Goal: Task Accomplishment & Management: Manage account settings

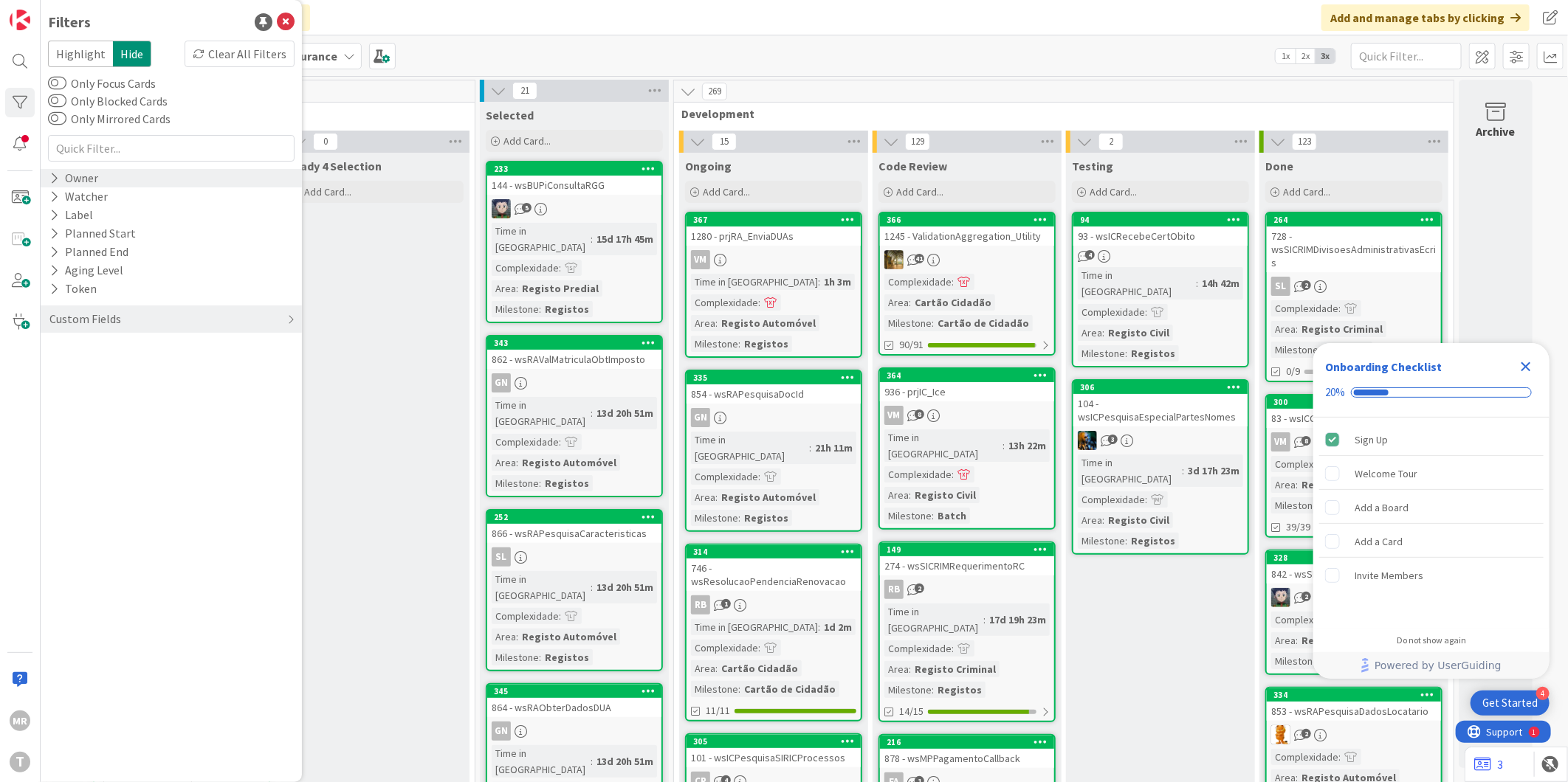
click at [51, 180] on icon at bounding box center [54, 178] width 10 height 13
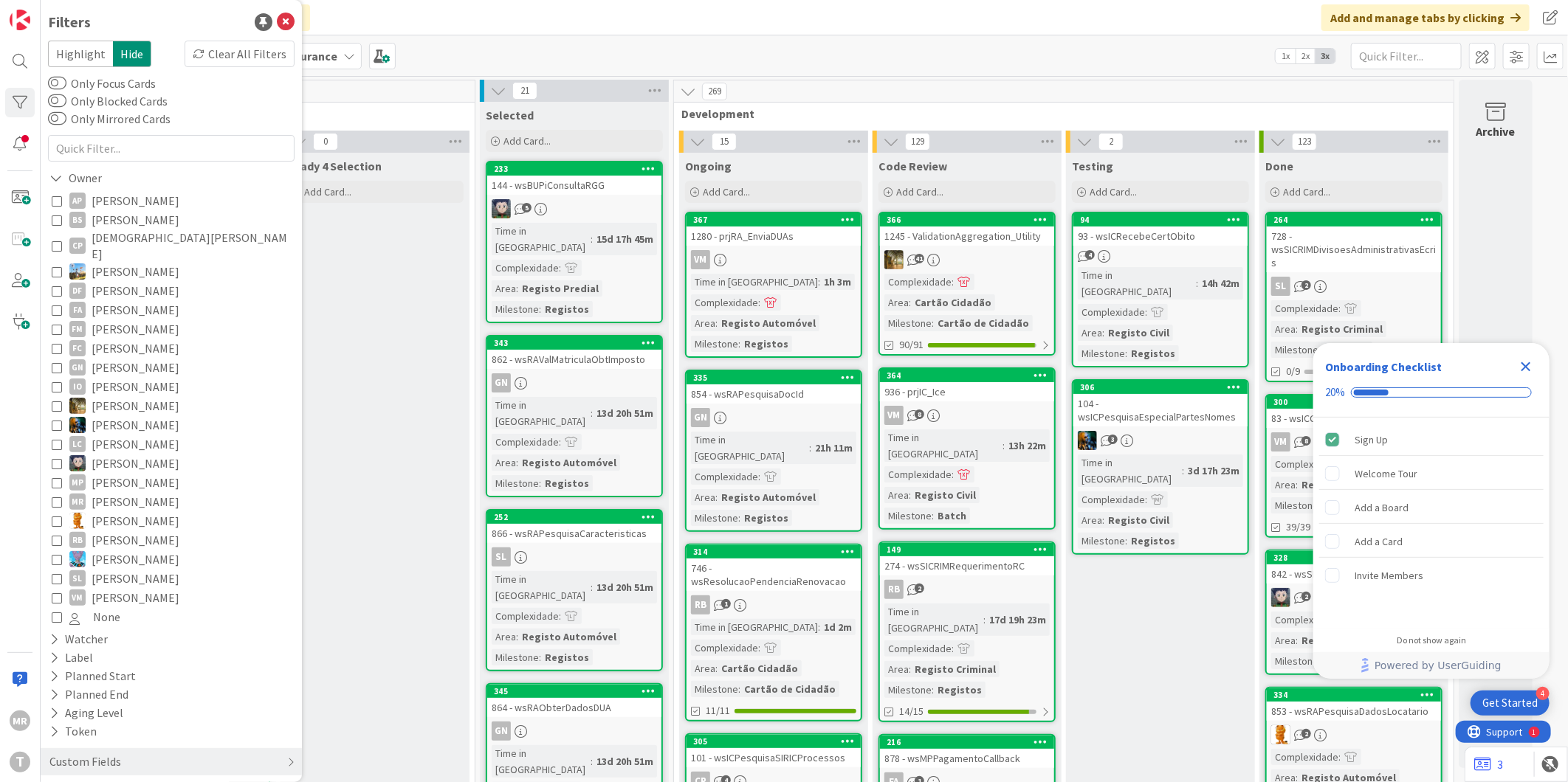
click at [108, 397] on span "[PERSON_NAME]" at bounding box center [135, 406] width 88 height 19
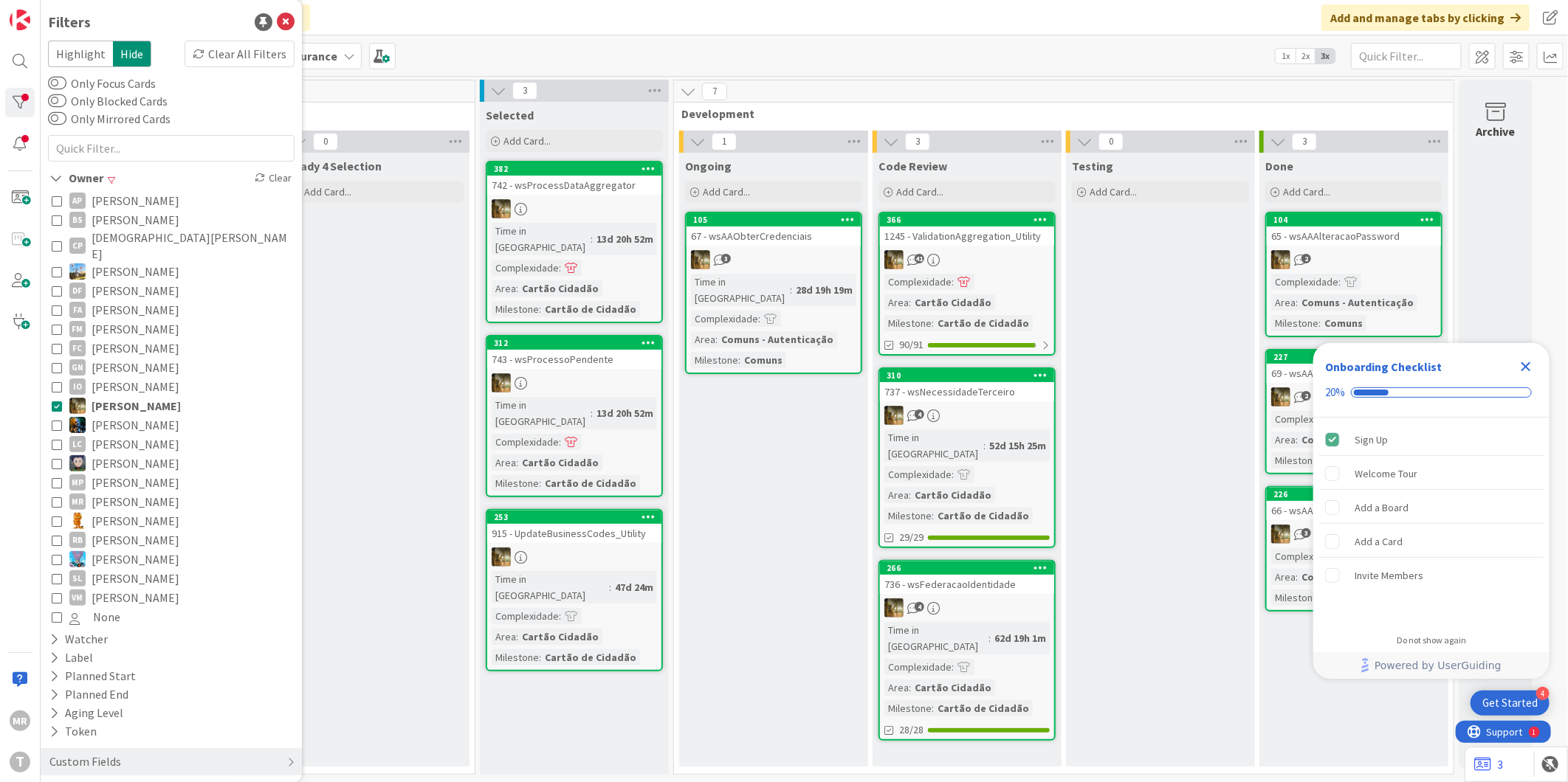
click at [1523, 372] on icon "Close Checklist" at bounding box center [1525, 366] width 17 height 17
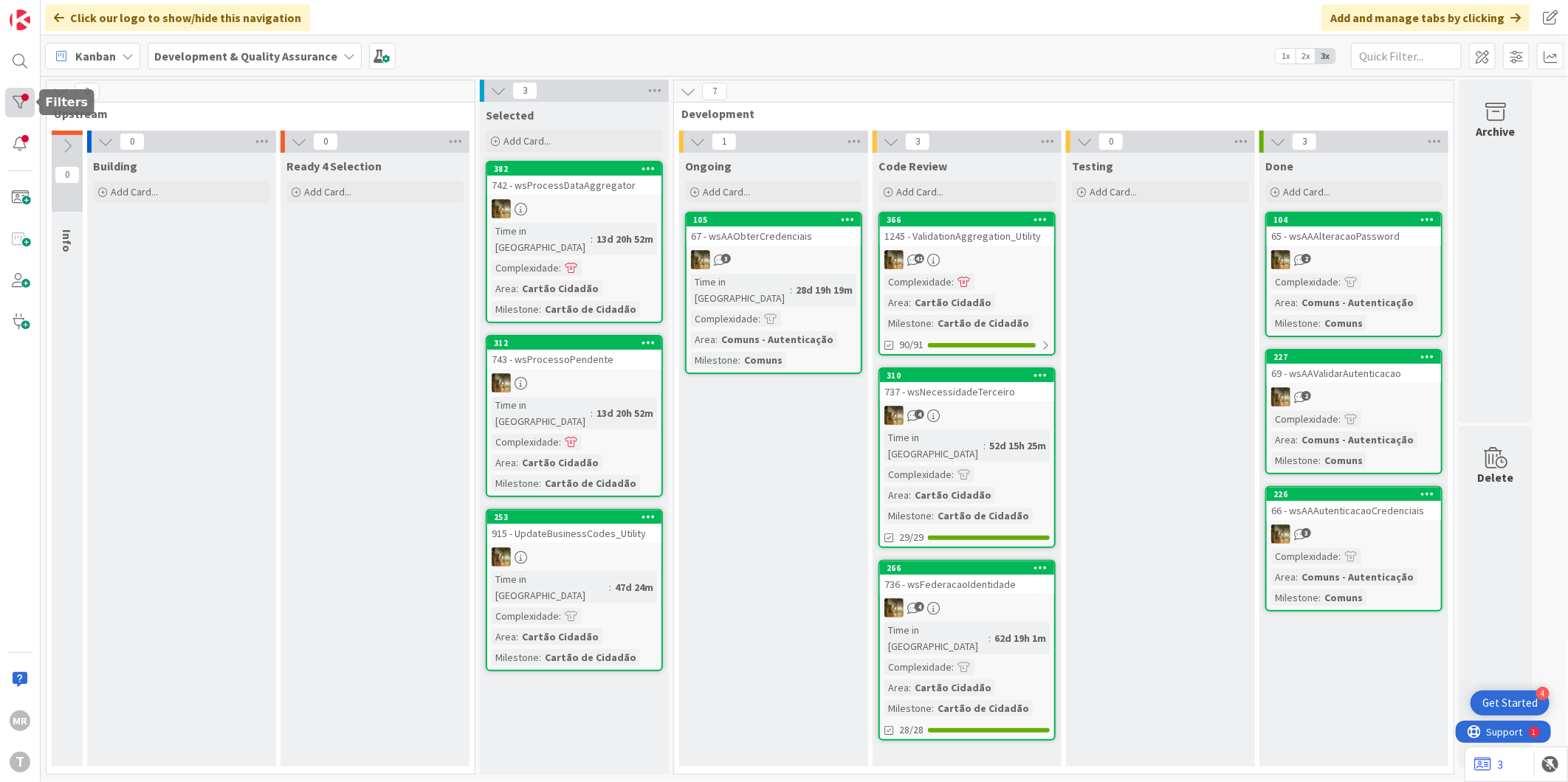
click at [11, 94] on div at bounding box center [20, 102] width 29 height 29
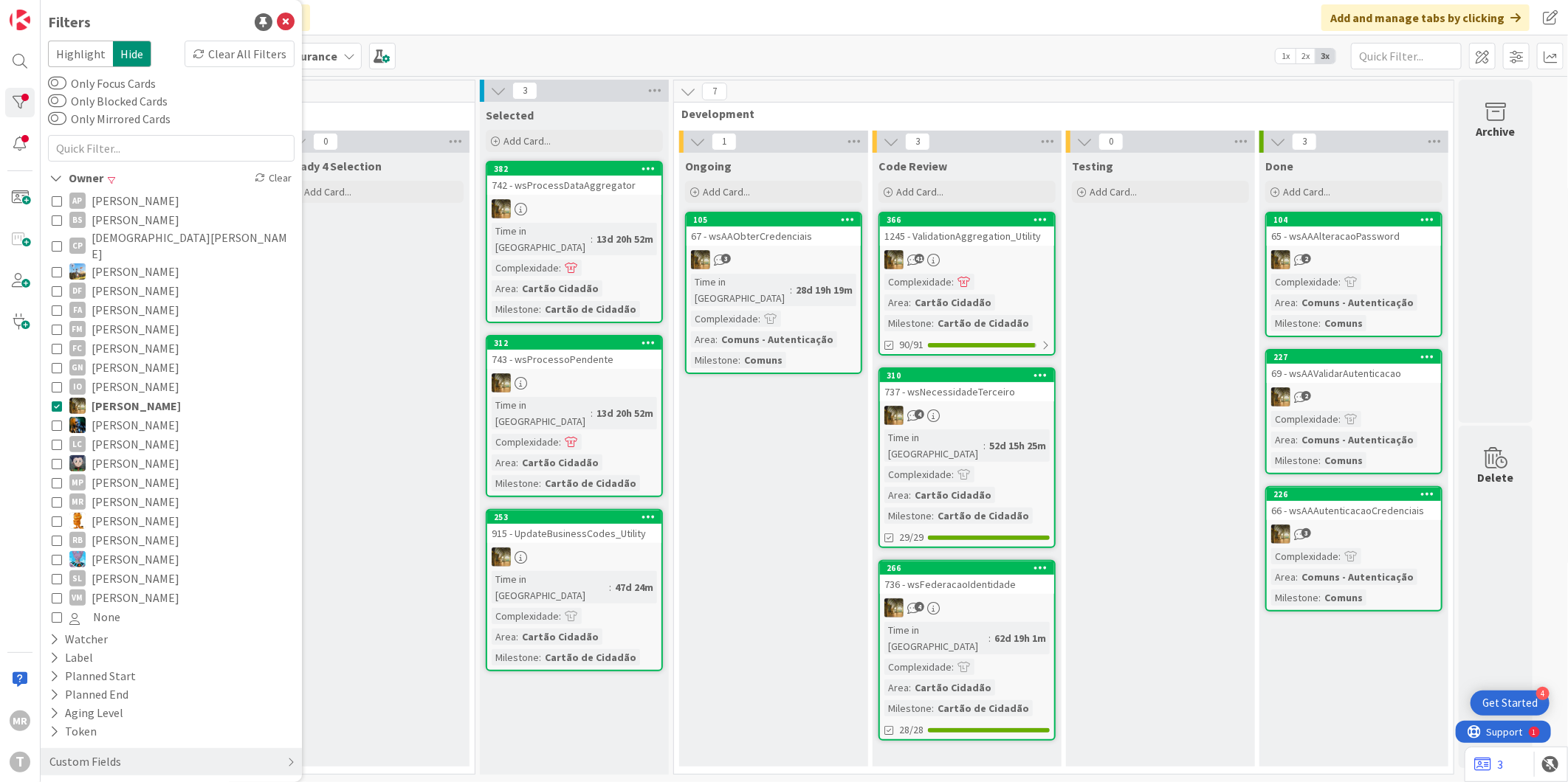
click at [116, 397] on span "[PERSON_NAME]" at bounding box center [136, 406] width 89 height 19
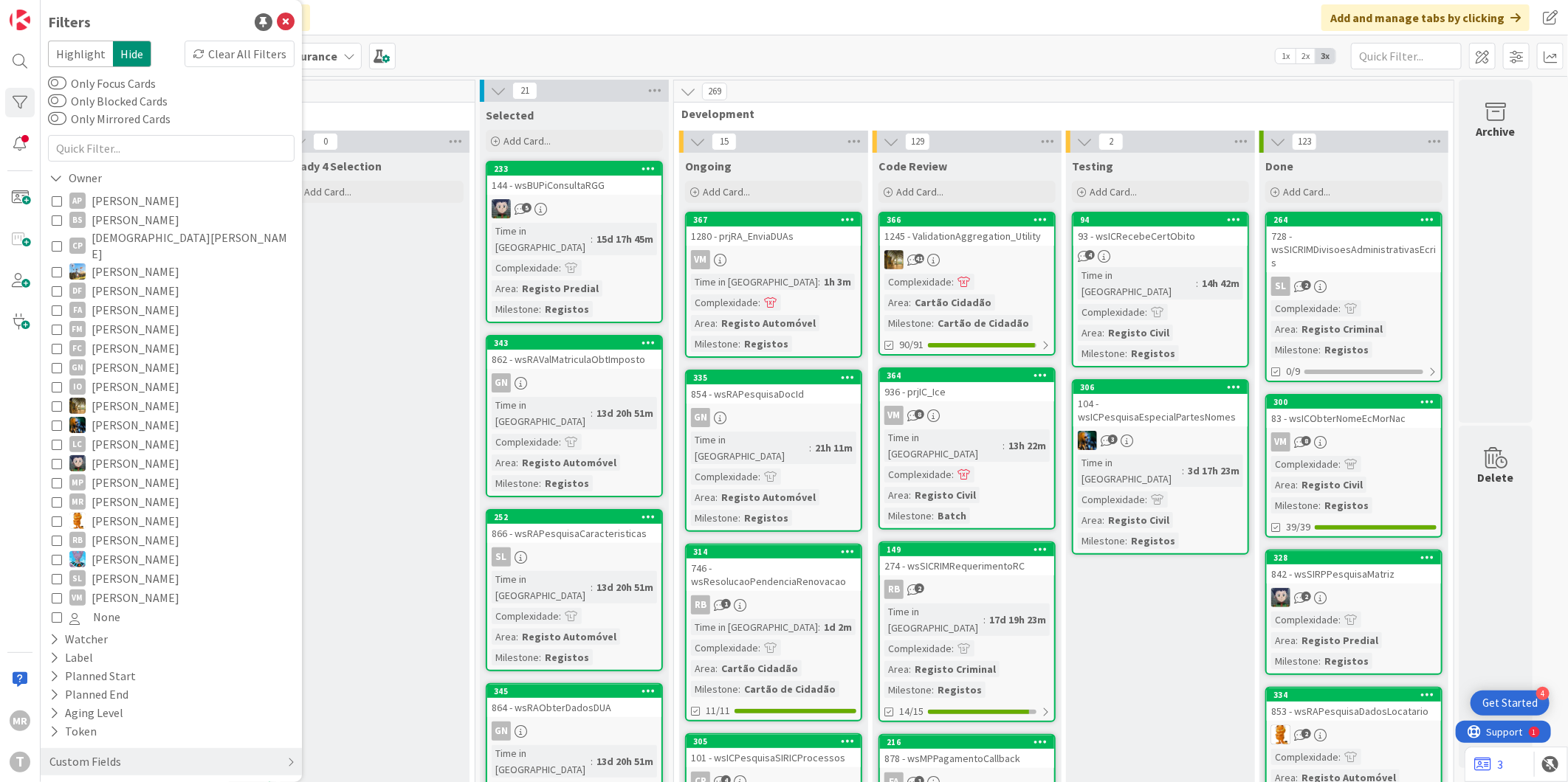
click at [137, 197] on span "[PERSON_NAME]" at bounding box center [135, 200] width 88 height 19
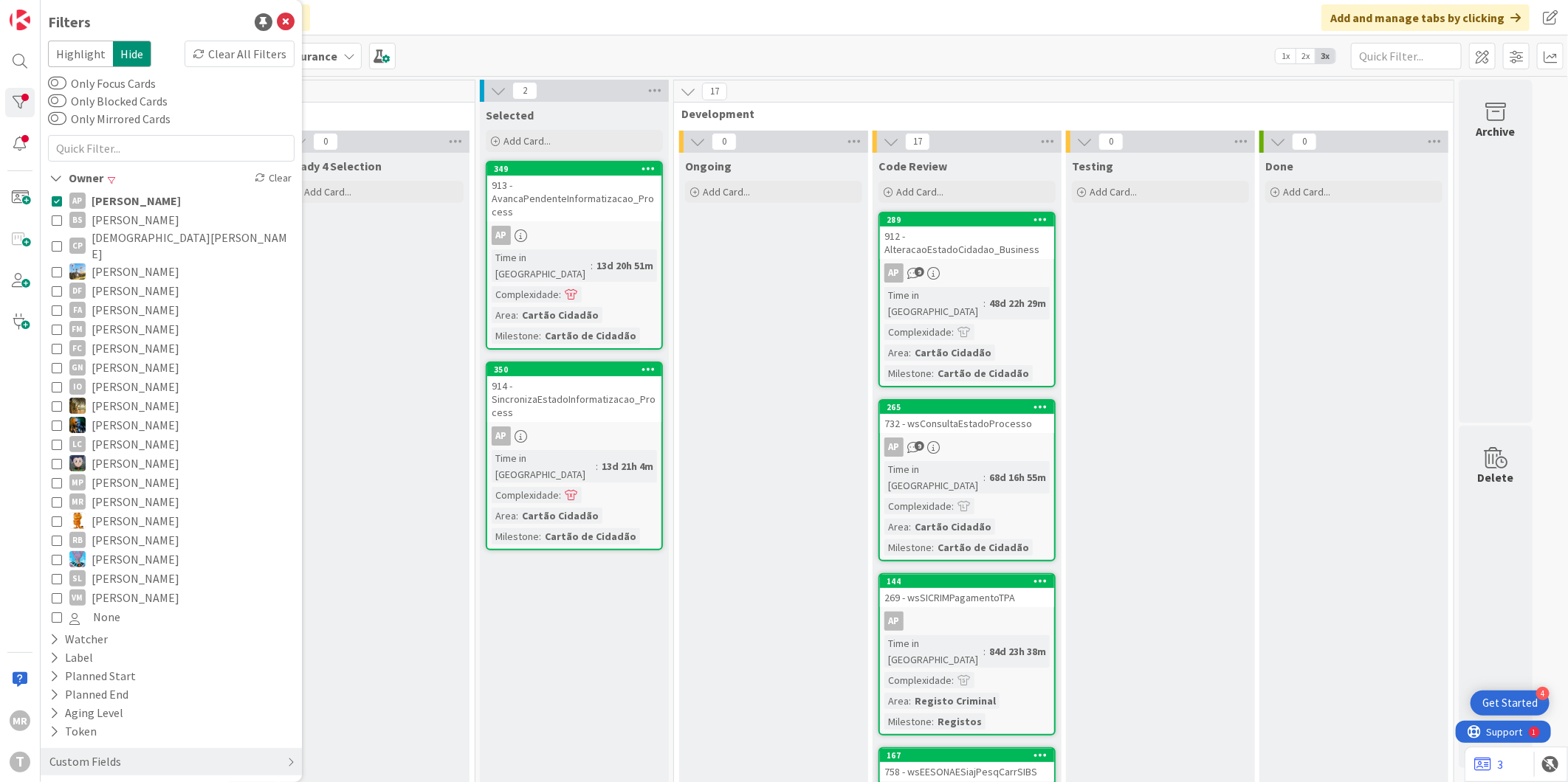
click at [137, 197] on span "[PERSON_NAME]" at bounding box center [136, 200] width 89 height 19
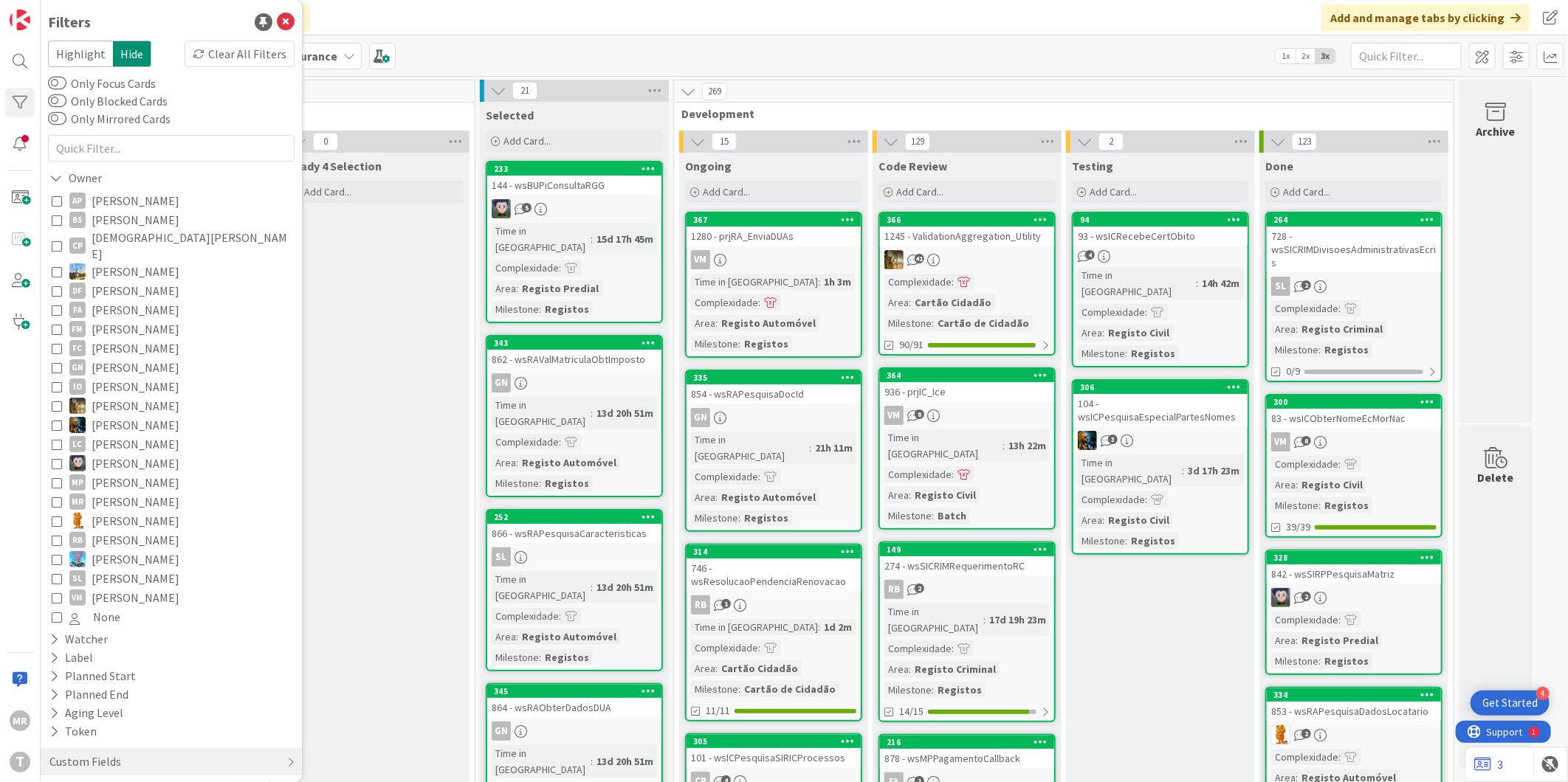
click at [128, 242] on span "[DEMOGRAPHIC_DATA][PERSON_NAME]" at bounding box center [191, 246] width 199 height 32
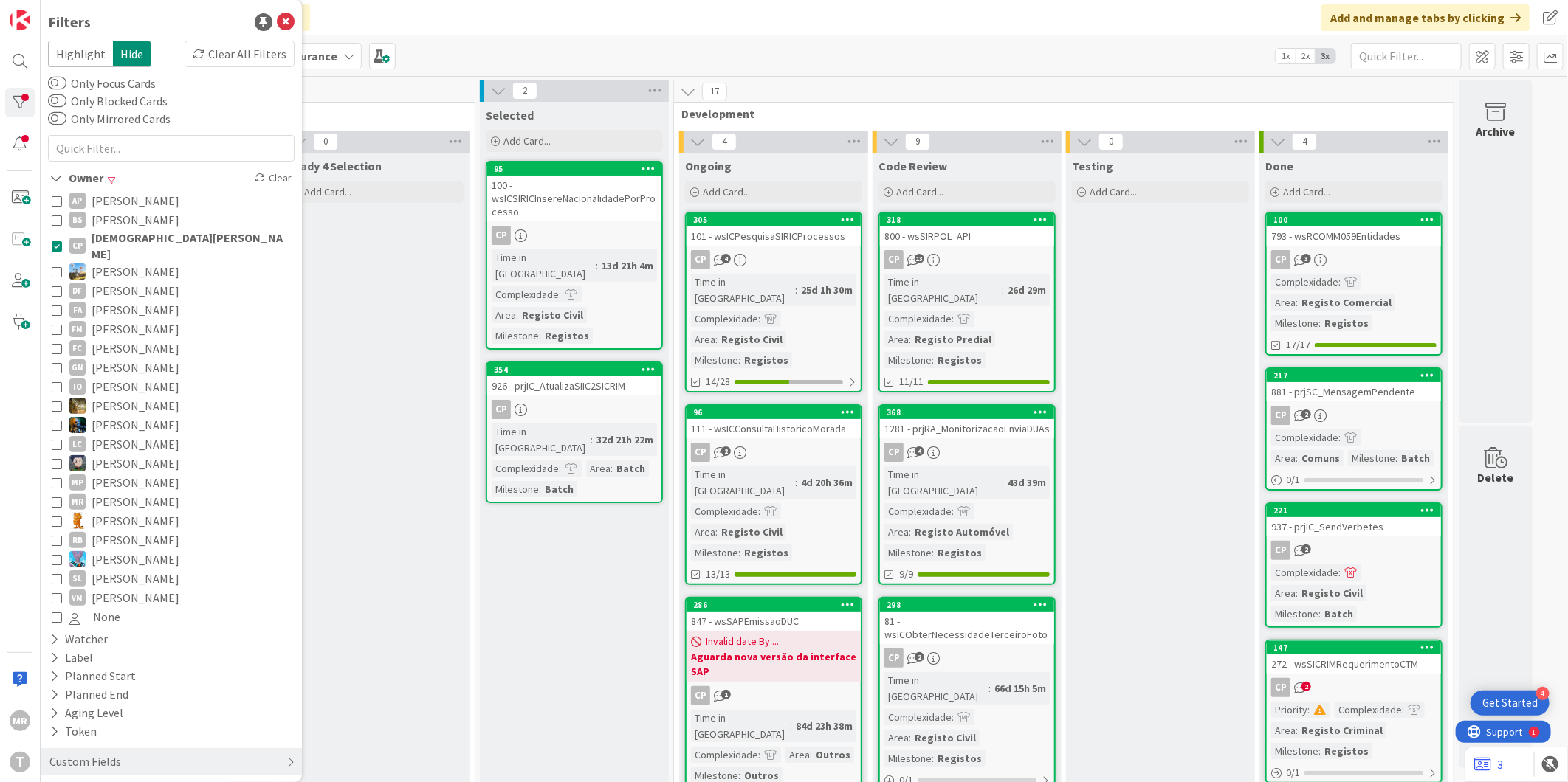
click at [129, 301] on span "[PERSON_NAME]" at bounding box center [135, 310] width 88 height 19
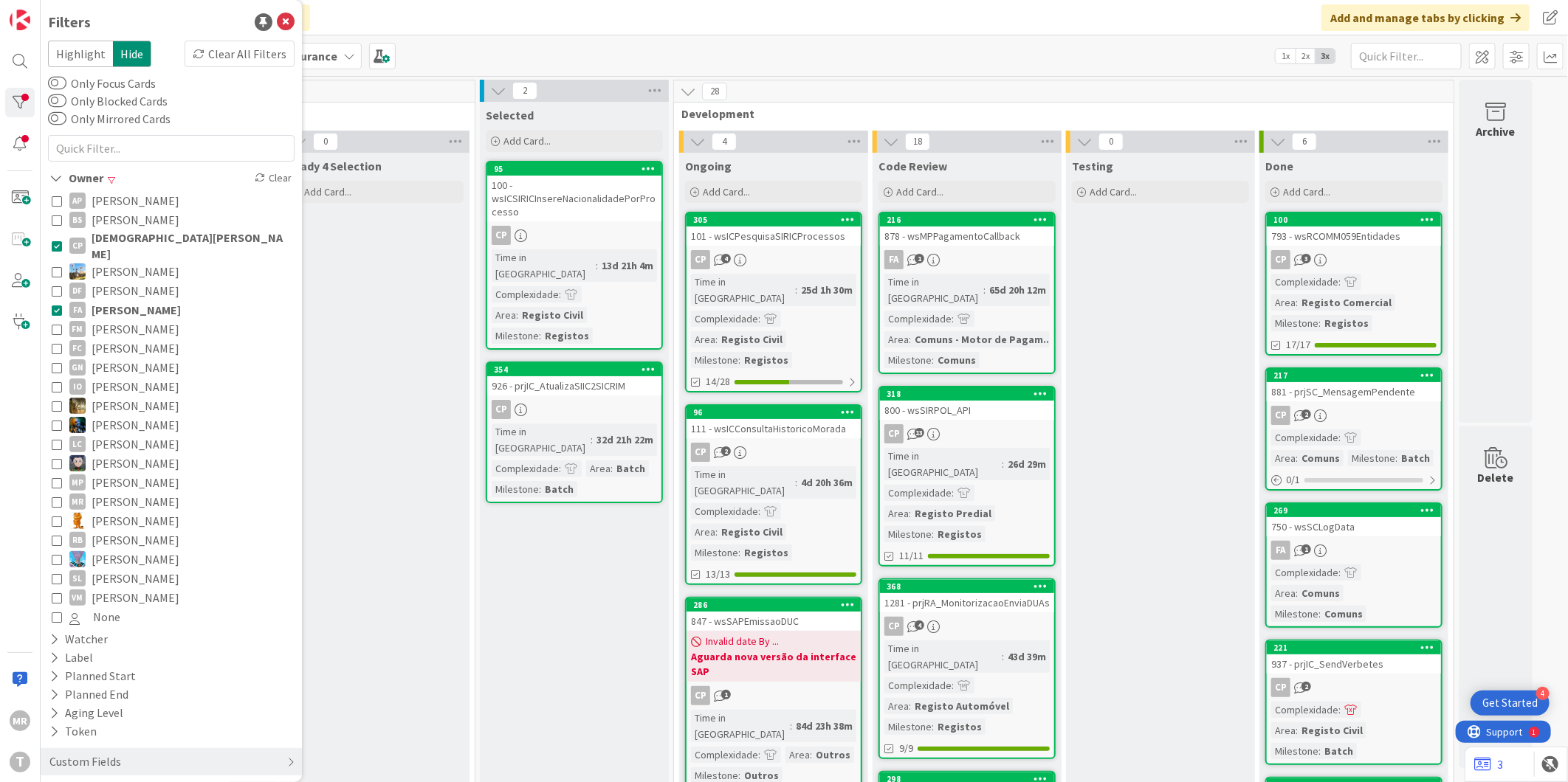
click at [139, 235] on span "[DEMOGRAPHIC_DATA][PERSON_NAME]" at bounding box center [191, 246] width 199 height 32
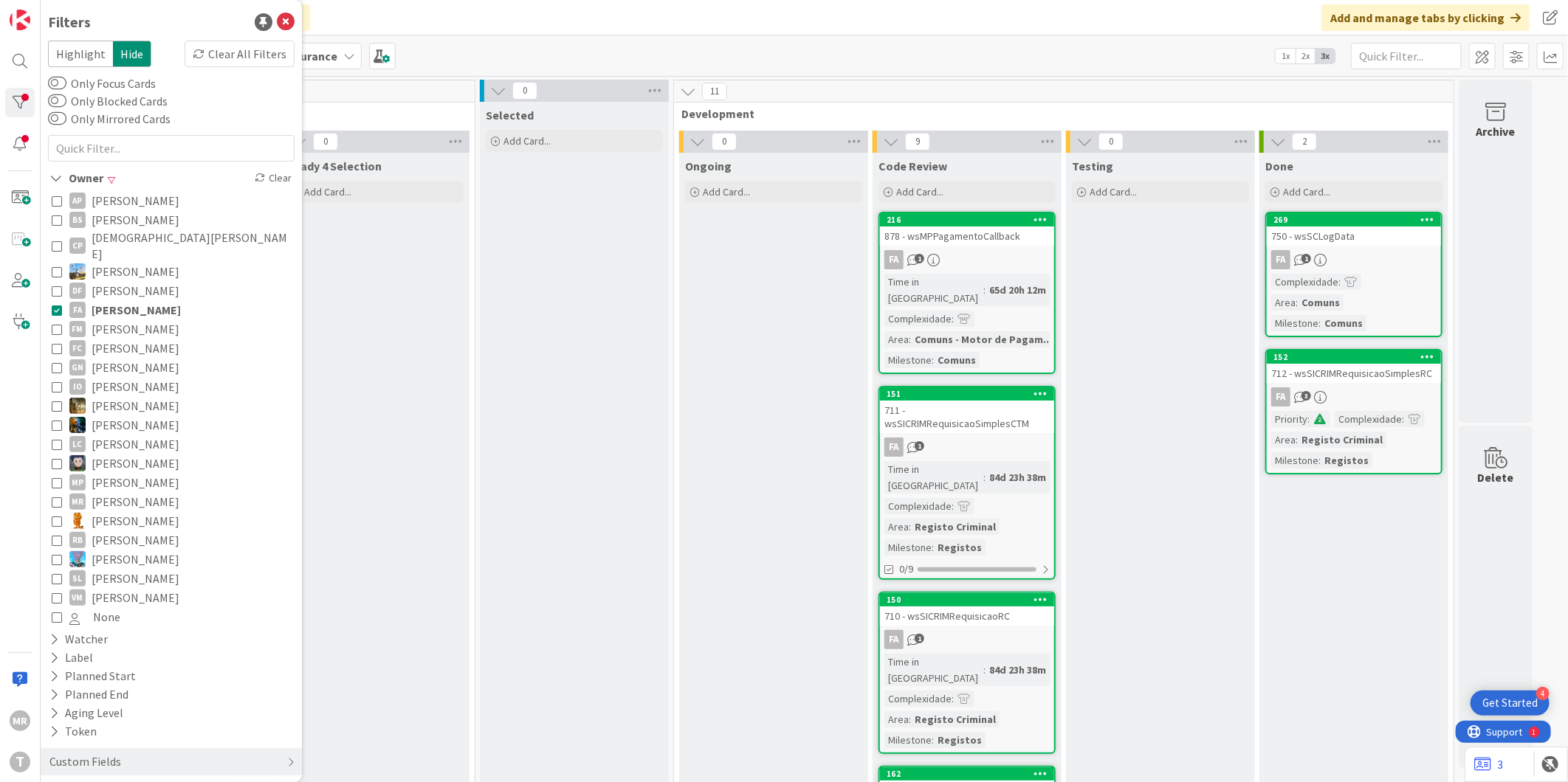
click at [133, 320] on span "[PERSON_NAME]" at bounding box center [135, 329] width 88 height 19
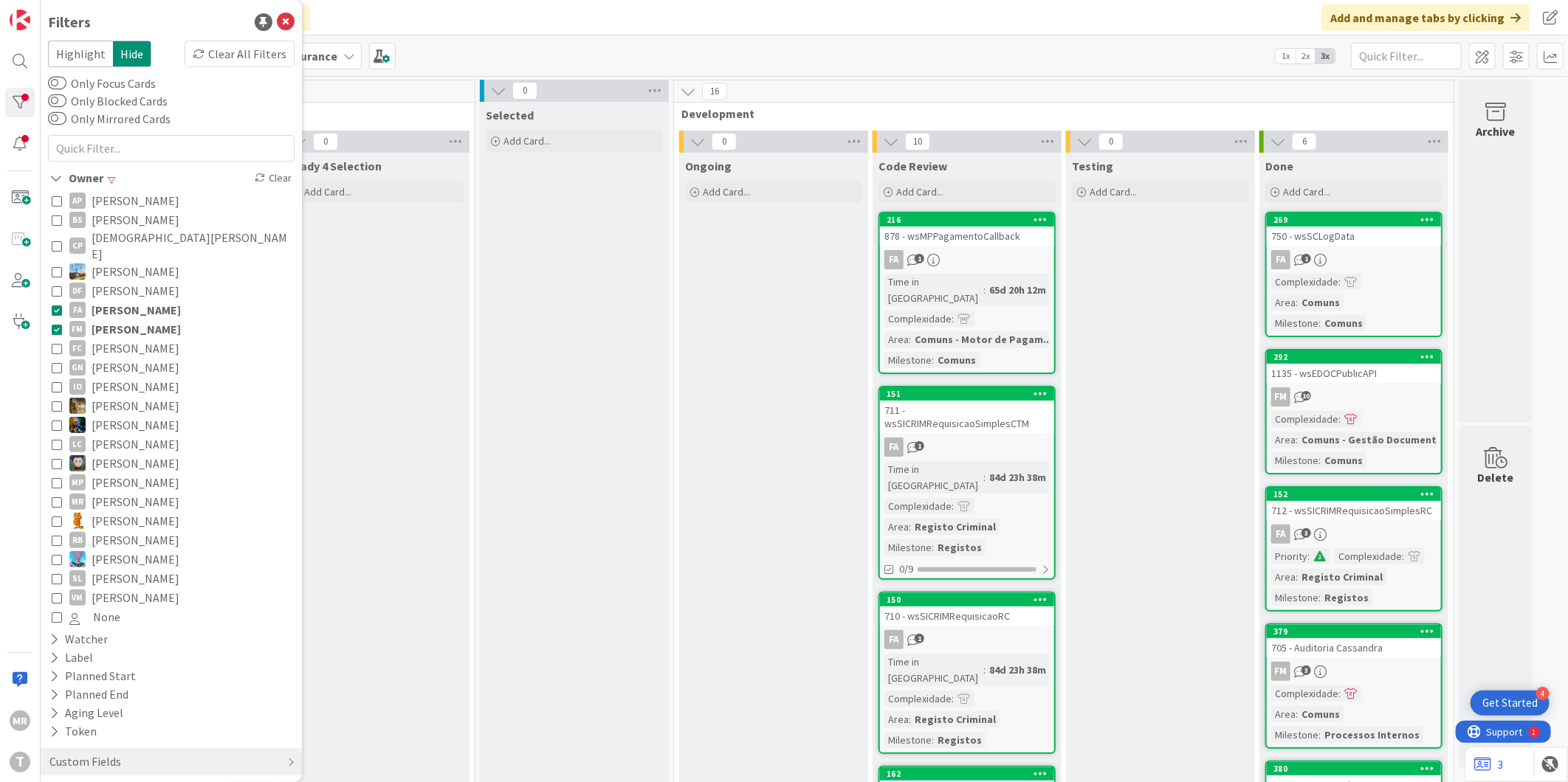
click at [129, 301] on span "[PERSON_NAME]" at bounding box center [136, 310] width 89 height 19
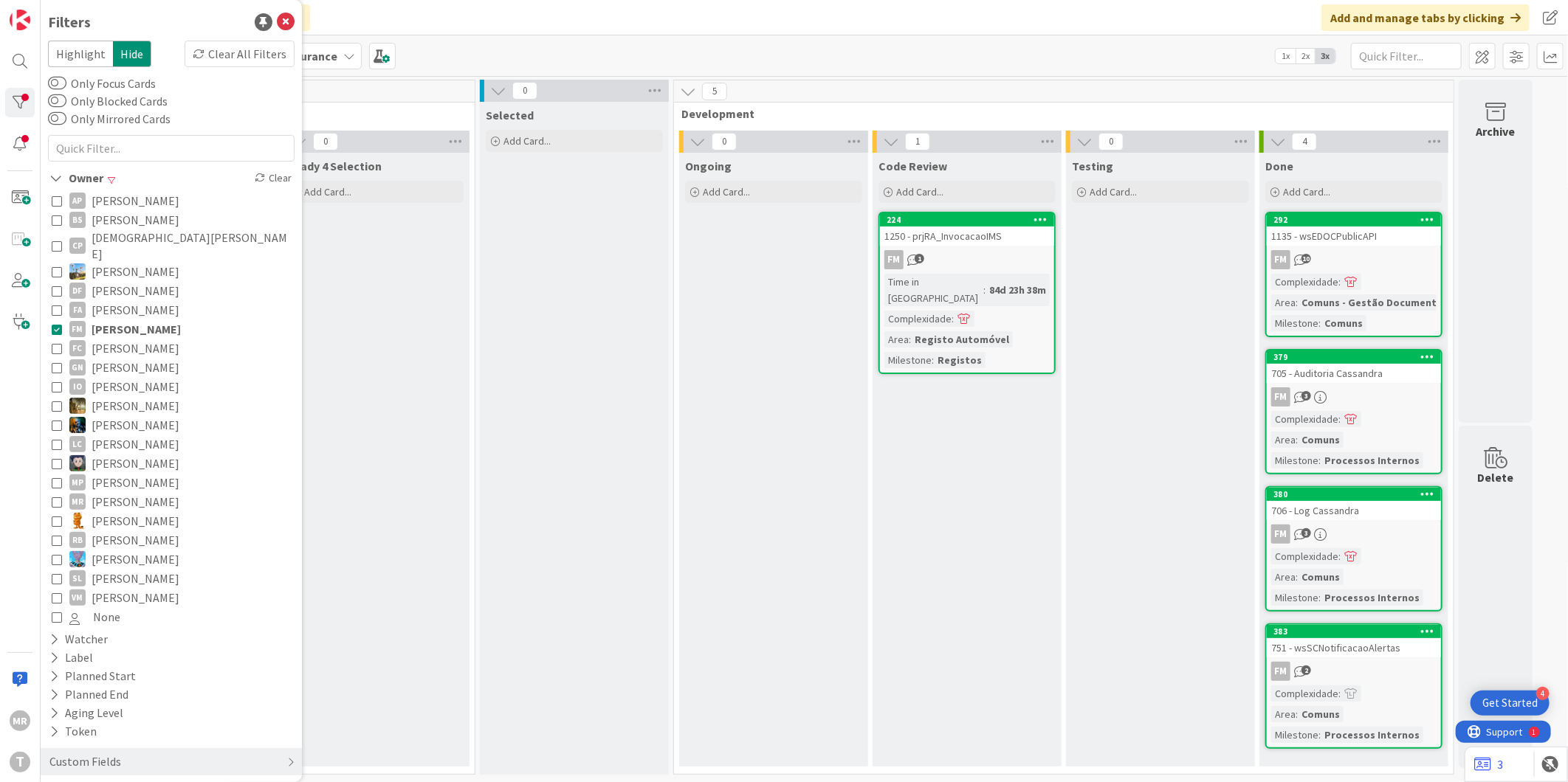
click at [127, 358] on span "[PERSON_NAME]" at bounding box center [135, 367] width 88 height 19
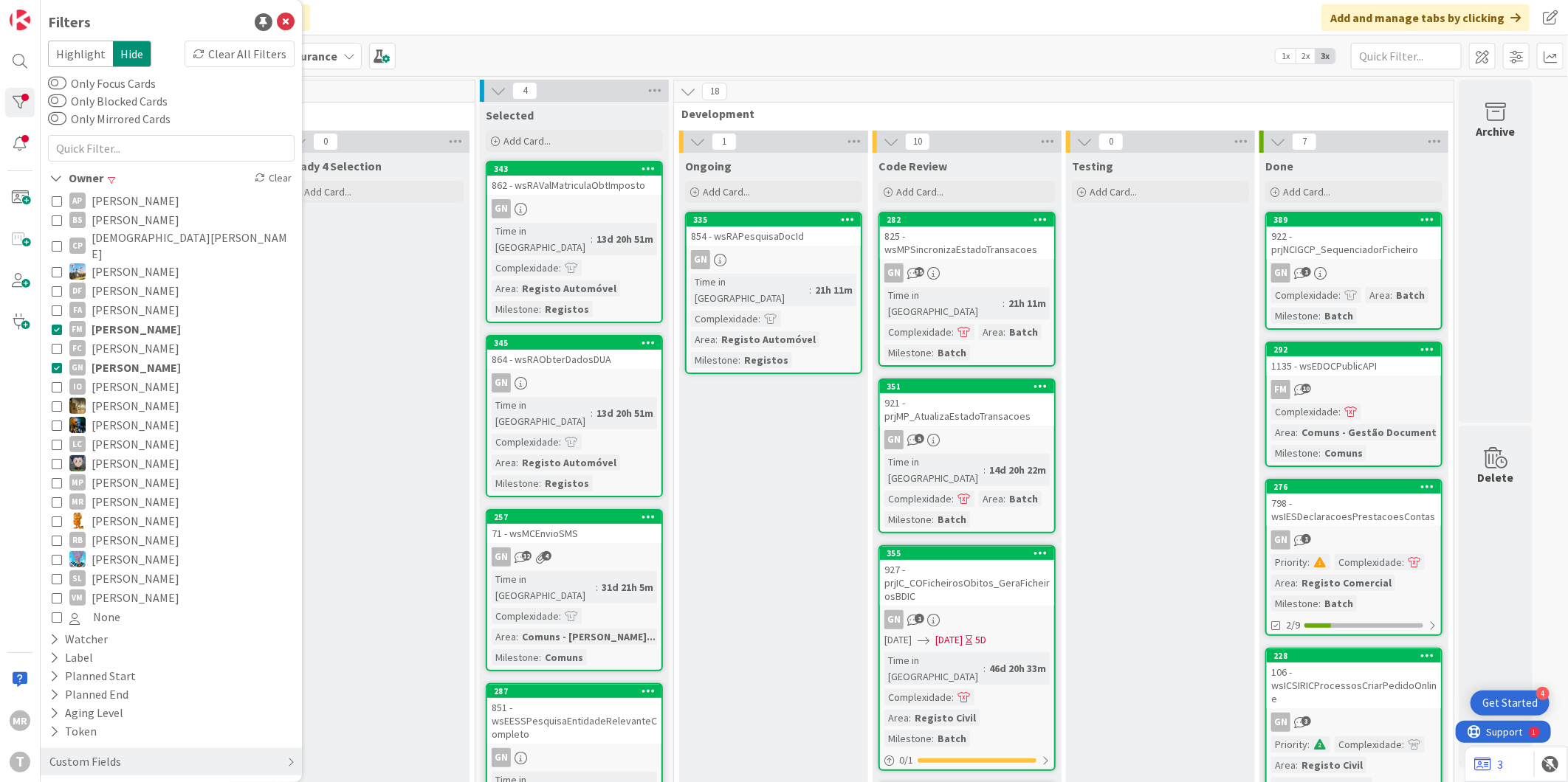
click at [123, 320] on span "[PERSON_NAME]" at bounding box center [136, 329] width 89 height 19
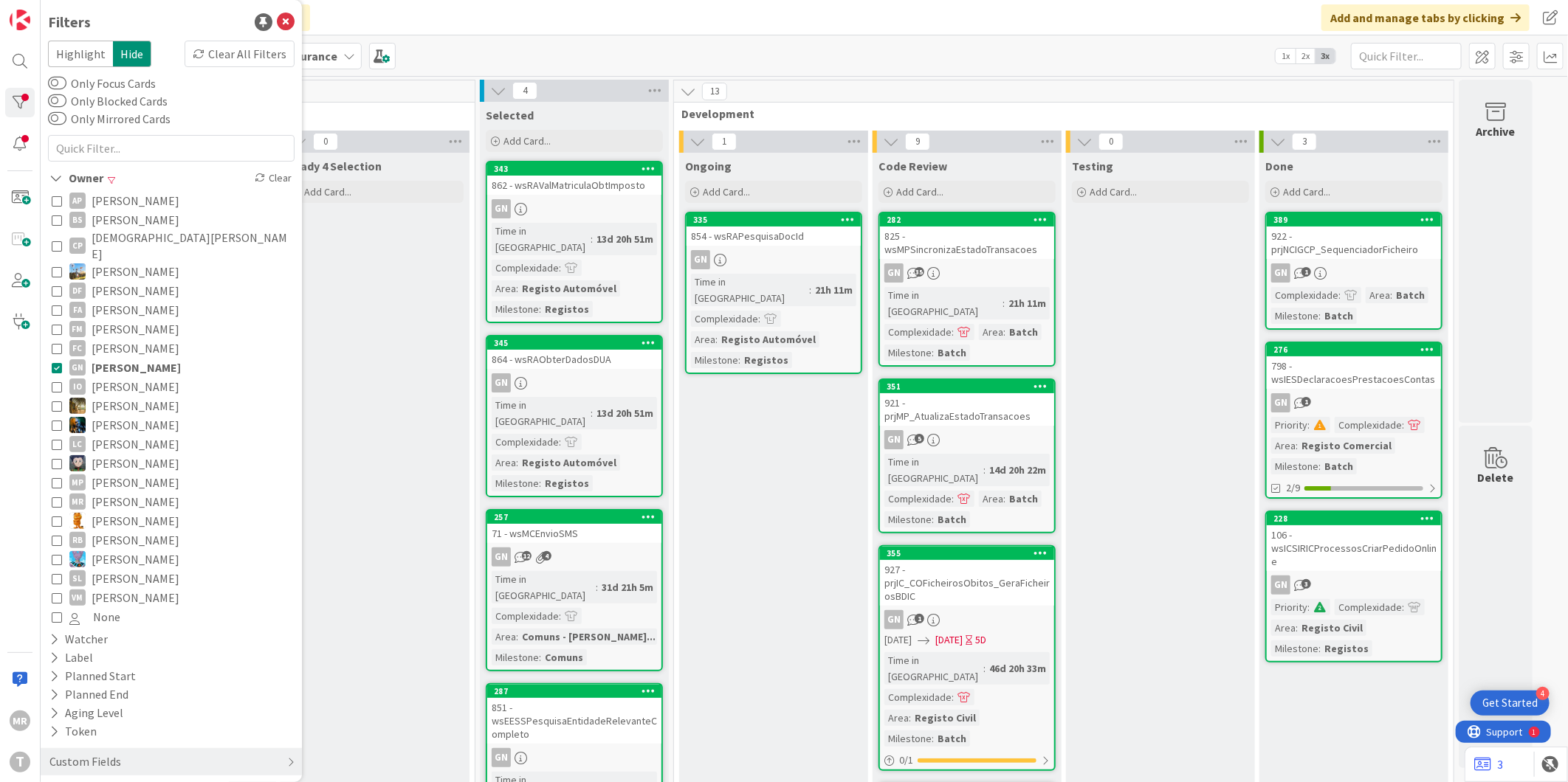
click at [118, 397] on span "[PERSON_NAME]" at bounding box center [135, 406] width 88 height 19
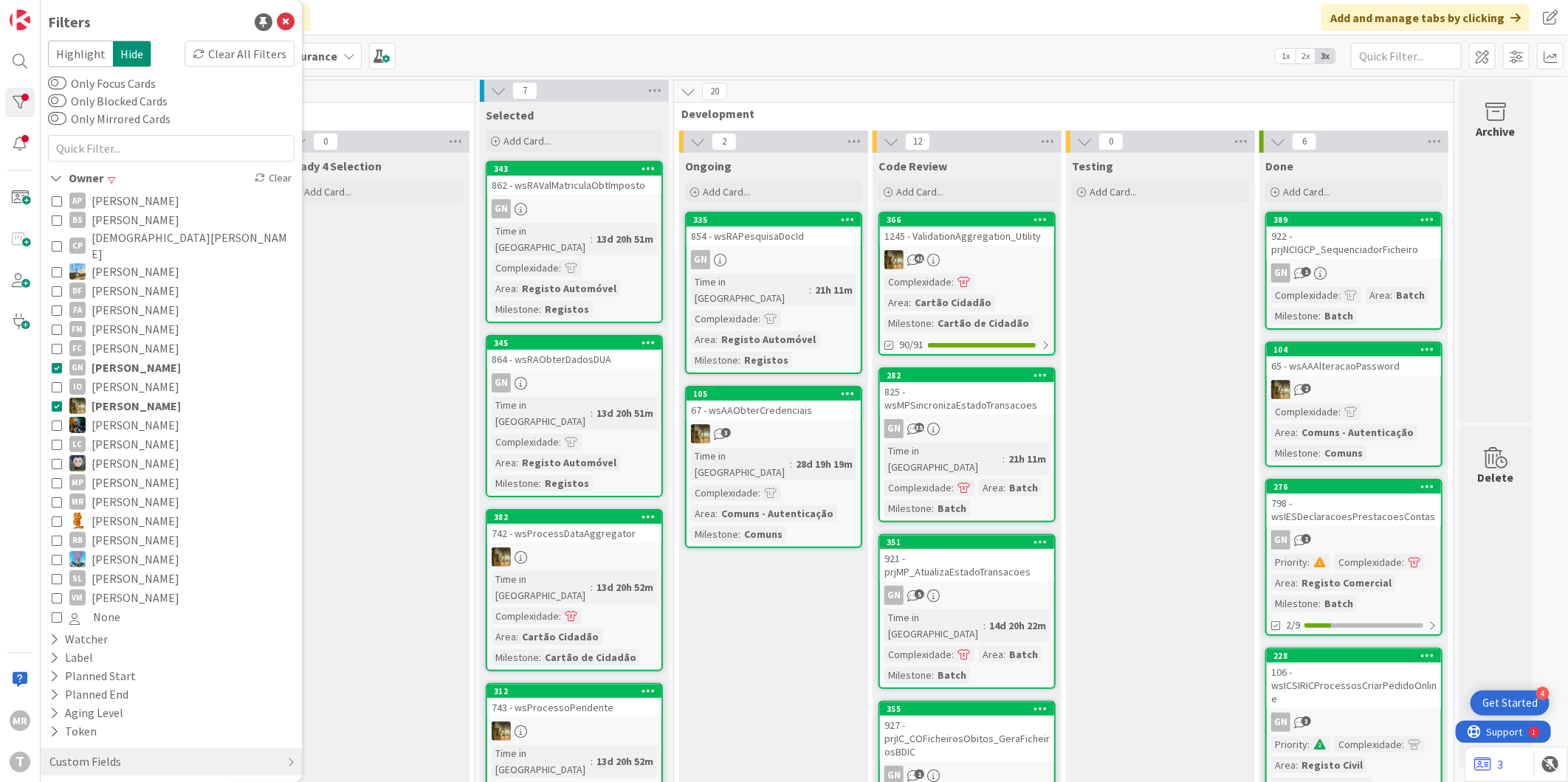
click at [119, 358] on span "[PERSON_NAME]" at bounding box center [136, 367] width 89 height 19
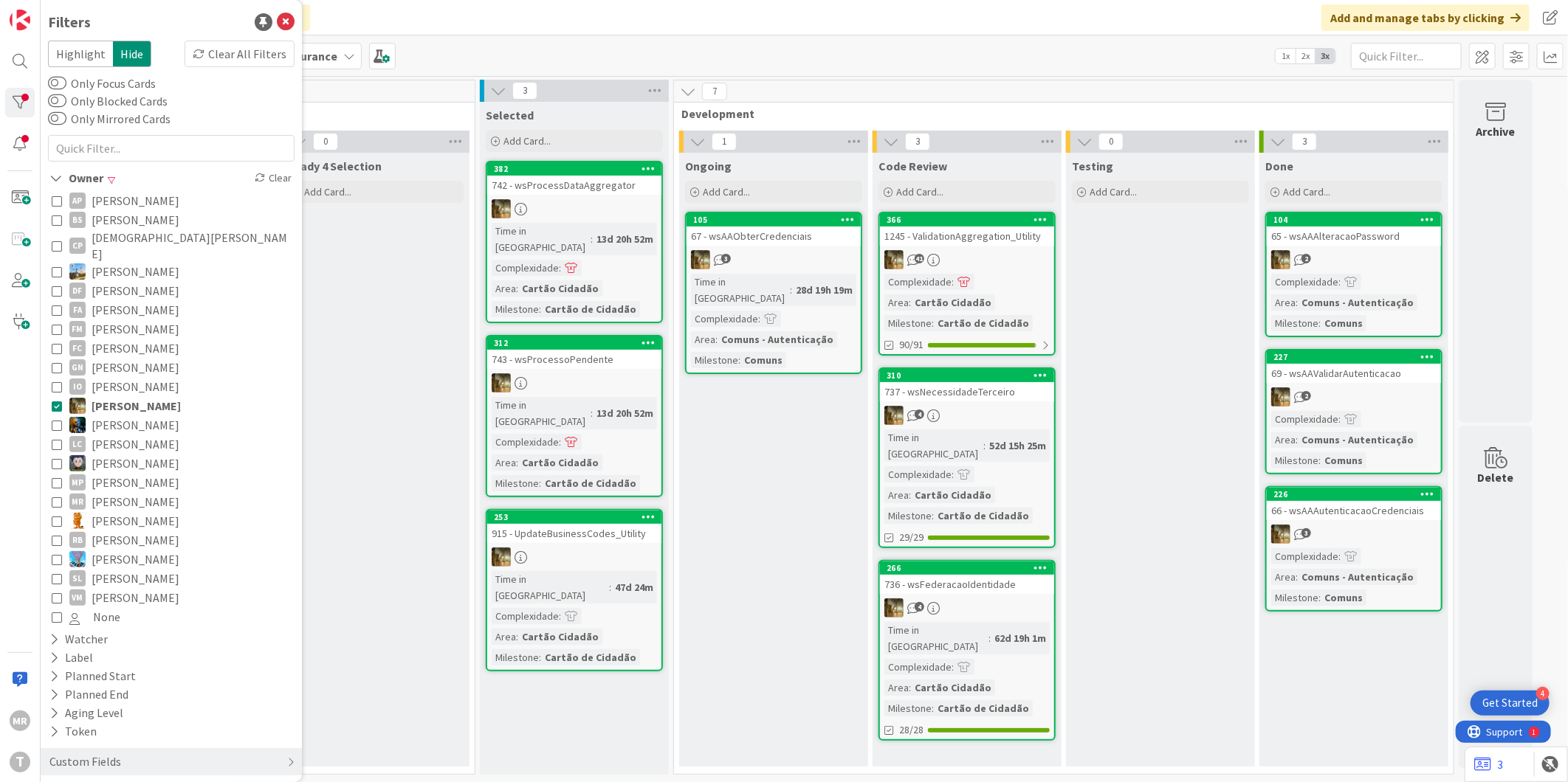
click at [122, 416] on span "[PERSON_NAME]" at bounding box center [135, 425] width 88 height 19
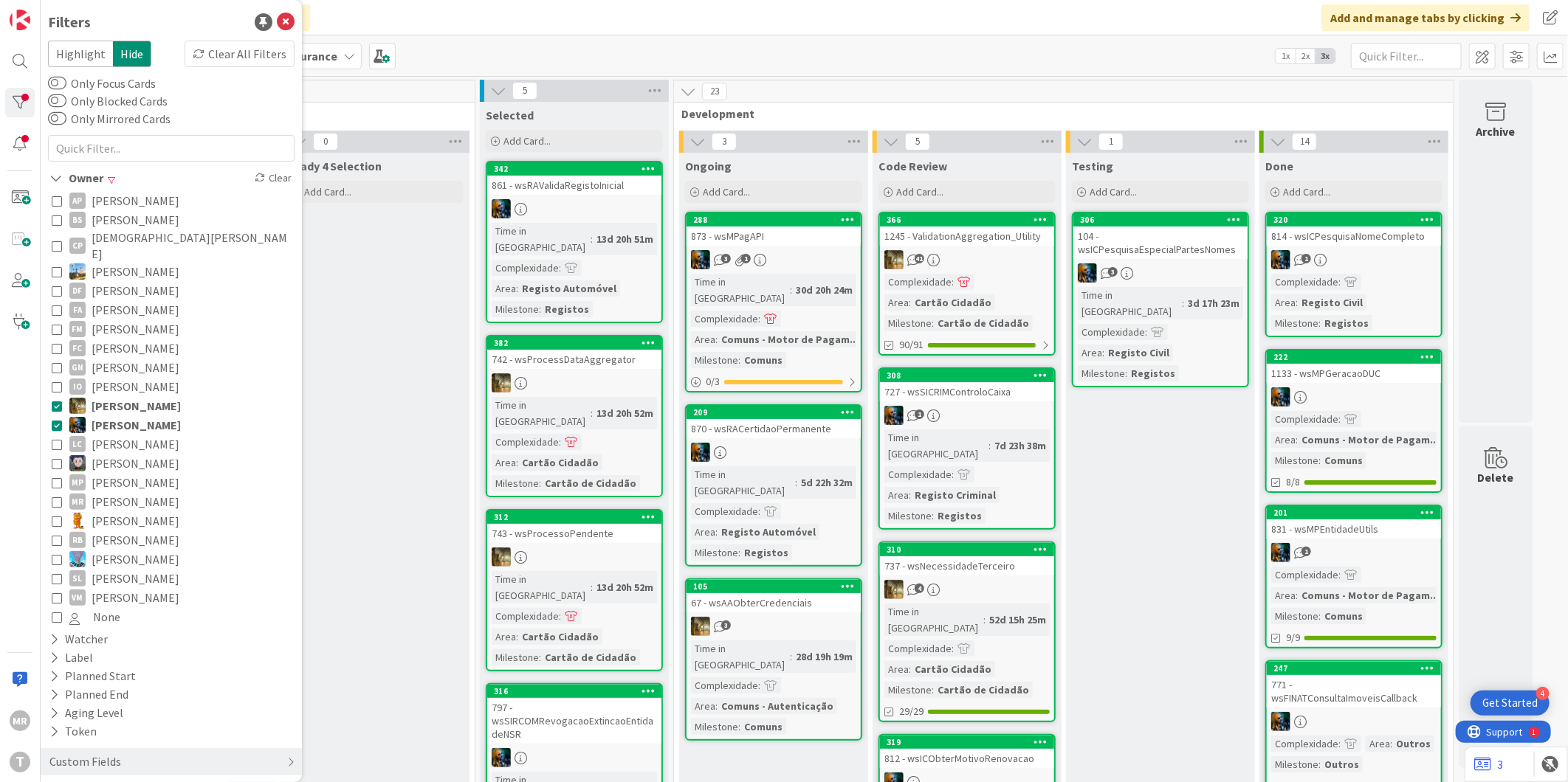
click at [122, 397] on span "[PERSON_NAME]" at bounding box center [136, 406] width 89 height 19
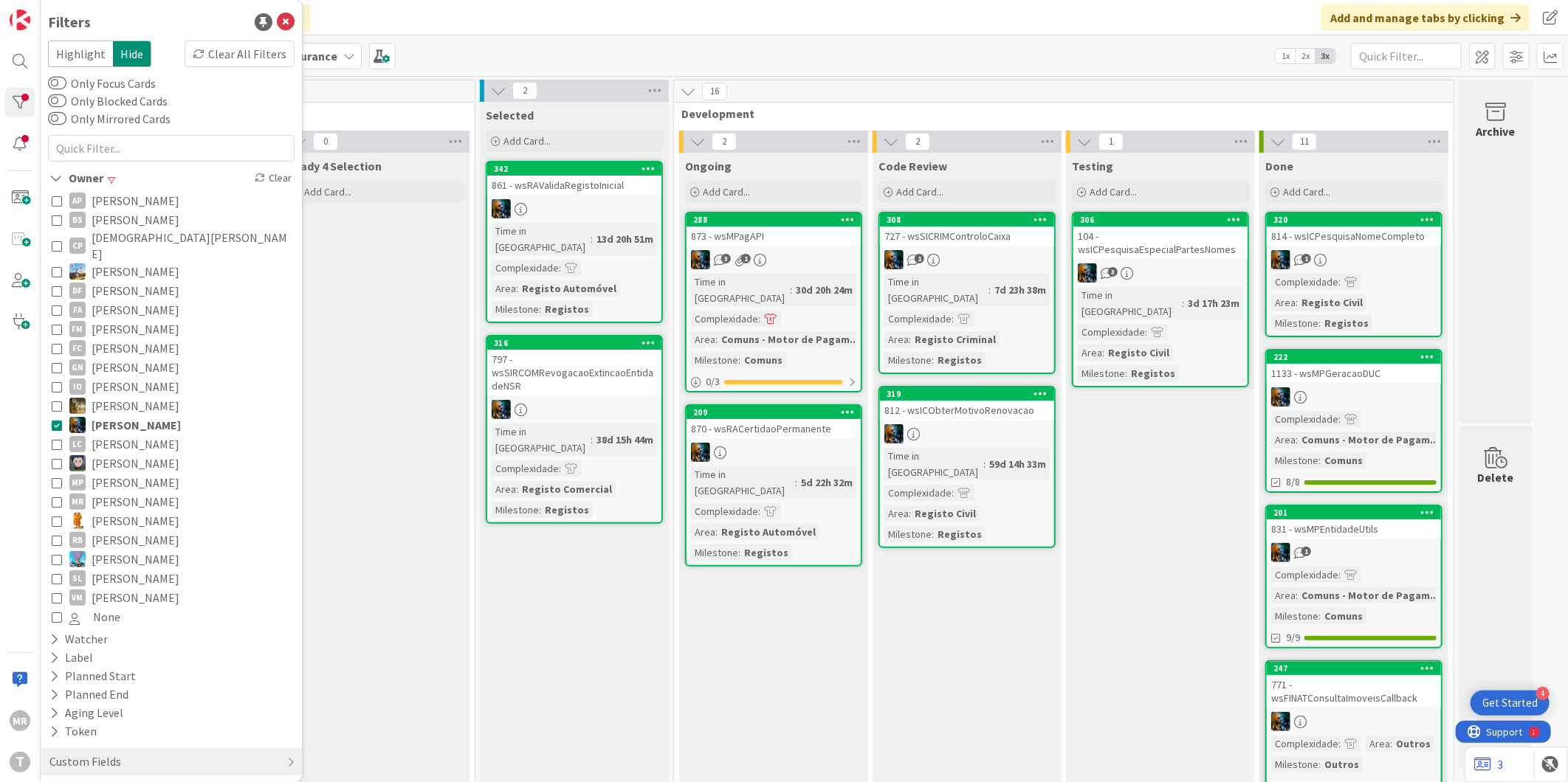
click at [122, 416] on span "[PERSON_NAME]" at bounding box center [136, 425] width 89 height 19
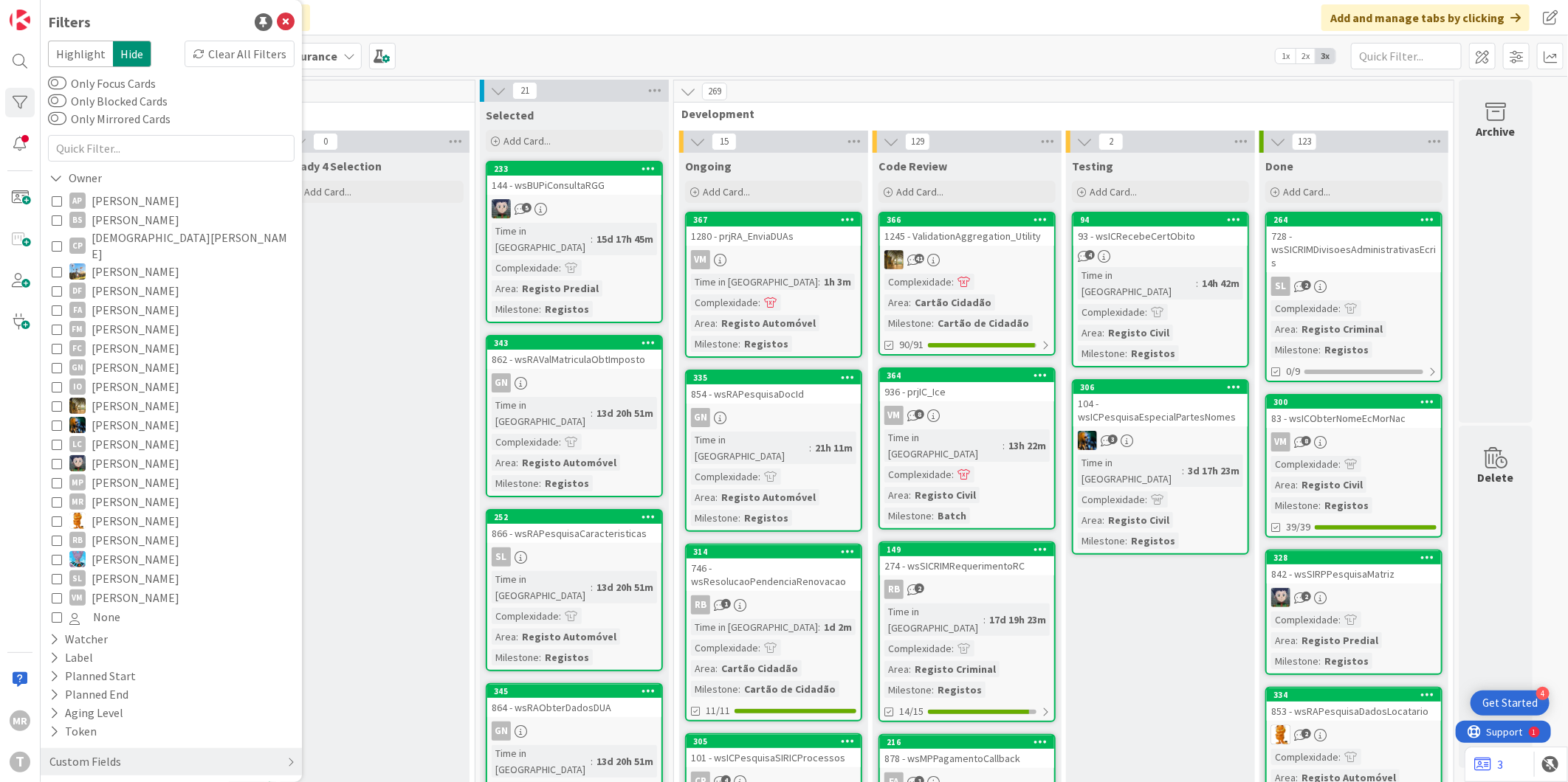
click at [138, 397] on span "[PERSON_NAME]" at bounding box center [135, 406] width 88 height 19
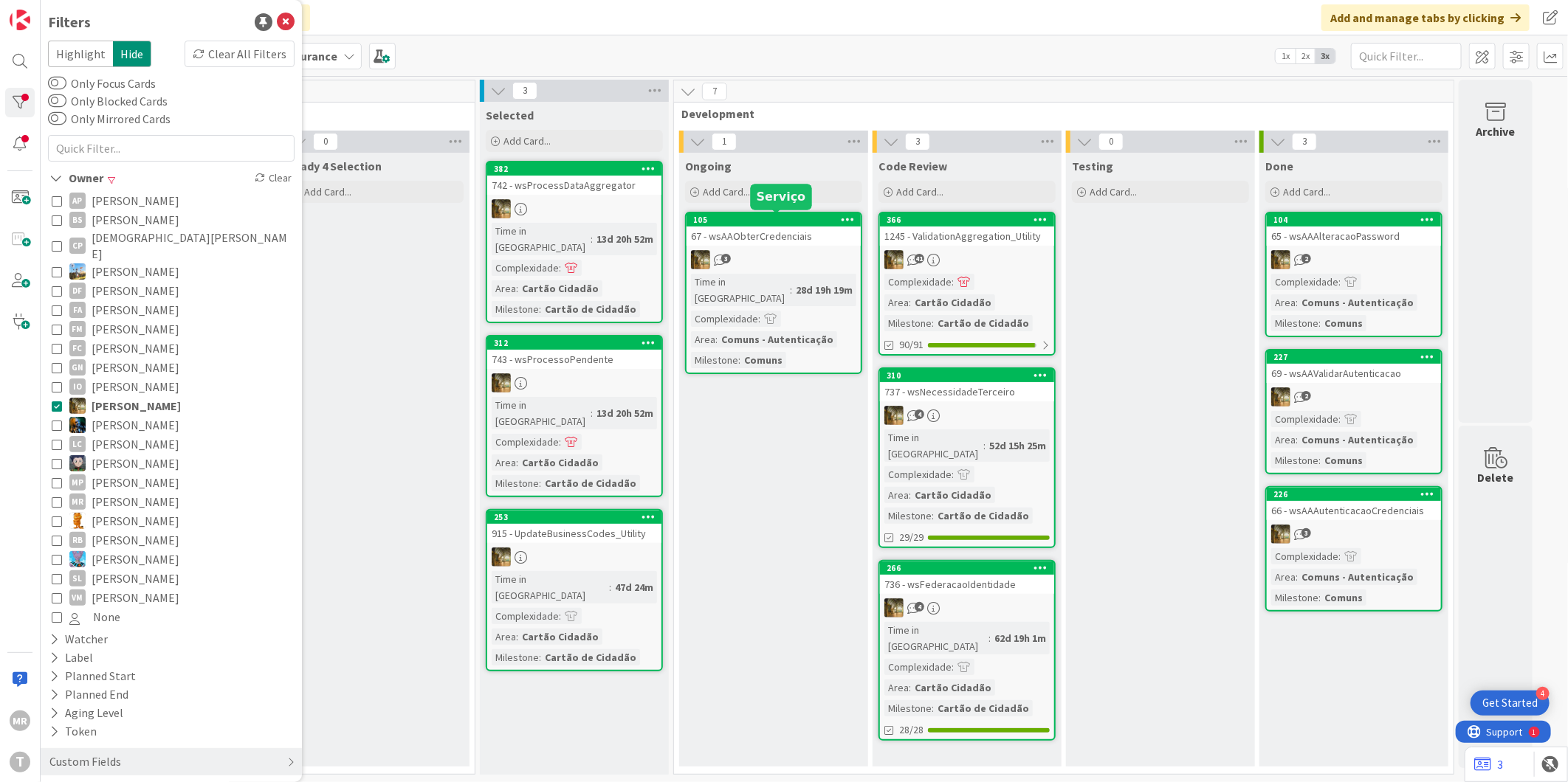
click at [817, 220] on div "105" at bounding box center [777, 220] width 168 height 11
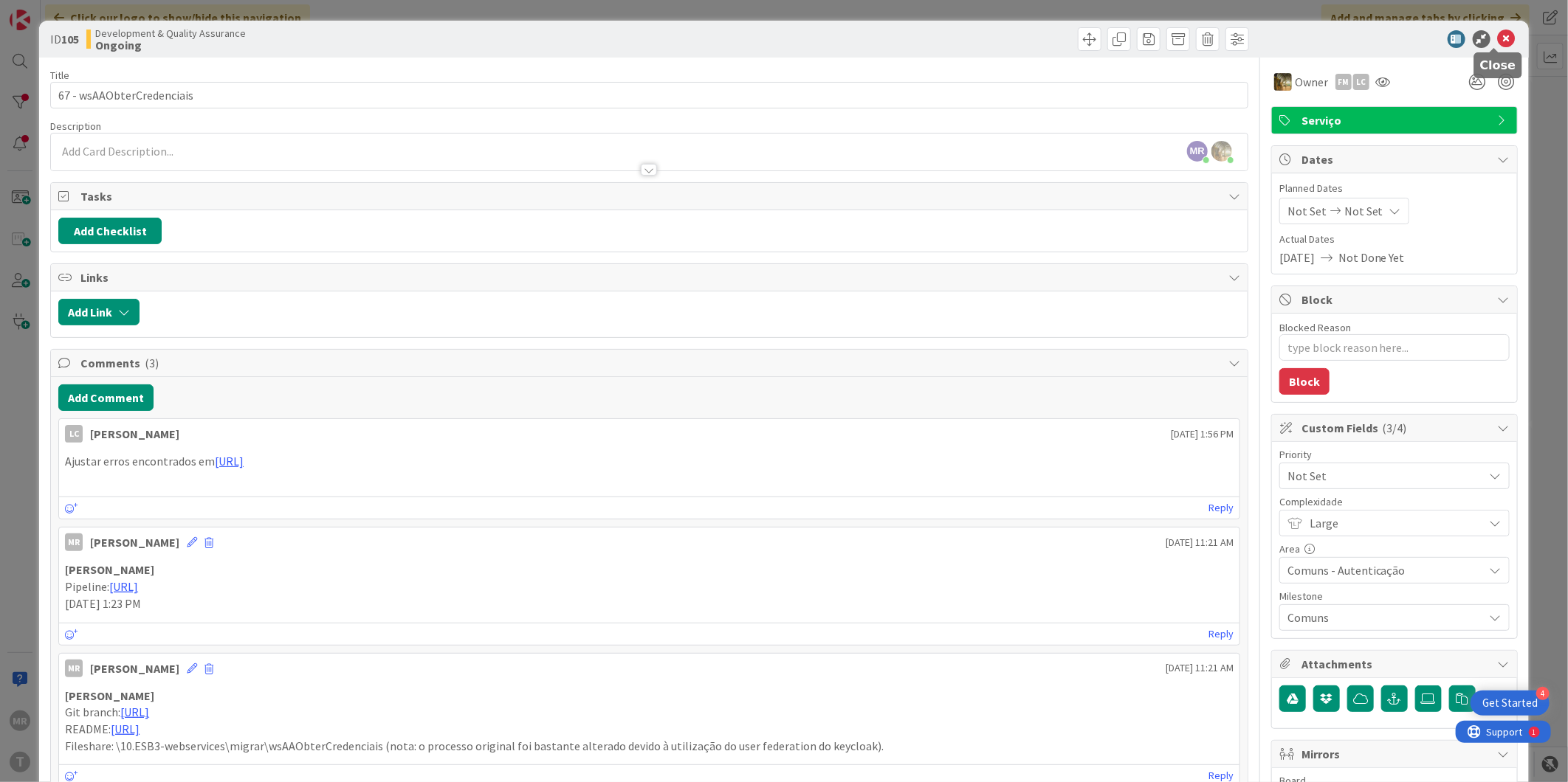
click at [1498, 42] on icon at bounding box center [1506, 39] width 17 height 17
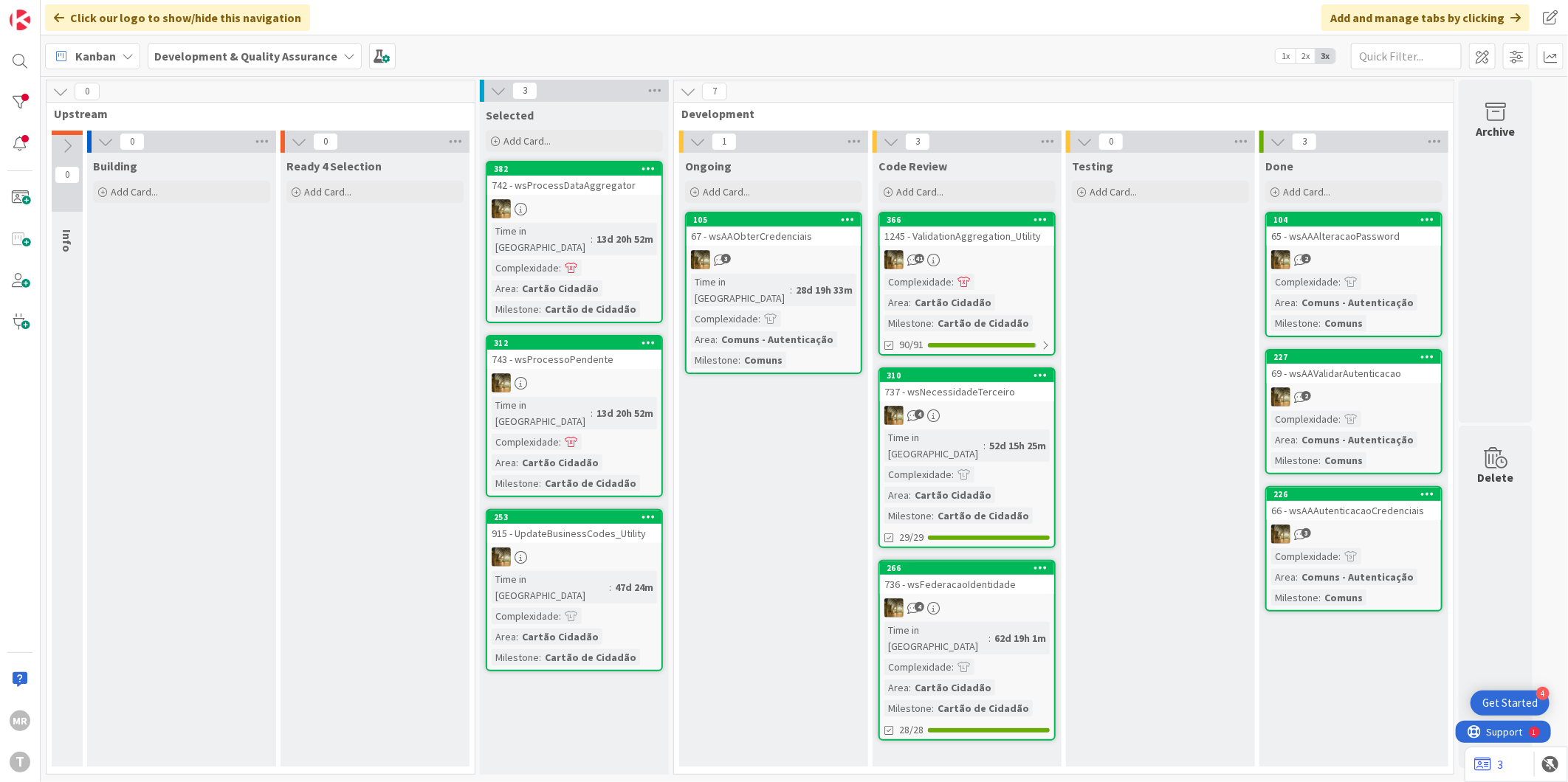
click at [37, 97] on div "MR T" at bounding box center [20, 391] width 41 height 782
click at [20, 97] on div at bounding box center [20, 102] width 29 height 29
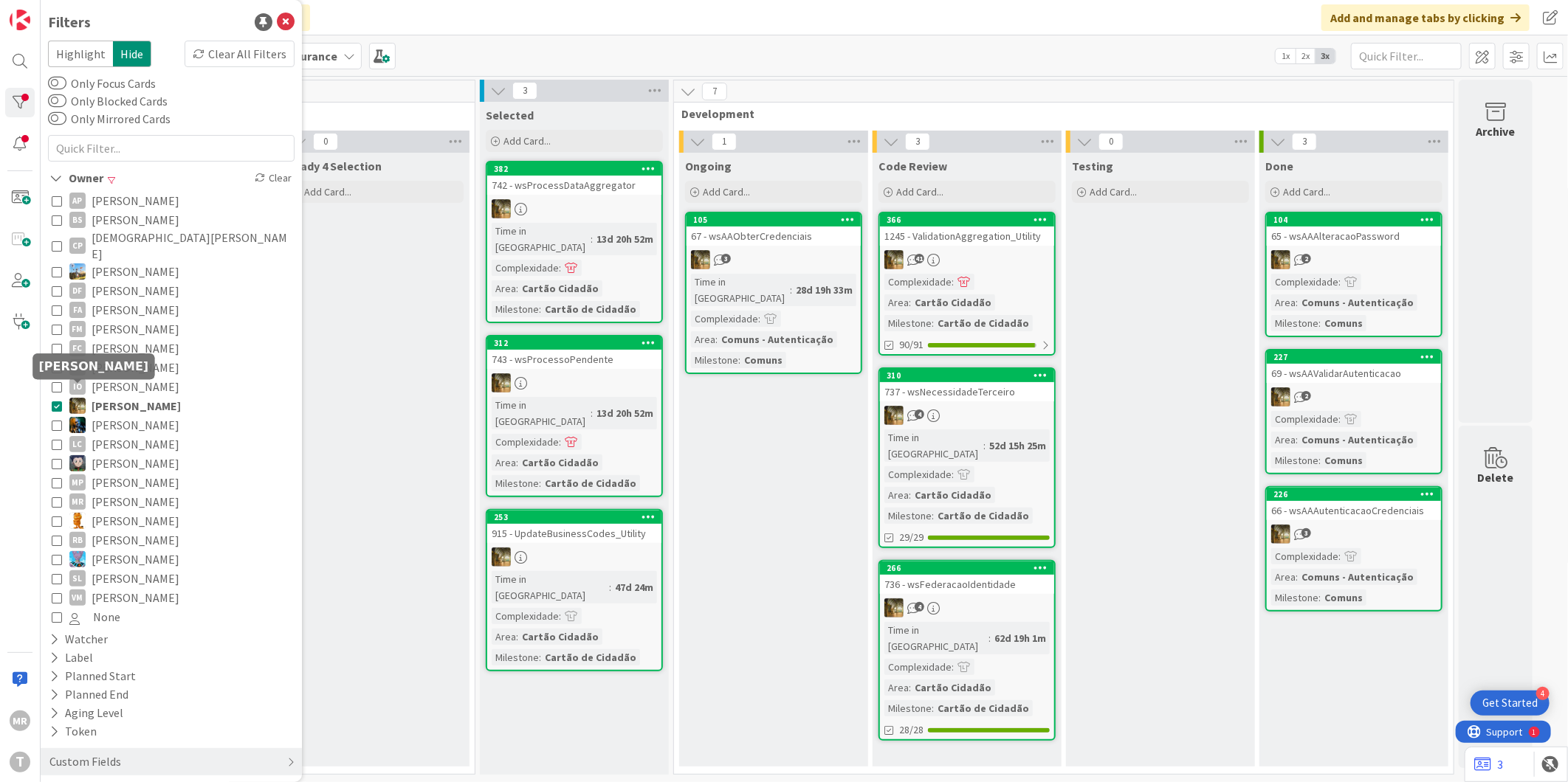
click at [91, 397] on span "[PERSON_NAME]" at bounding box center [136, 406] width 89 height 19
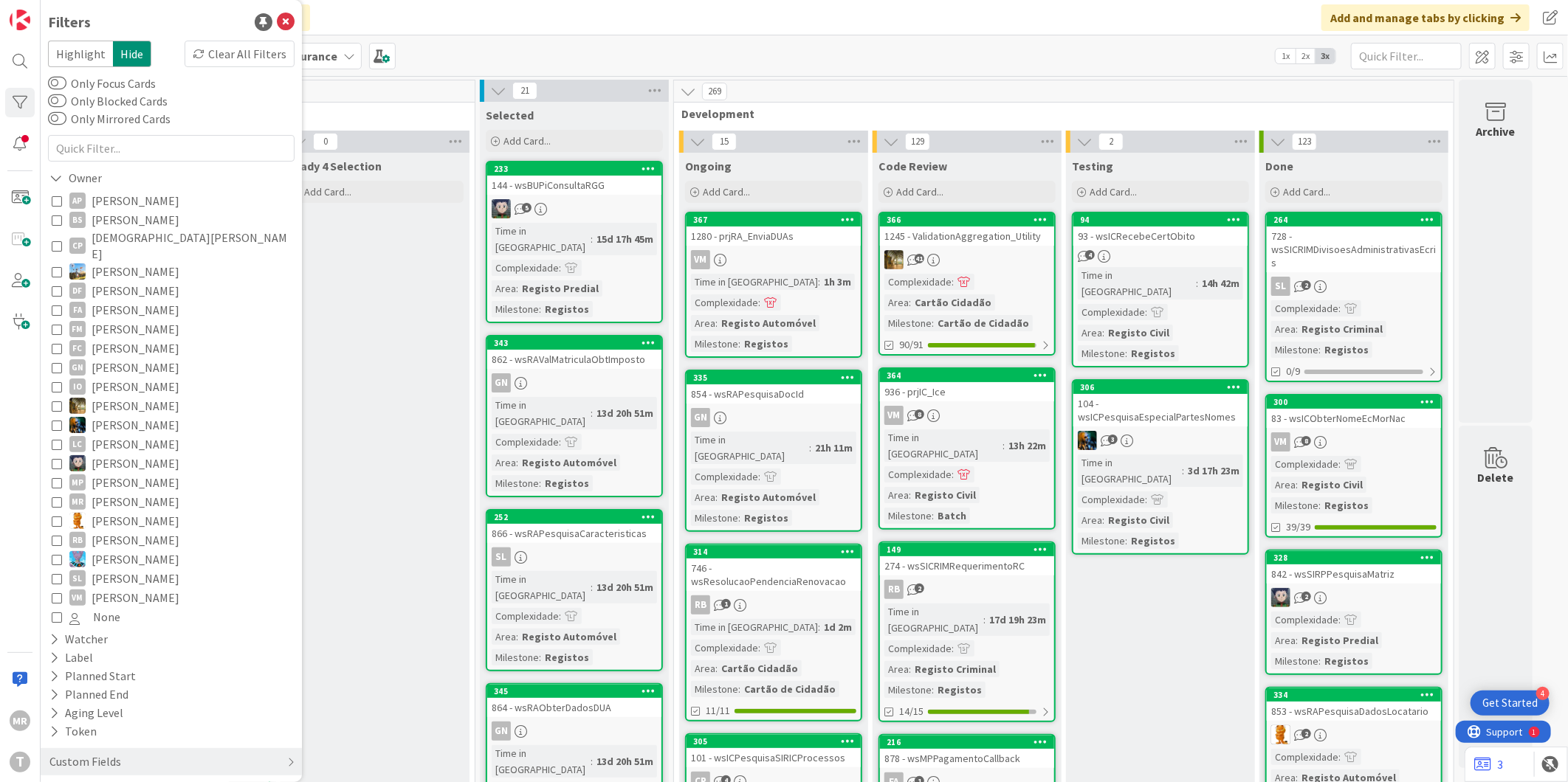
click at [108, 589] on span "[PERSON_NAME]" at bounding box center [135, 598] width 88 height 19
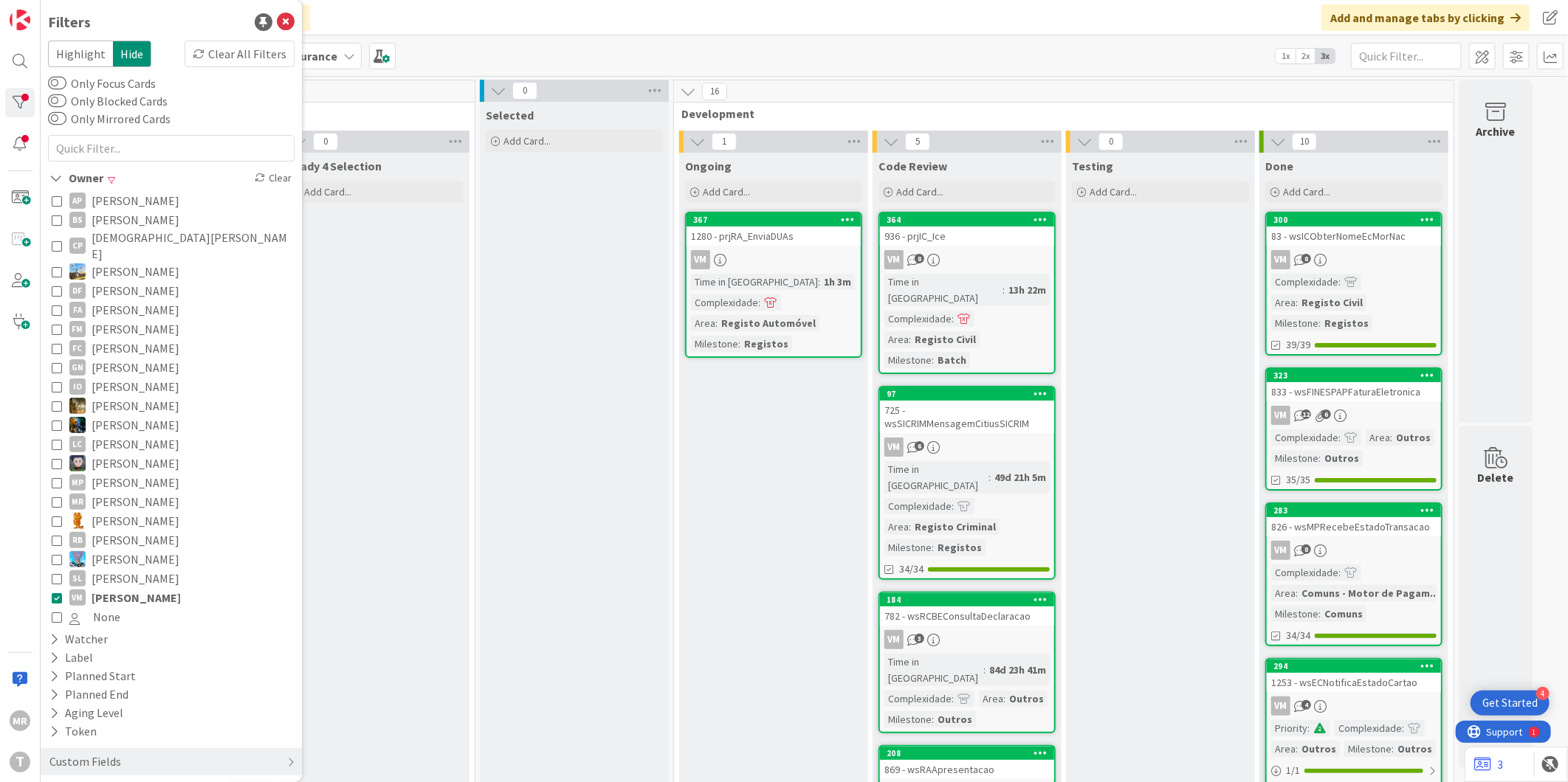
click at [108, 589] on span "[PERSON_NAME]" at bounding box center [136, 598] width 89 height 19
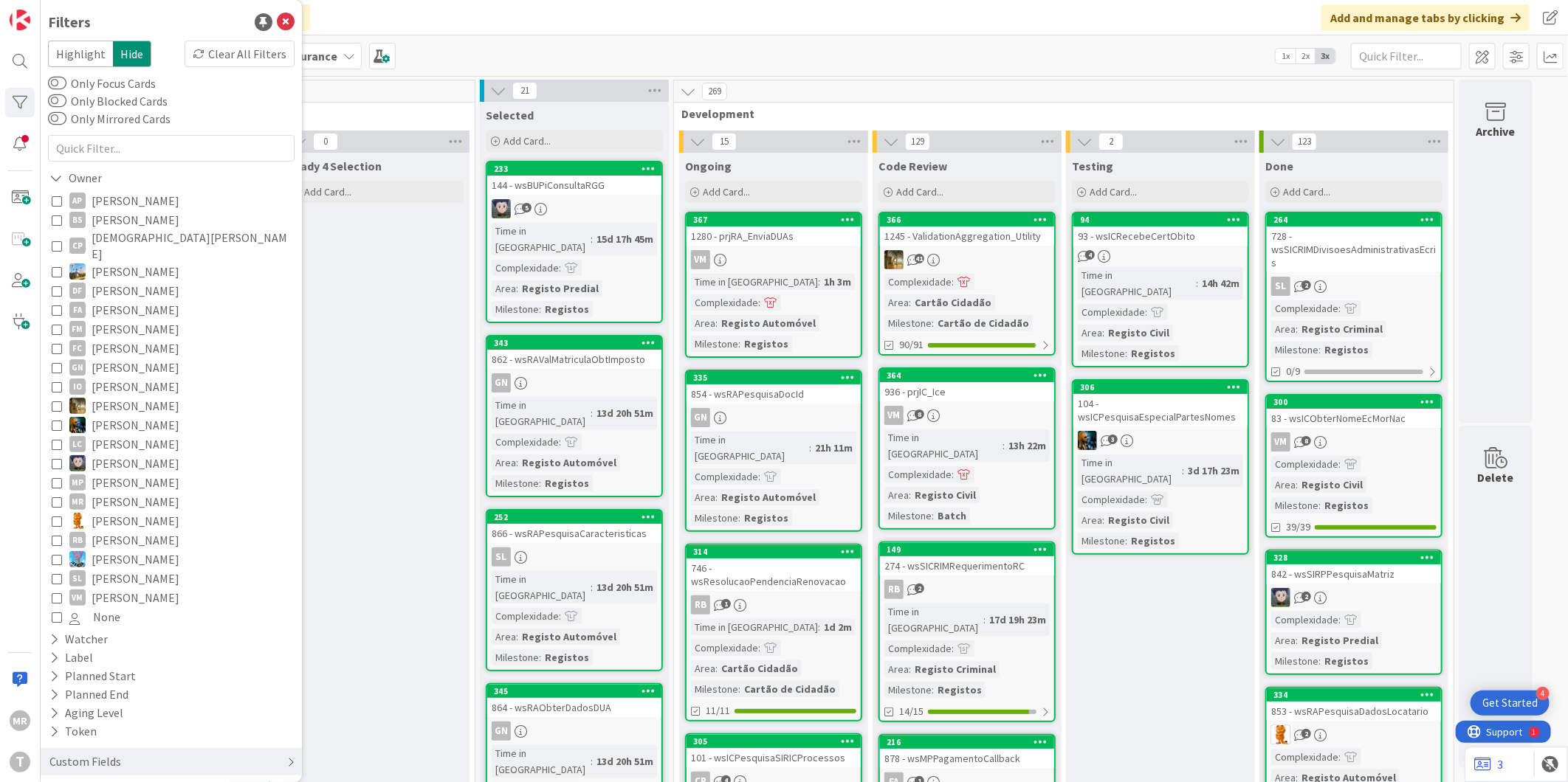
click at [96, 753] on div "Custom Fields" at bounding box center [85, 762] width 75 height 18
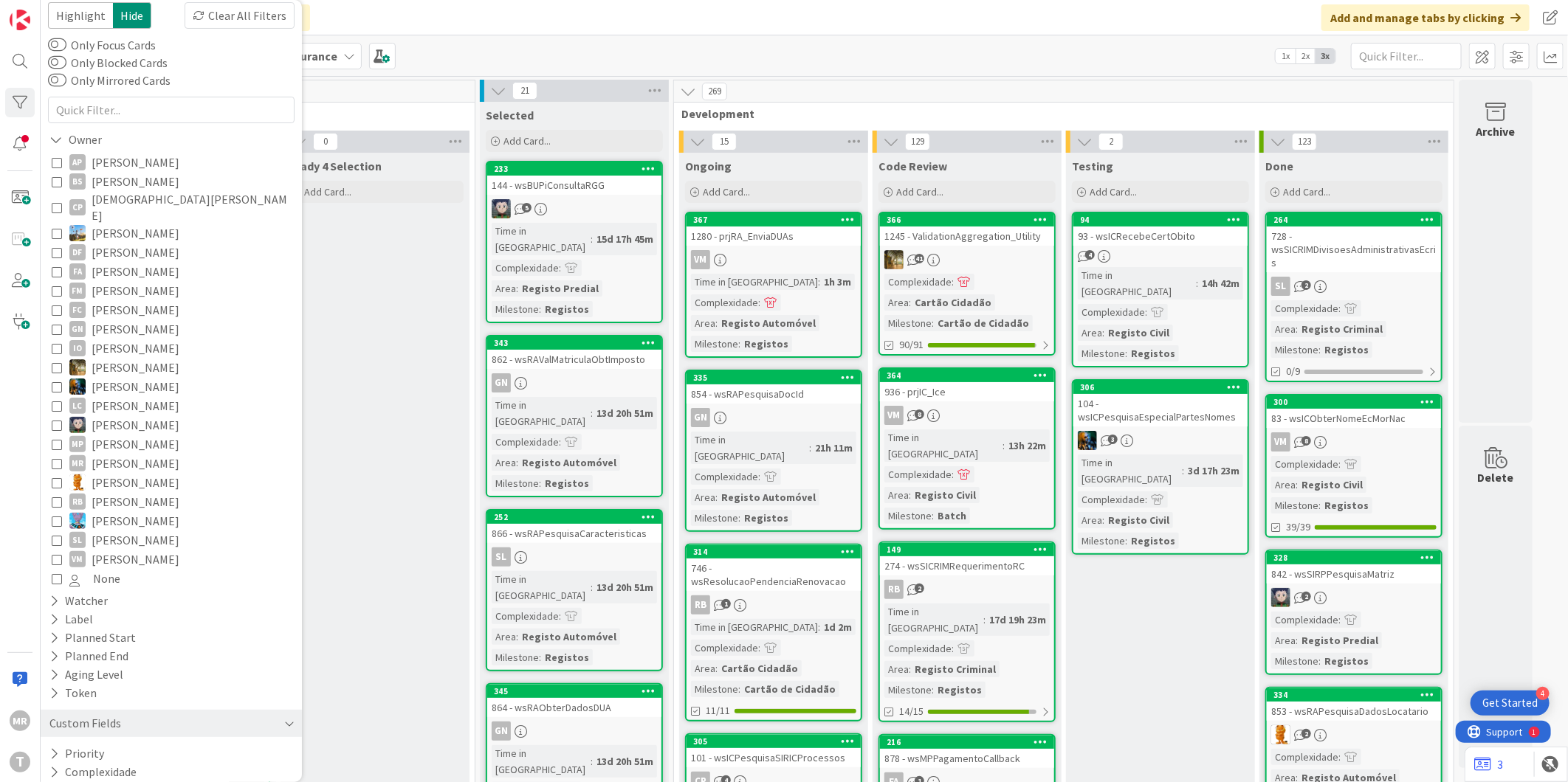
scroll to position [72, 0]
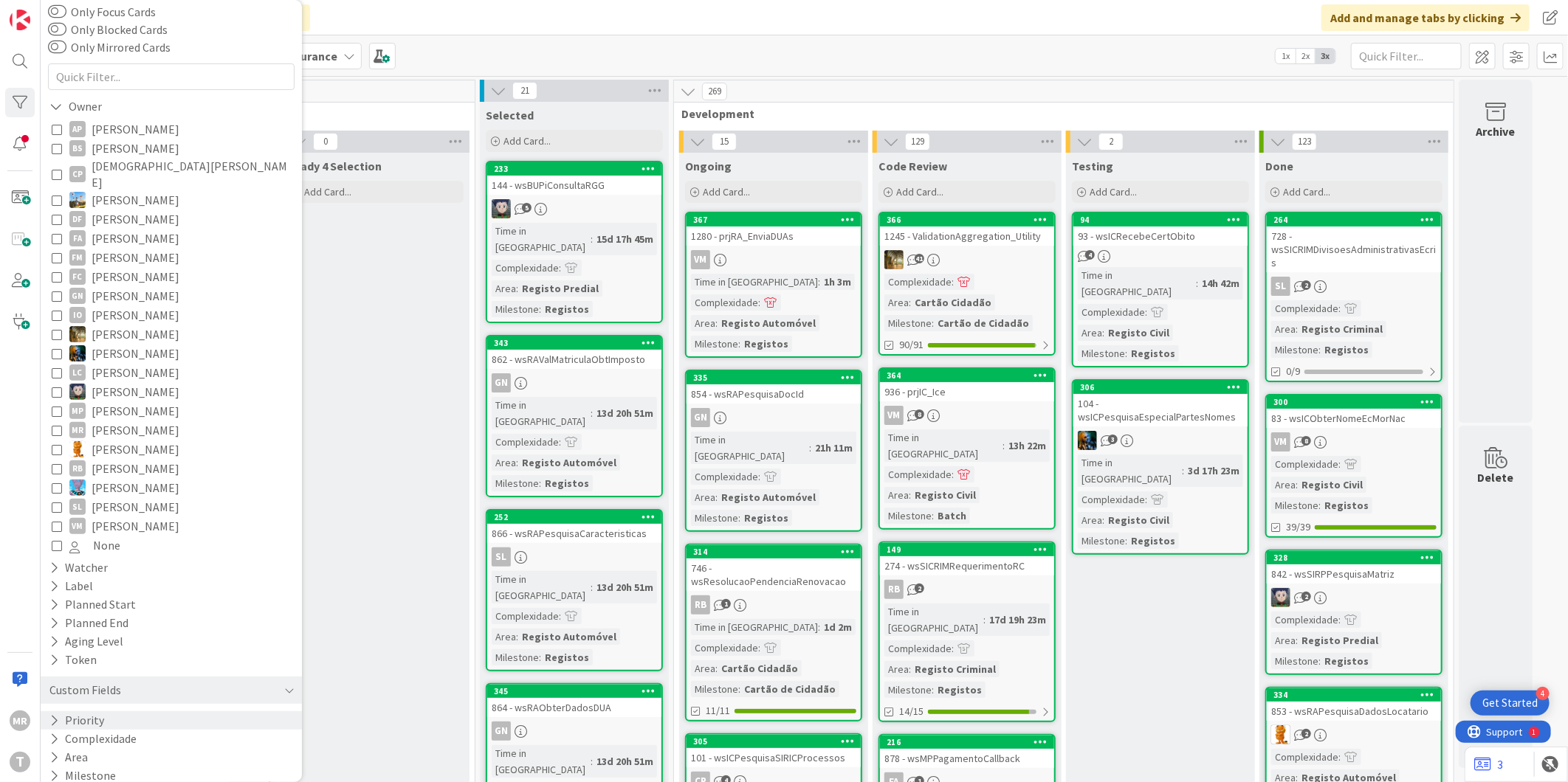
click at [57, 715] on icon at bounding box center [54, 721] width 10 height 13
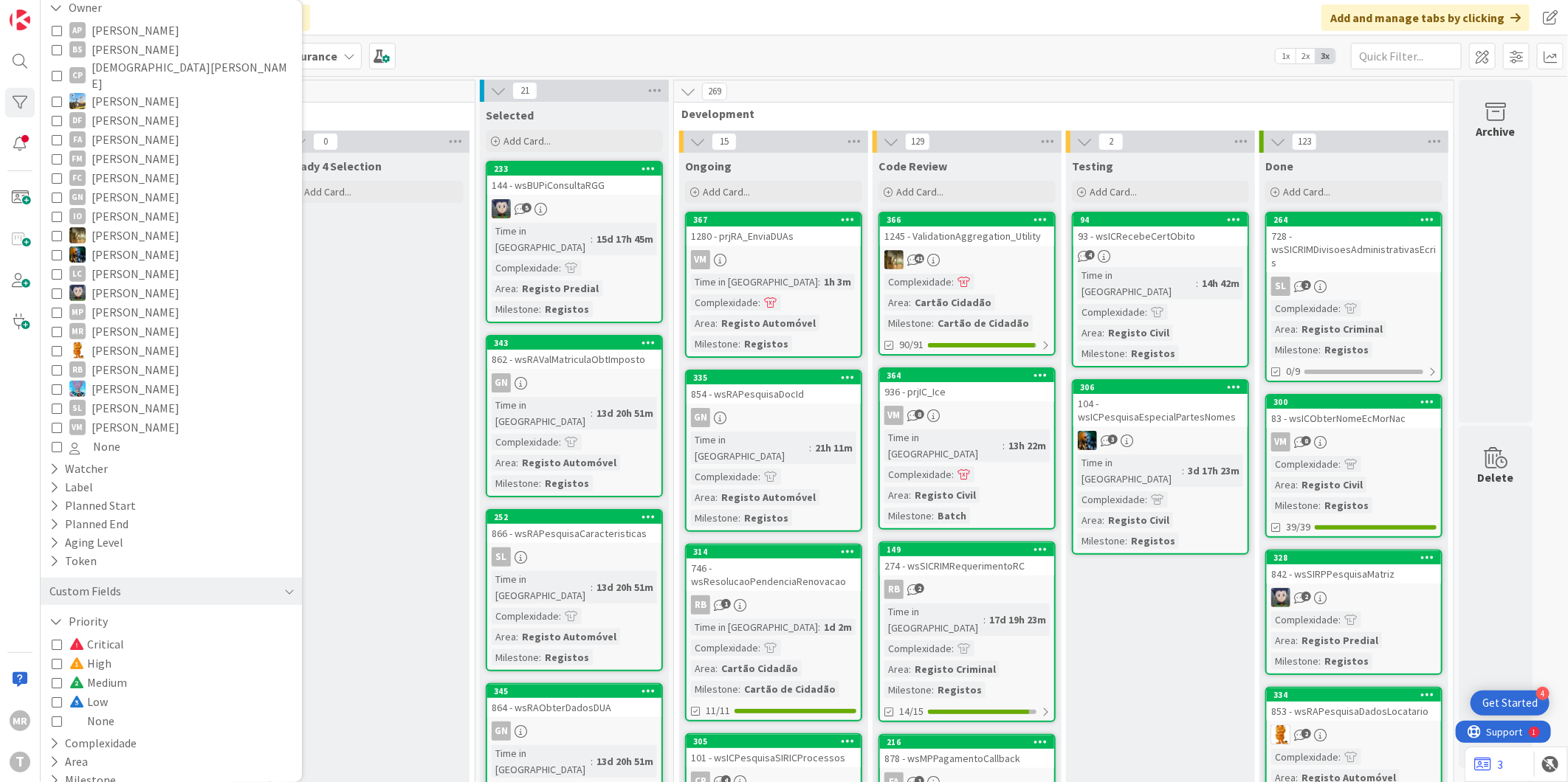
scroll to position [175, 0]
click at [107, 650] on span "High" at bounding box center [91, 659] width 42 height 19
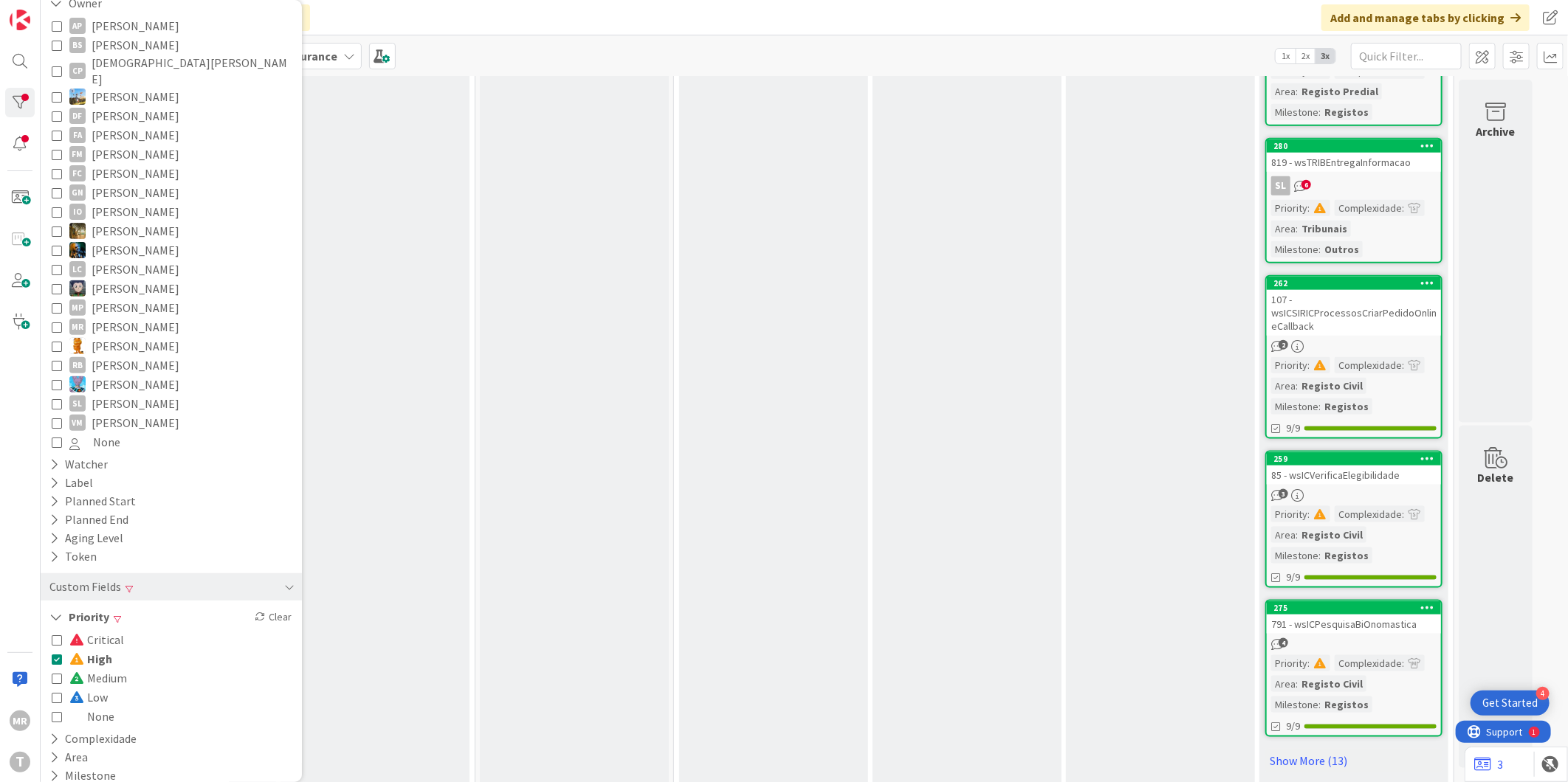
scroll to position [988, 0]
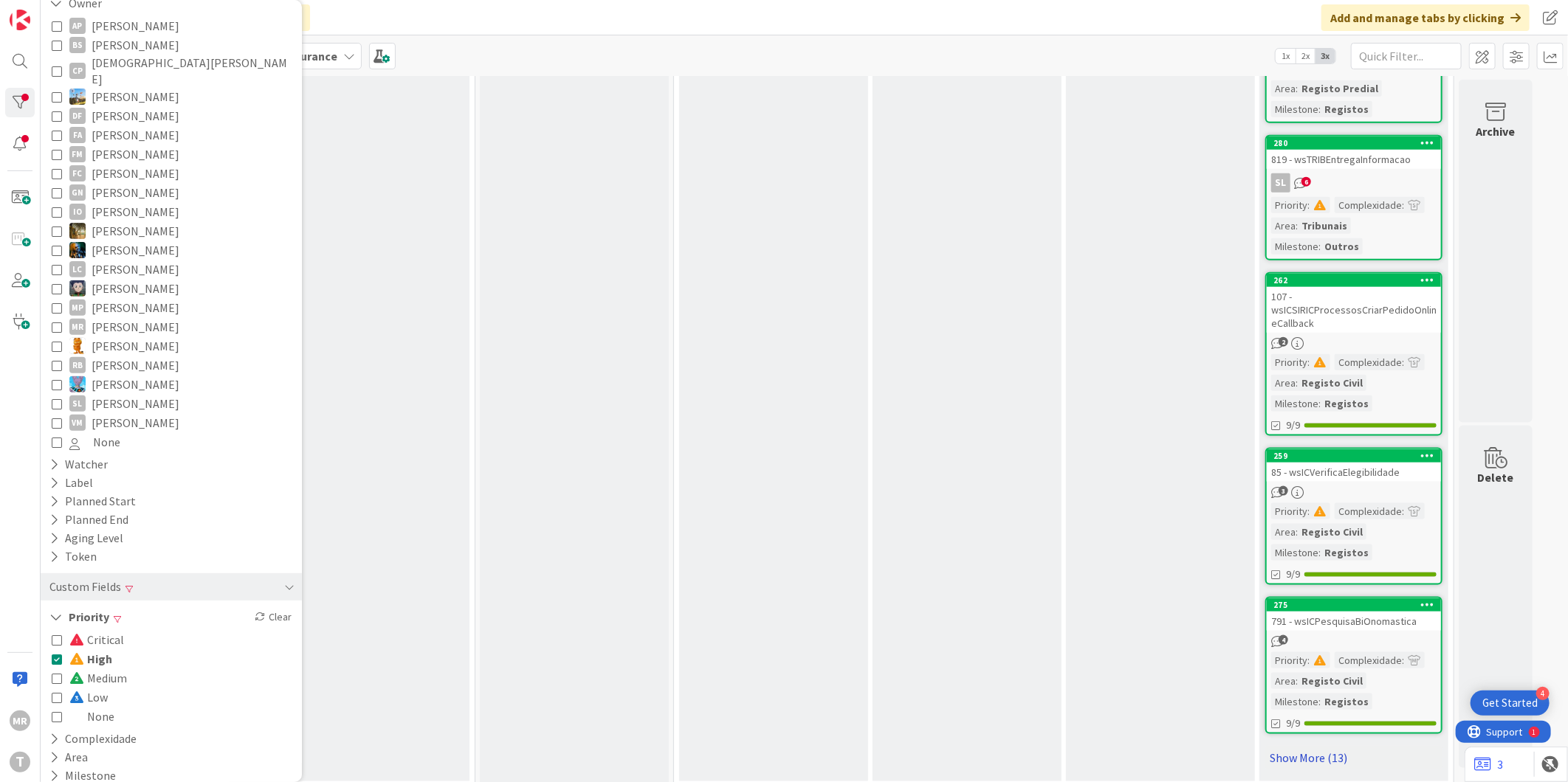
click at [1295, 746] on link "Show More (13)" at bounding box center [1353, 758] width 177 height 23
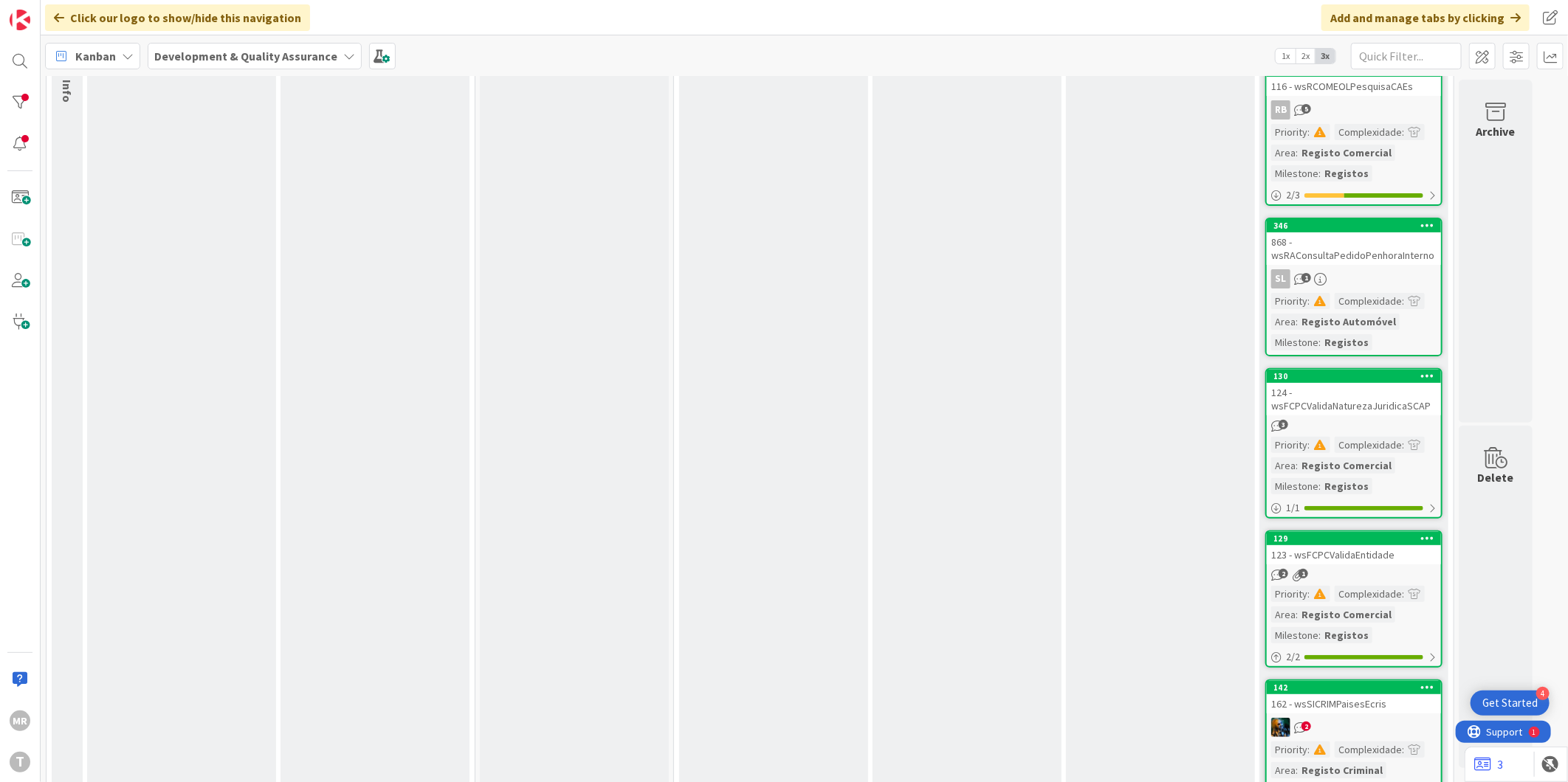
scroll to position [0, 0]
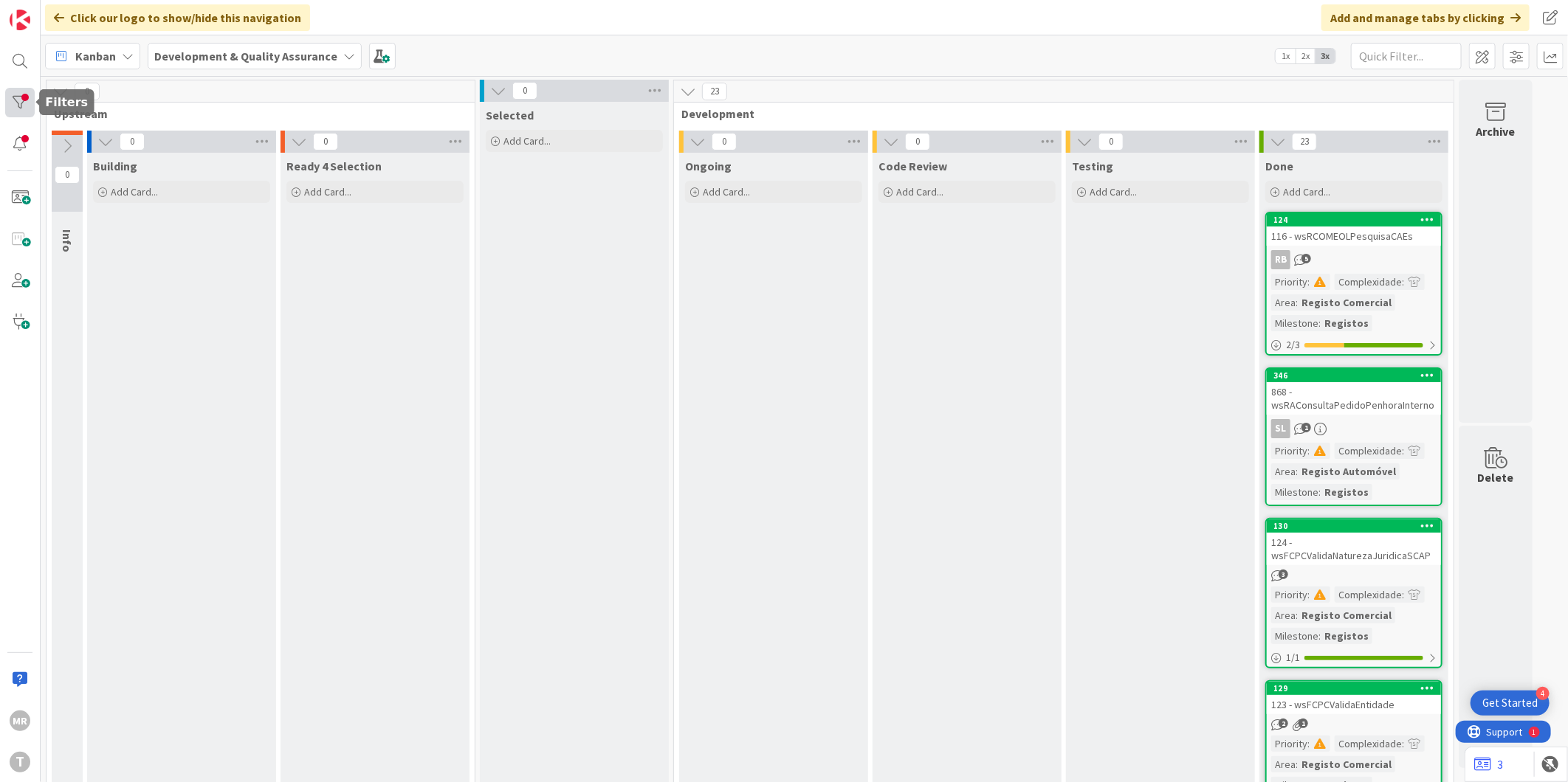
click at [29, 111] on div at bounding box center [20, 102] width 29 height 29
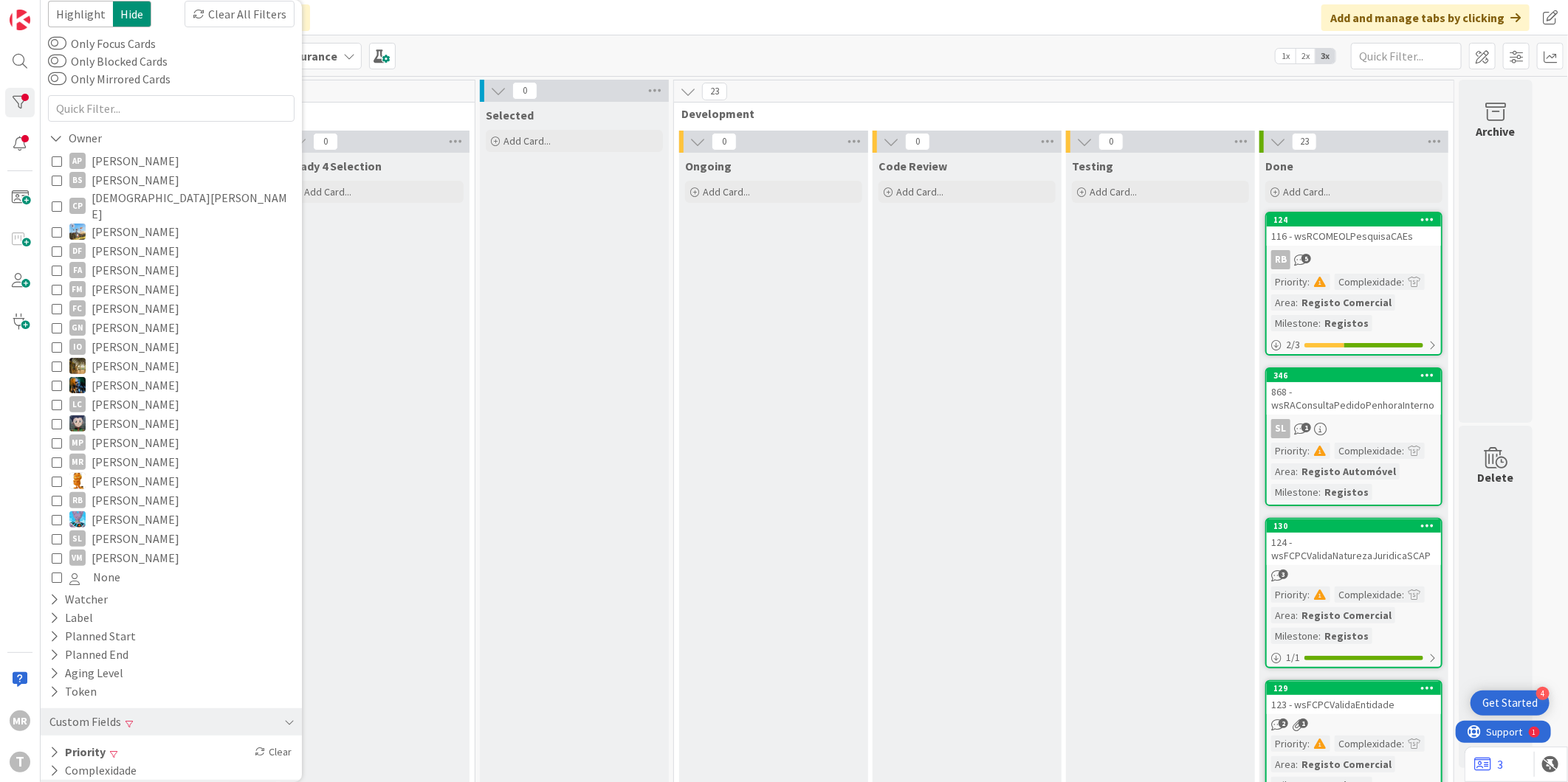
scroll to position [72, 0]
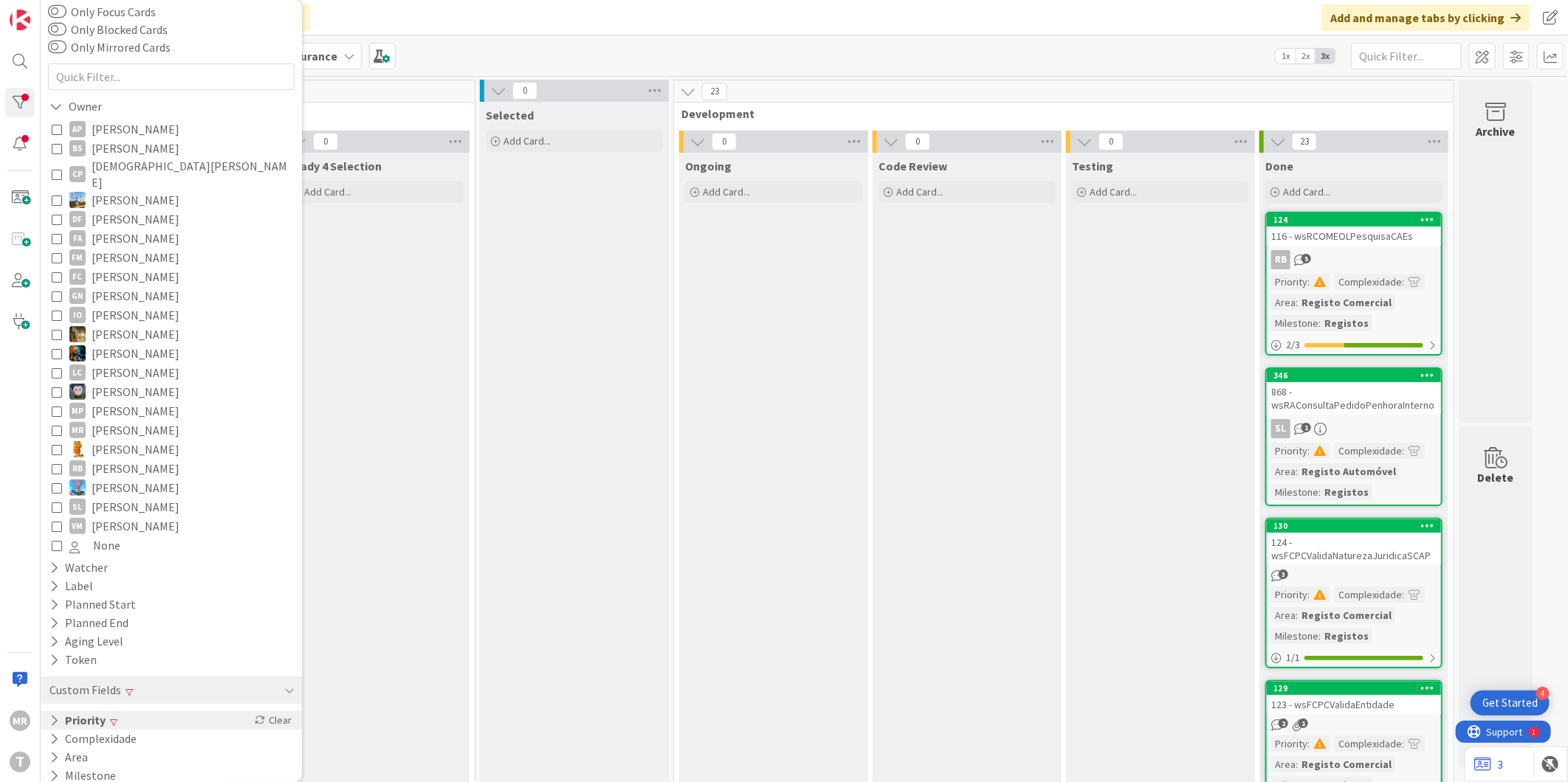
click at [94, 713] on button "Priority" at bounding box center [77, 721] width 59 height 18
click at [94, 753] on span "High" at bounding box center [91, 762] width 43 height 19
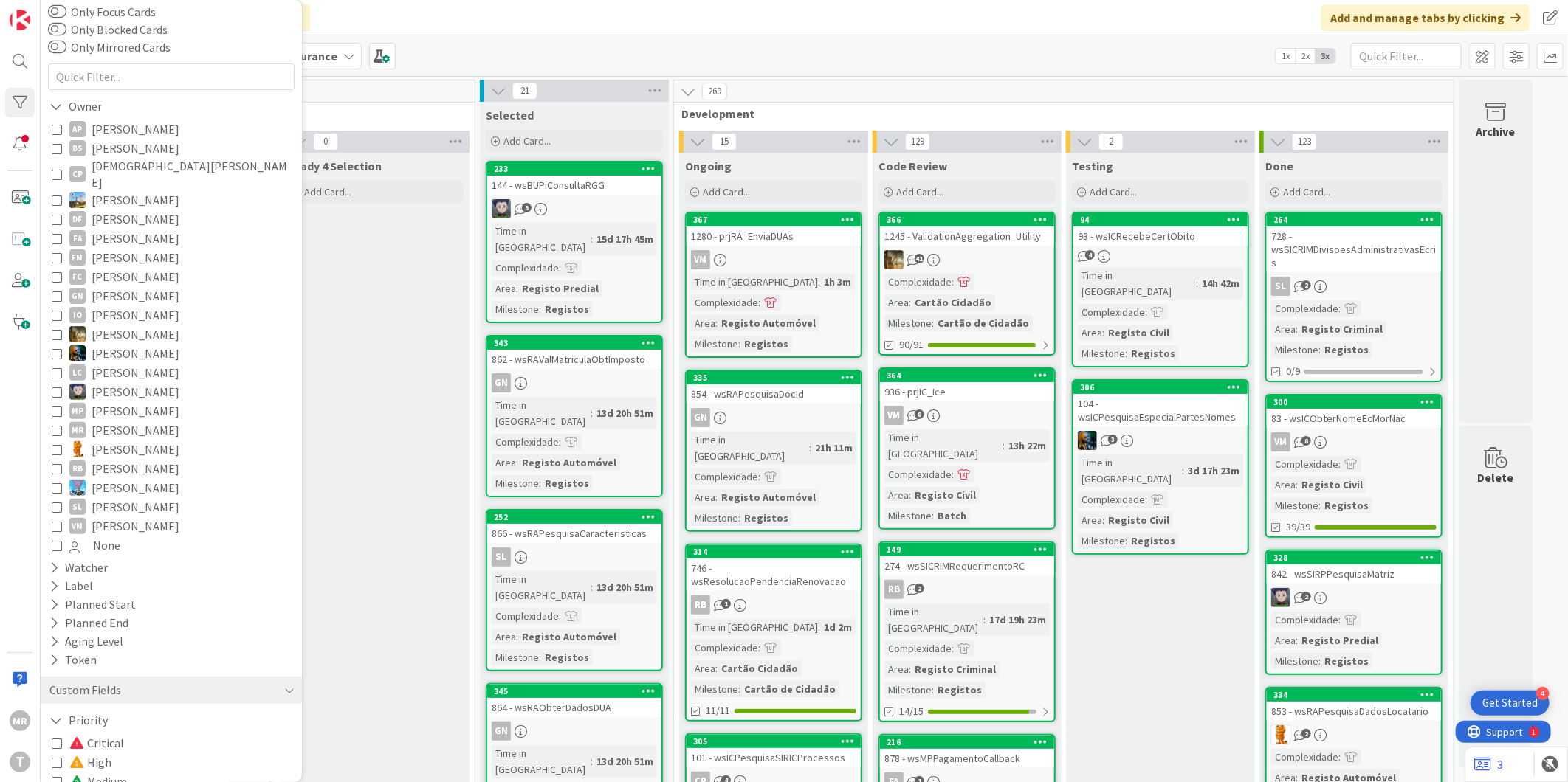
click at [115, 734] on span "Critical" at bounding box center [97, 743] width 54 height 19
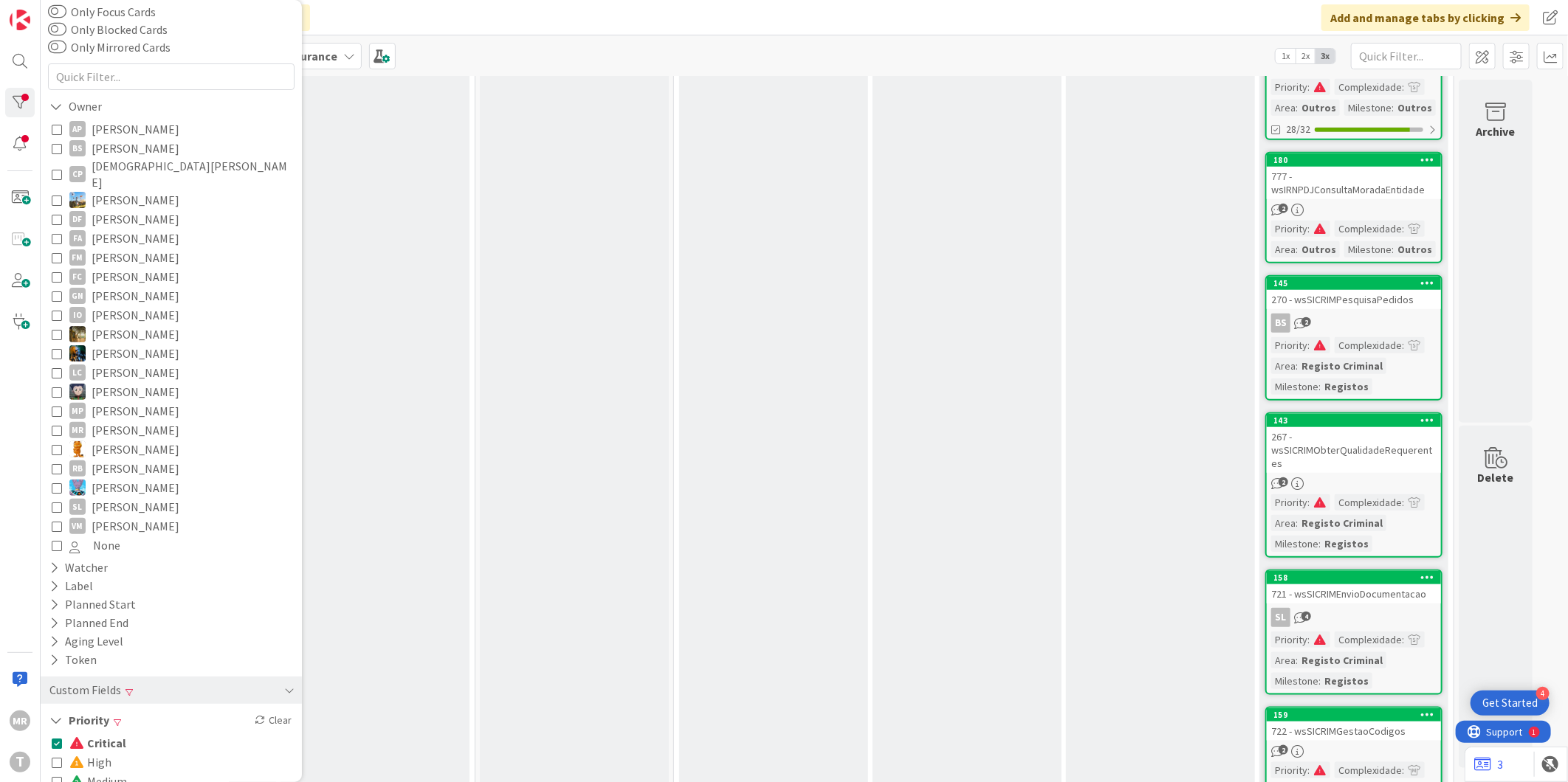
scroll to position [805, 0]
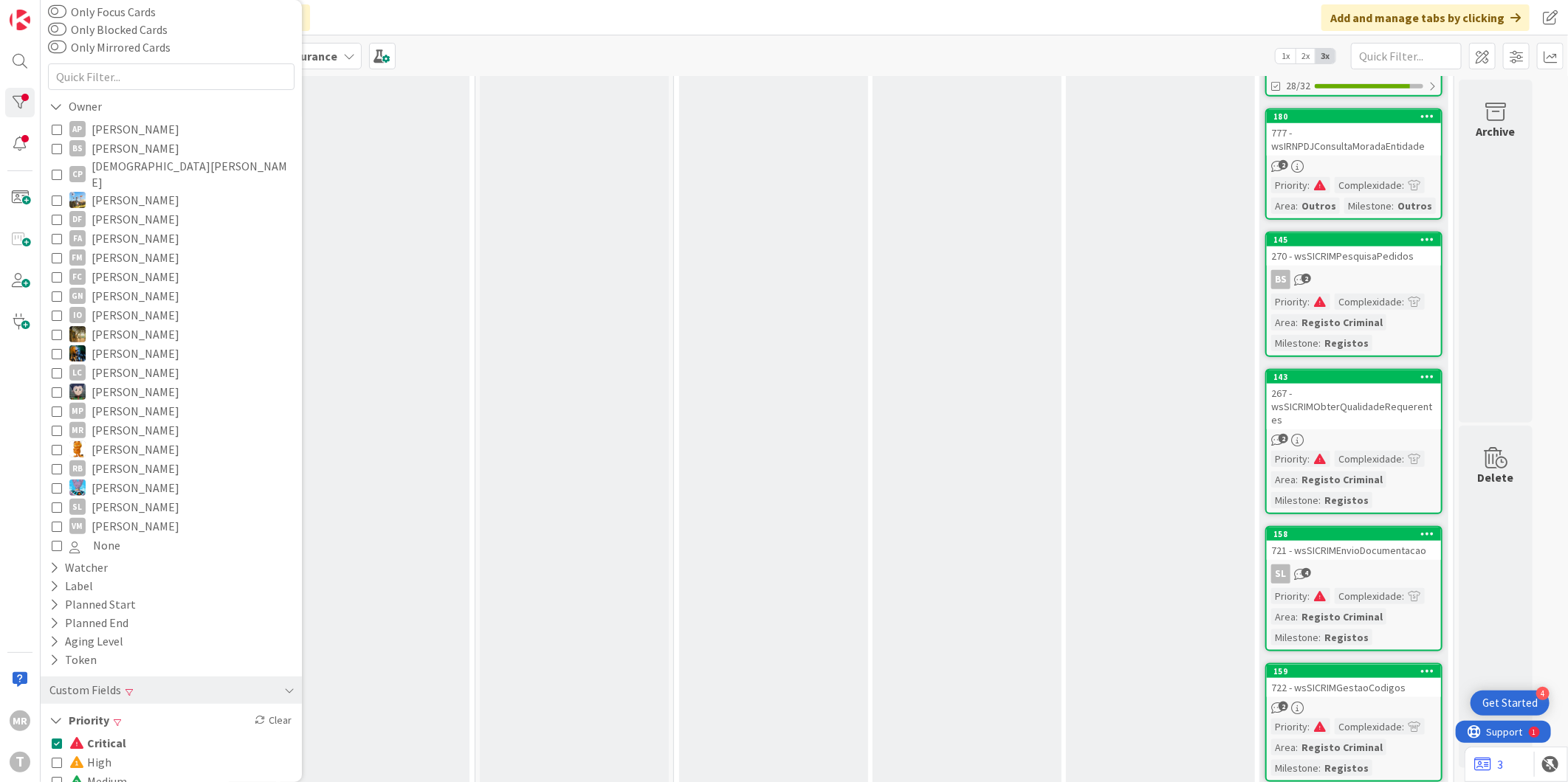
click at [111, 734] on span "Critical" at bounding box center [97, 743] width 57 height 19
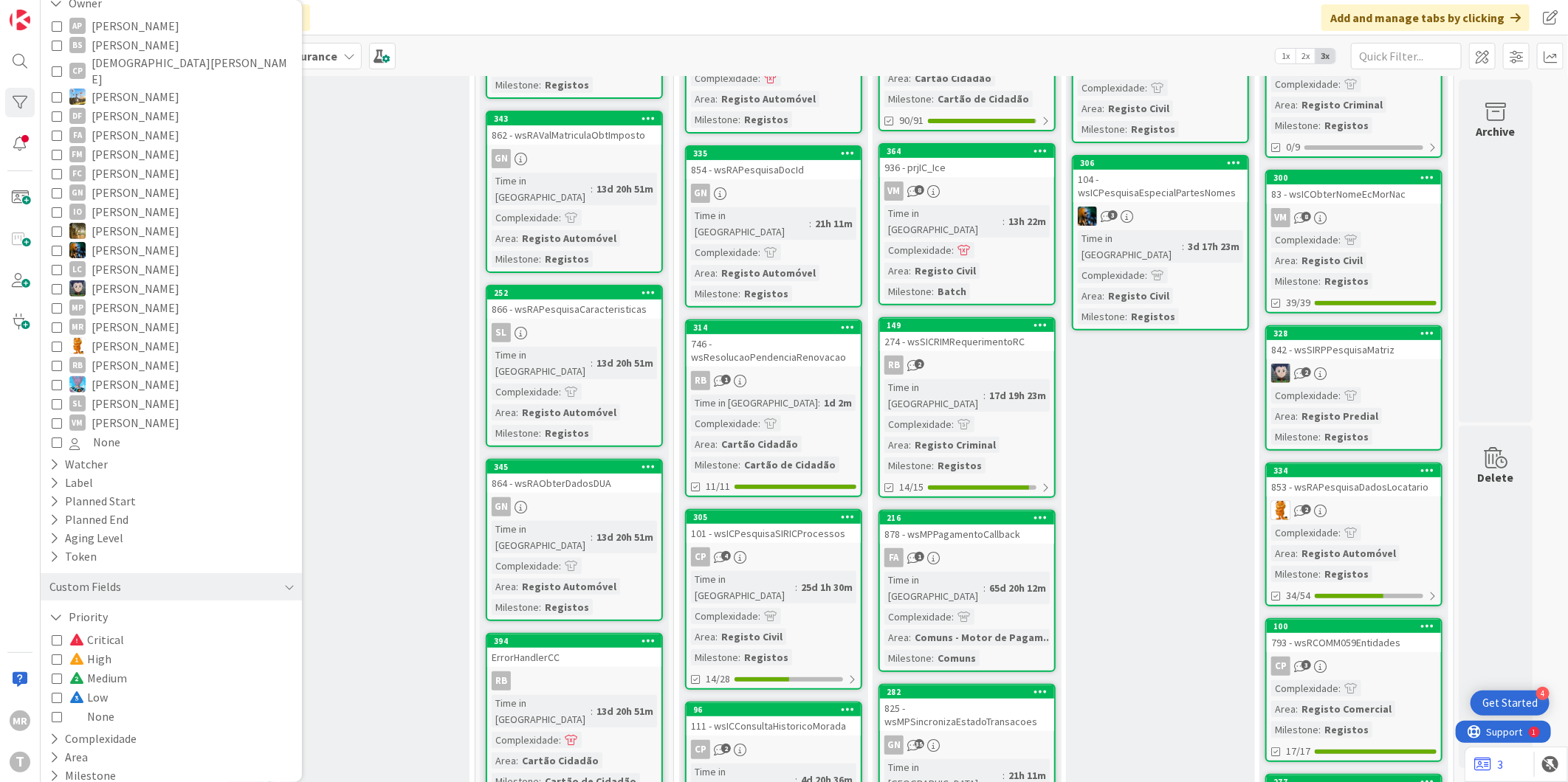
scroll to position [0, 0]
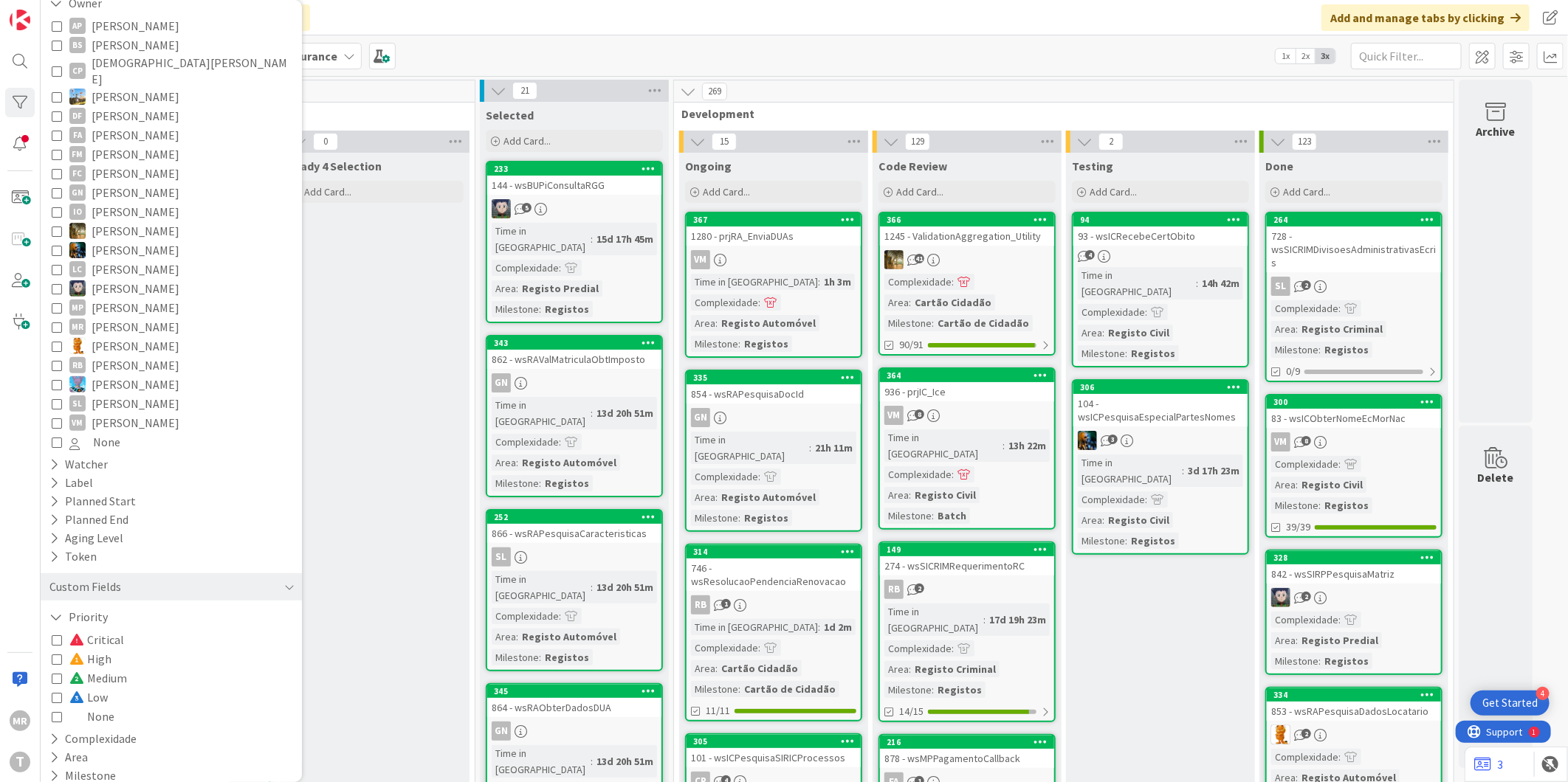
click at [115, 669] on span "Medium" at bounding box center [98, 678] width 57 height 19
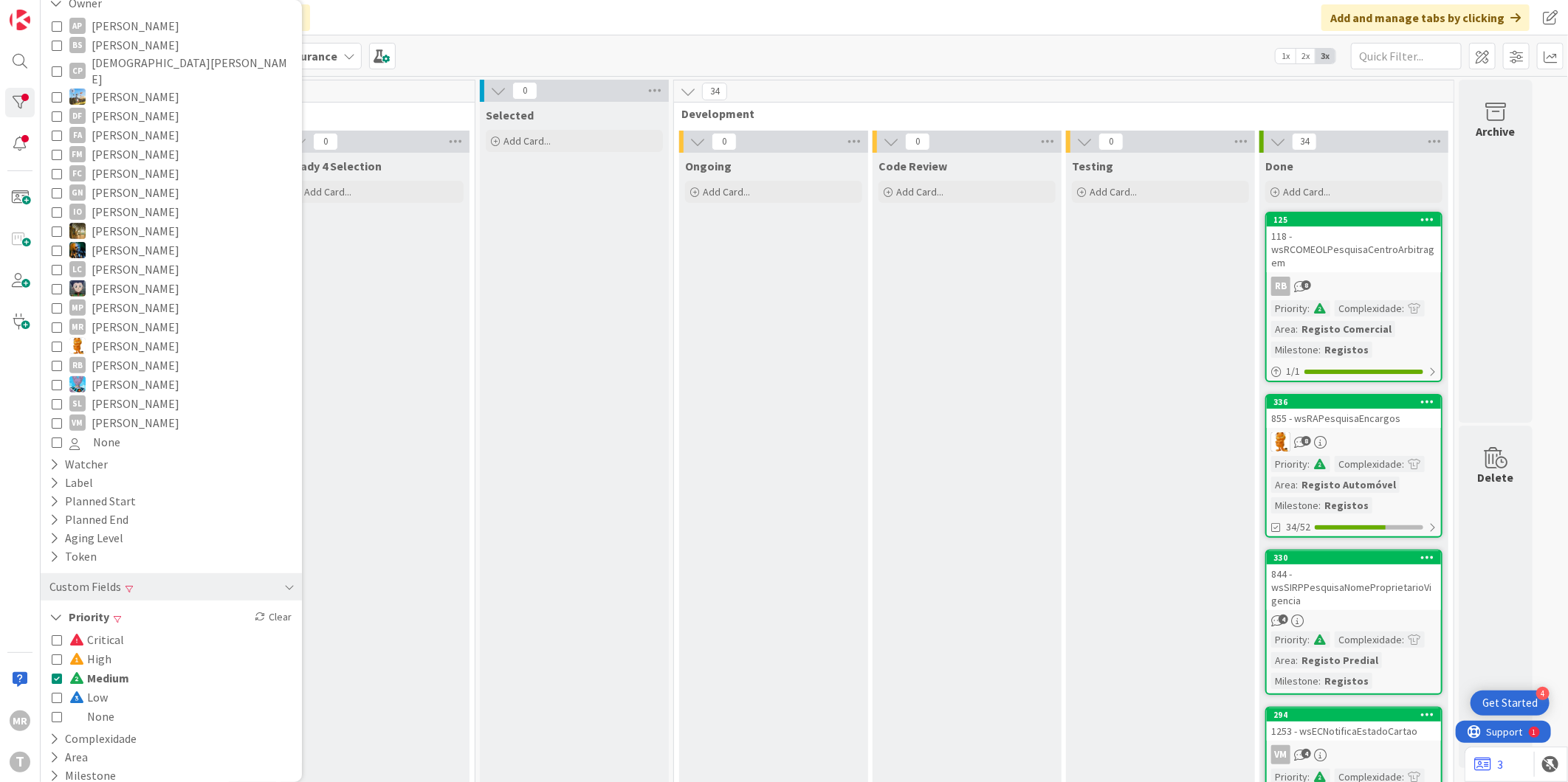
click at [115, 669] on span "Medium" at bounding box center [99, 678] width 60 height 19
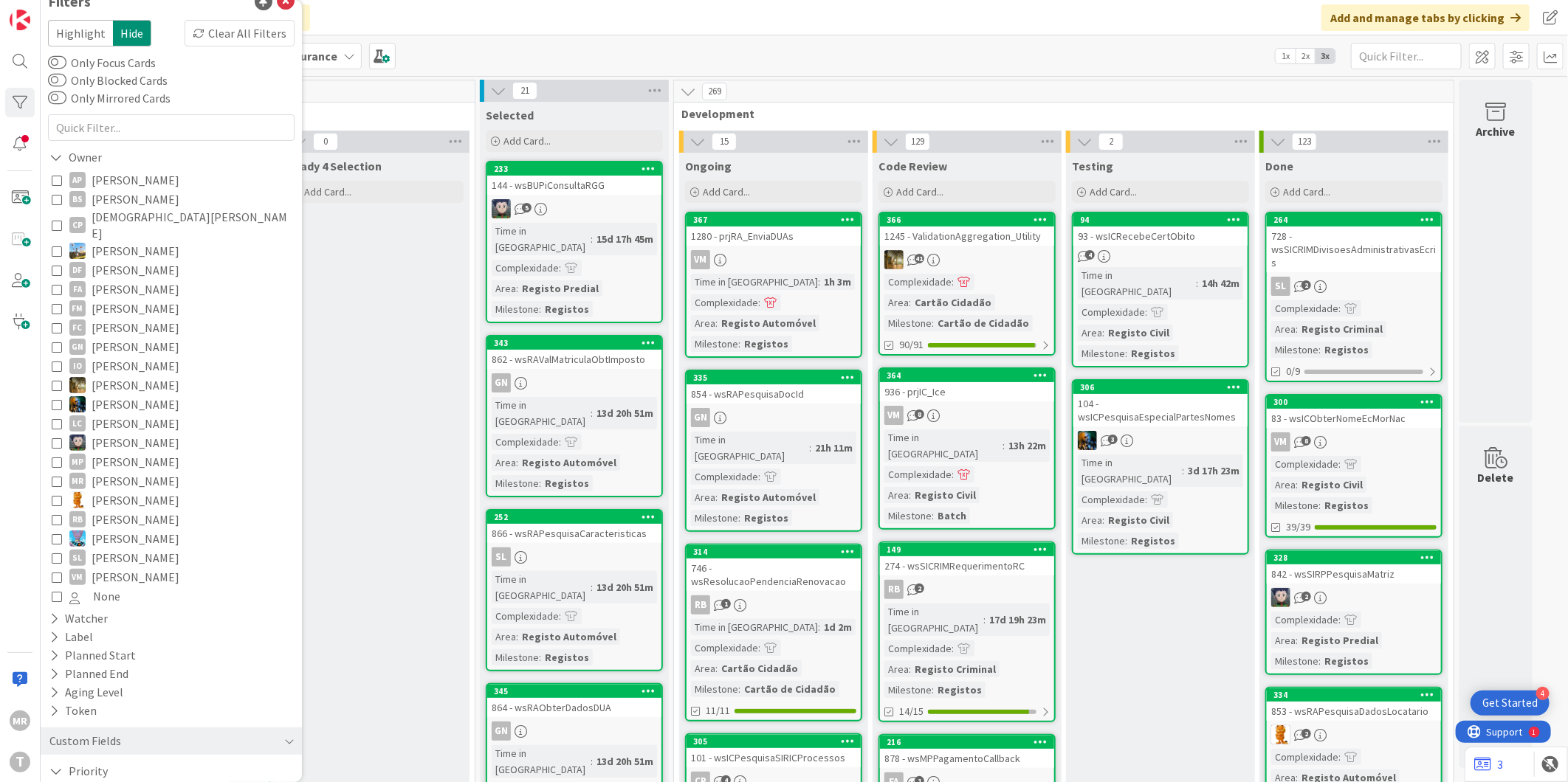
scroll to position [11, 0]
click at [139, 178] on div "AP Alceu Pimentel Filho BS Bruno Souza CP Cristiano Pires Diego Gomes DF Dora F…" at bounding box center [171, 397] width 246 height 443
click at [141, 186] on span "[PERSON_NAME]" at bounding box center [135, 189] width 88 height 19
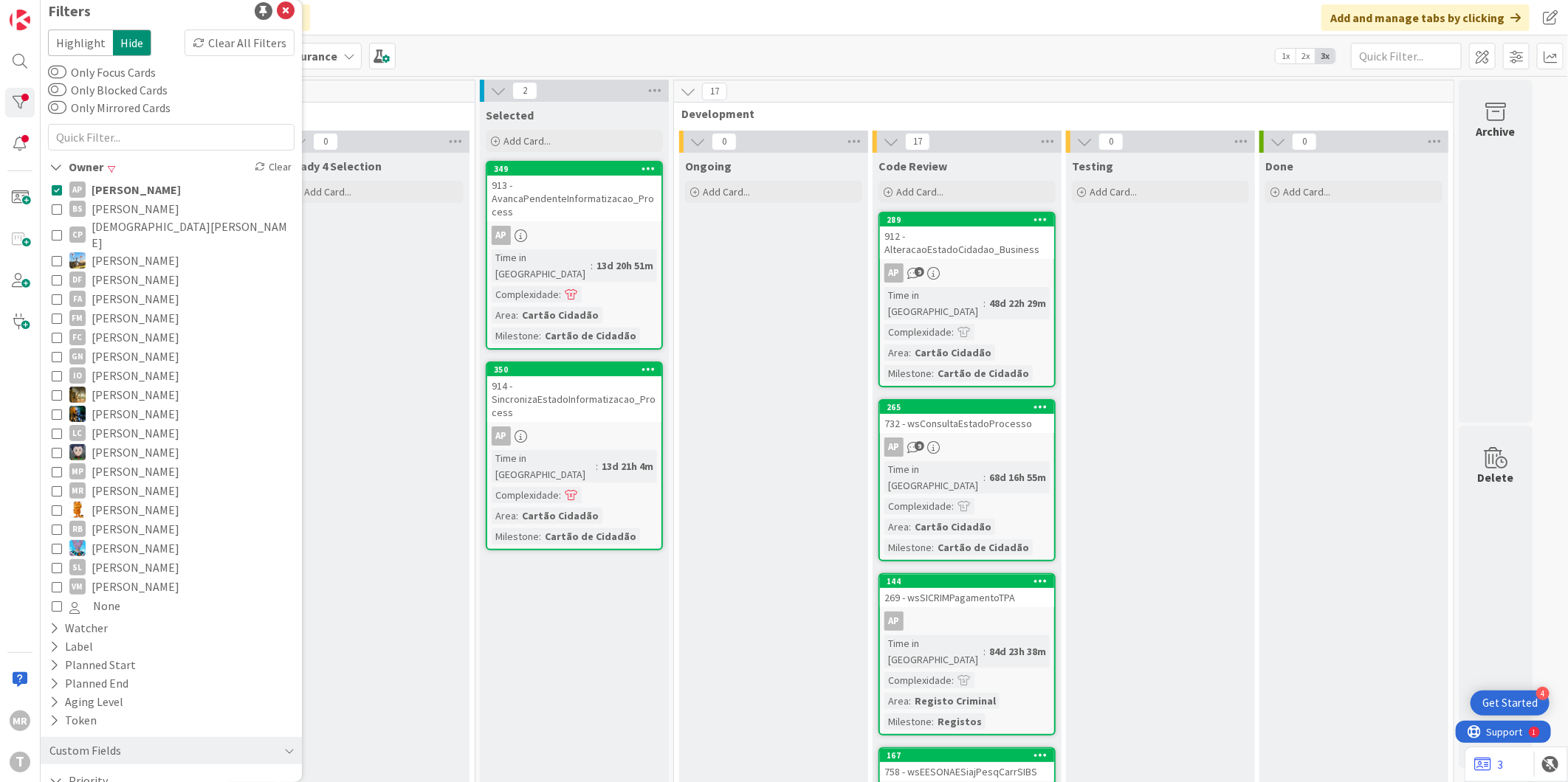
click at [178, 182] on span "[PERSON_NAME]" at bounding box center [136, 189] width 89 height 19
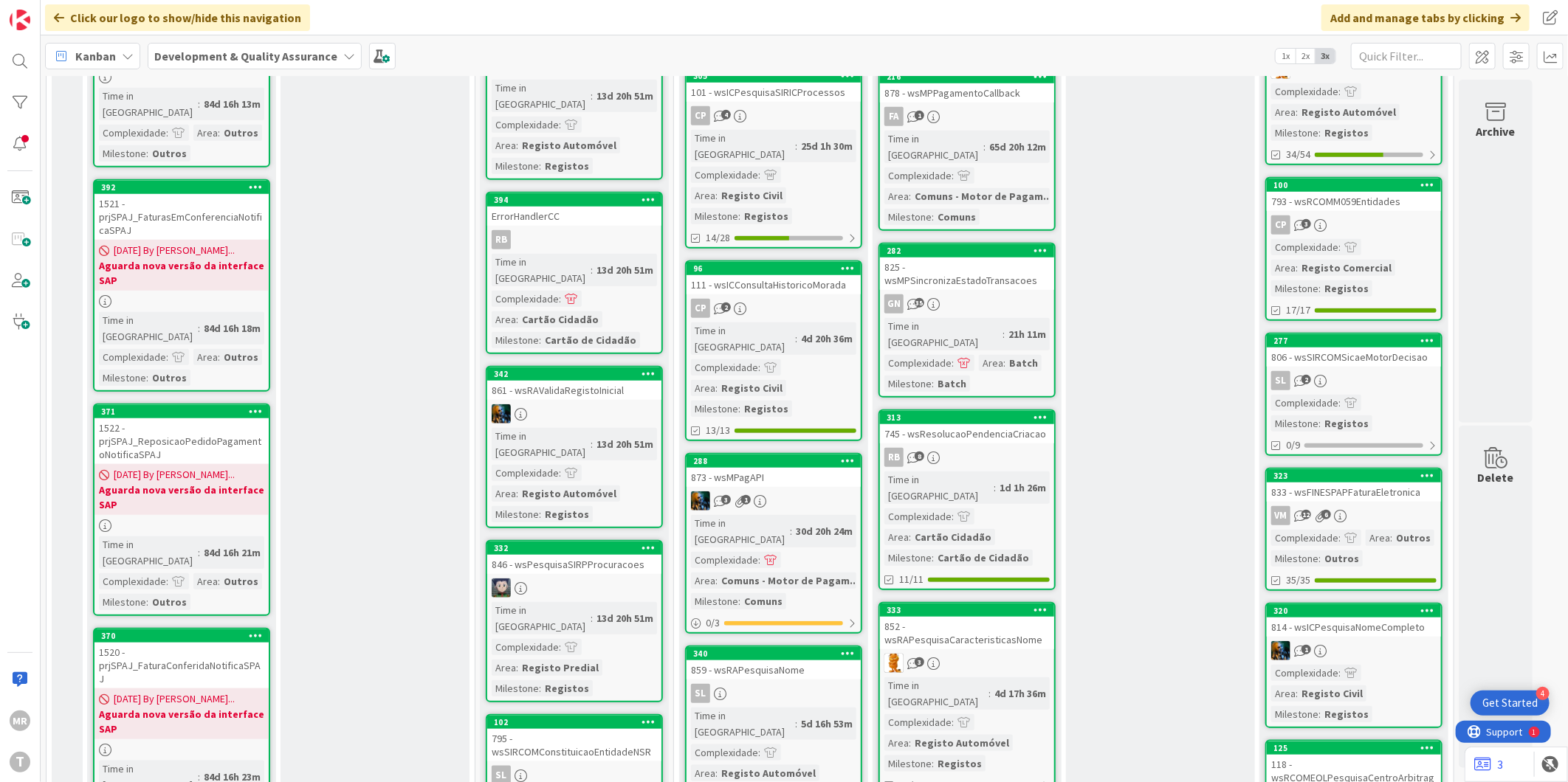
scroll to position [820, 0]
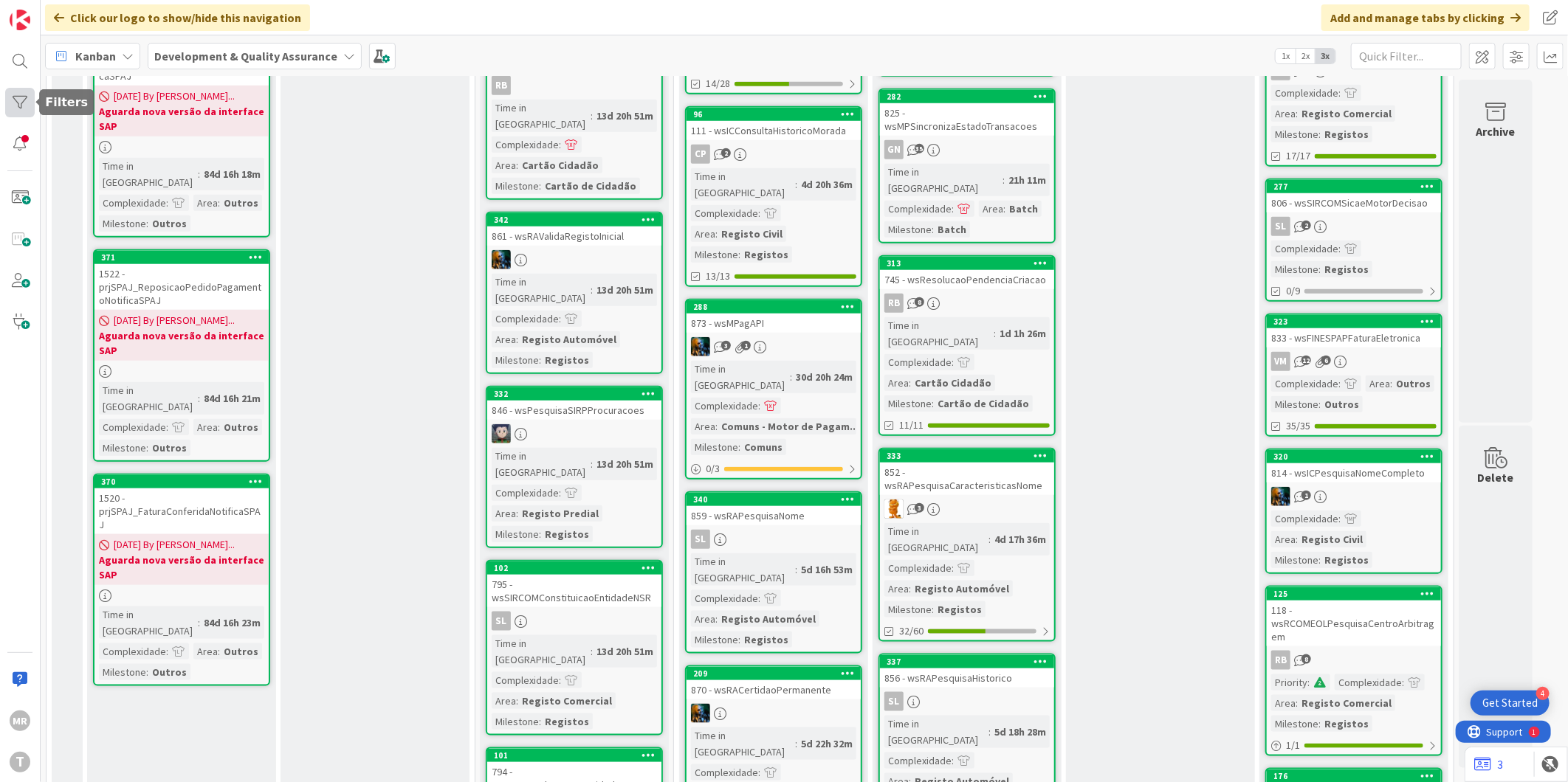
click at [28, 112] on div at bounding box center [20, 102] width 29 height 29
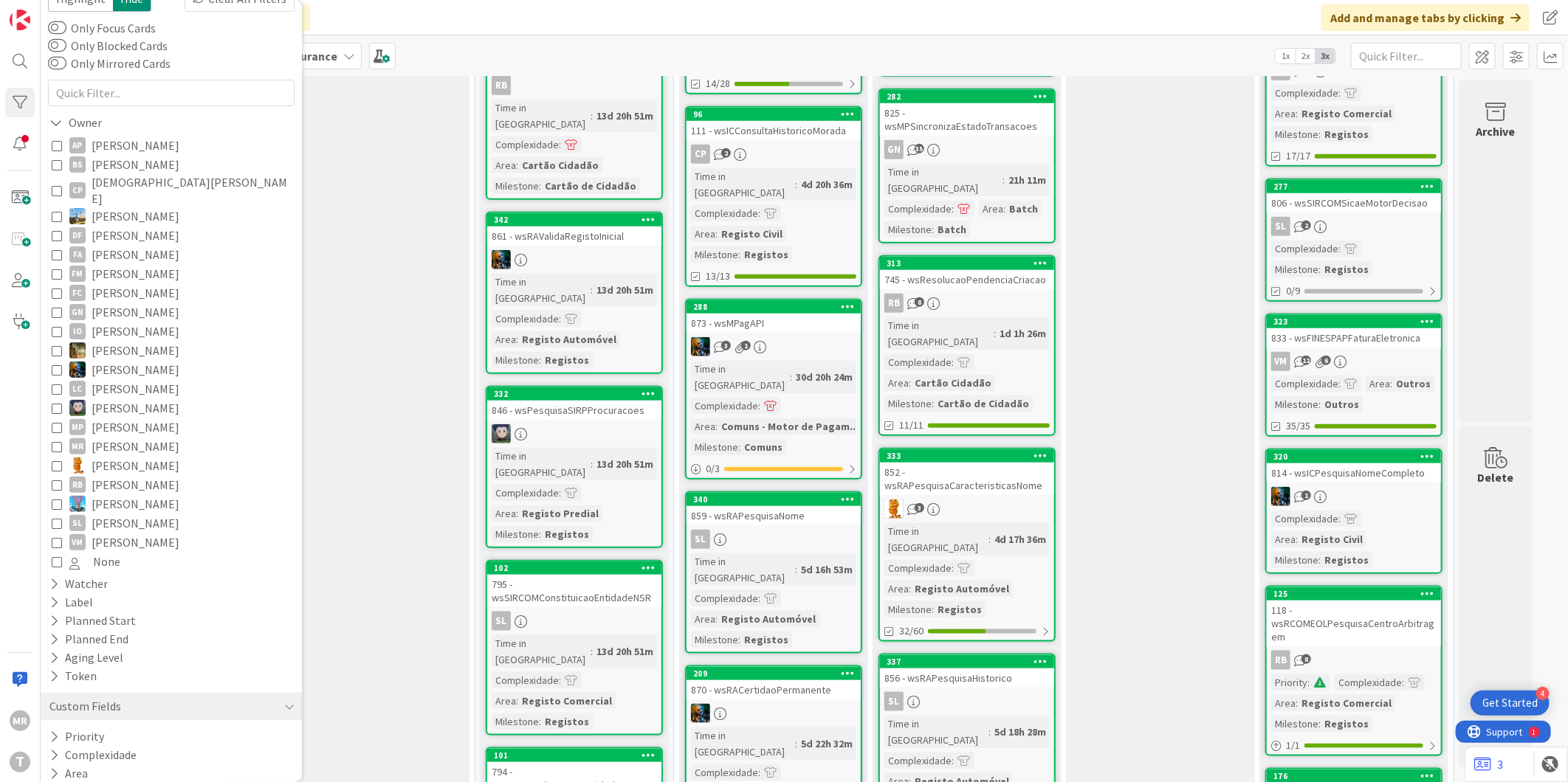
scroll to position [72, 0]
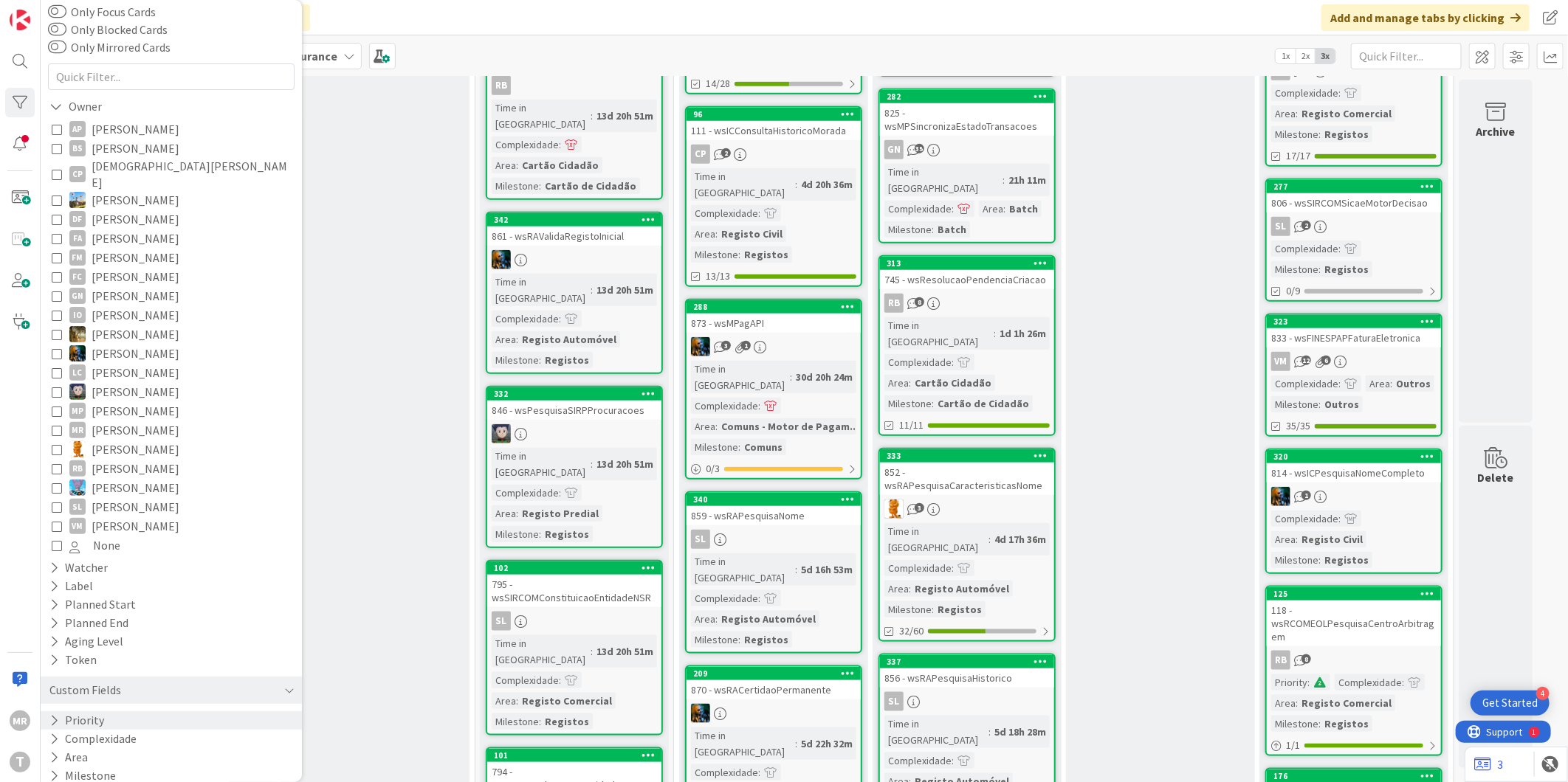
click at [107, 712] on div "Priority" at bounding box center [172, 721] width 261 height 18
click at [102, 753] on span "High" at bounding box center [91, 762] width 42 height 19
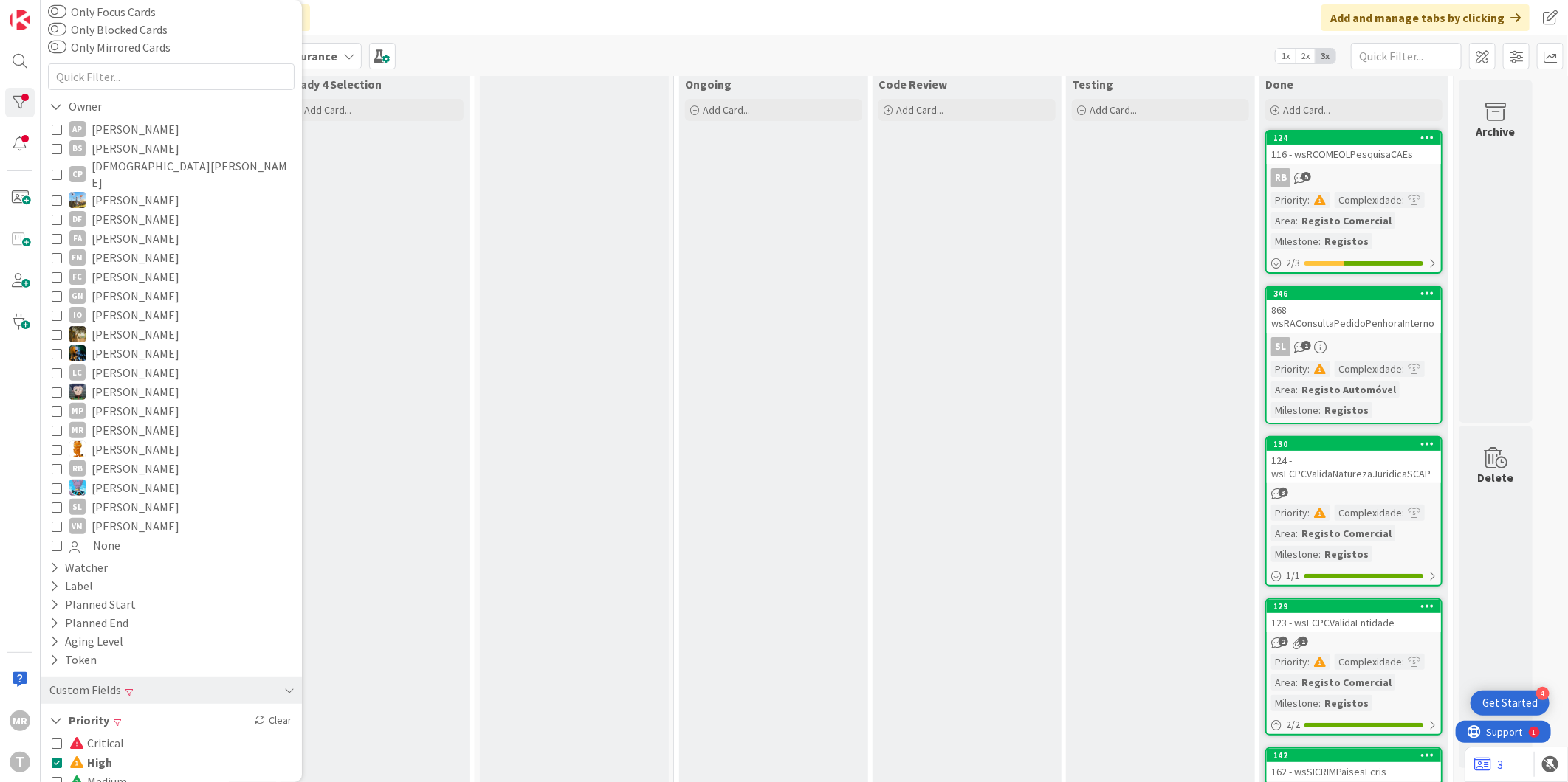
scroll to position [0, 0]
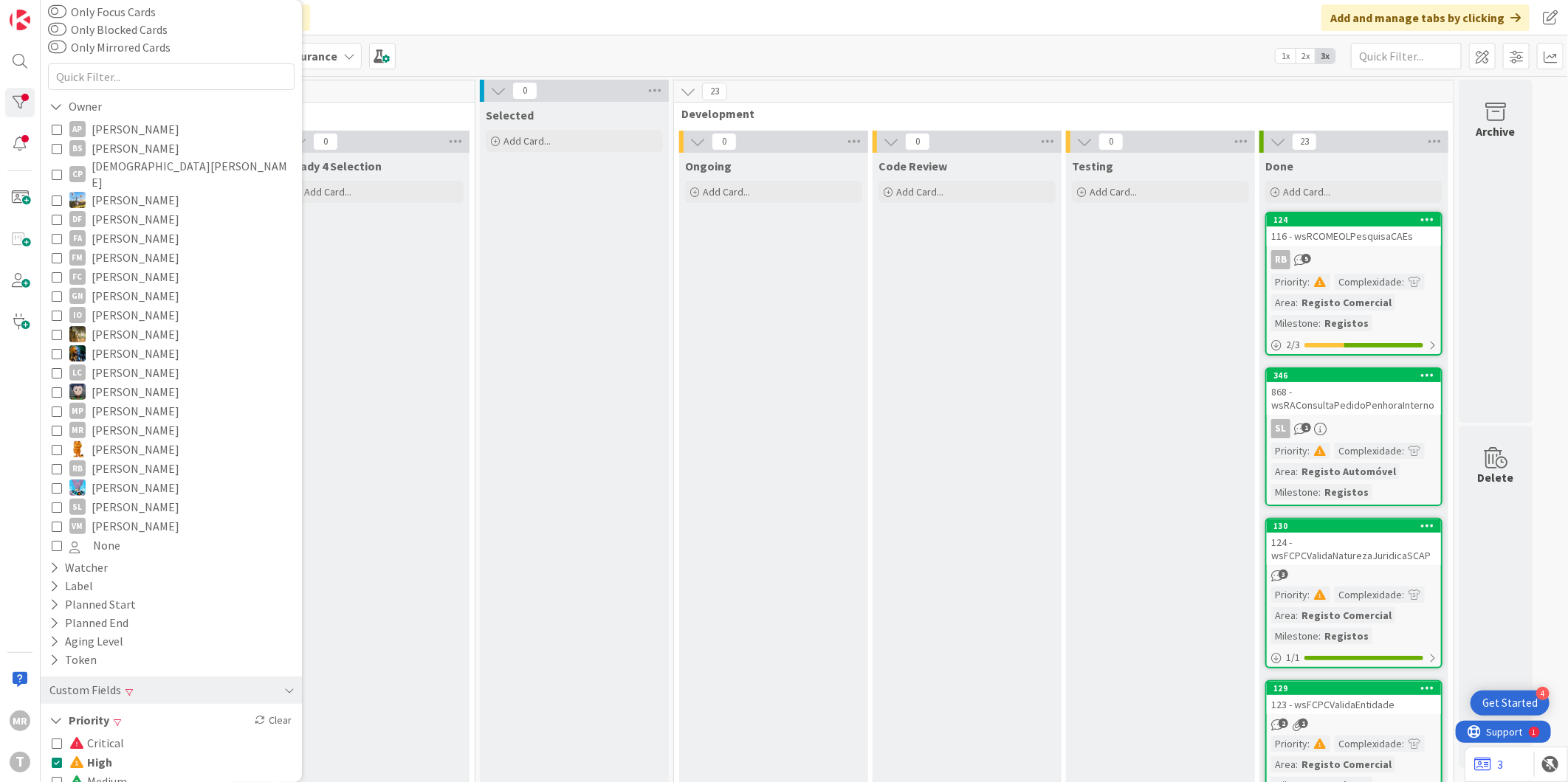
click at [94, 753] on span "High" at bounding box center [91, 762] width 43 height 19
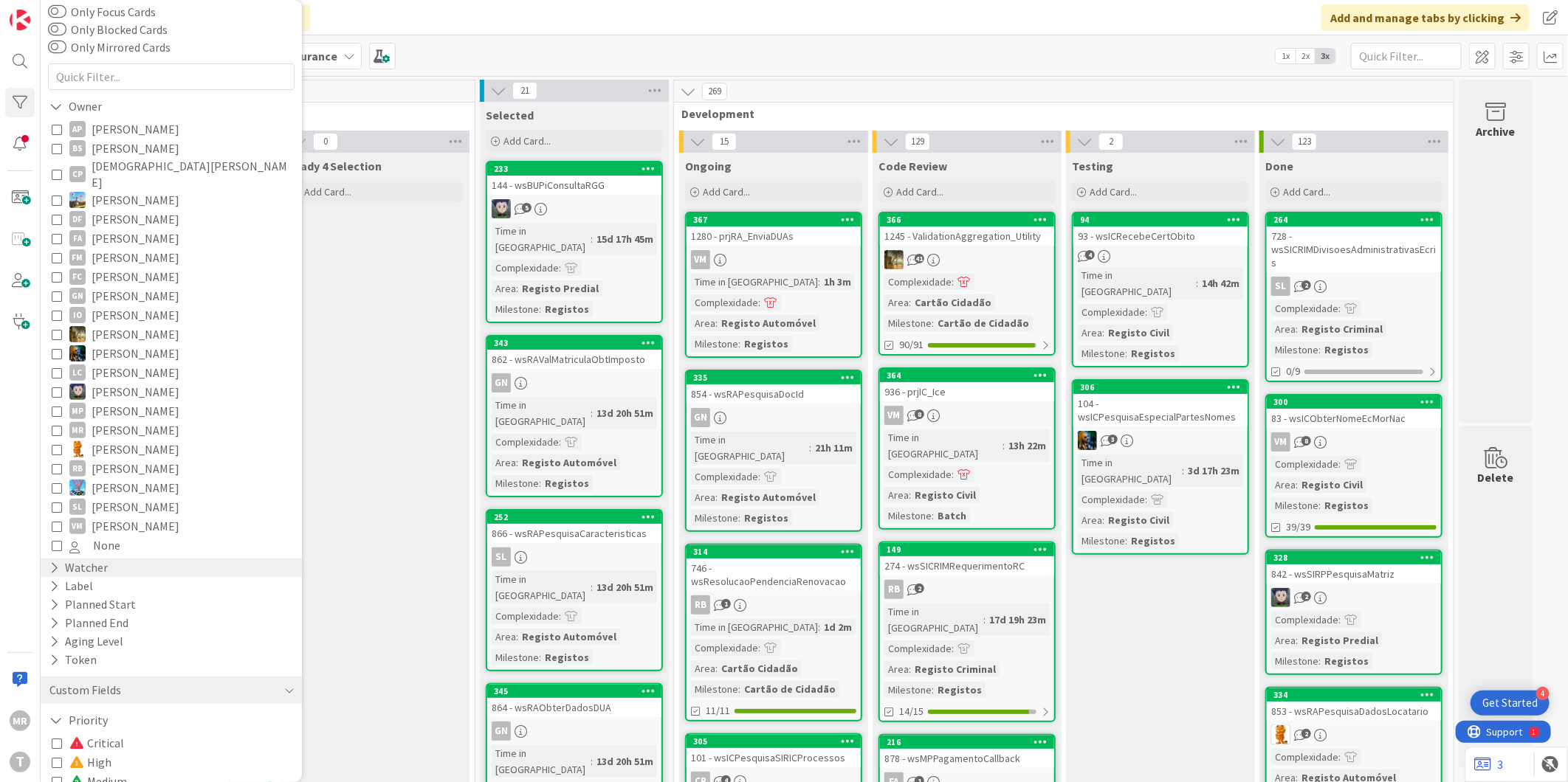
click at [94, 577] on div "Label" at bounding box center [172, 586] width 261 height 18
click at [99, 558] on div "Watcher" at bounding box center [78, 567] width 61 height 18
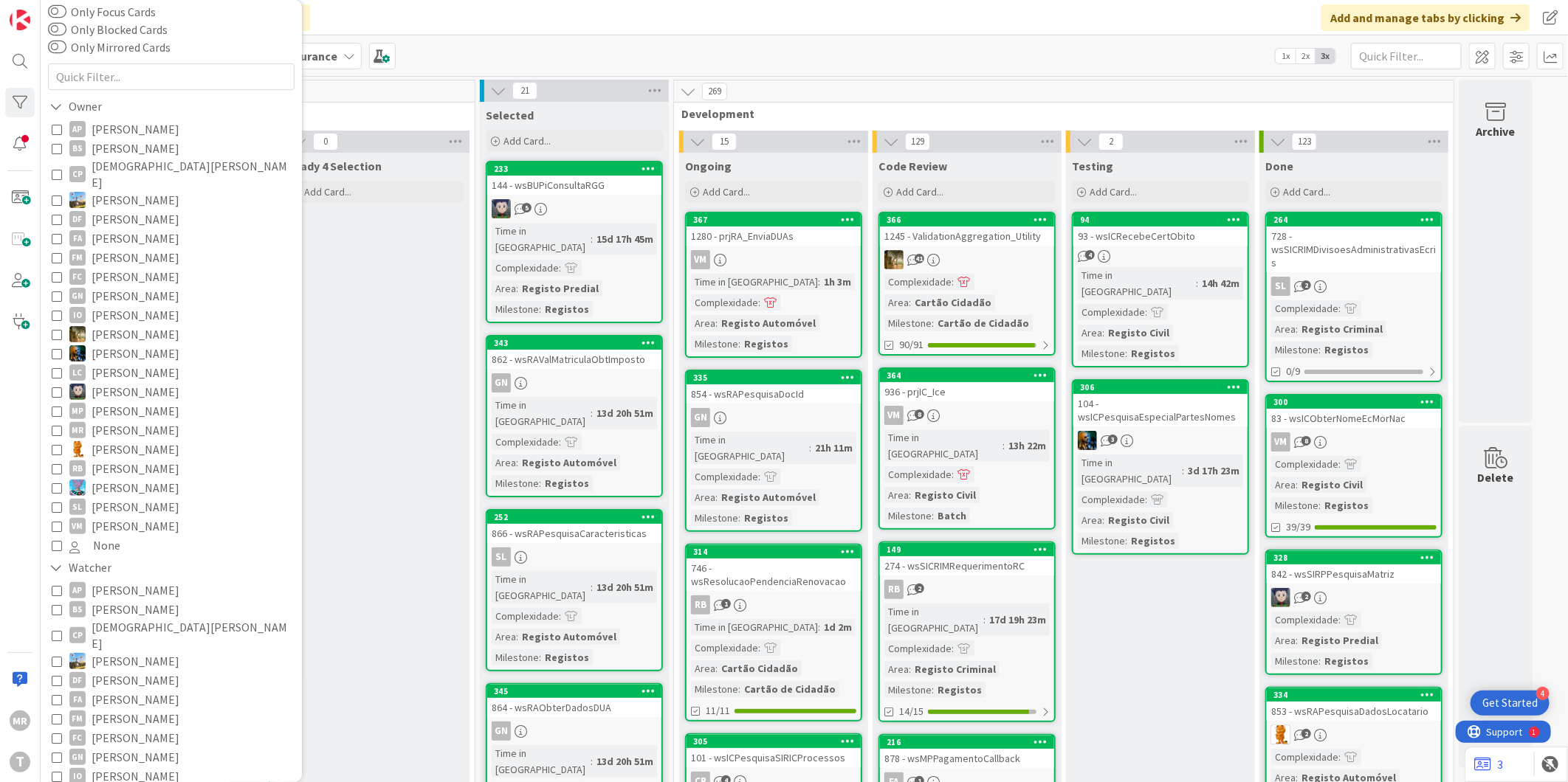
click at [152, 709] on span "[PERSON_NAME]" at bounding box center [135, 719] width 88 height 19
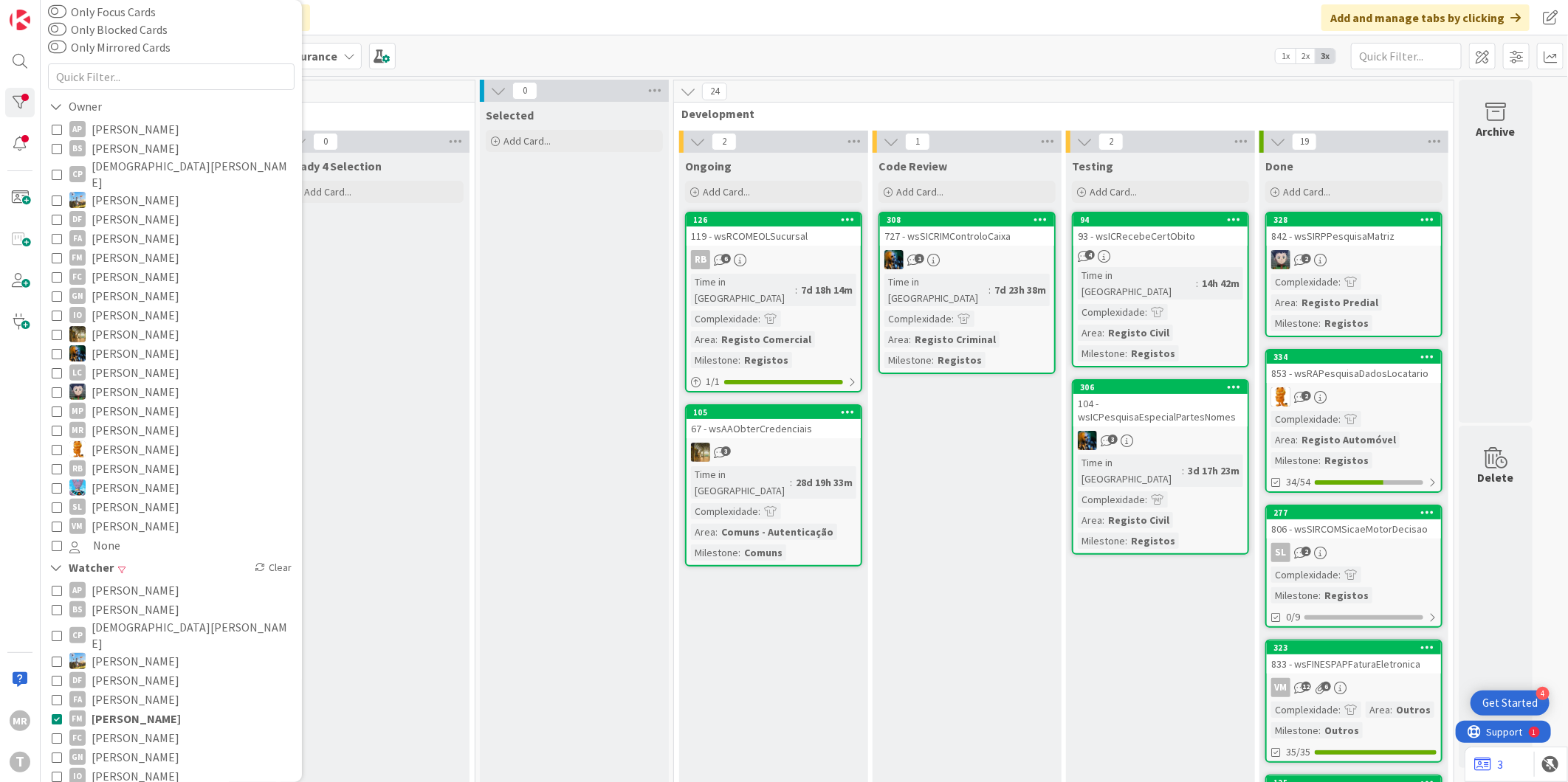
click at [143, 709] on span "[PERSON_NAME]" at bounding box center [136, 719] width 89 height 19
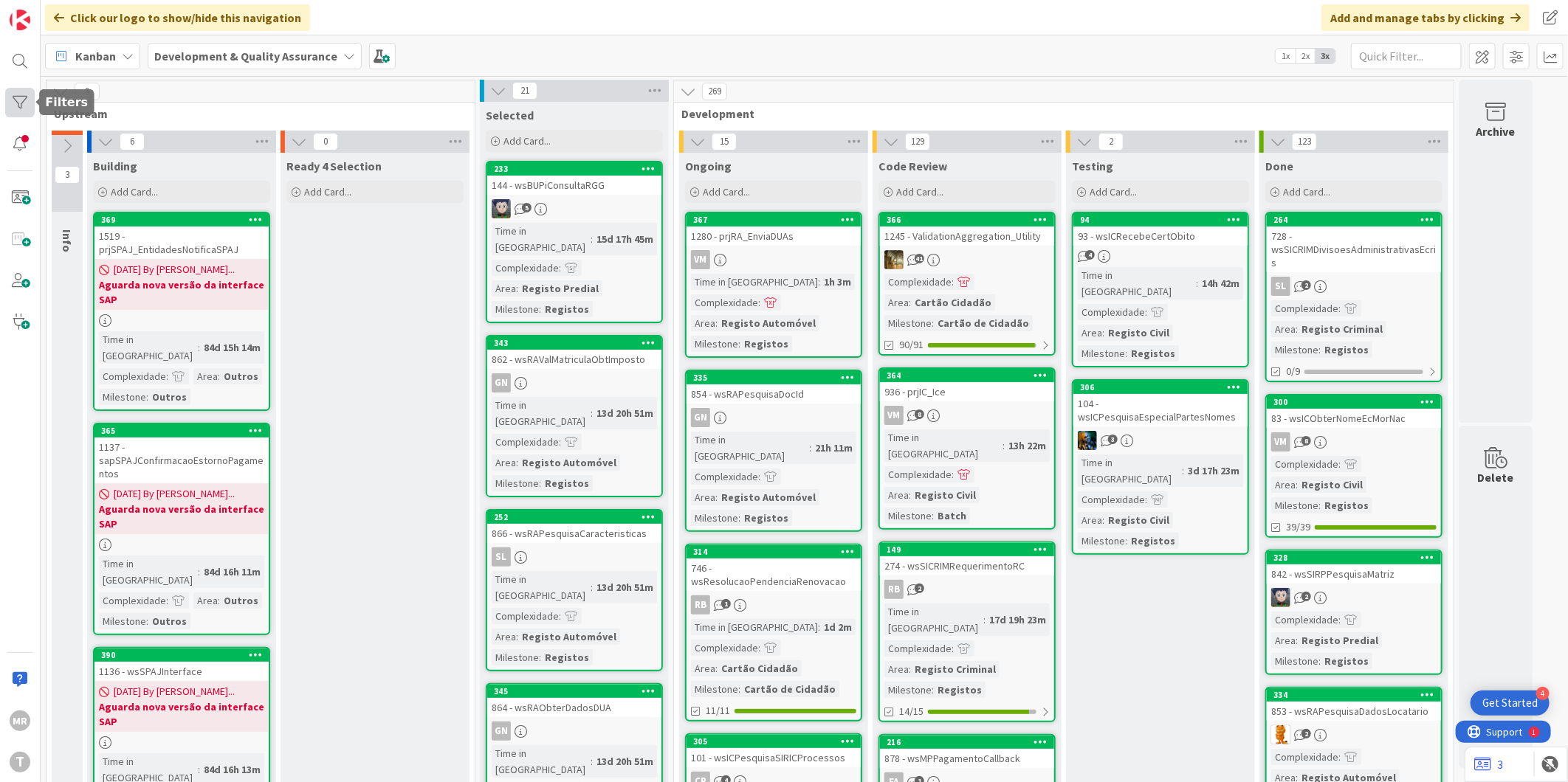
click at [8, 96] on div at bounding box center [20, 102] width 29 height 29
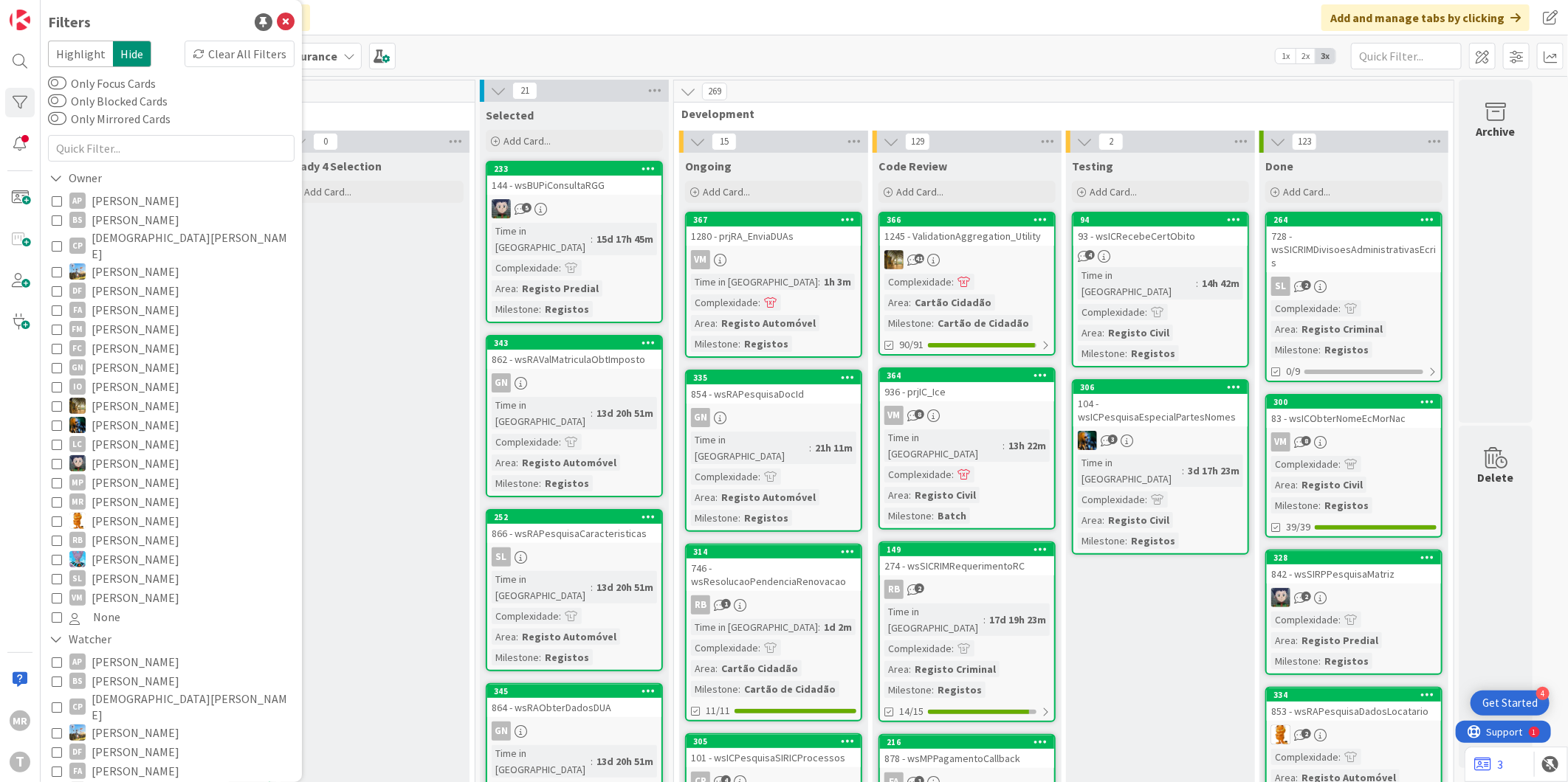
click at [114, 358] on span "[PERSON_NAME]" at bounding box center [135, 367] width 88 height 19
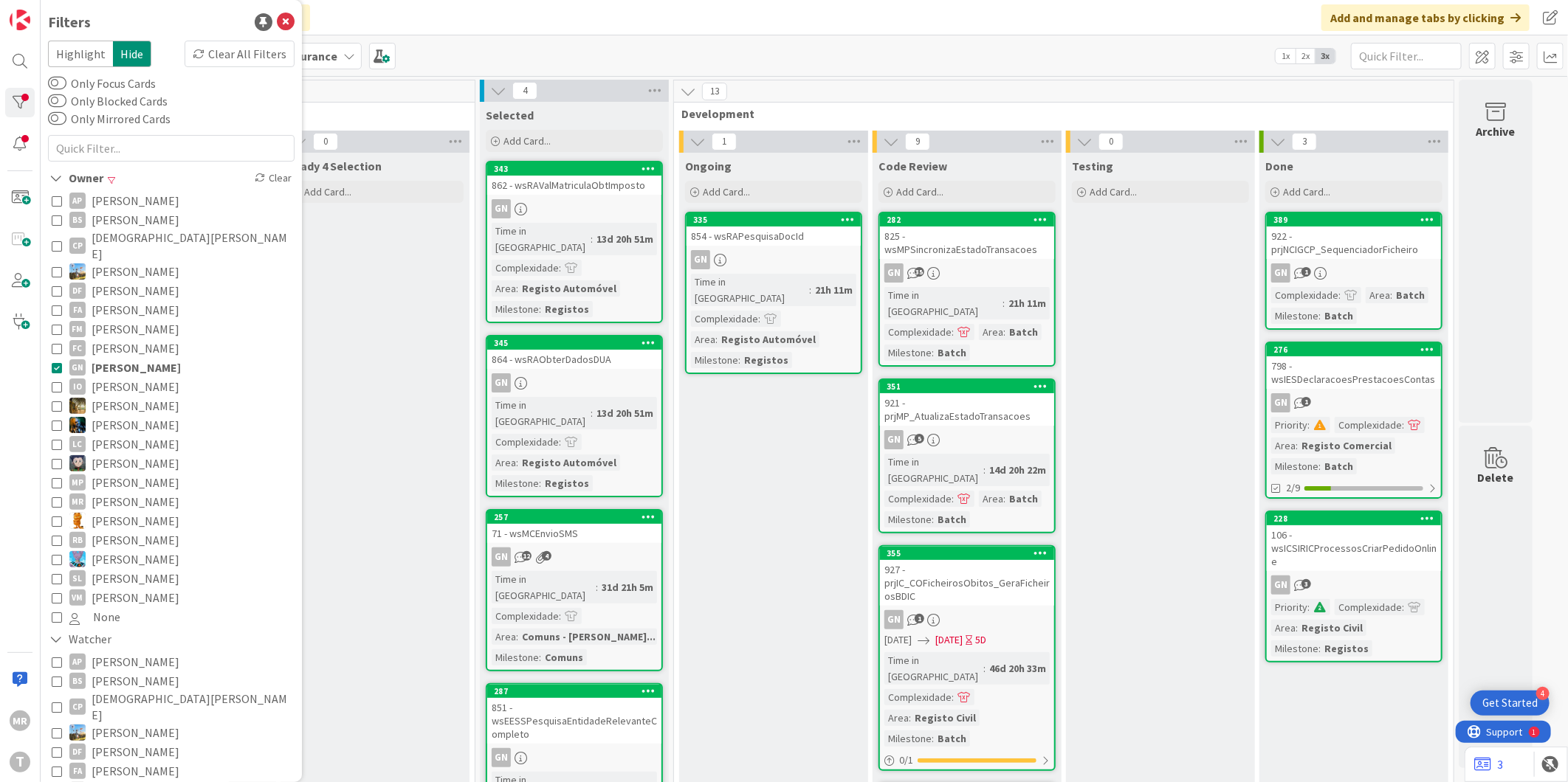
drag, startPoint x: 118, startPoint y: 393, endPoint x: 123, endPoint y: 376, distance: 17.7
click at [118, 397] on span "[PERSON_NAME]" at bounding box center [135, 406] width 88 height 19
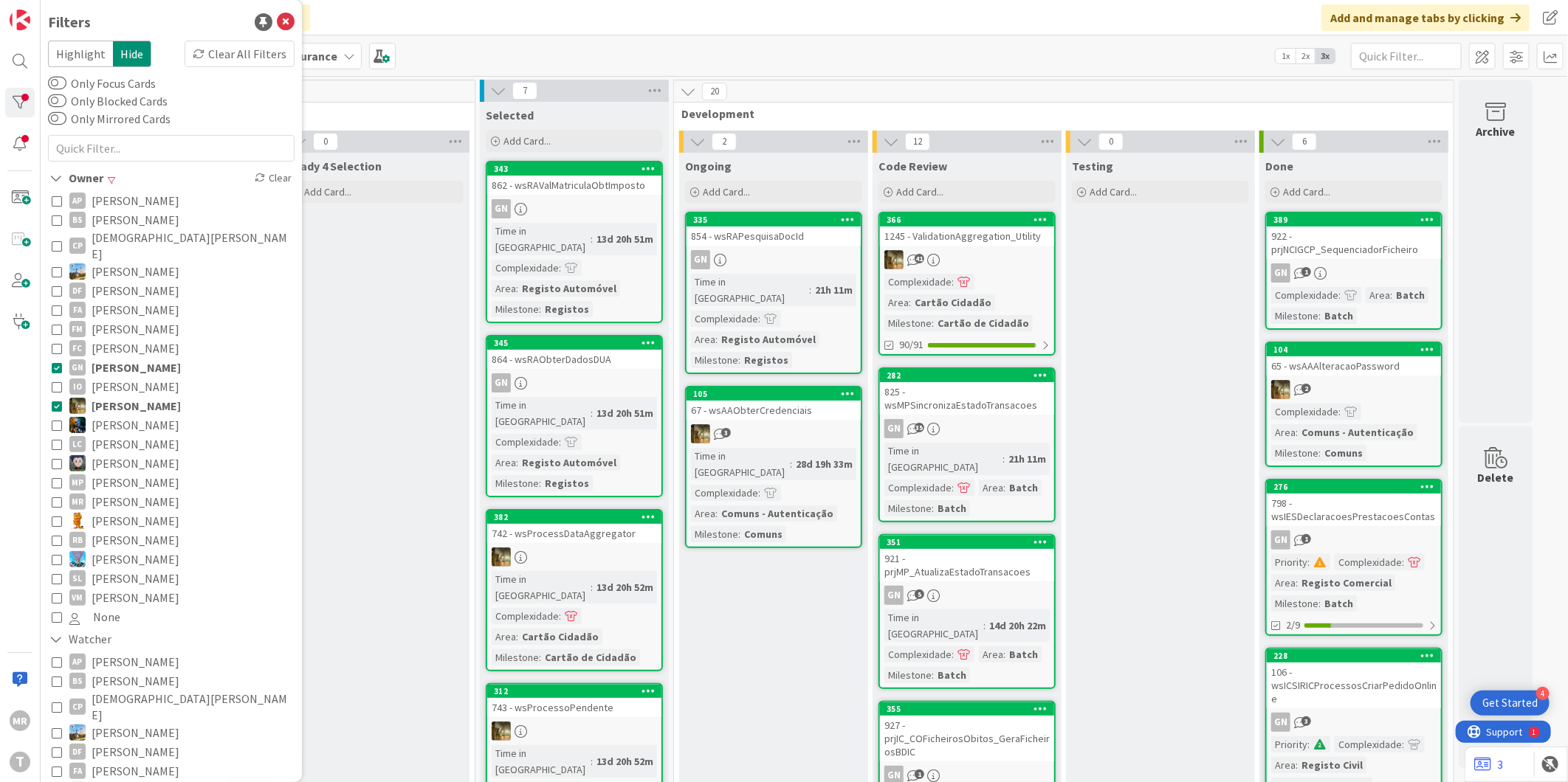
click at [130, 358] on span "[PERSON_NAME]" at bounding box center [136, 367] width 89 height 19
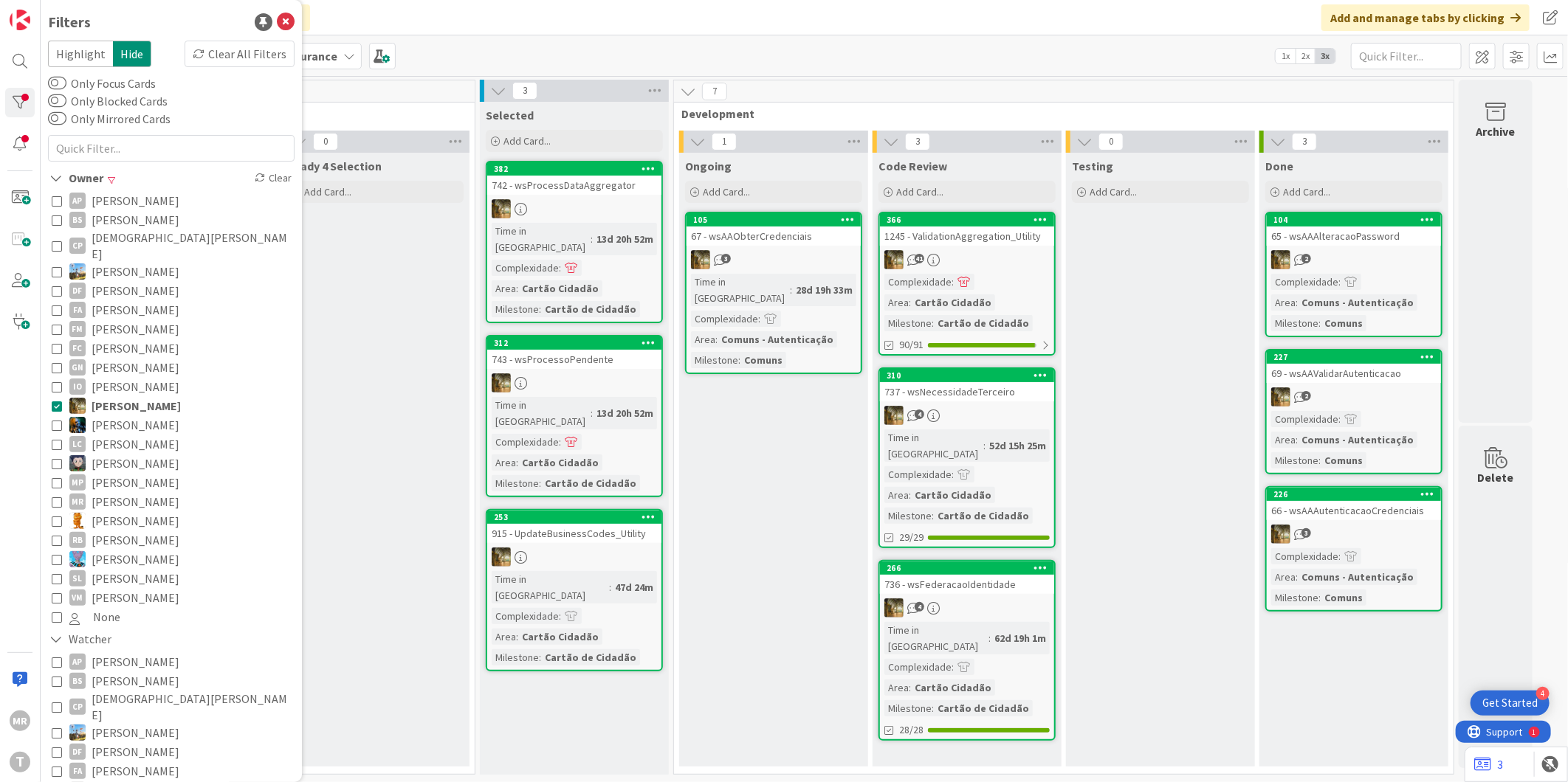
click at [113, 454] on span "[PERSON_NAME]" at bounding box center [135, 463] width 88 height 19
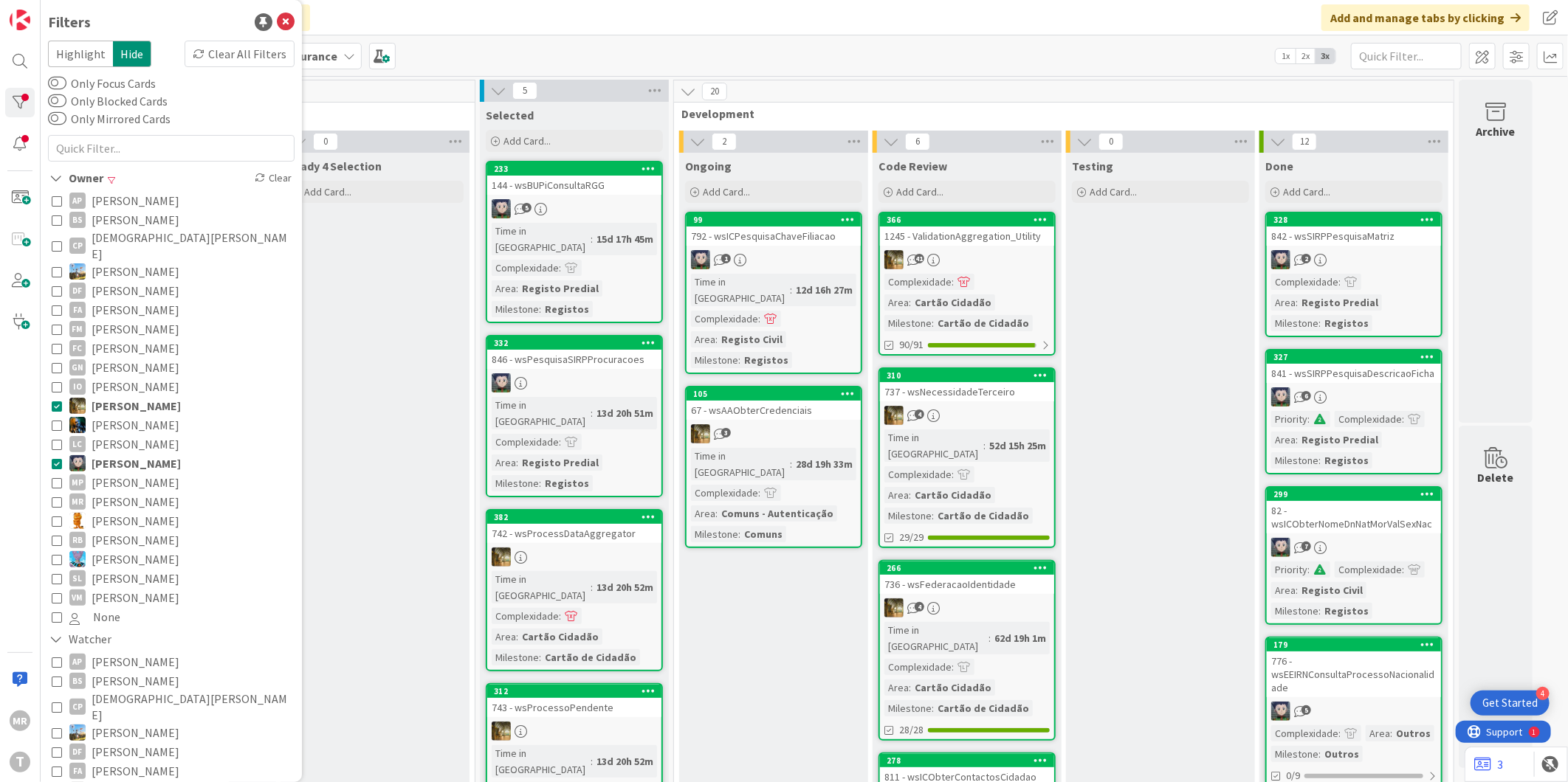
click at [118, 397] on span "[PERSON_NAME]" at bounding box center [136, 406] width 89 height 19
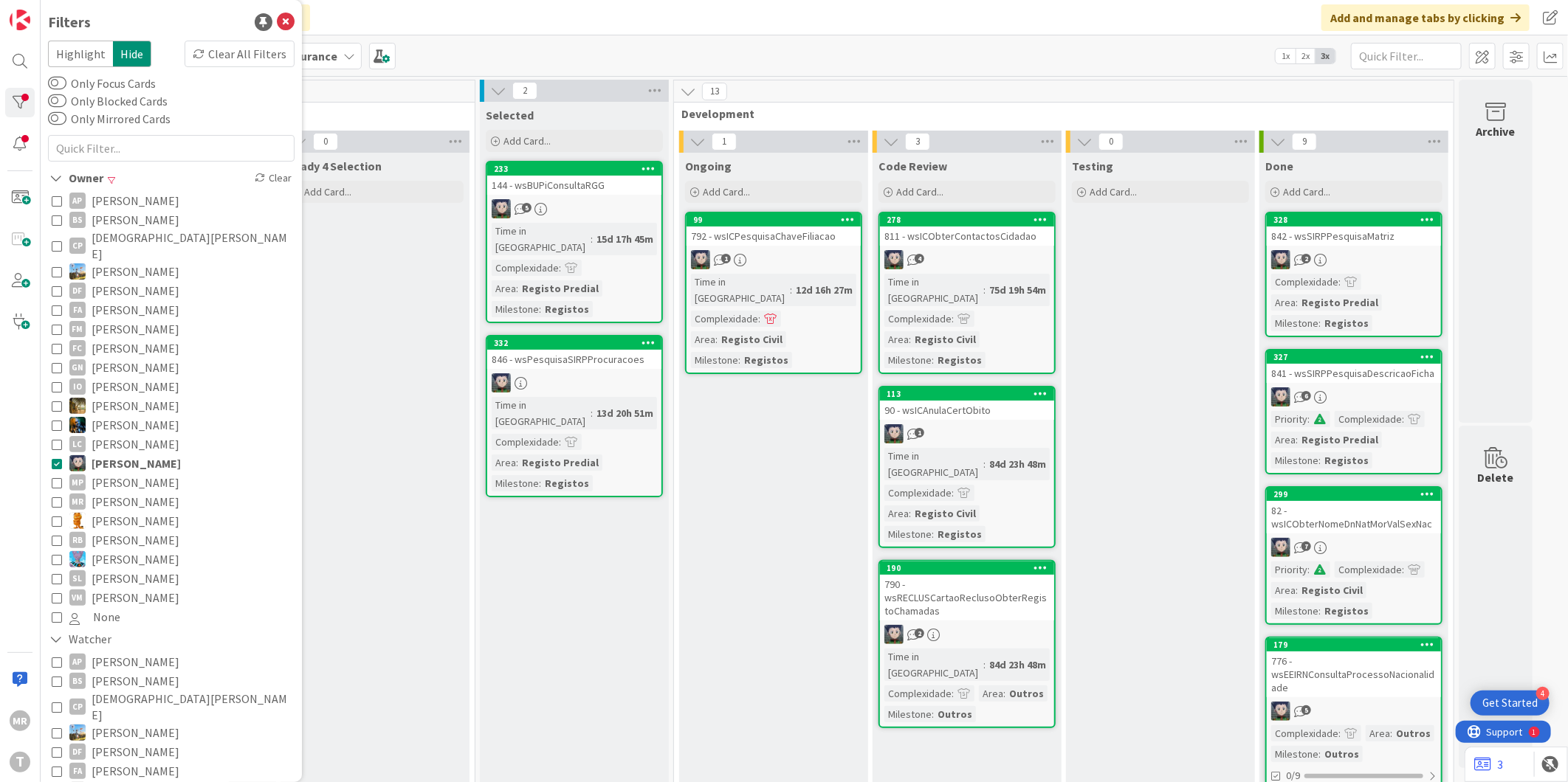
click at [157, 473] on button "MP Miguel Pinto" at bounding box center [171, 482] width 240 height 19
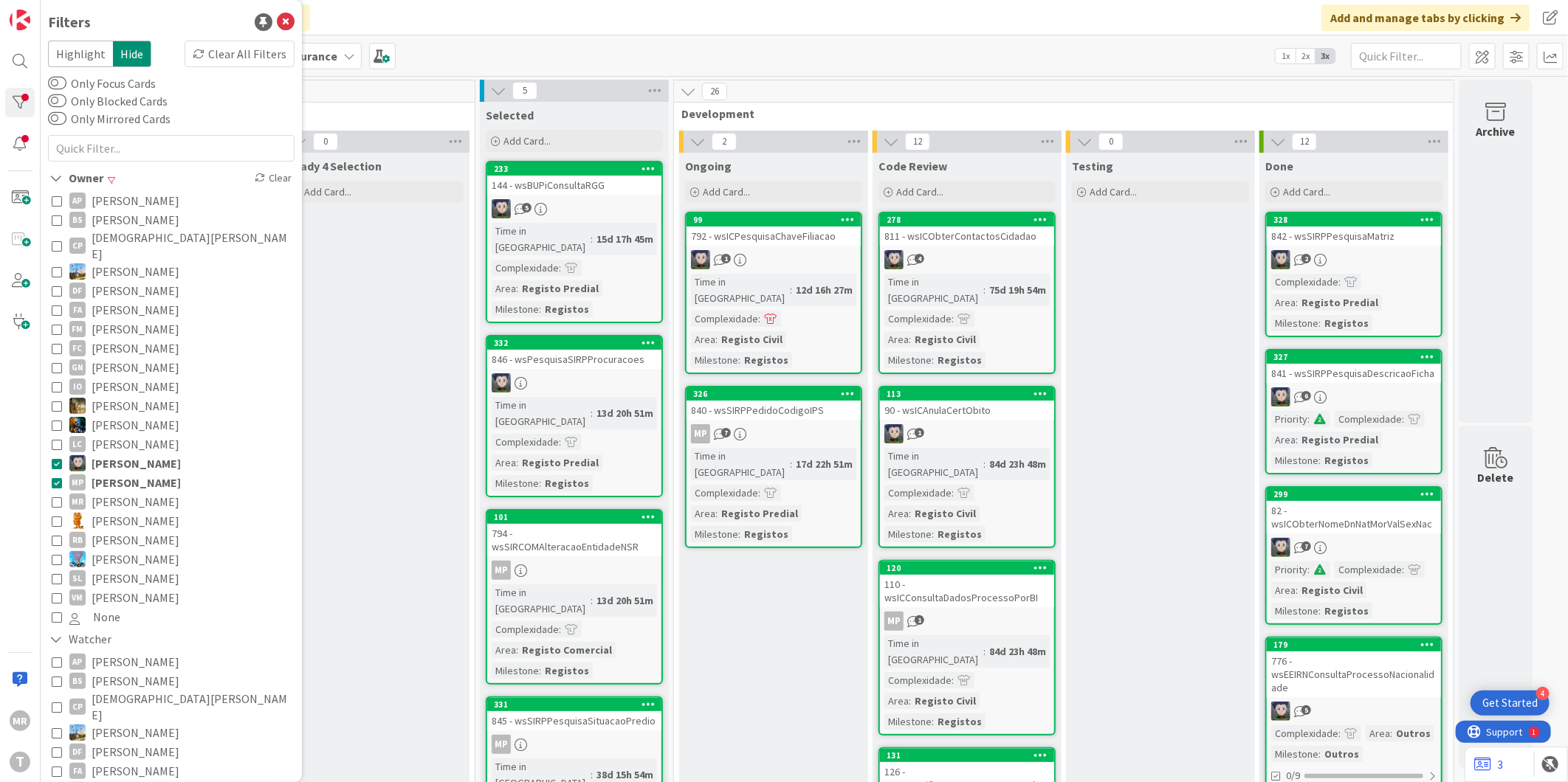
click at [157, 454] on span "[PERSON_NAME]" at bounding box center [136, 463] width 89 height 19
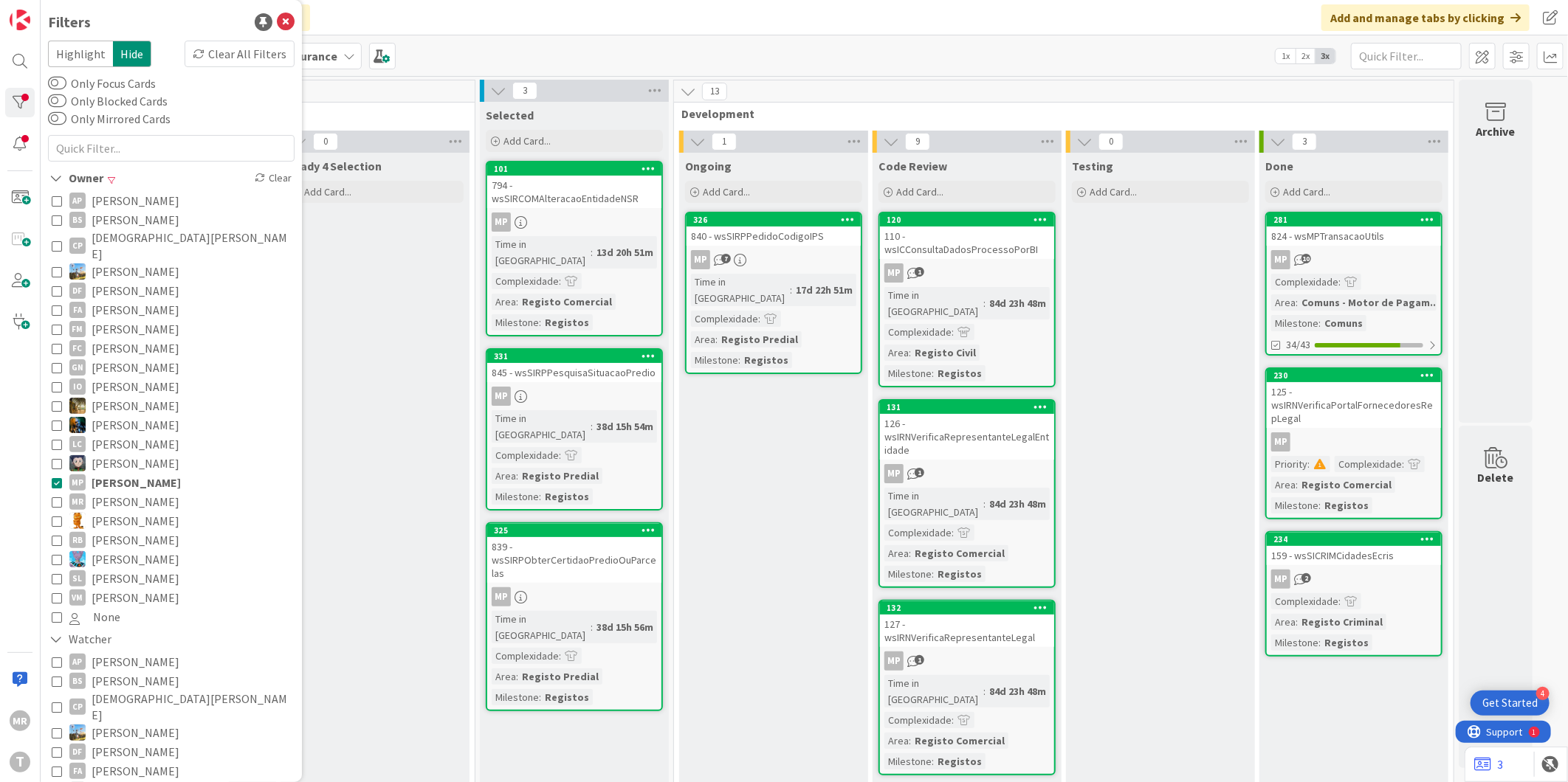
click at [157, 454] on span "[PERSON_NAME]" at bounding box center [135, 463] width 88 height 19
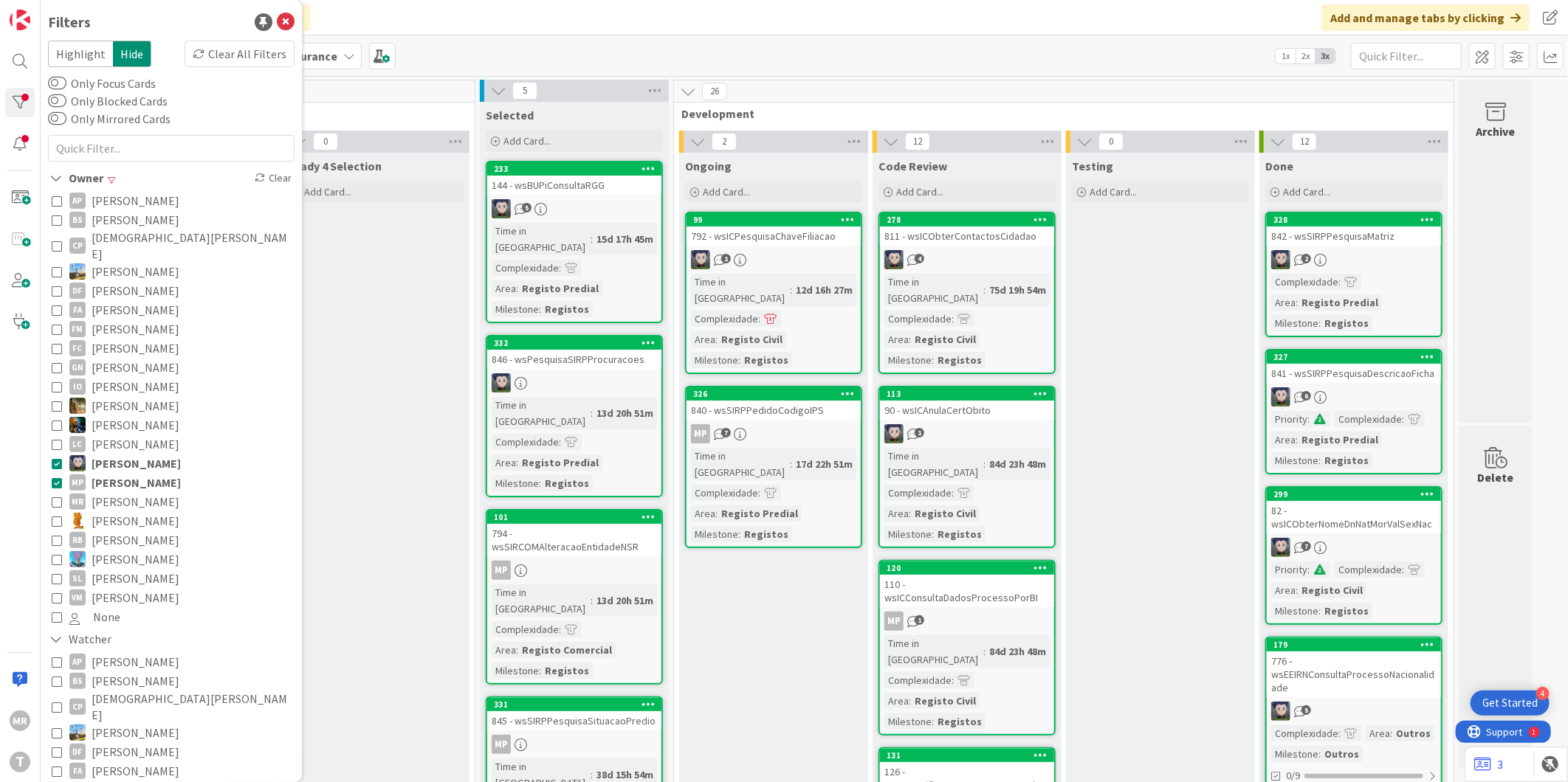
click at [142, 473] on span "[PERSON_NAME]" at bounding box center [136, 482] width 89 height 19
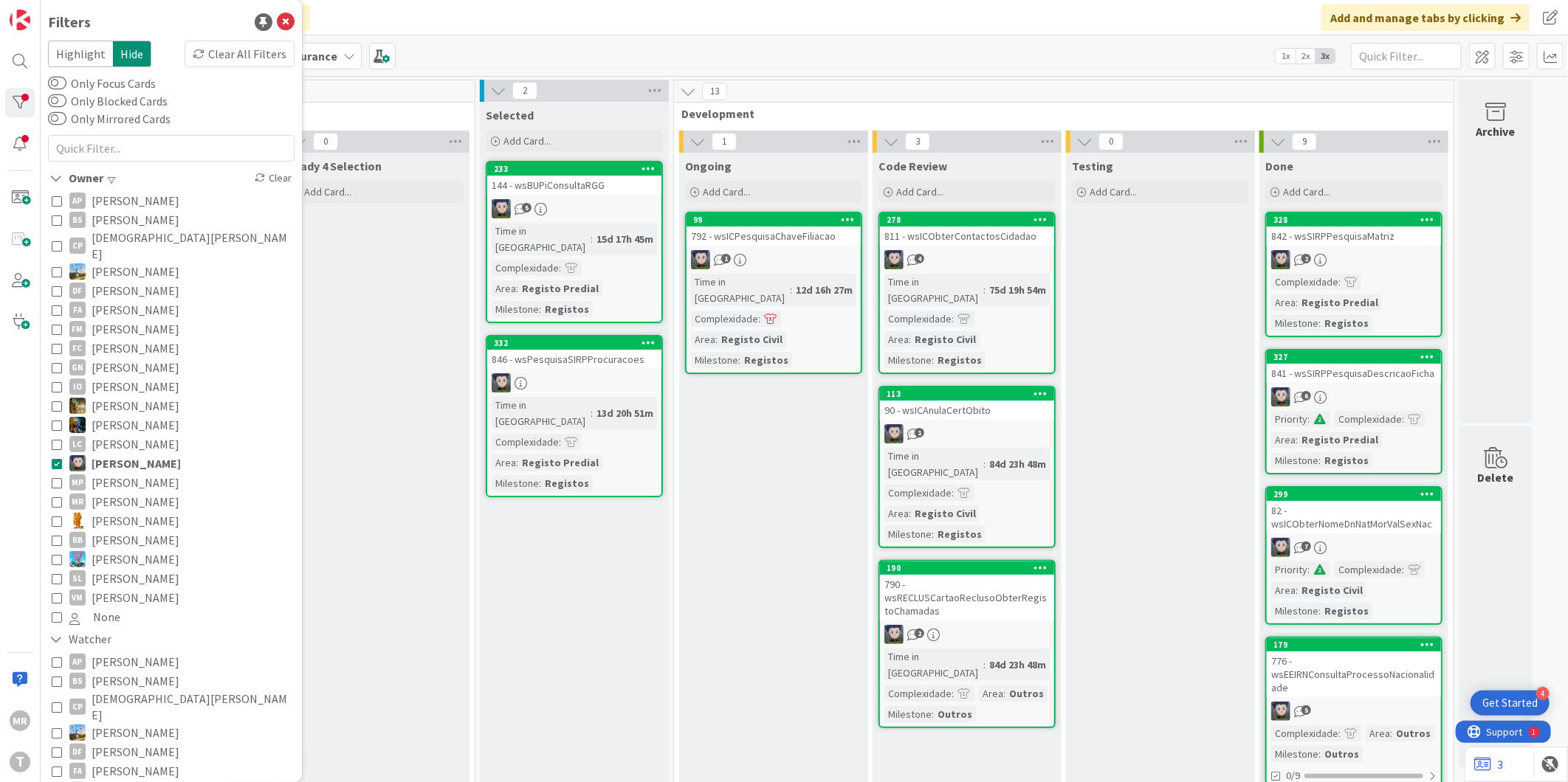
drag, startPoint x: 744, startPoint y: 454, endPoint x: 636, endPoint y: 441, distance: 108.8
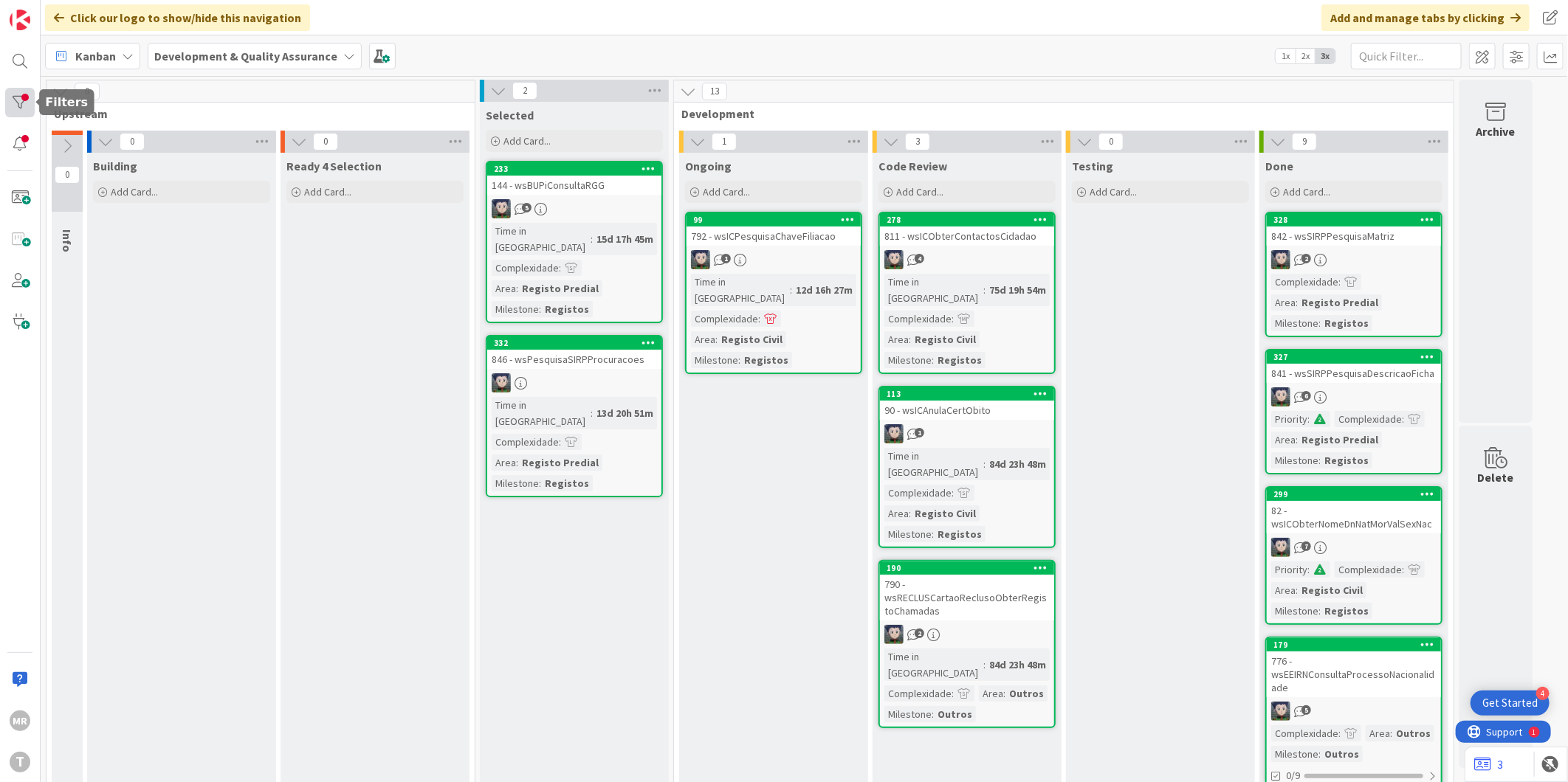
click at [26, 94] on div at bounding box center [20, 102] width 29 height 29
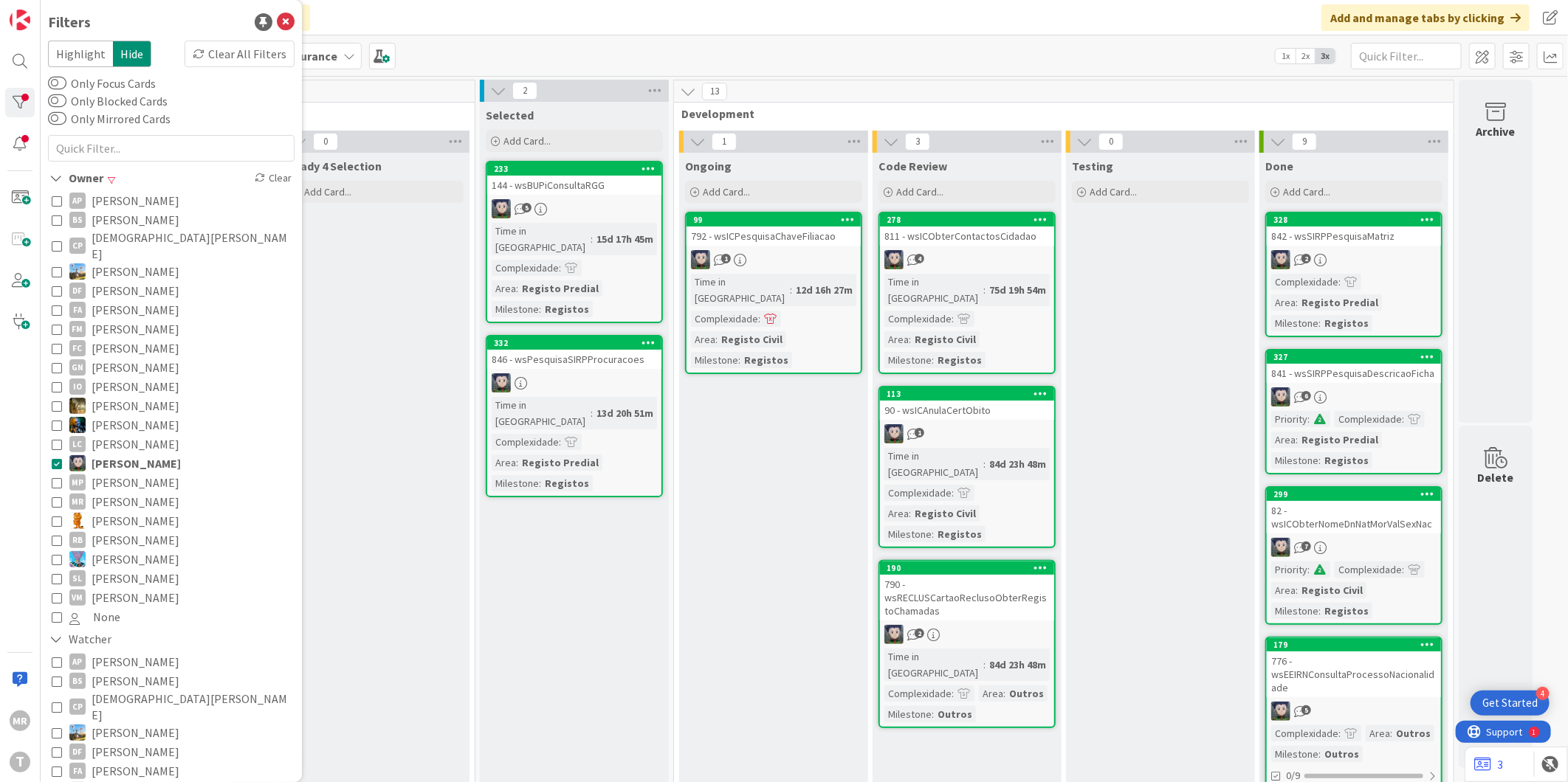
click at [114, 474] on span "[PERSON_NAME]" at bounding box center [135, 482] width 88 height 19
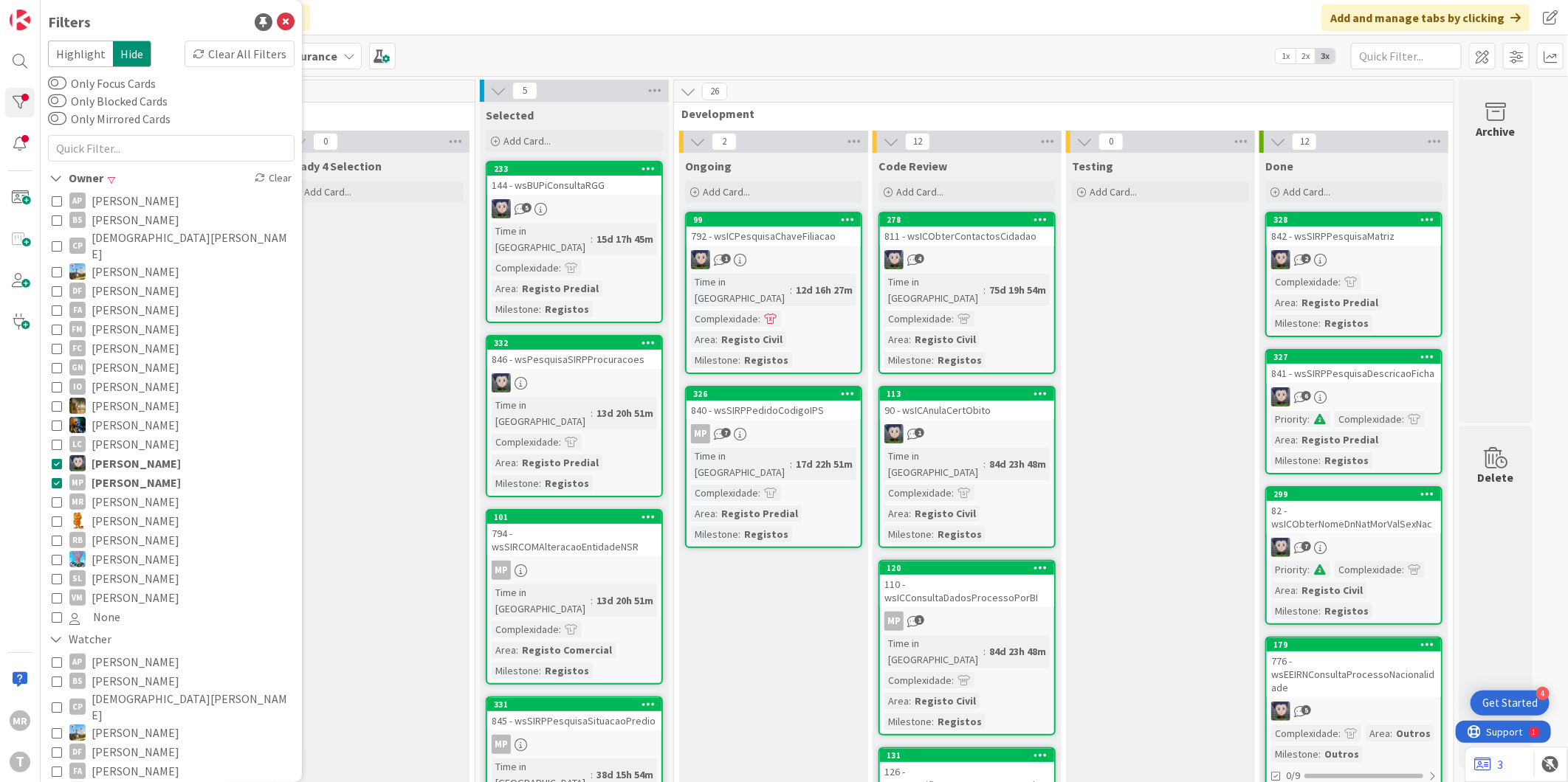
click at [130, 454] on span "[PERSON_NAME]" at bounding box center [136, 463] width 89 height 19
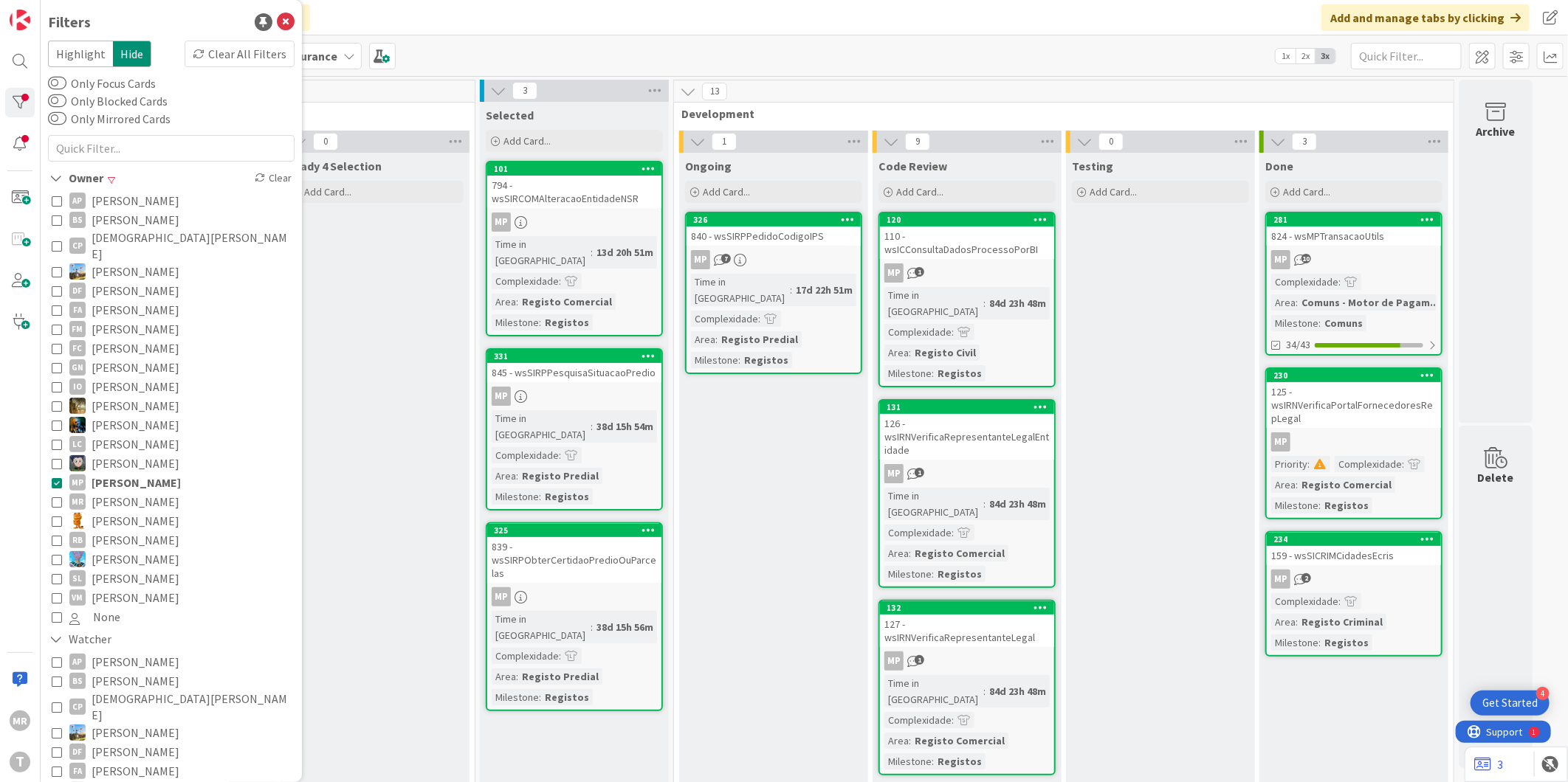
drag, startPoint x: 120, startPoint y: 473, endPoint x: 162, endPoint y: 482, distance: 43.0
click at [120, 473] on span "[PERSON_NAME]" at bounding box center [136, 482] width 89 height 19
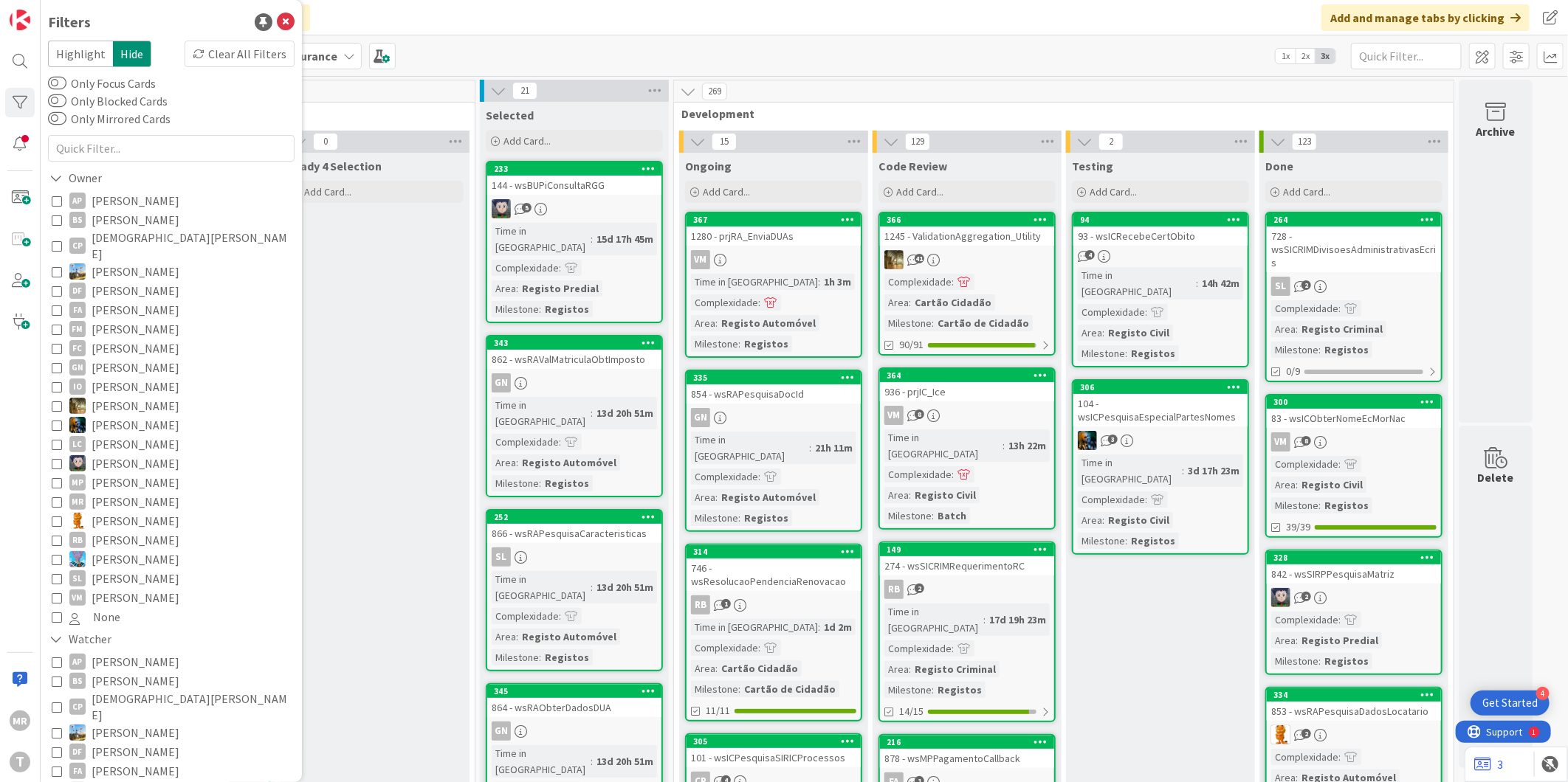
click at [123, 512] on span "[PERSON_NAME]" at bounding box center [135, 521] width 88 height 19
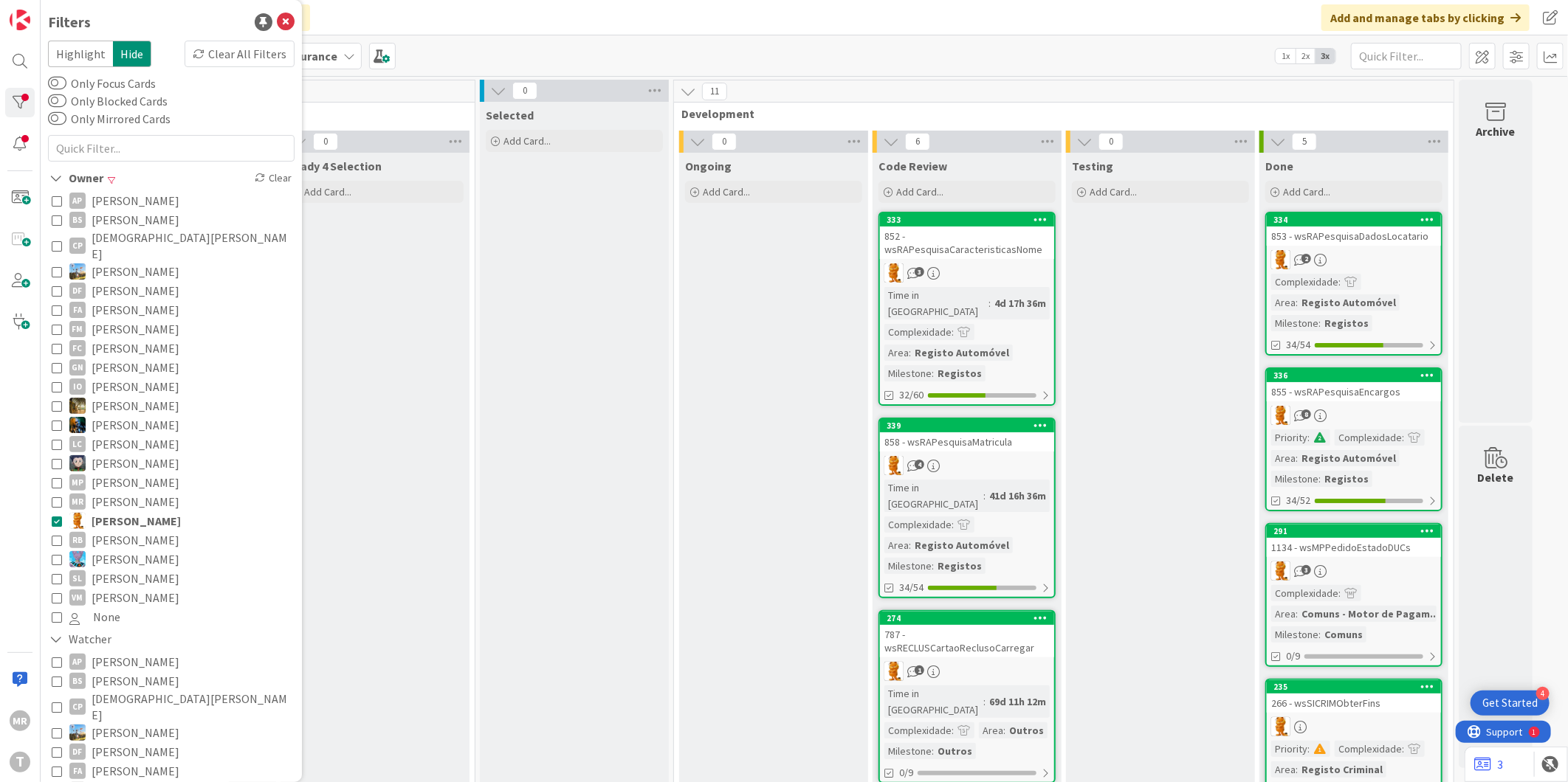
click at [123, 512] on span "[PERSON_NAME]" at bounding box center [136, 521] width 89 height 19
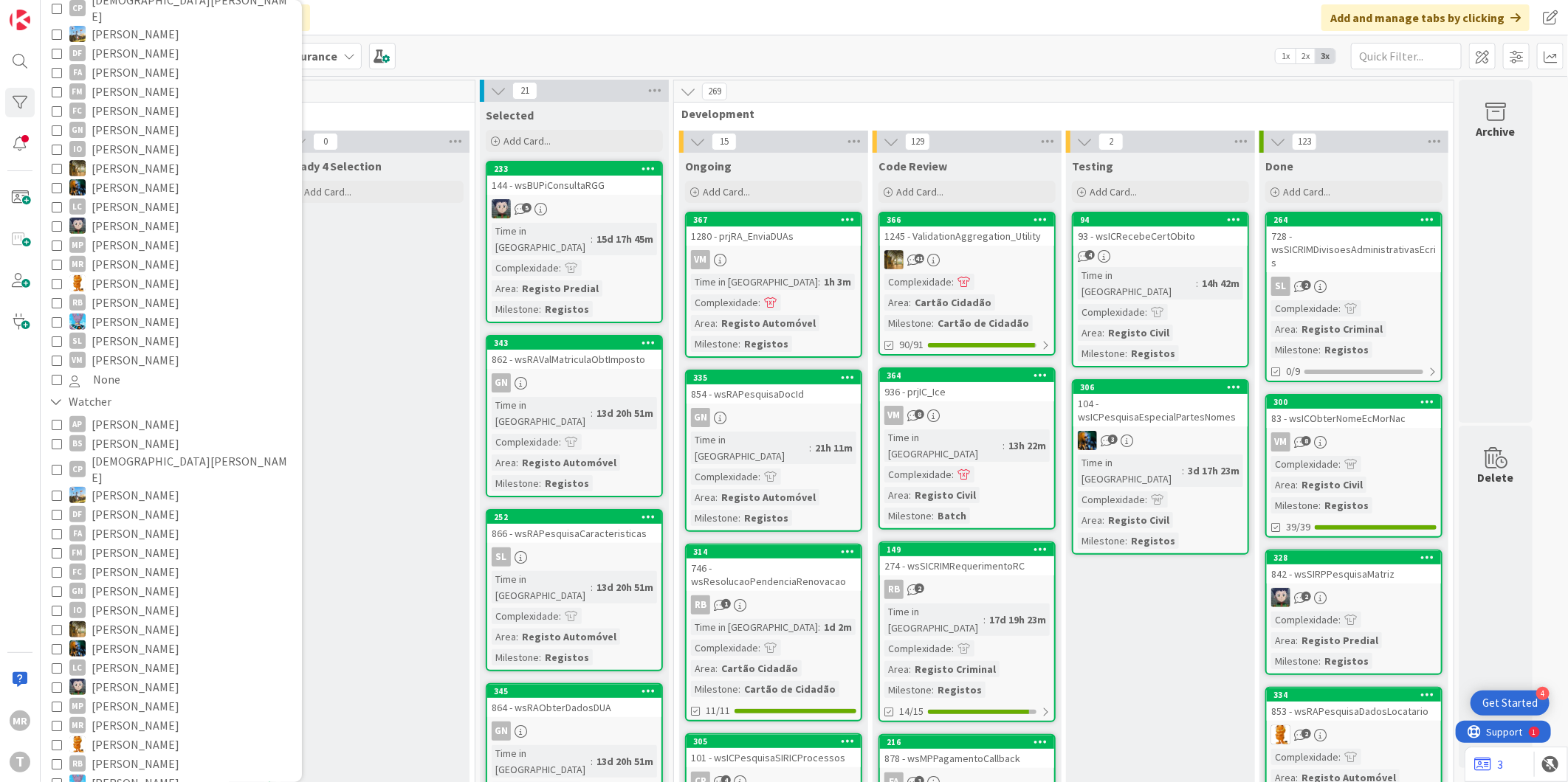
scroll to position [246, 0]
click at [116, 727] on span "[PERSON_NAME]" at bounding box center [135, 736] width 88 height 19
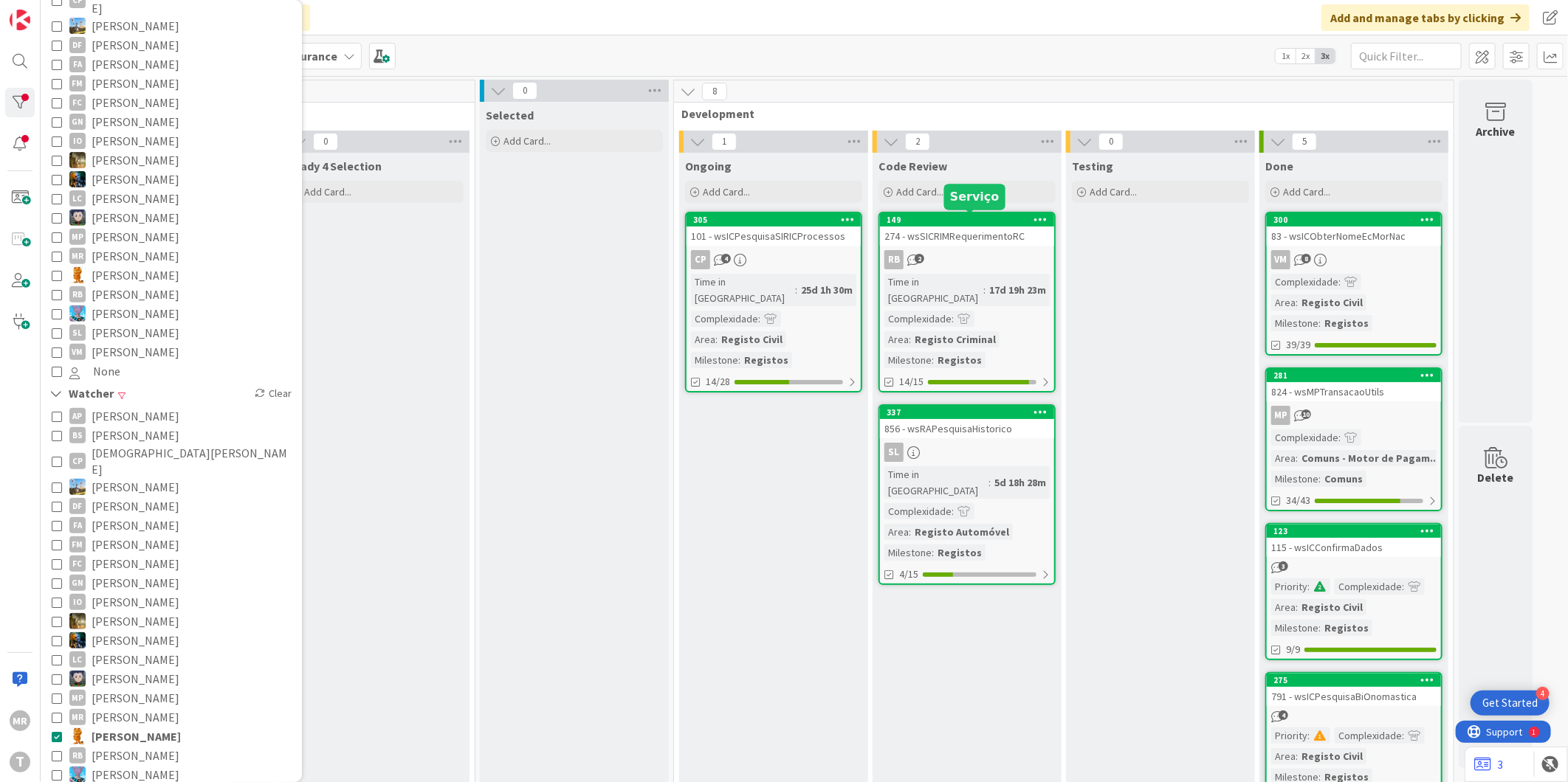
click at [924, 220] on div "149" at bounding box center [970, 220] width 168 height 11
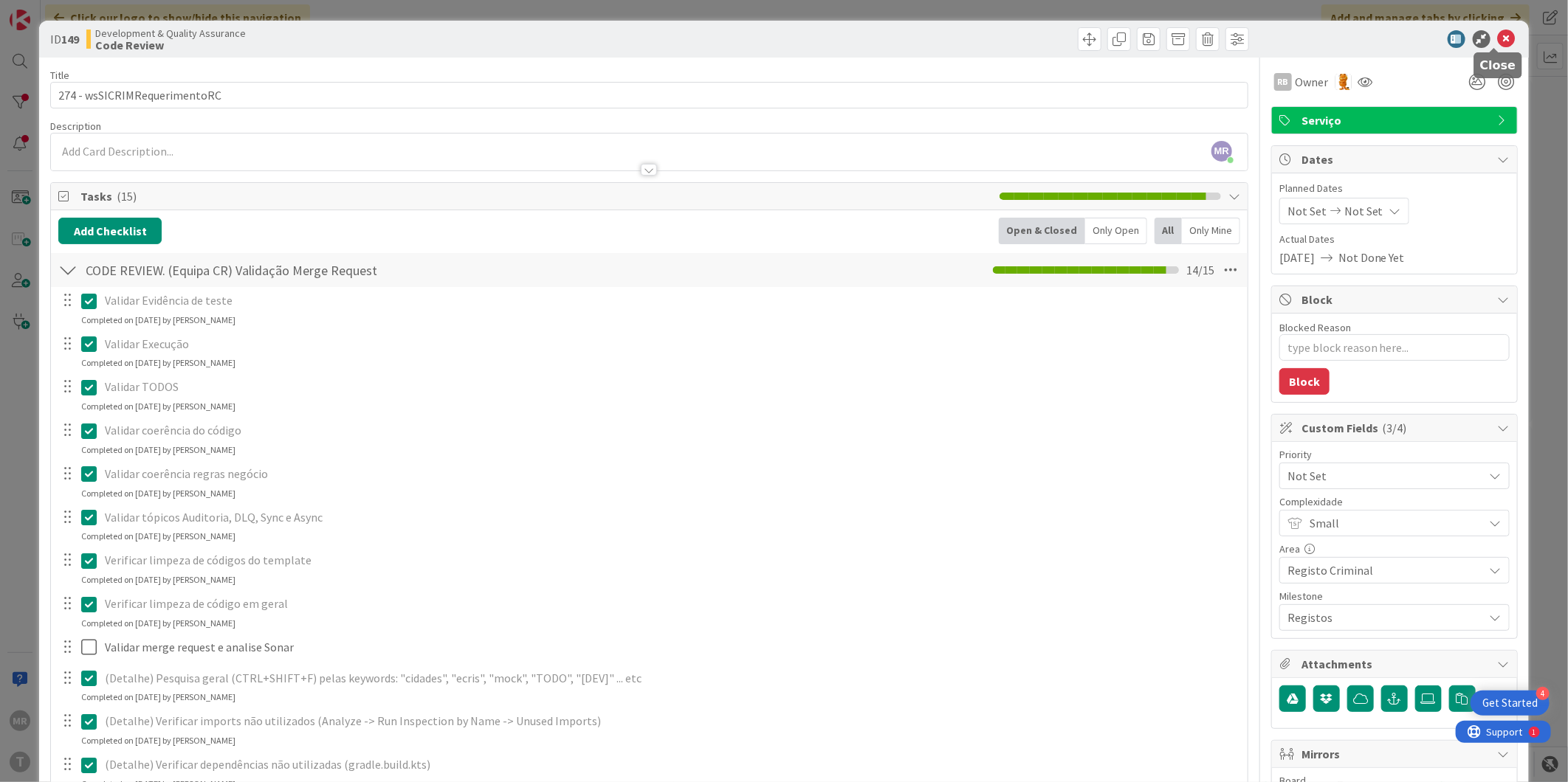
click at [1498, 45] on icon at bounding box center [1506, 39] width 17 height 17
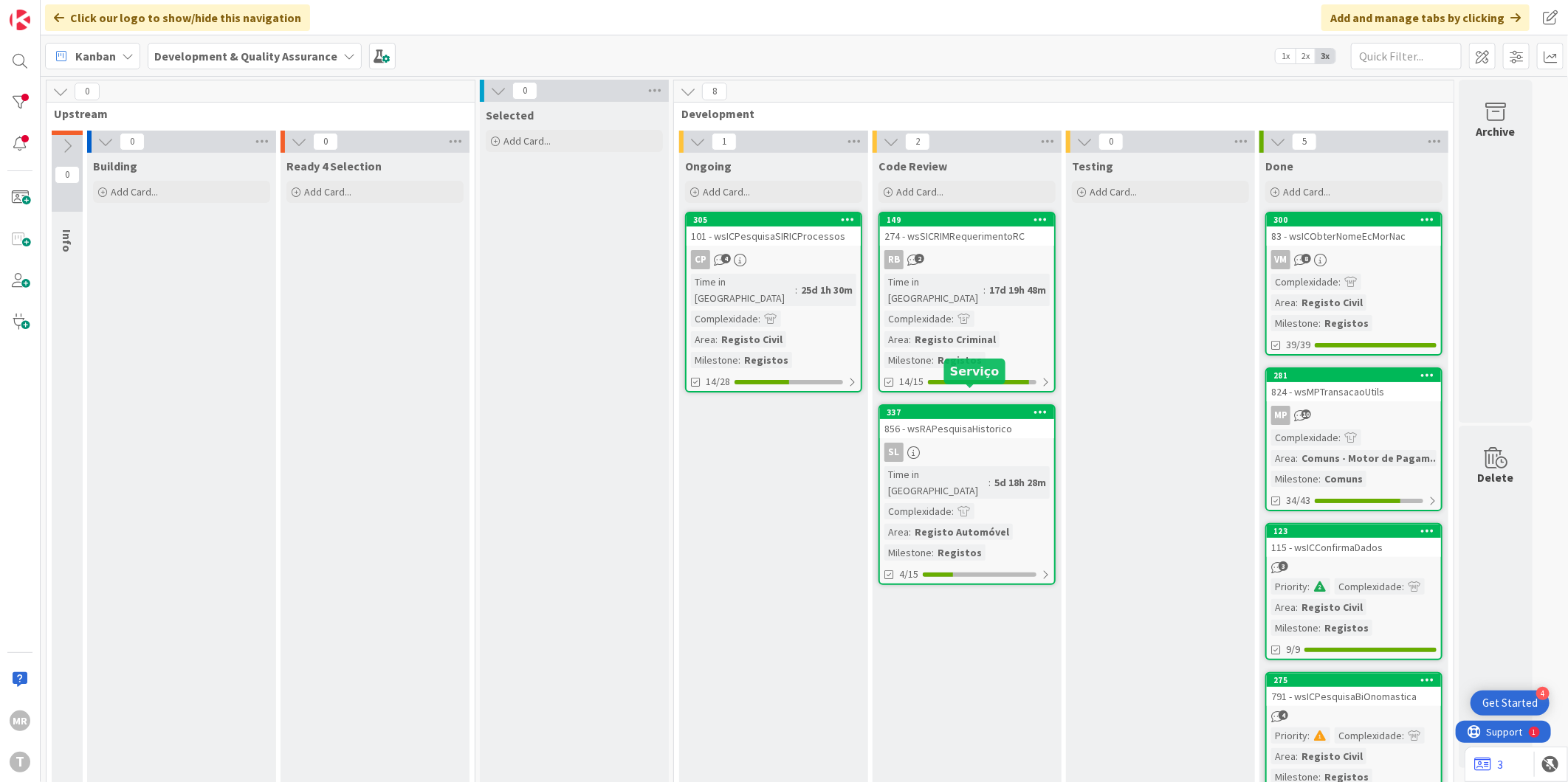
click at [976, 407] on div "337" at bounding box center [970, 413] width 168 height 11
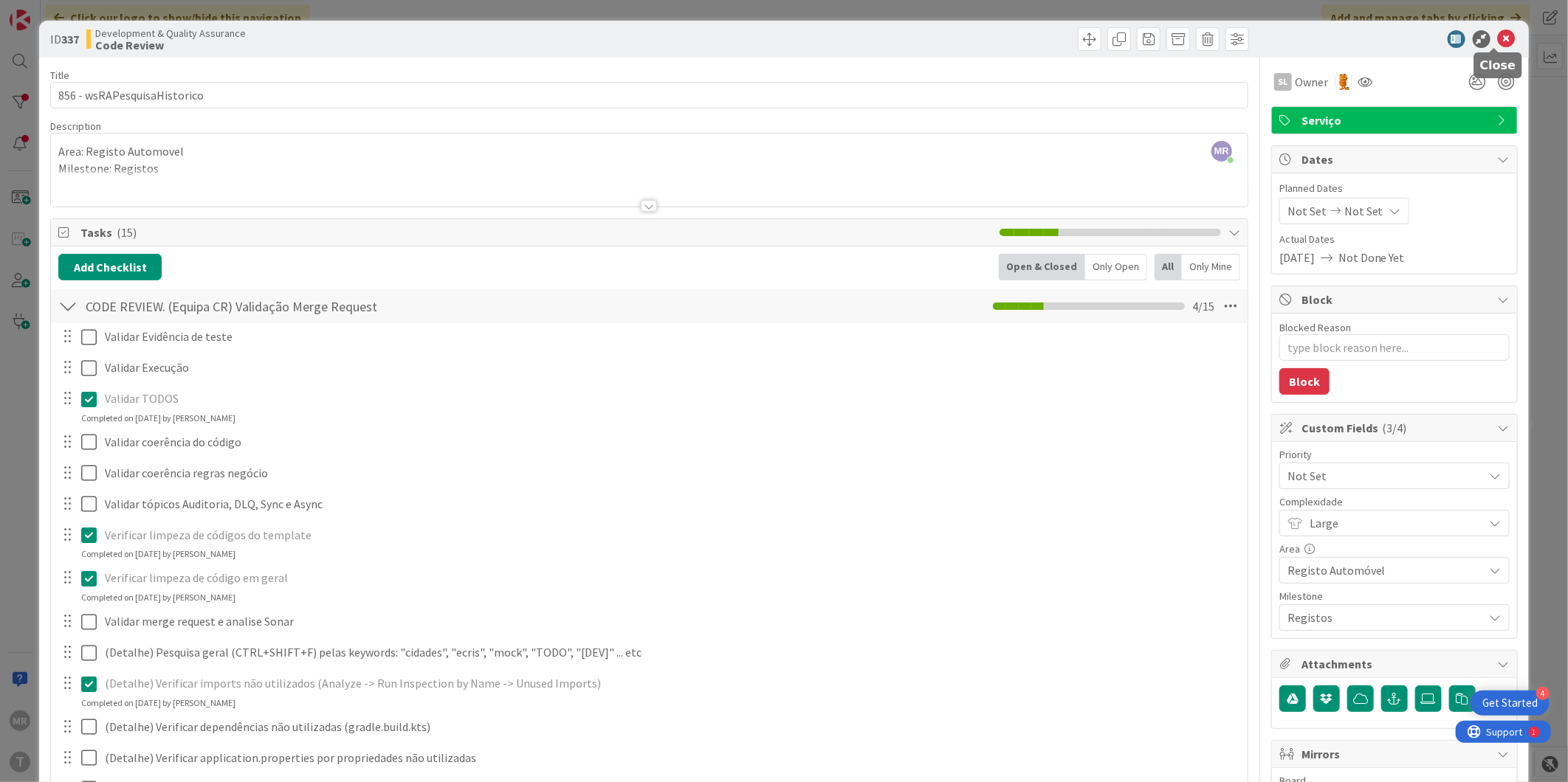
click at [1498, 39] on icon at bounding box center [1506, 39] width 17 height 17
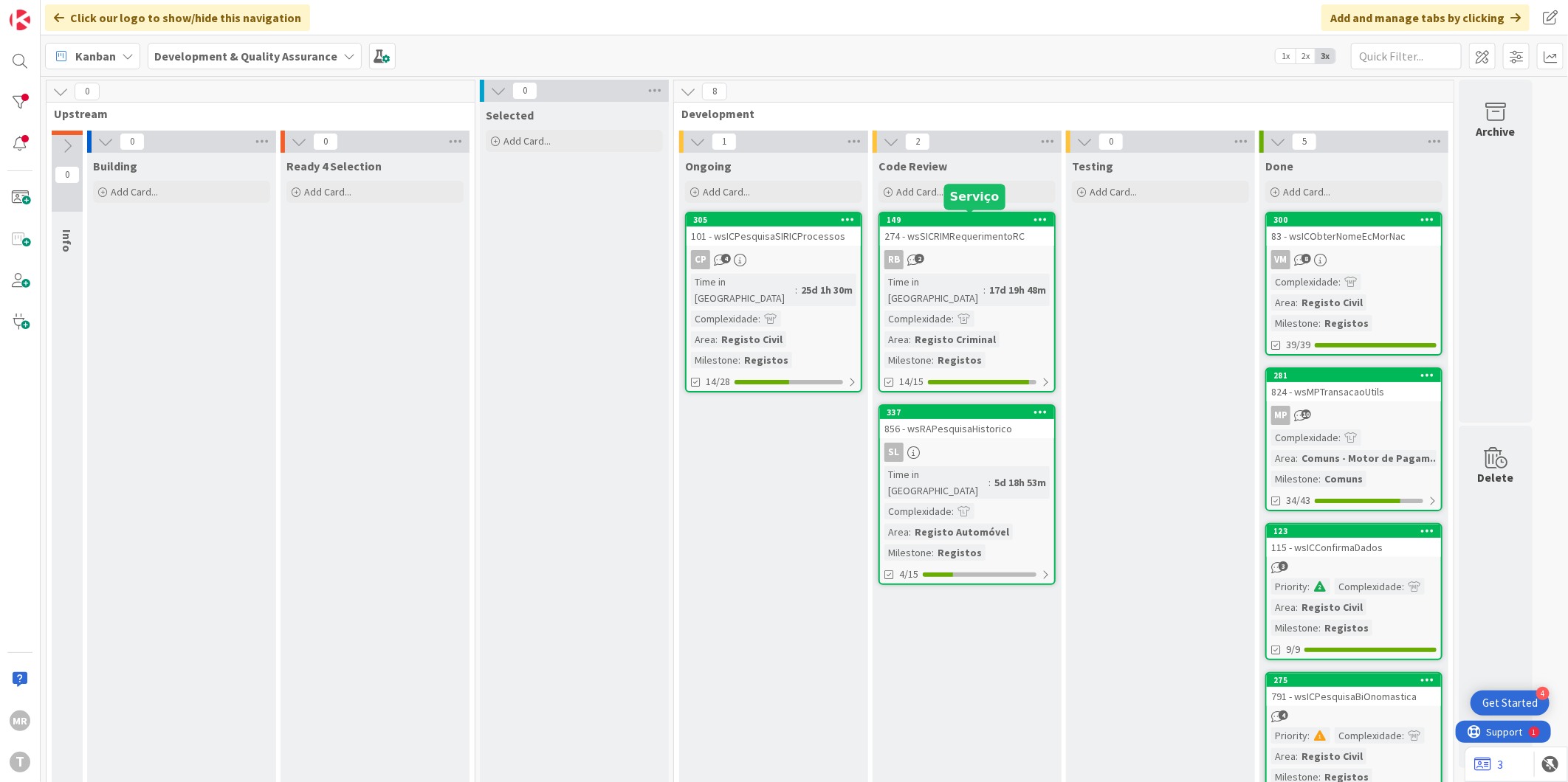
click at [971, 218] on div "149" at bounding box center [970, 220] width 168 height 11
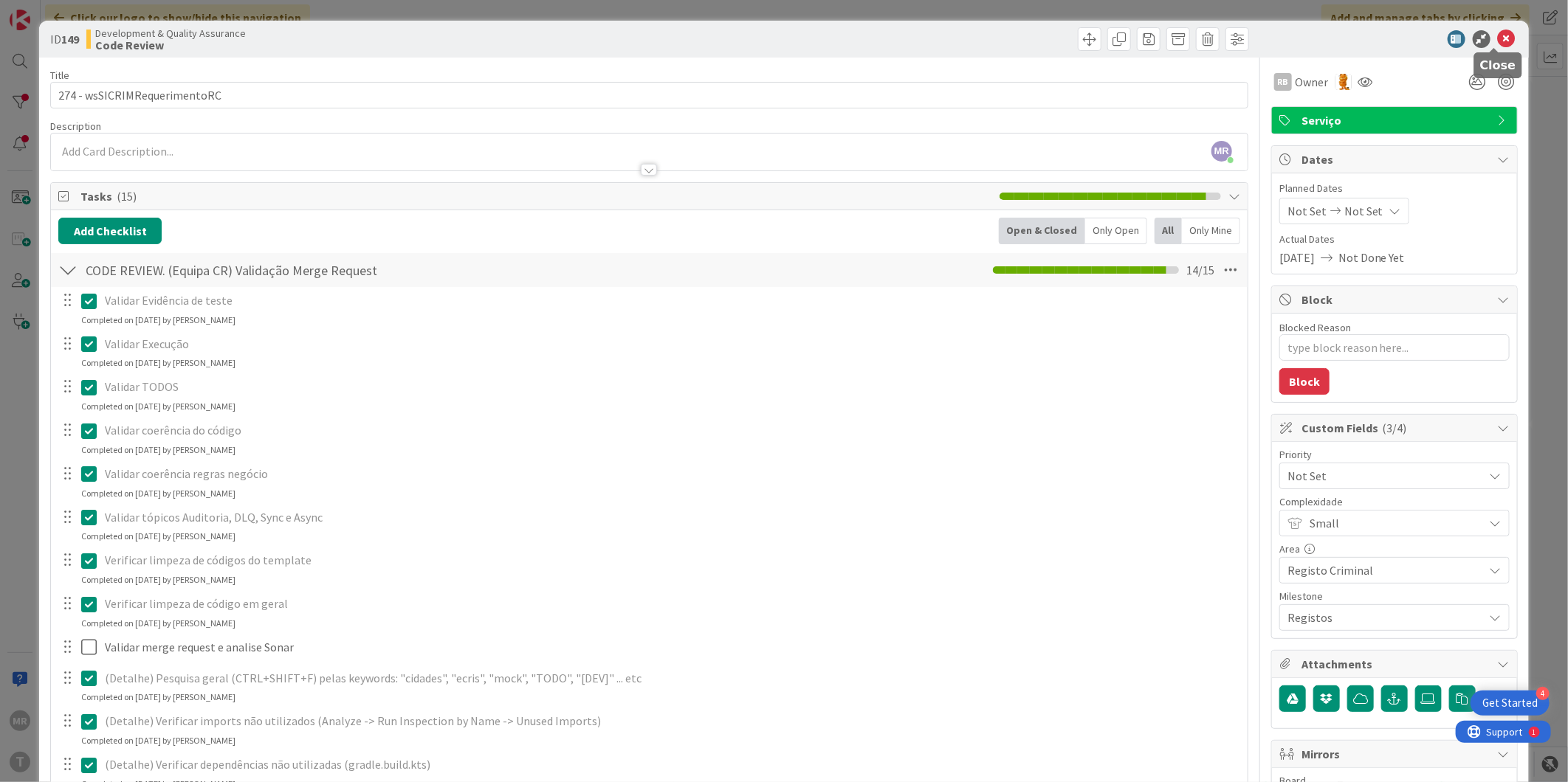
click at [1498, 42] on icon at bounding box center [1506, 39] width 17 height 17
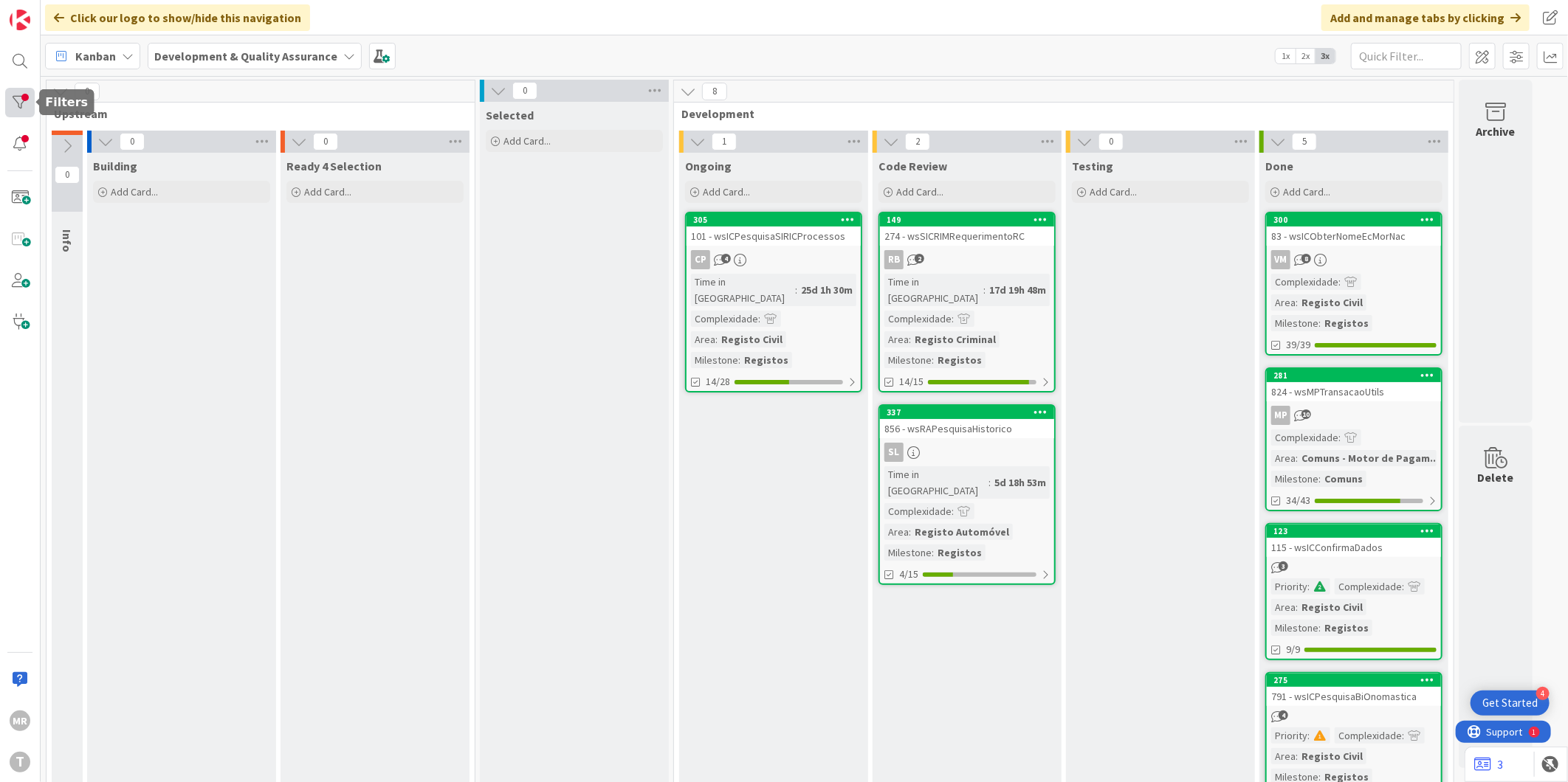
click at [14, 91] on div at bounding box center [20, 102] width 29 height 29
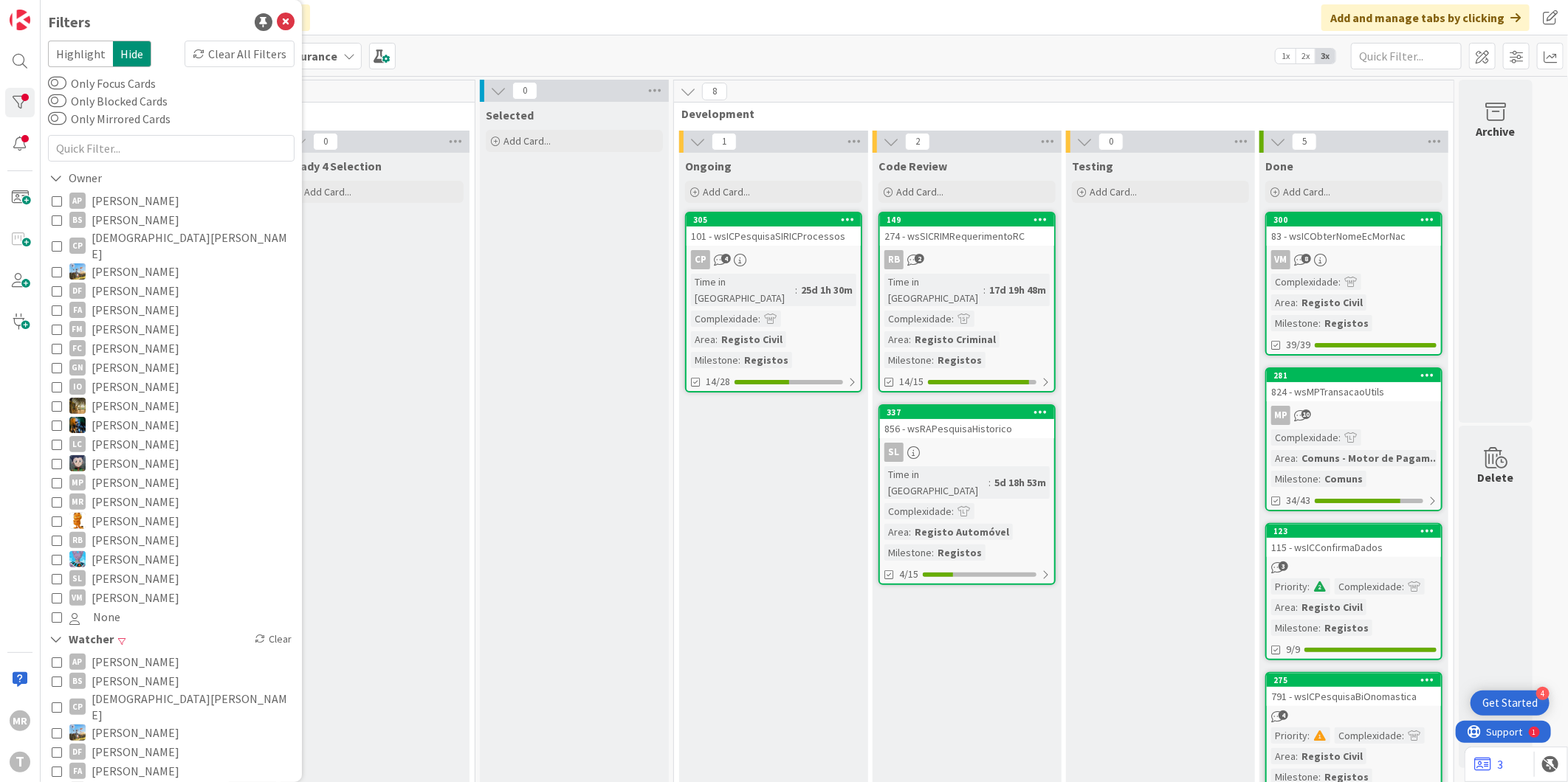
click at [144, 530] on span "[PERSON_NAME]" at bounding box center [135, 539] width 88 height 19
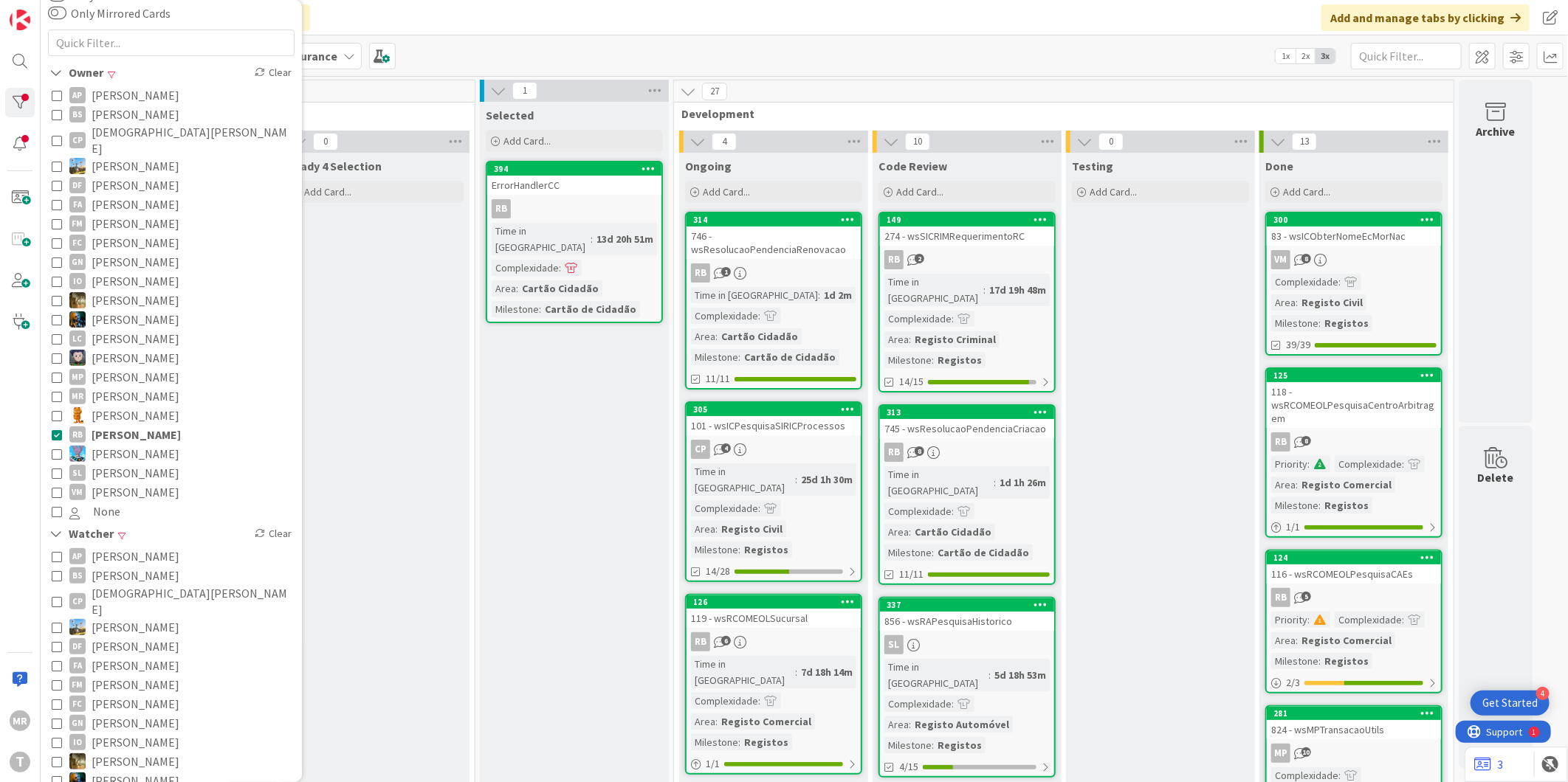
scroll to position [246, 0]
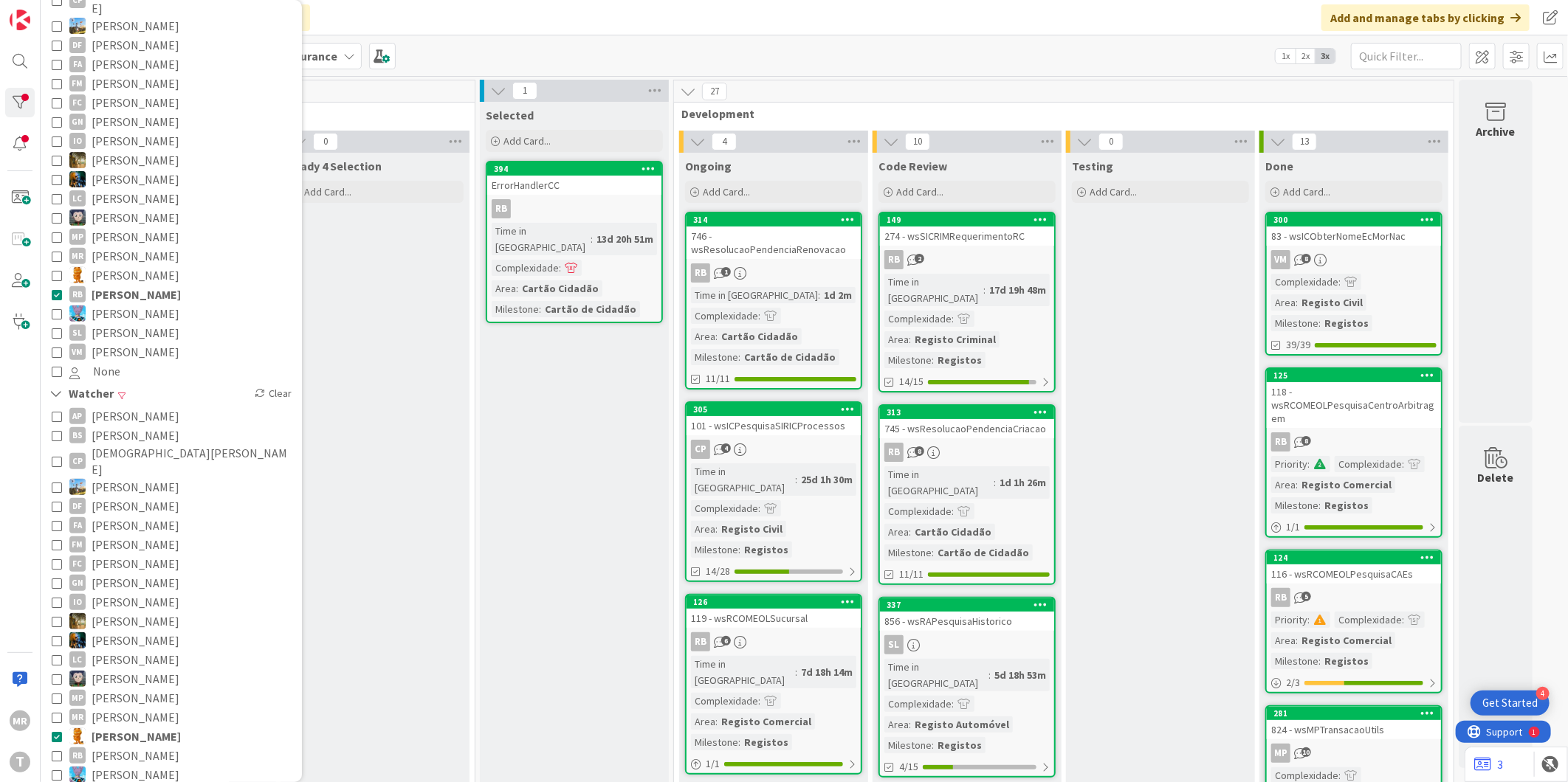
click at [133, 727] on span "[PERSON_NAME]" at bounding box center [136, 736] width 89 height 19
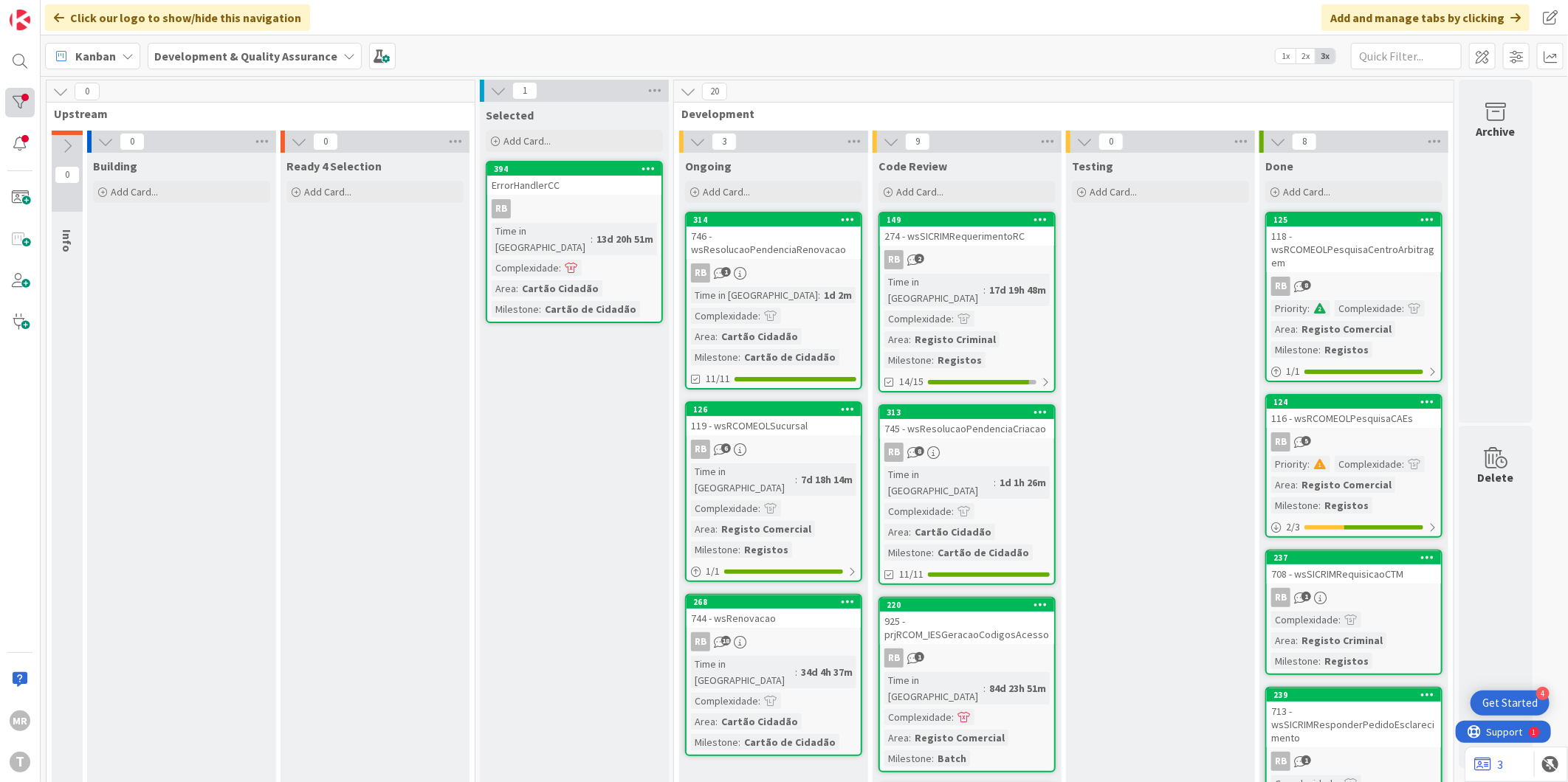
click at [29, 102] on div at bounding box center [20, 102] width 29 height 29
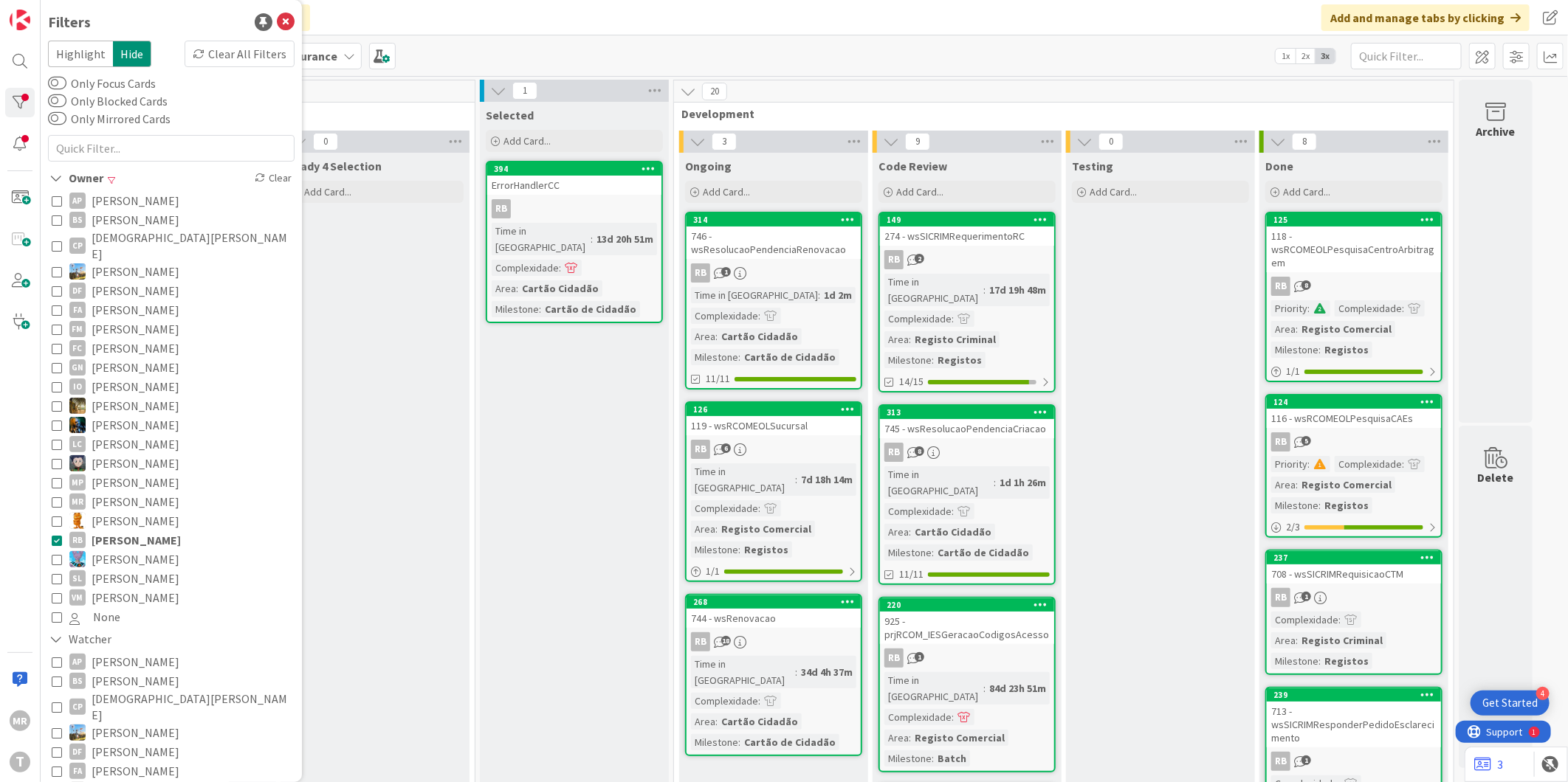
click at [144, 416] on span "[PERSON_NAME]" at bounding box center [135, 425] width 88 height 19
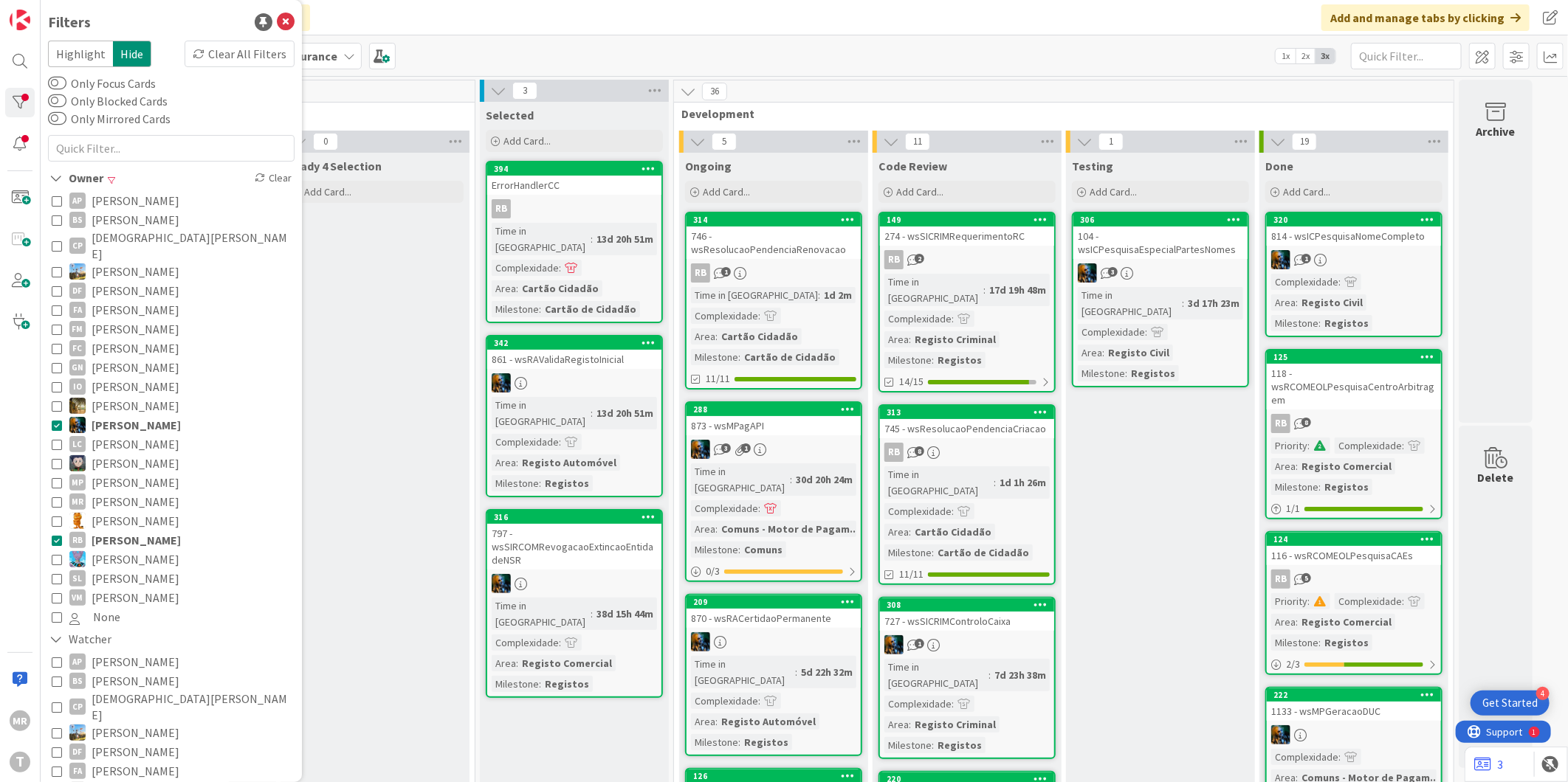
click at [139, 530] on span "[PERSON_NAME]" at bounding box center [136, 539] width 89 height 19
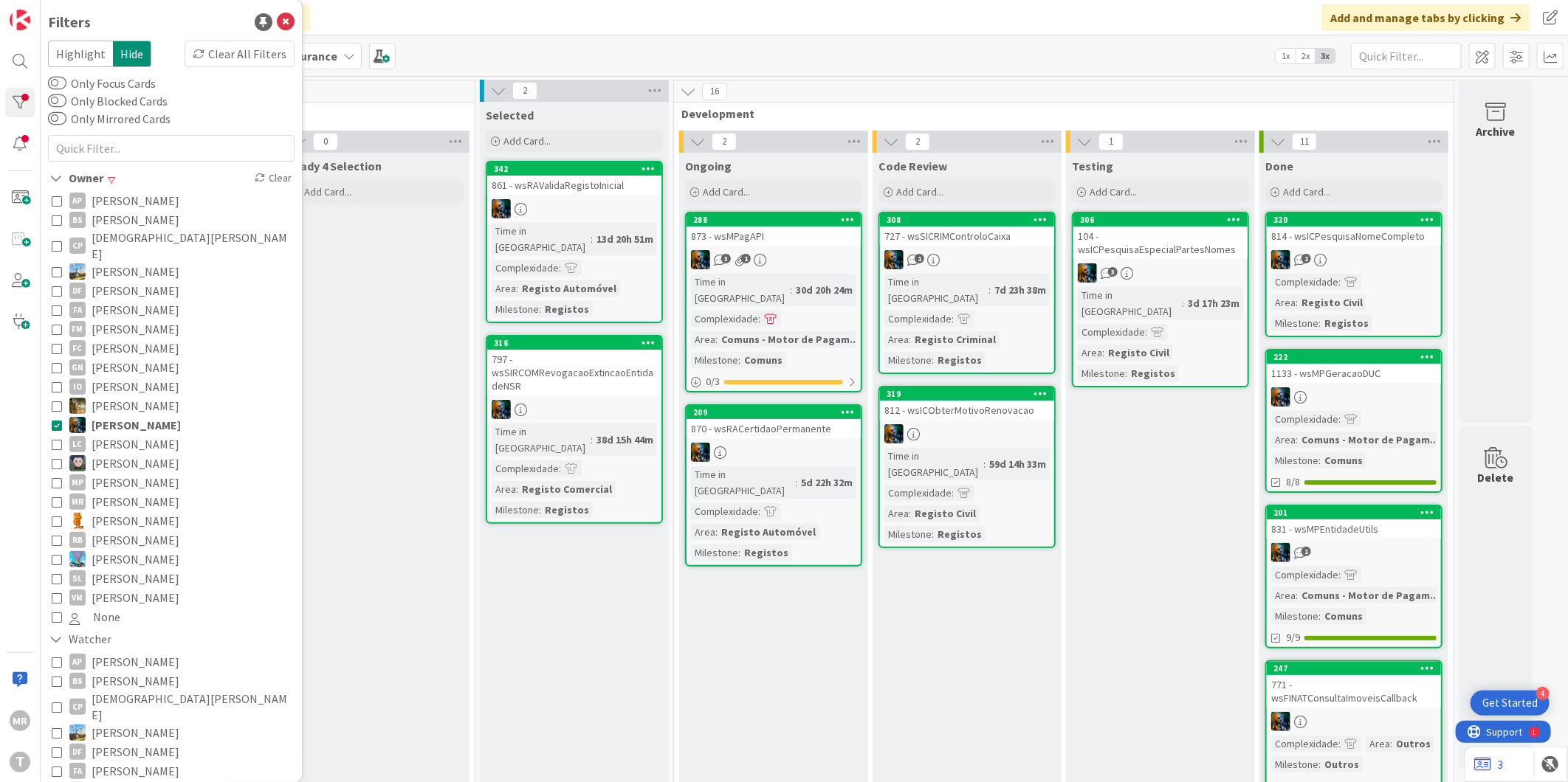
drag, startPoint x: 129, startPoint y: 403, endPoint x: 80, endPoint y: 576, distance: 179.8
click at [129, 416] on span "[PERSON_NAME]" at bounding box center [136, 425] width 89 height 19
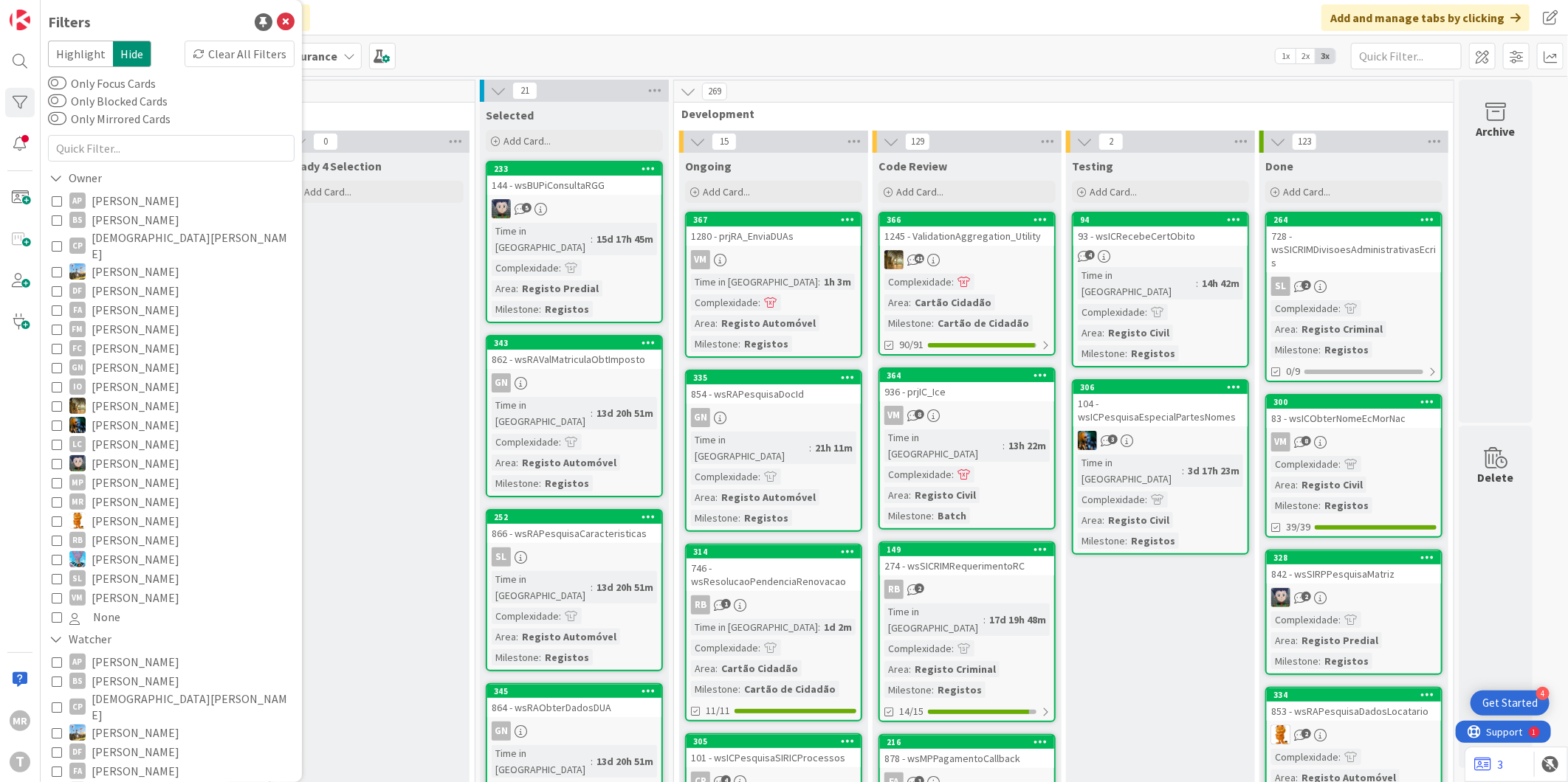
click at [123, 569] on span "[PERSON_NAME]" at bounding box center [135, 578] width 88 height 19
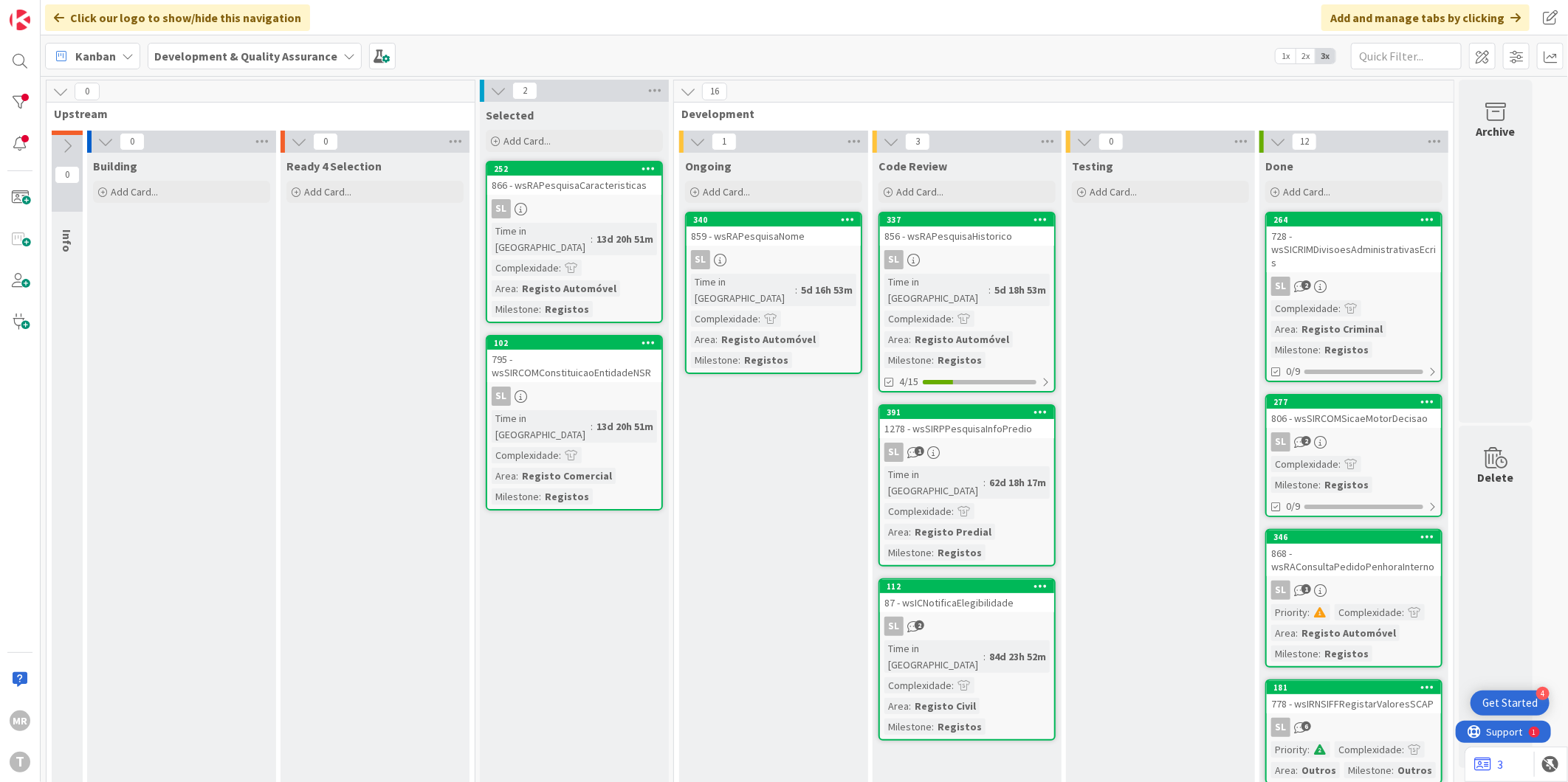
click at [561, 338] on div "102" at bounding box center [578, 343] width 168 height 11
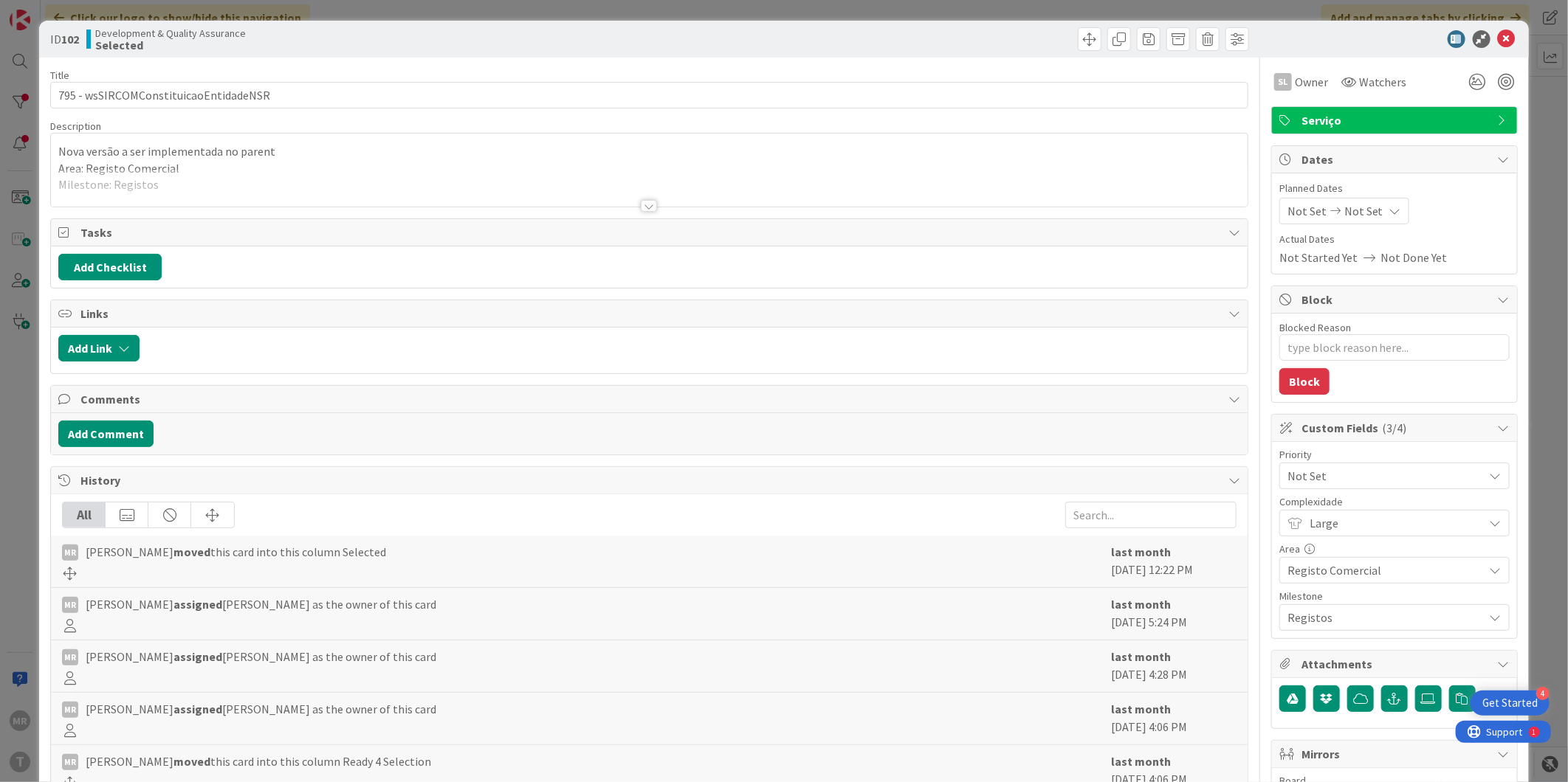
type textarea "x"
click at [1498, 37] on icon at bounding box center [1506, 39] width 17 height 17
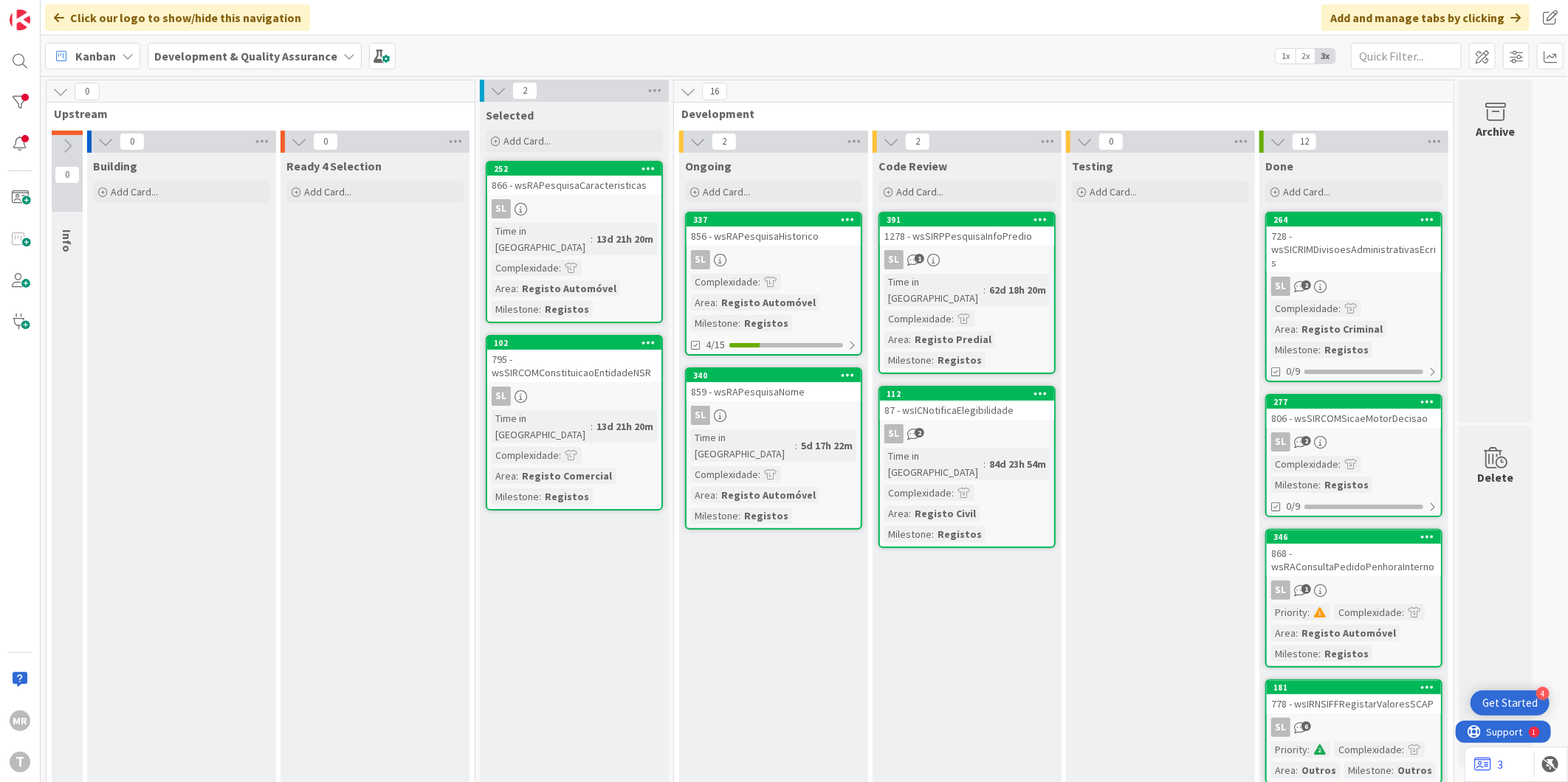
click at [10, 91] on div at bounding box center [20, 102] width 29 height 29
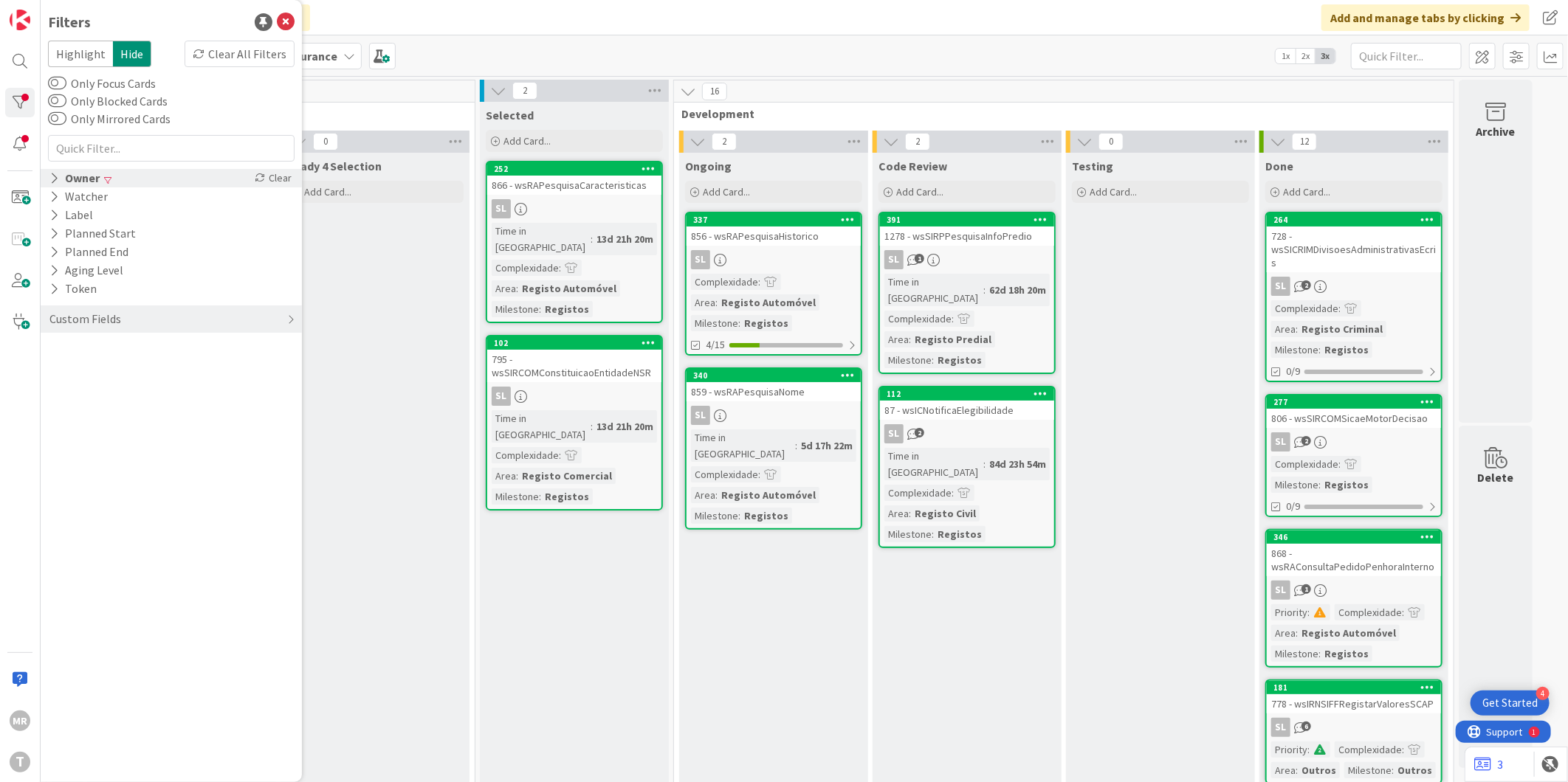
drag, startPoint x: 60, startPoint y: 175, endPoint x: 59, endPoint y: 183, distance: 8.1
click at [59, 175] on div "Owner" at bounding box center [74, 178] width 53 height 18
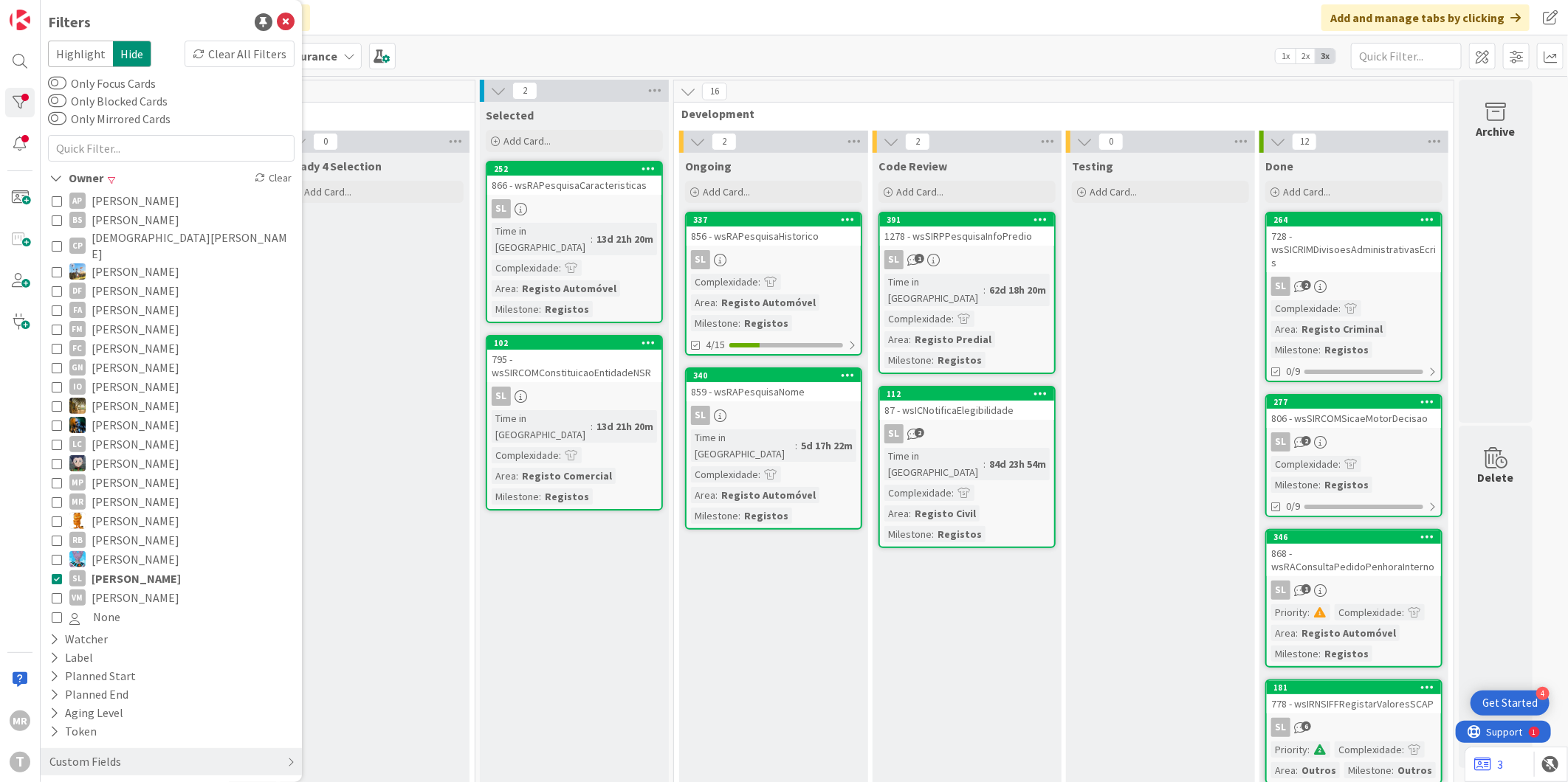
click at [112, 569] on span "[PERSON_NAME]" at bounding box center [136, 578] width 89 height 19
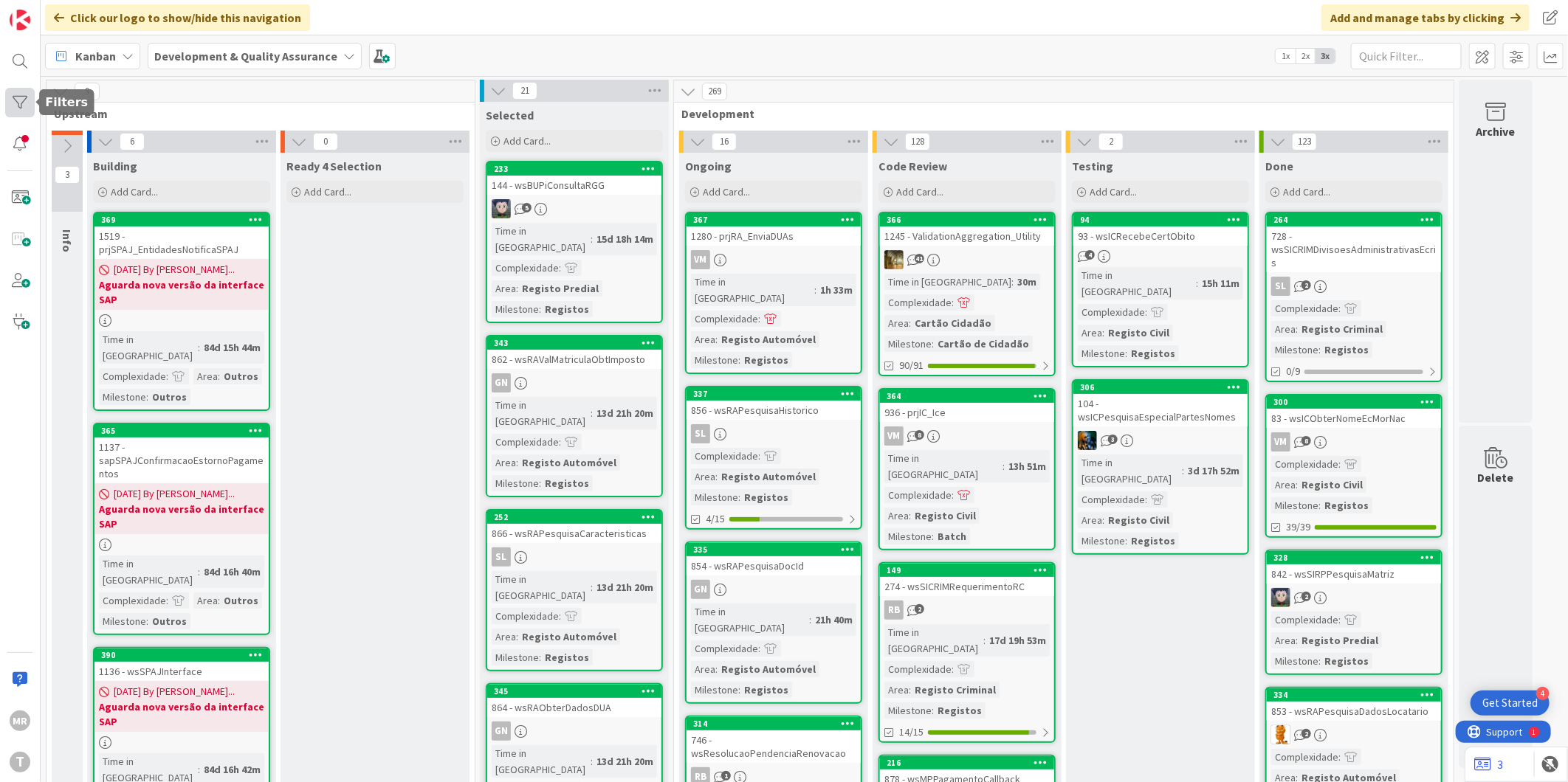
click at [17, 100] on div at bounding box center [20, 102] width 29 height 29
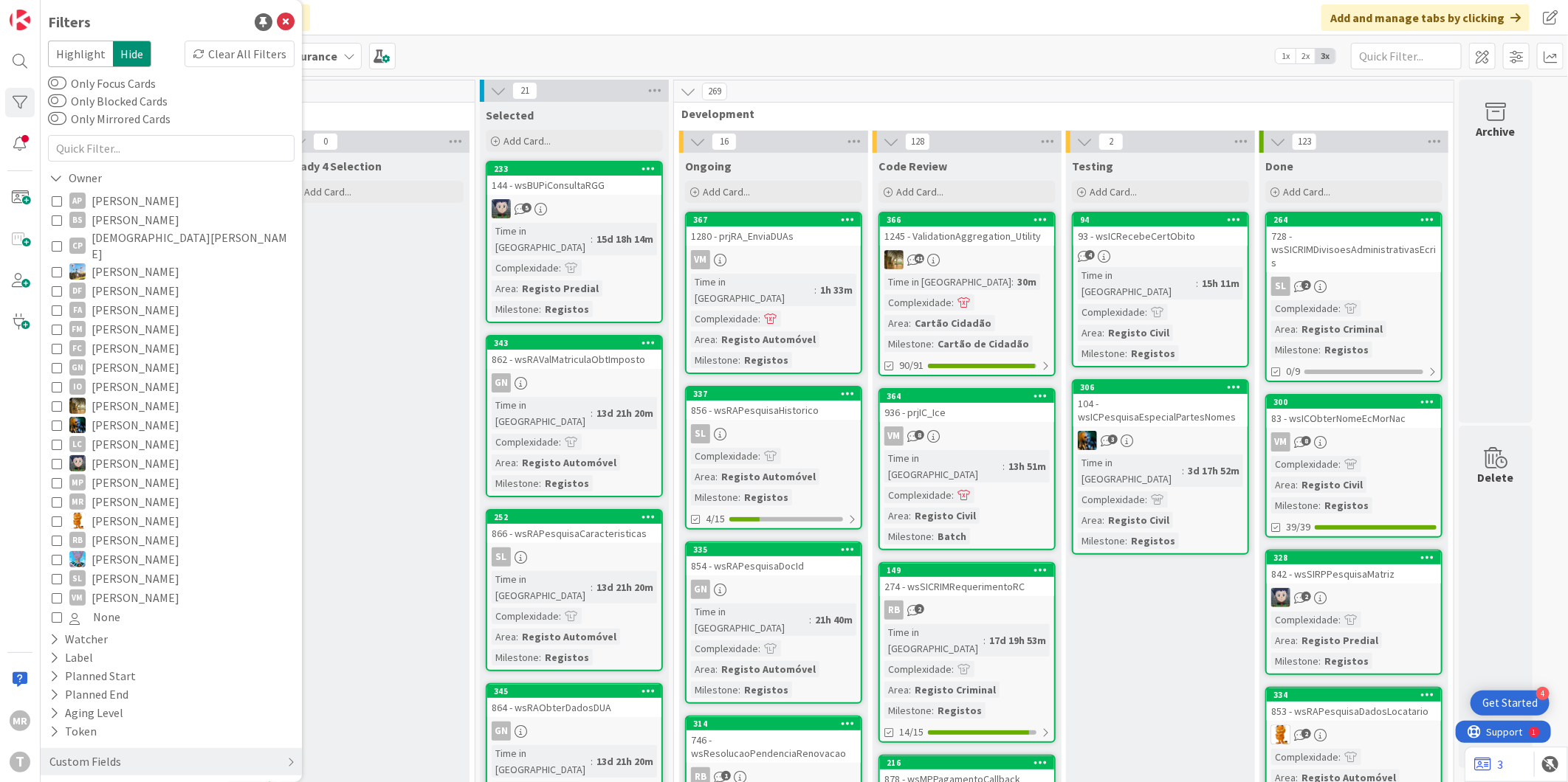
click at [104, 569] on span "[PERSON_NAME]" at bounding box center [135, 578] width 88 height 19
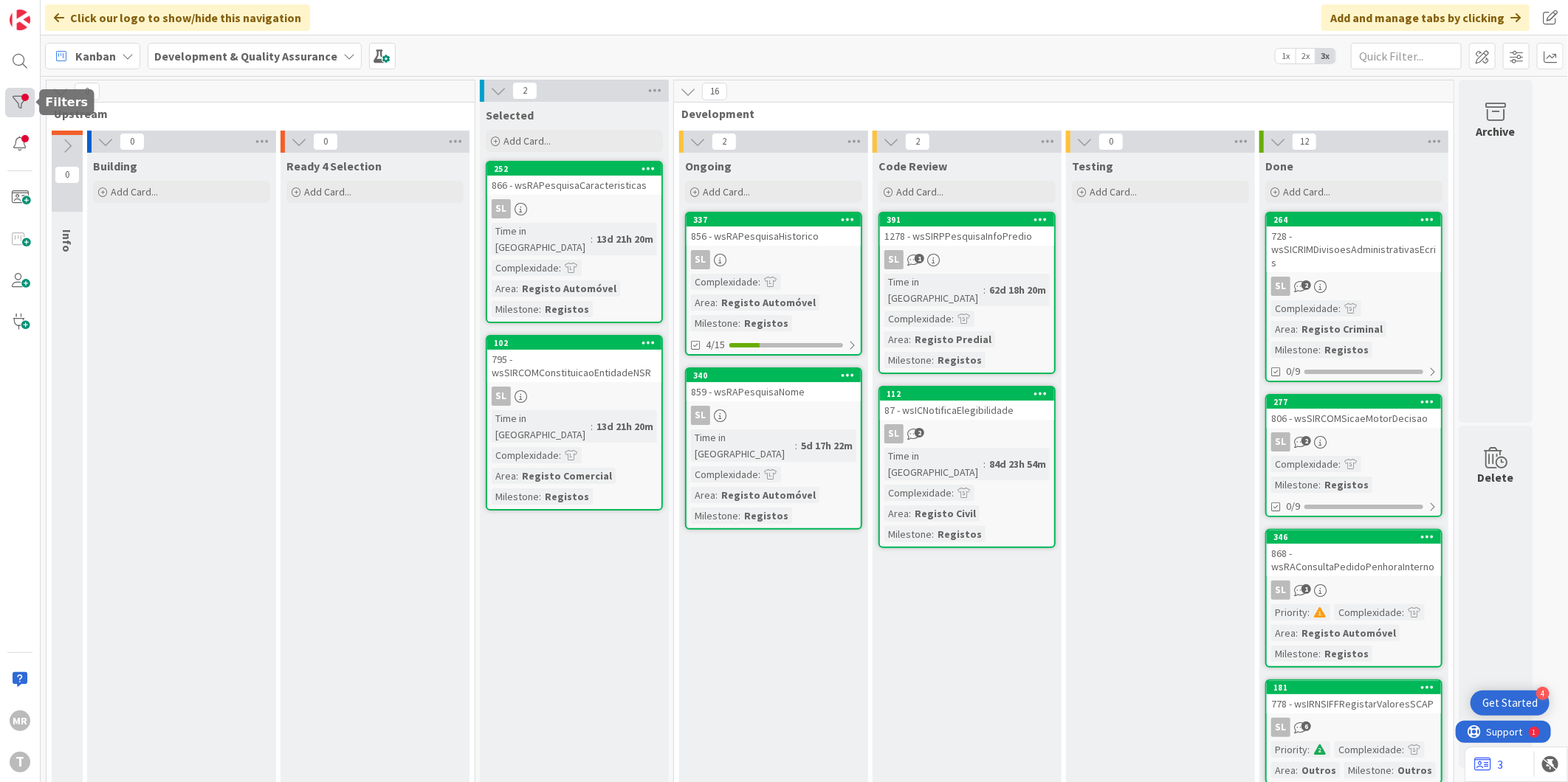
click at [9, 104] on div at bounding box center [20, 102] width 29 height 29
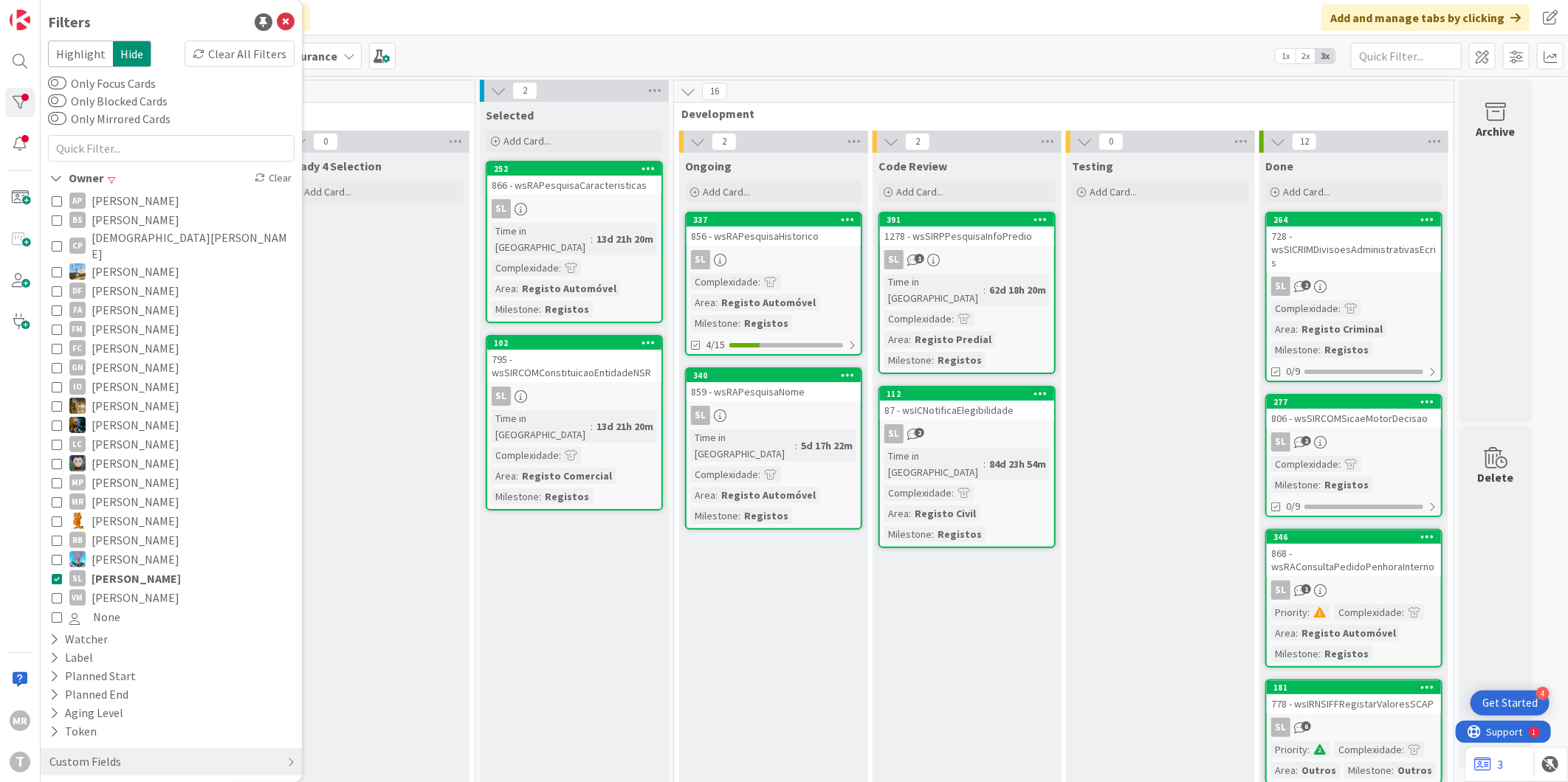
click at [138, 589] on span "[PERSON_NAME]" at bounding box center [135, 598] width 88 height 19
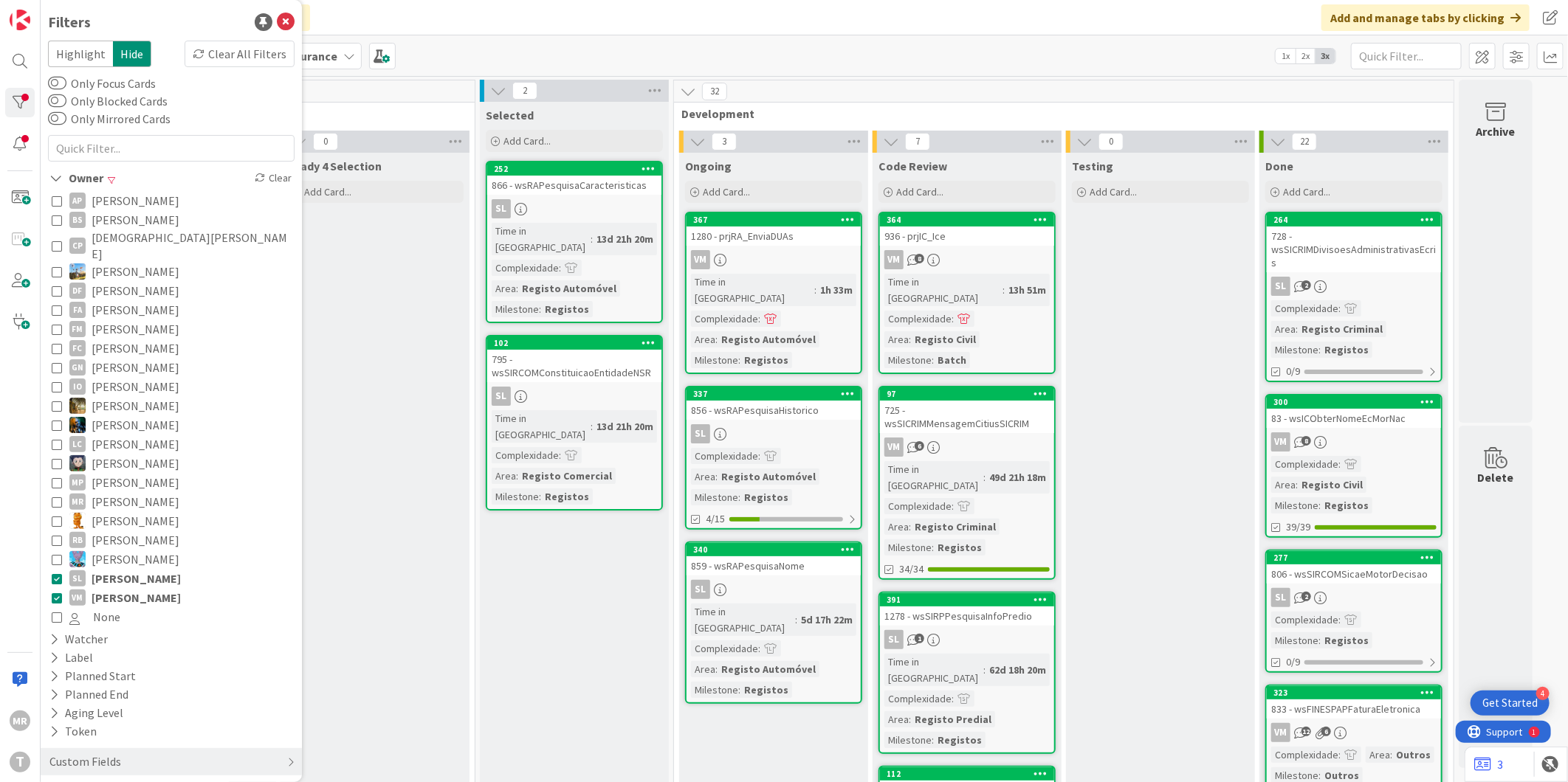
click at [146, 569] on span "[PERSON_NAME]" at bounding box center [136, 578] width 89 height 19
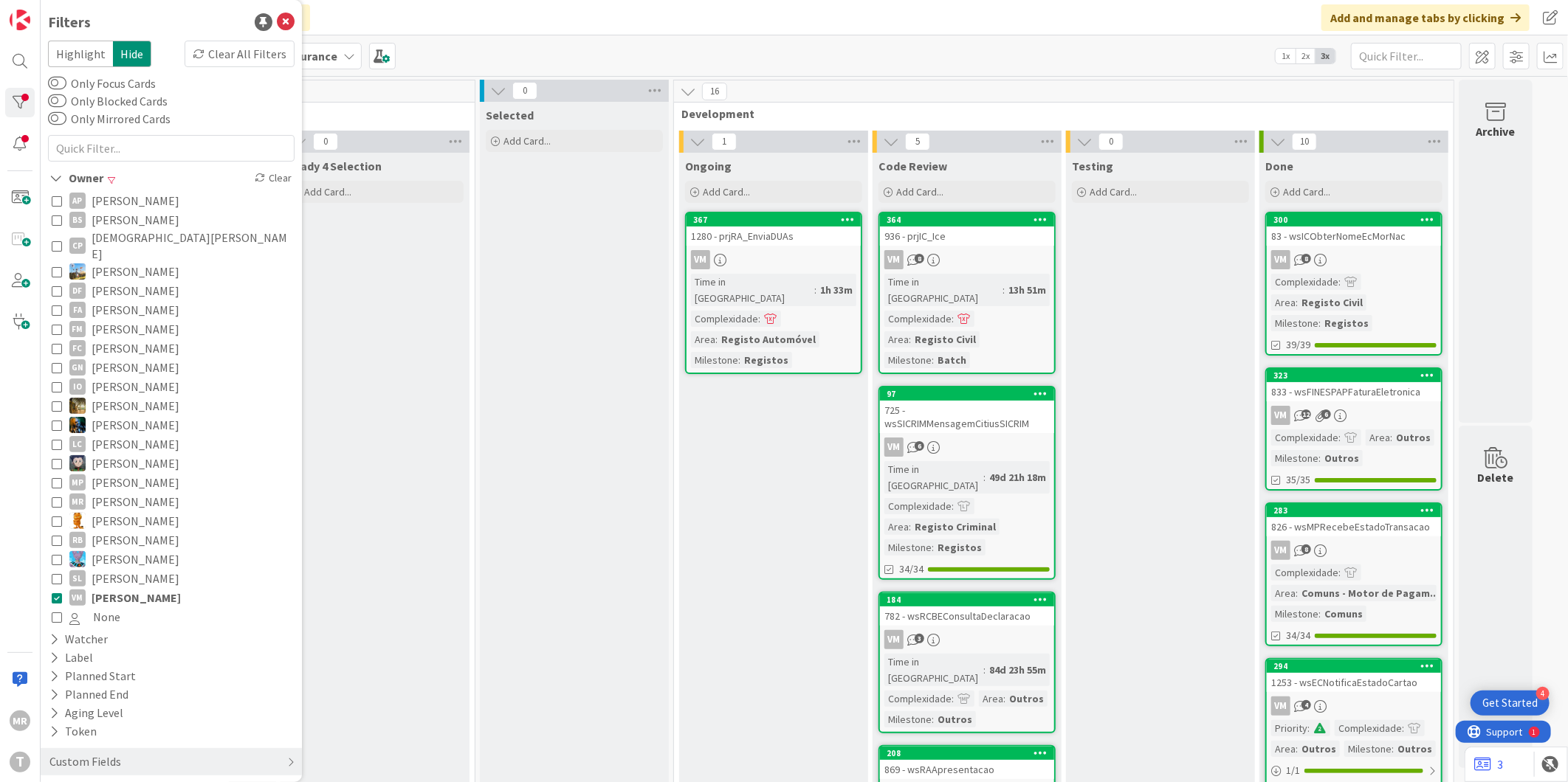
click at [131, 589] on span "[PERSON_NAME]" at bounding box center [136, 598] width 89 height 19
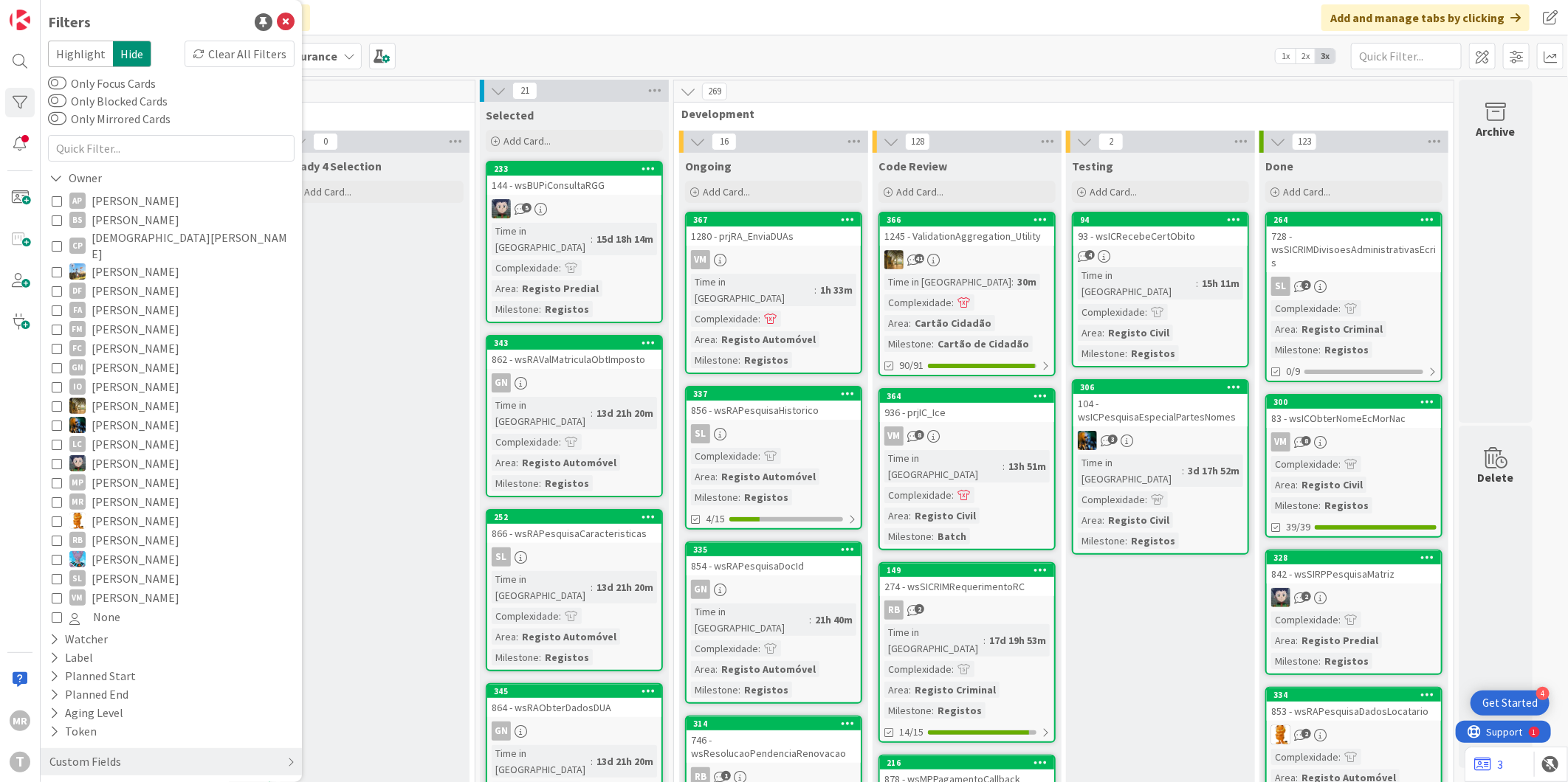
click at [111, 589] on span "[PERSON_NAME]" at bounding box center [135, 598] width 88 height 19
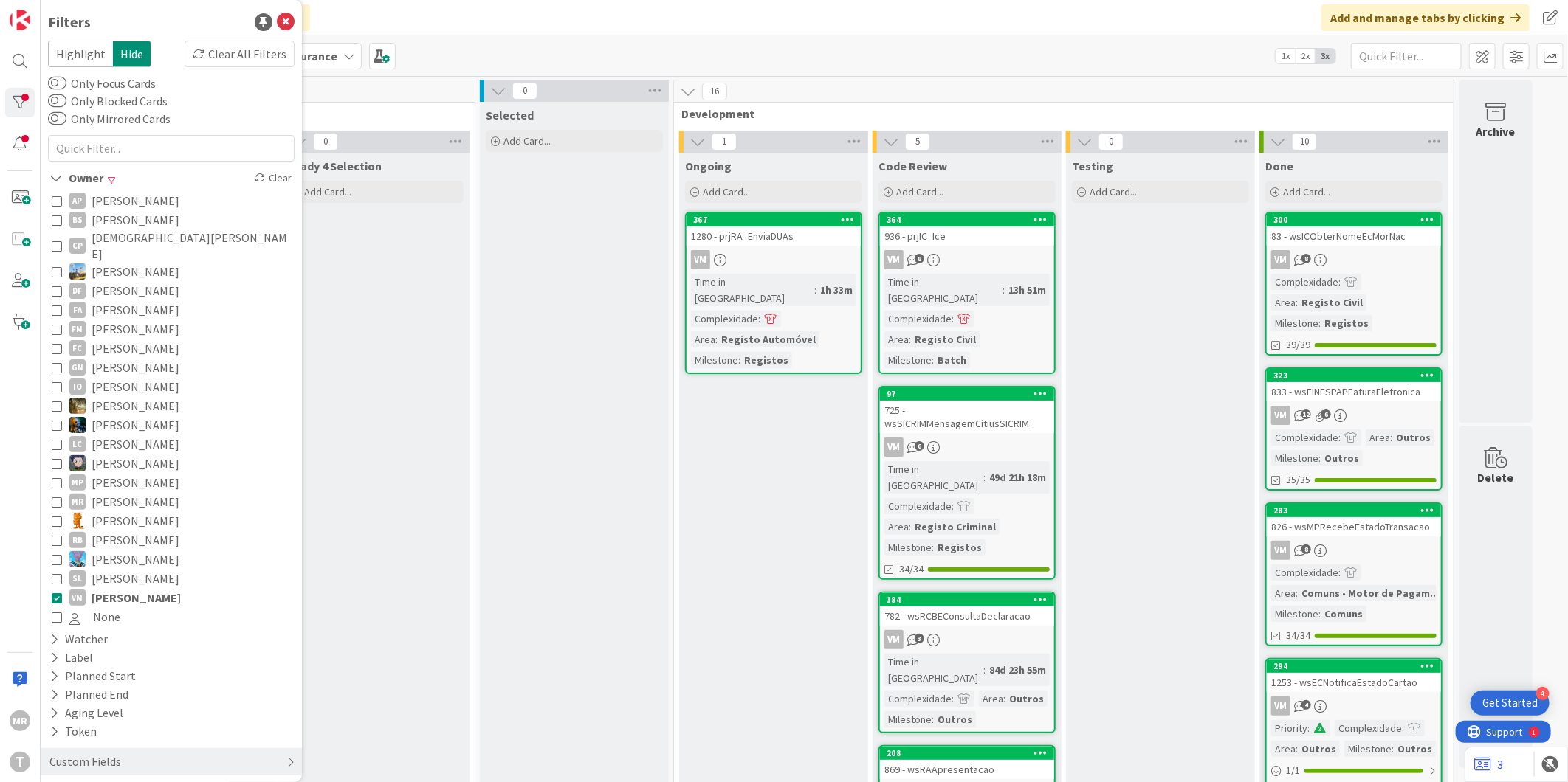
click at [61, 592] on icon at bounding box center [57, 598] width 11 height 11
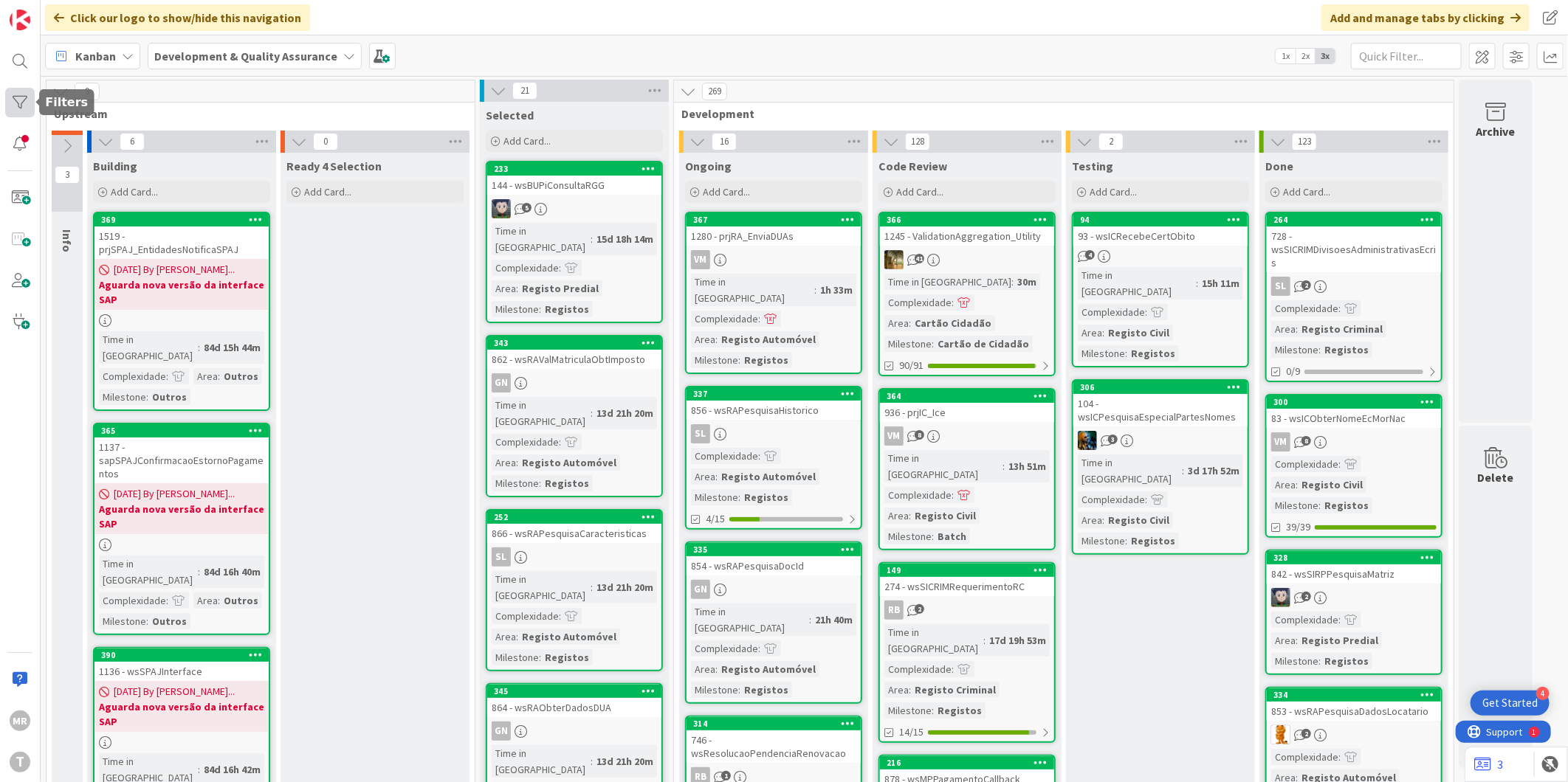
click at [26, 107] on div at bounding box center [20, 102] width 29 height 29
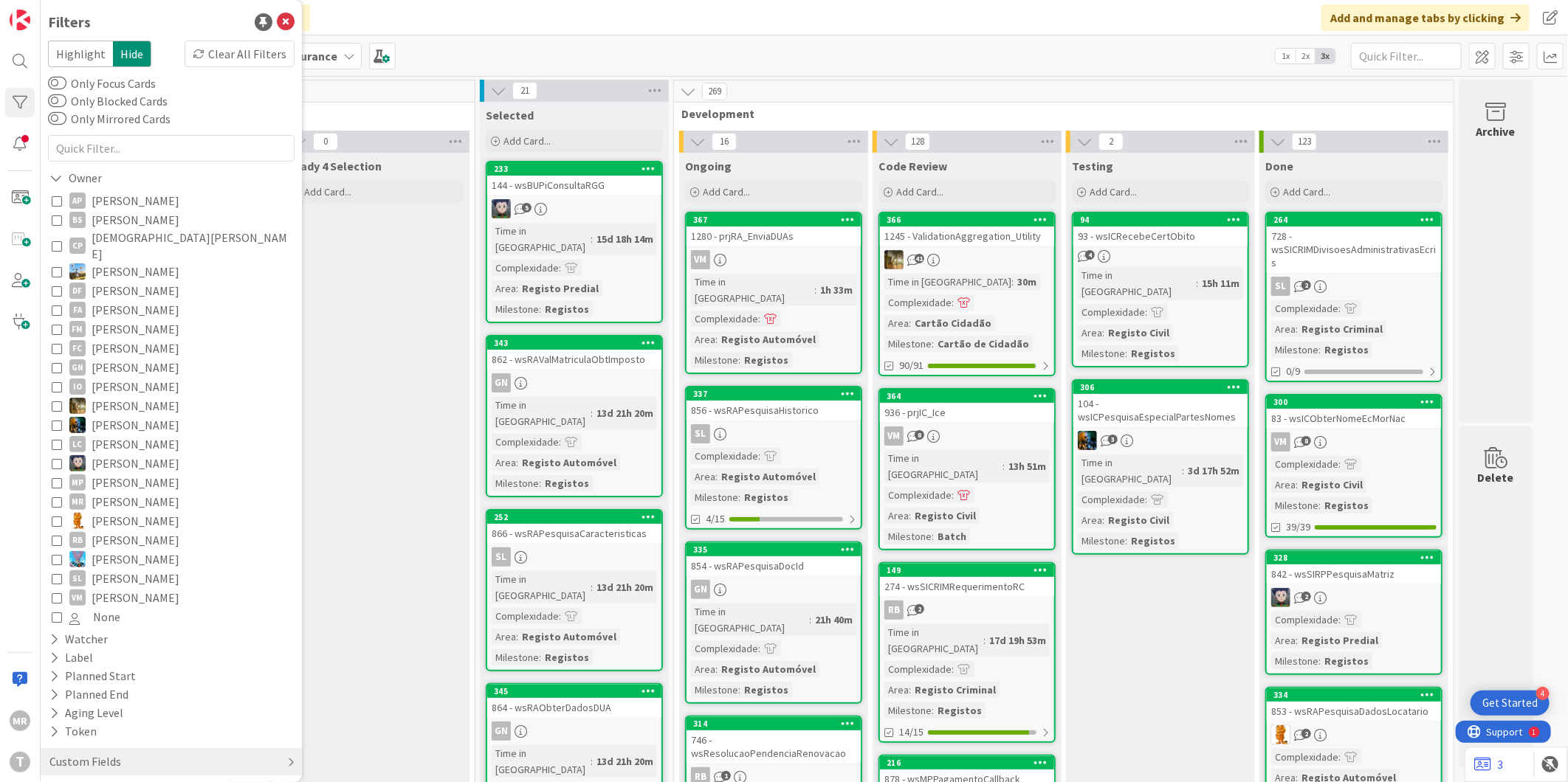
click at [85, 753] on div "Custom Fields" at bounding box center [85, 762] width 75 height 18
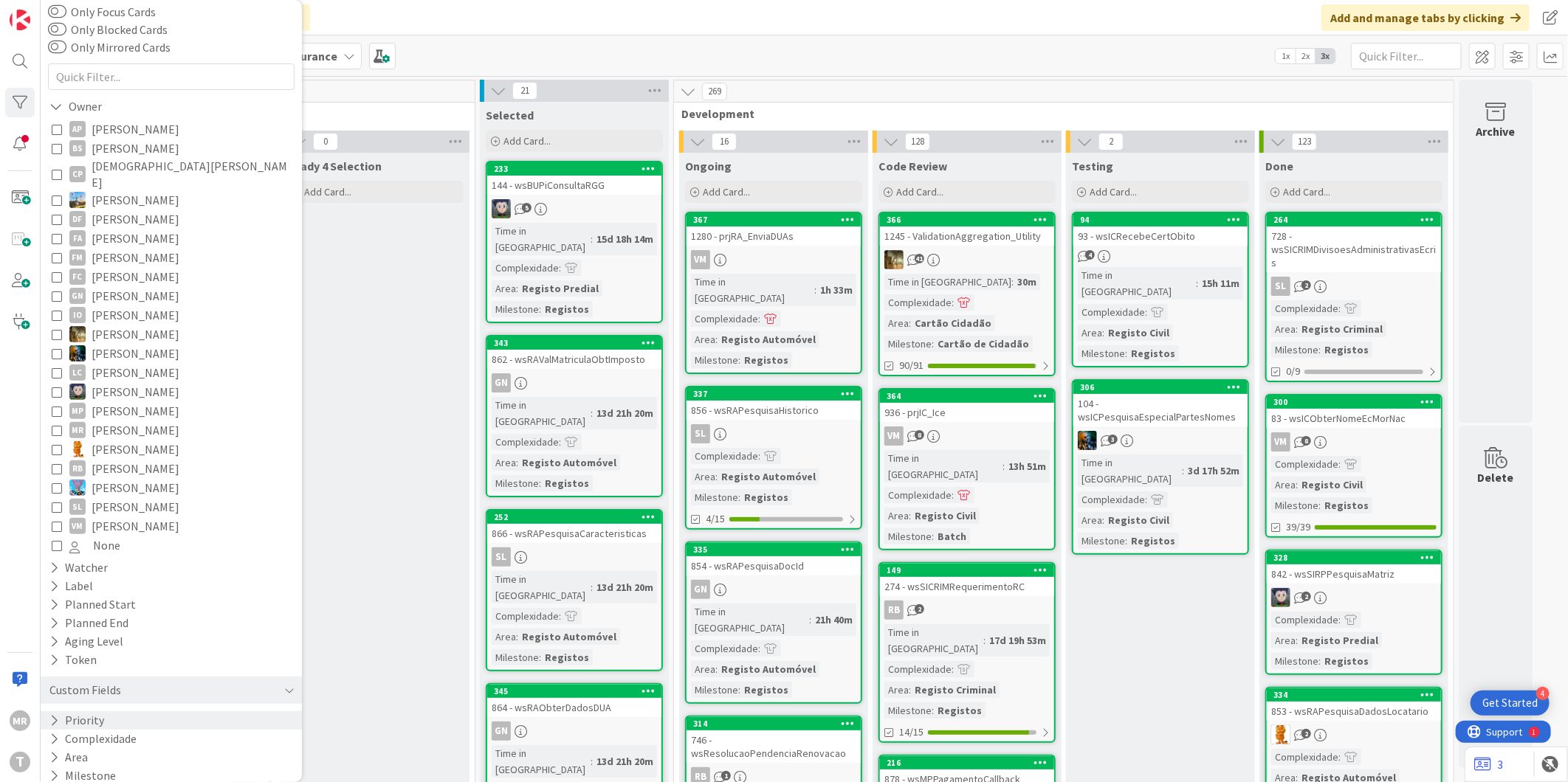
click at [60, 712] on button "Priority" at bounding box center [76, 721] width 57 height 18
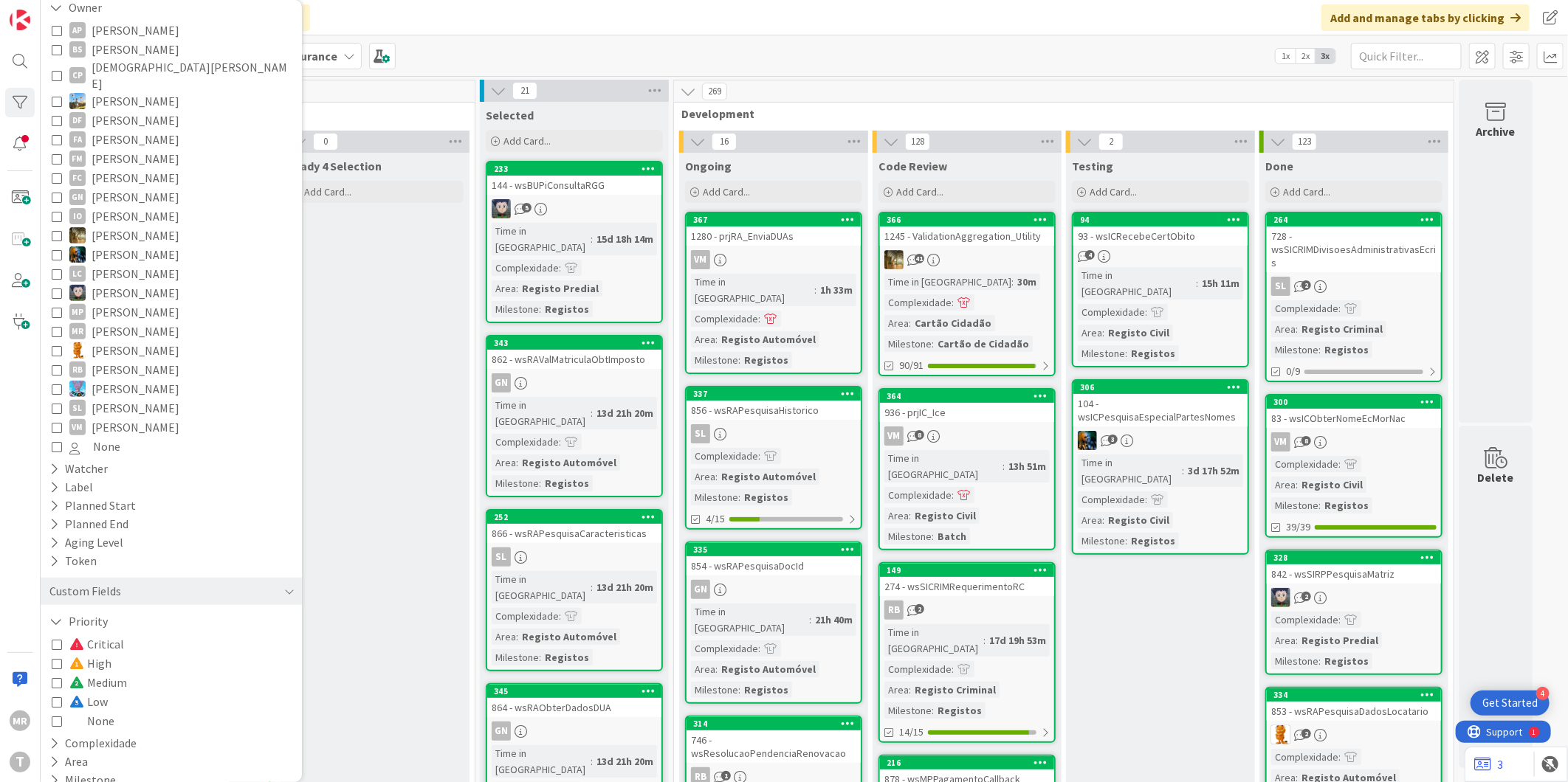
scroll to position [175, 0]
click at [114, 630] on span "Critical" at bounding box center [97, 639] width 54 height 19
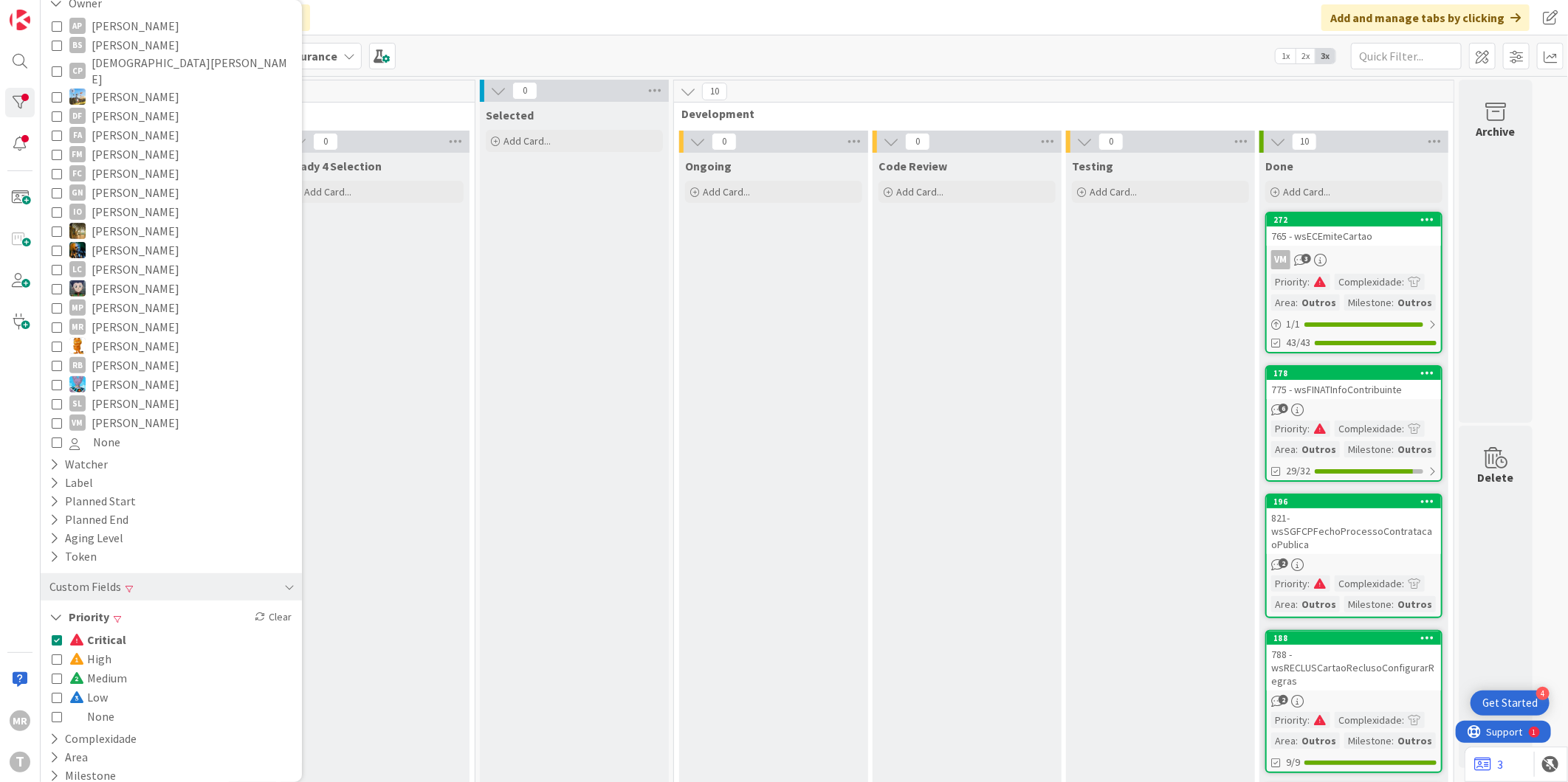
click at [104, 630] on span "Critical" at bounding box center [97, 639] width 57 height 19
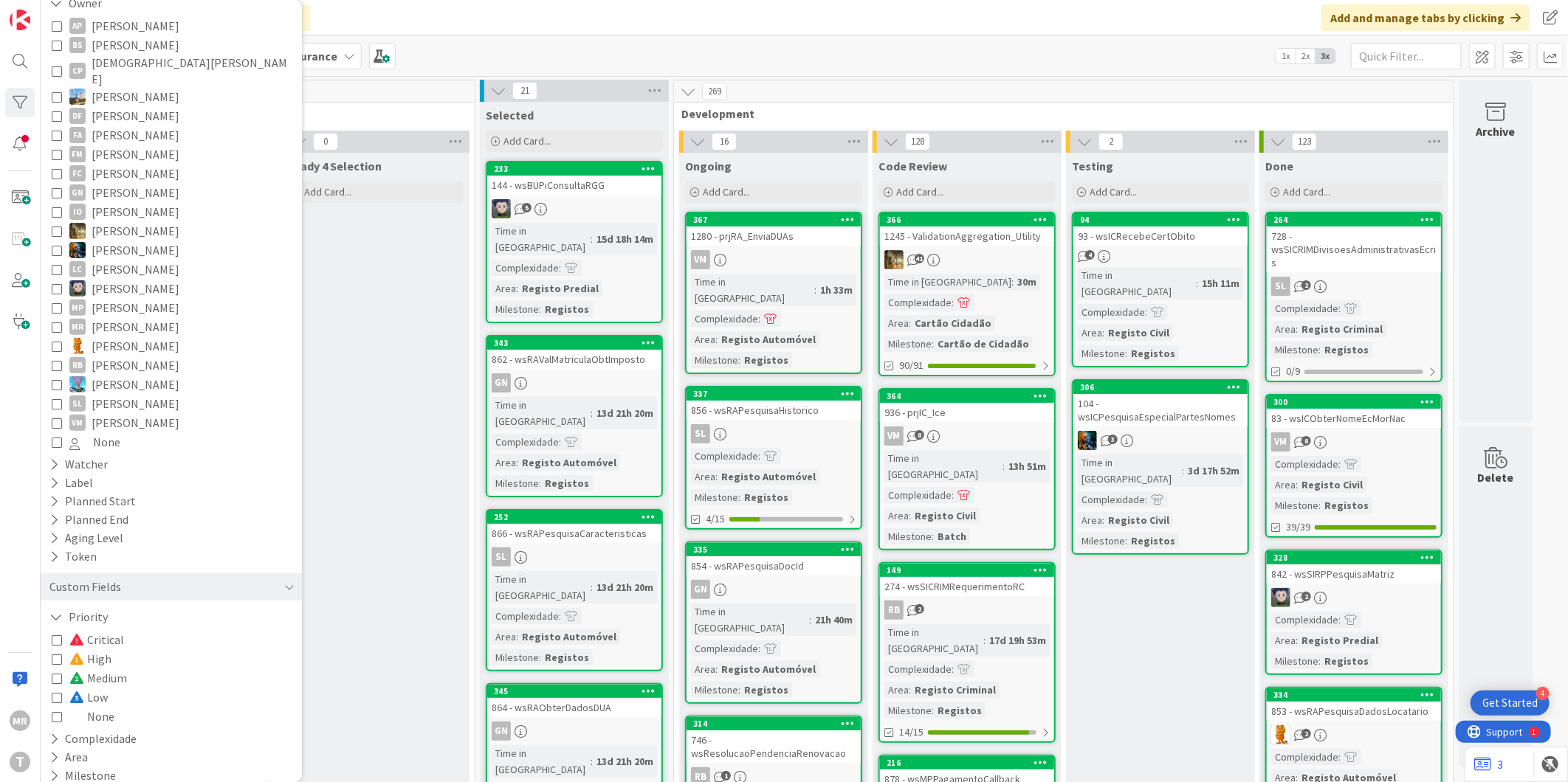
click at [107, 669] on span "Medium" at bounding box center [98, 678] width 57 height 19
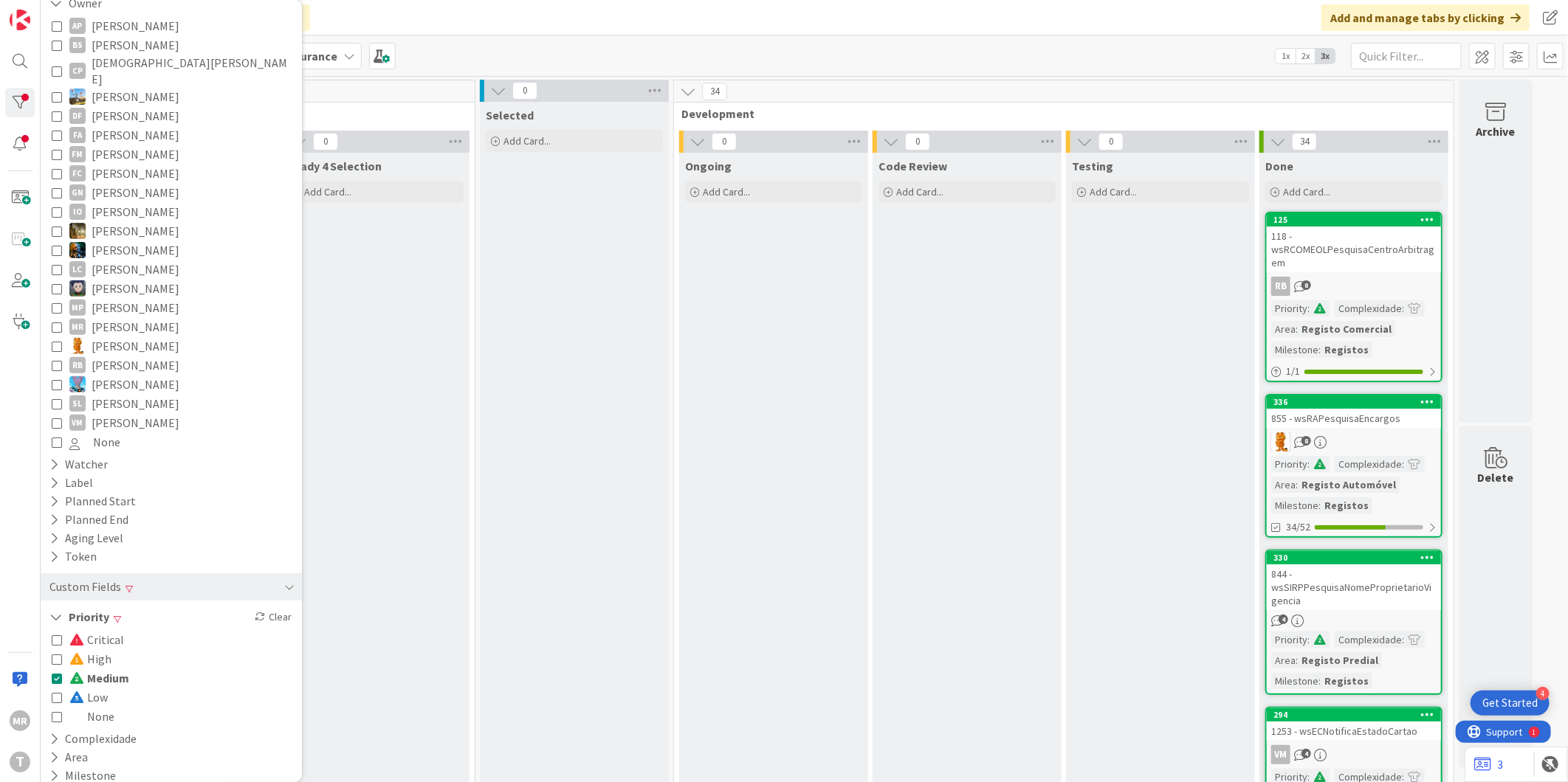
click at [107, 669] on span "Medium" at bounding box center [99, 678] width 60 height 19
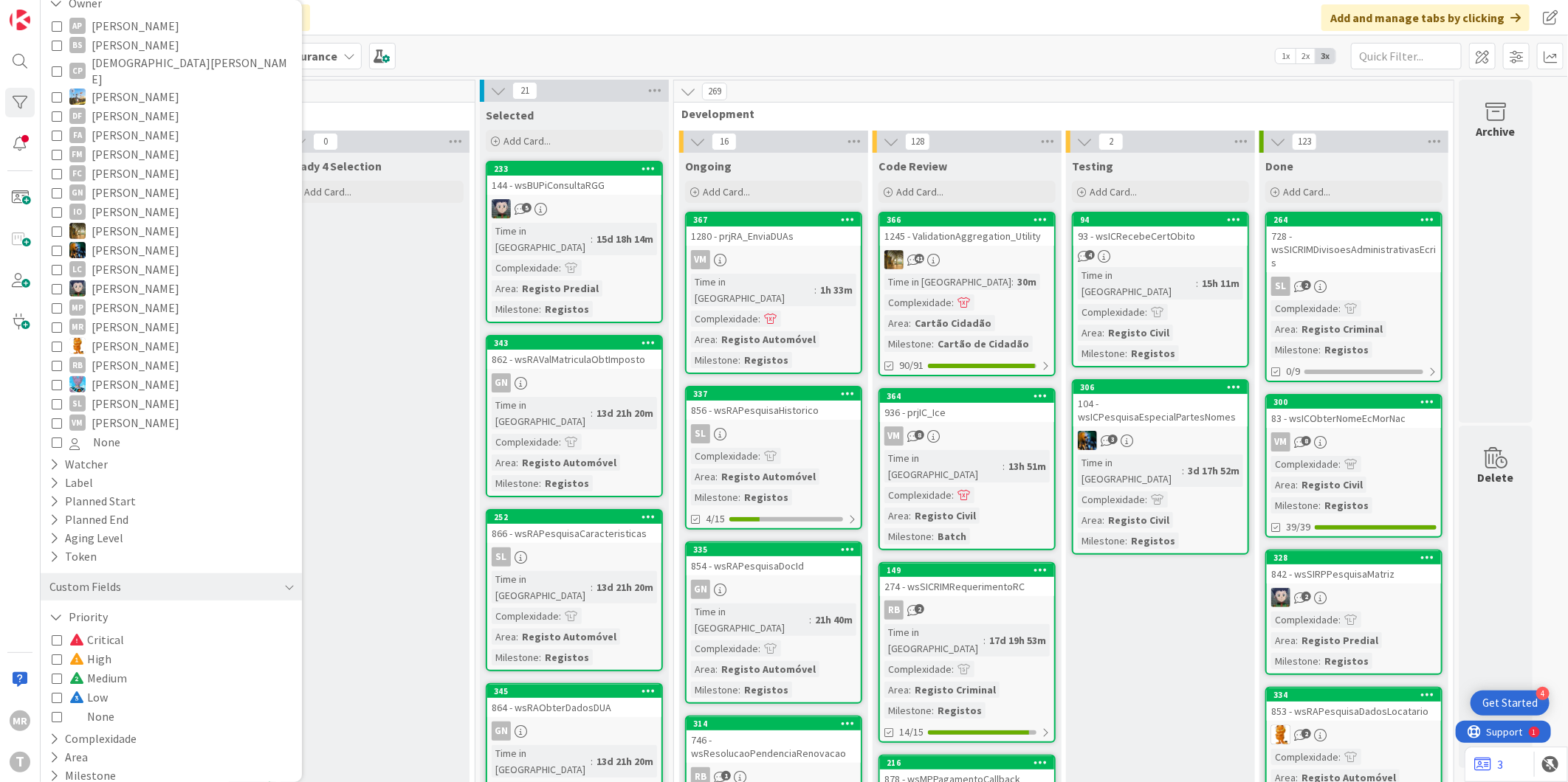
scroll to position [0, 0]
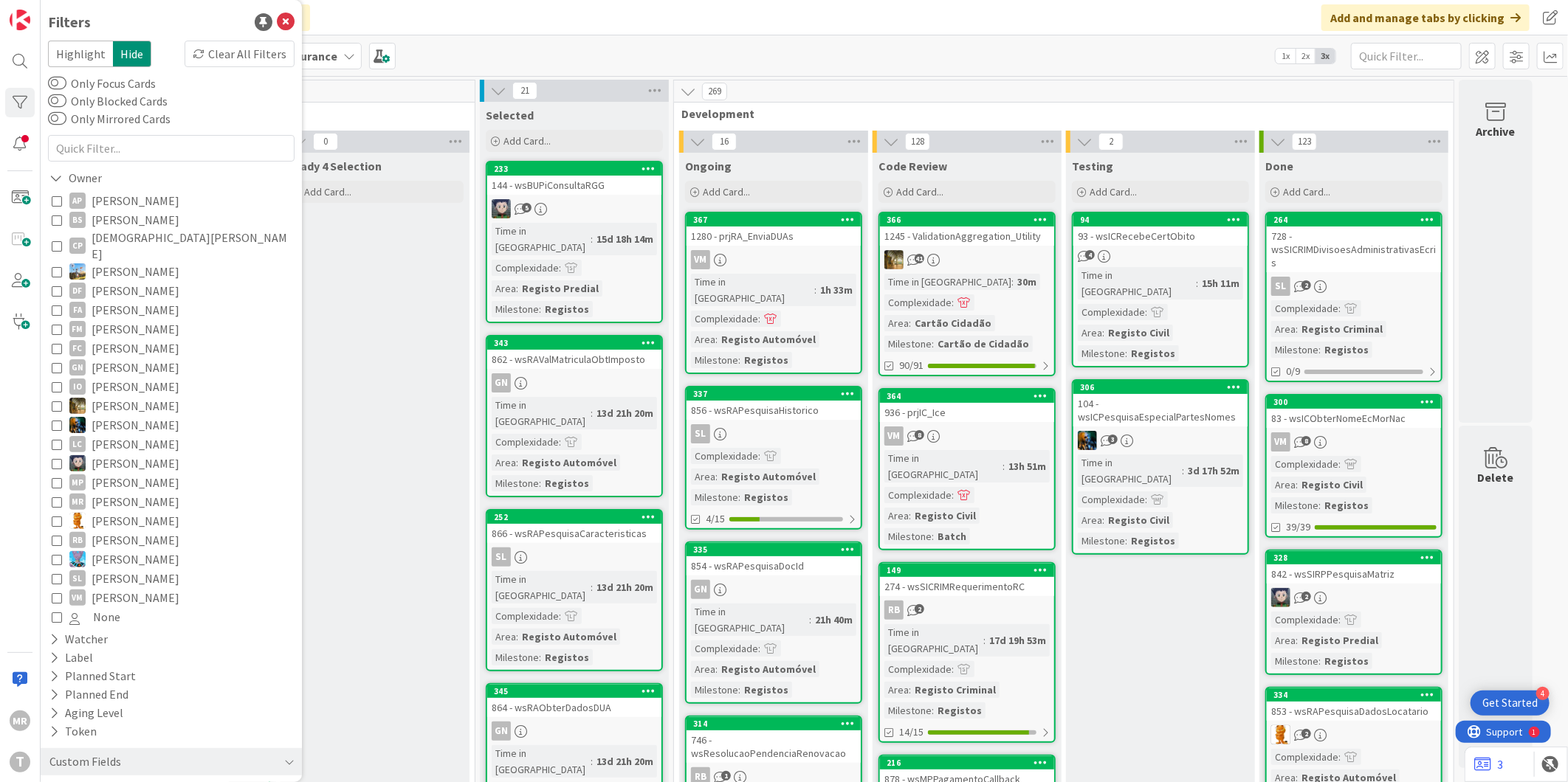
click at [753, 16] on div "Click our logo to show/hide this navigation Add and manage tabs by clicking" at bounding box center [804, 17] width 1527 height 36
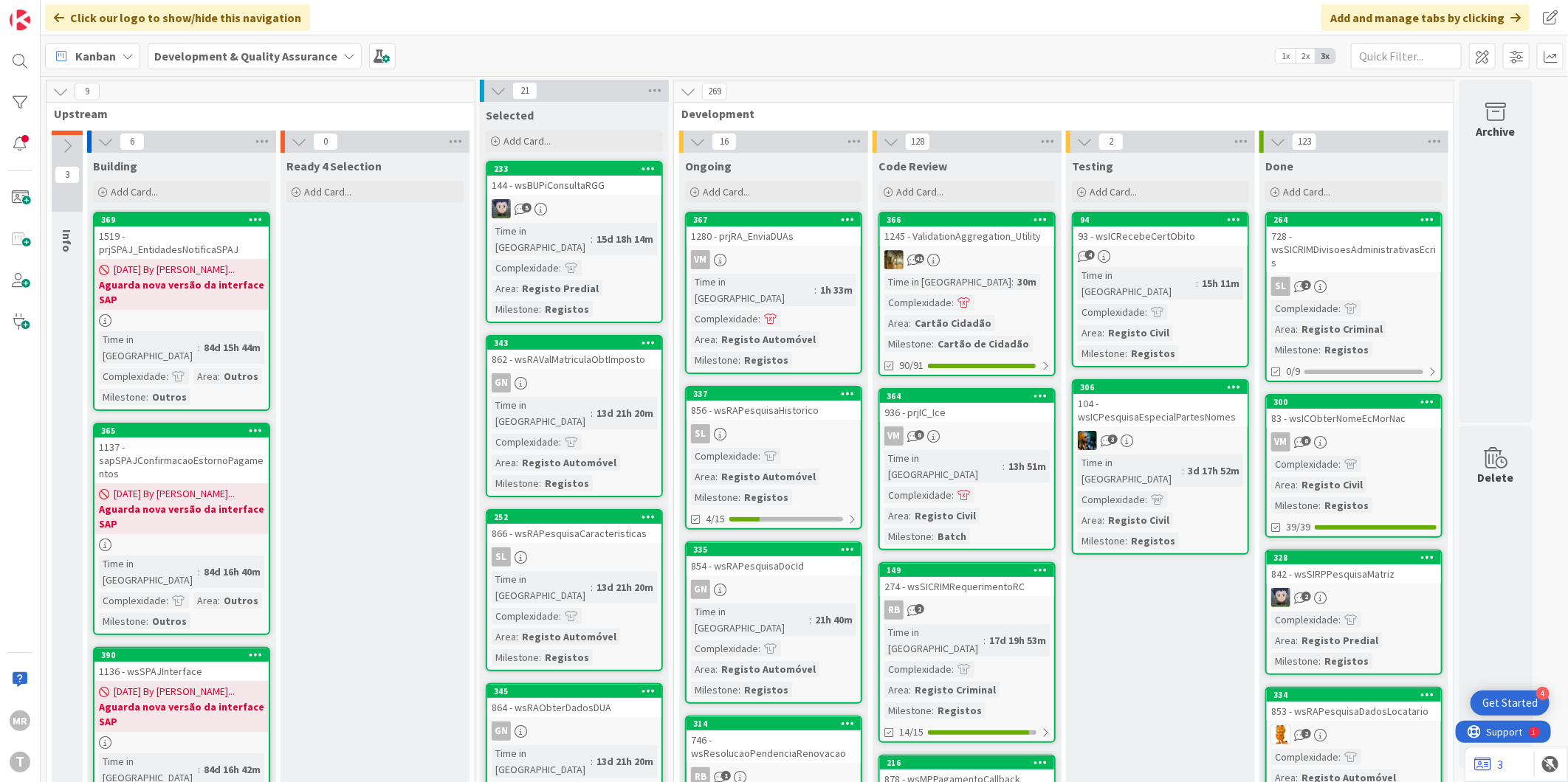
click at [783, 67] on div "Kanban Development & Quality Assurance 1x 2x 3x" at bounding box center [804, 56] width 1527 height 41
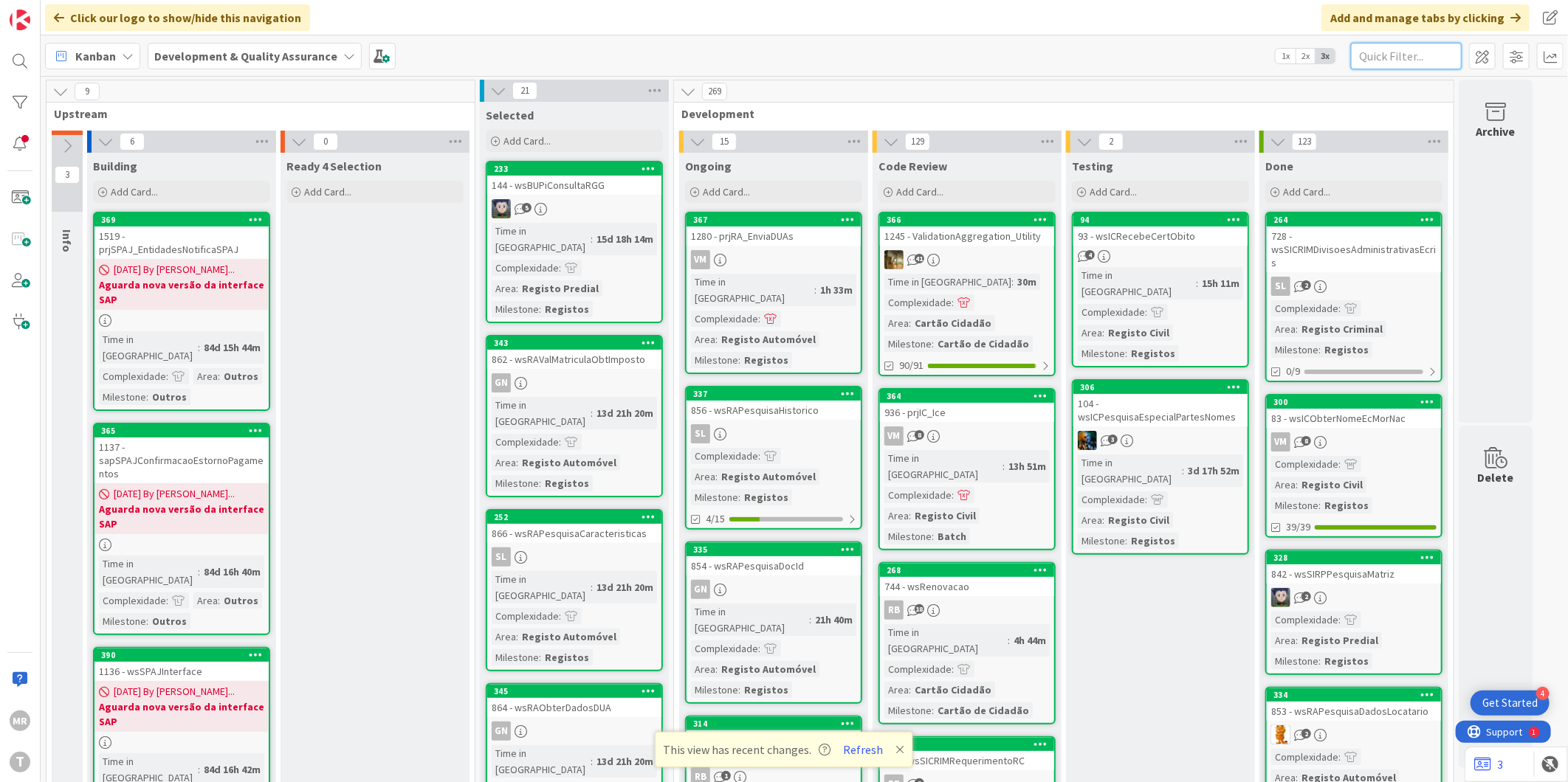
click at [1373, 54] on input "text" at bounding box center [1406, 56] width 111 height 26
paste input "wsRAPesquisaMatNumDUA"
type input "wsRAPesquisaMatNumDUA"
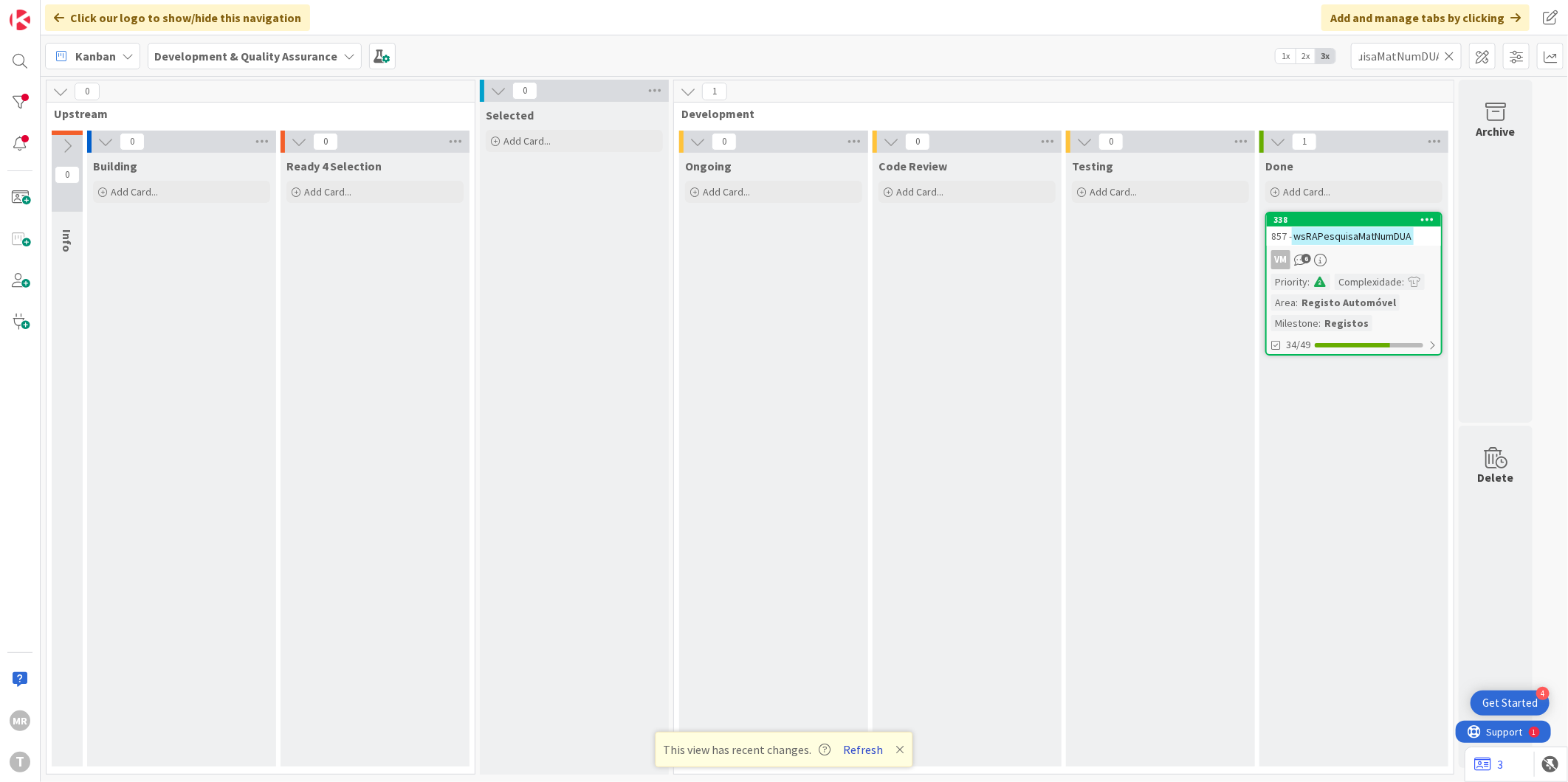
click at [849, 751] on button "Refresh" at bounding box center [864, 750] width 50 height 19
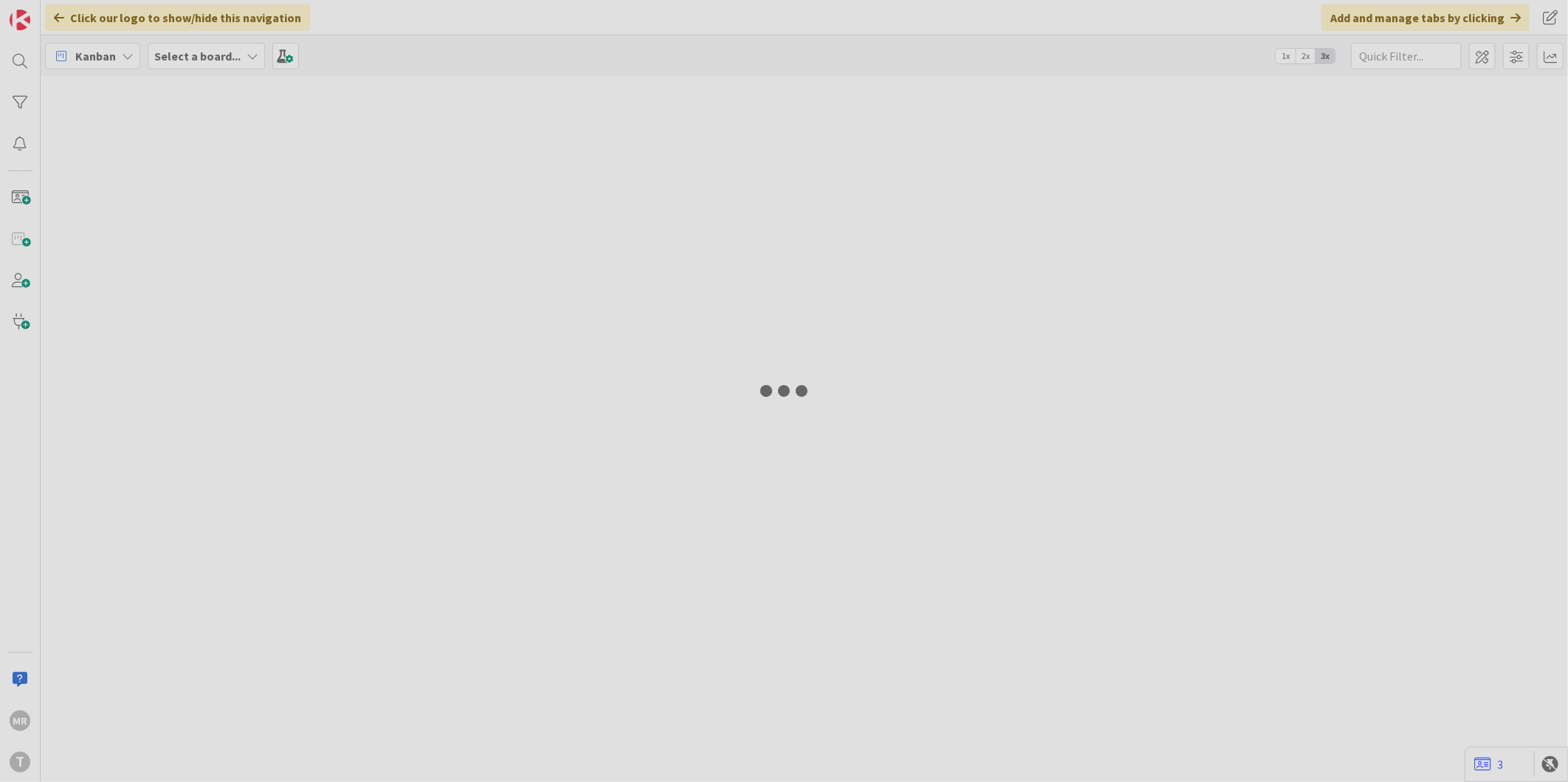
type input "wsRAPesquisaMatNumDUA"
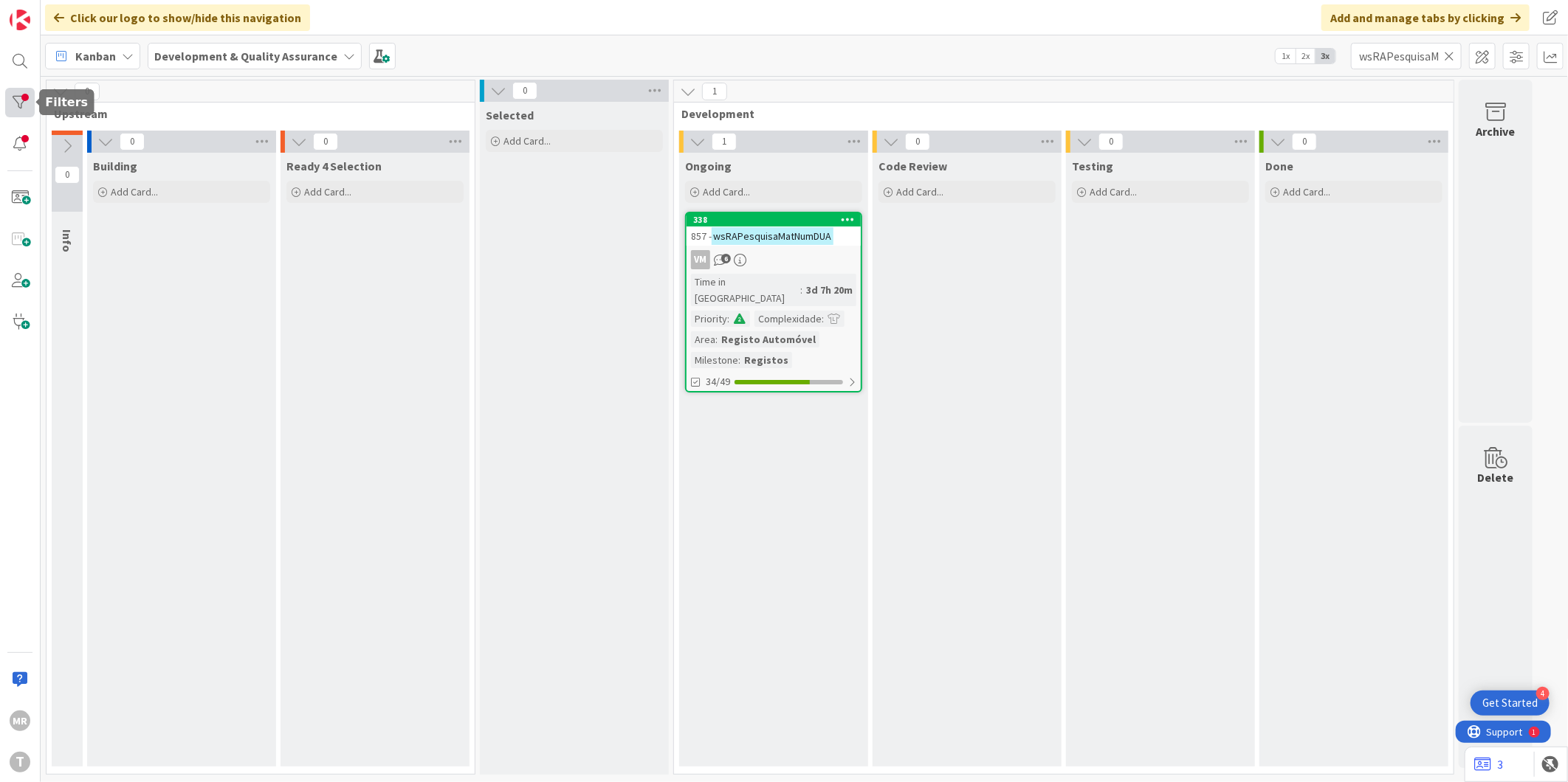
click at [22, 110] on div at bounding box center [20, 102] width 29 height 29
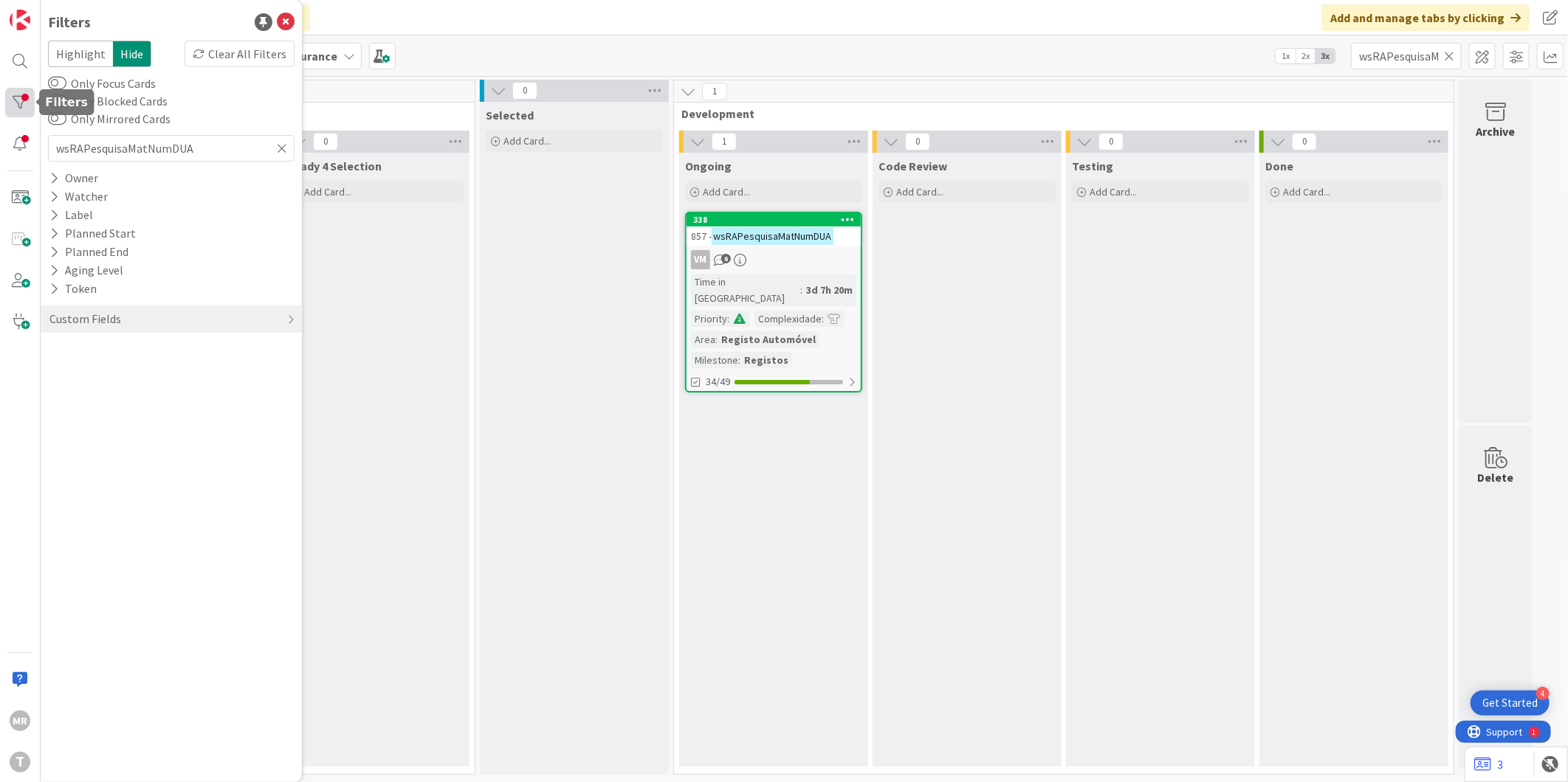
click at [23, 92] on div at bounding box center [20, 102] width 29 height 29
click at [1448, 57] on icon at bounding box center [1449, 56] width 11 height 14
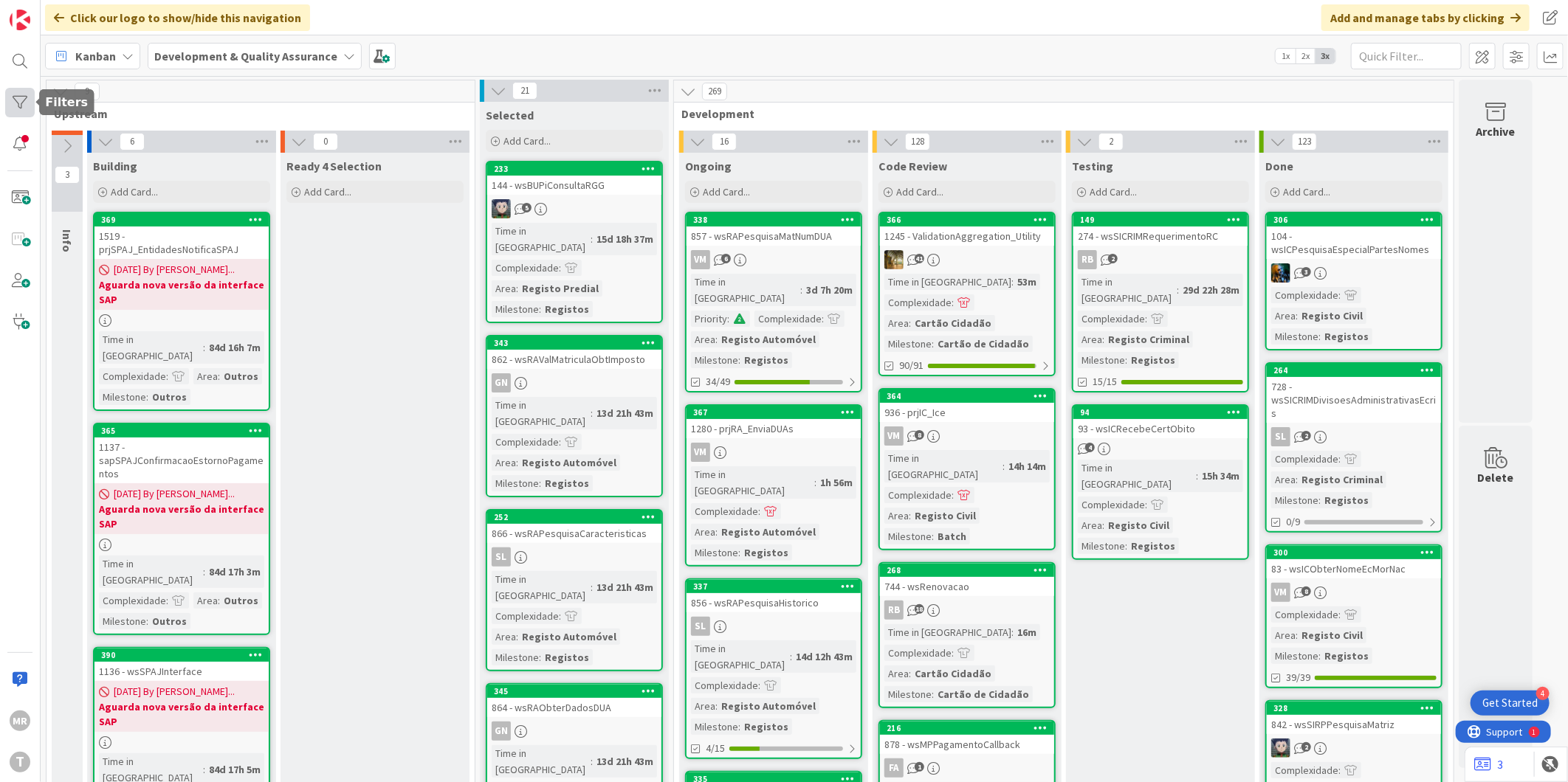
click at [15, 107] on div at bounding box center [20, 102] width 29 height 29
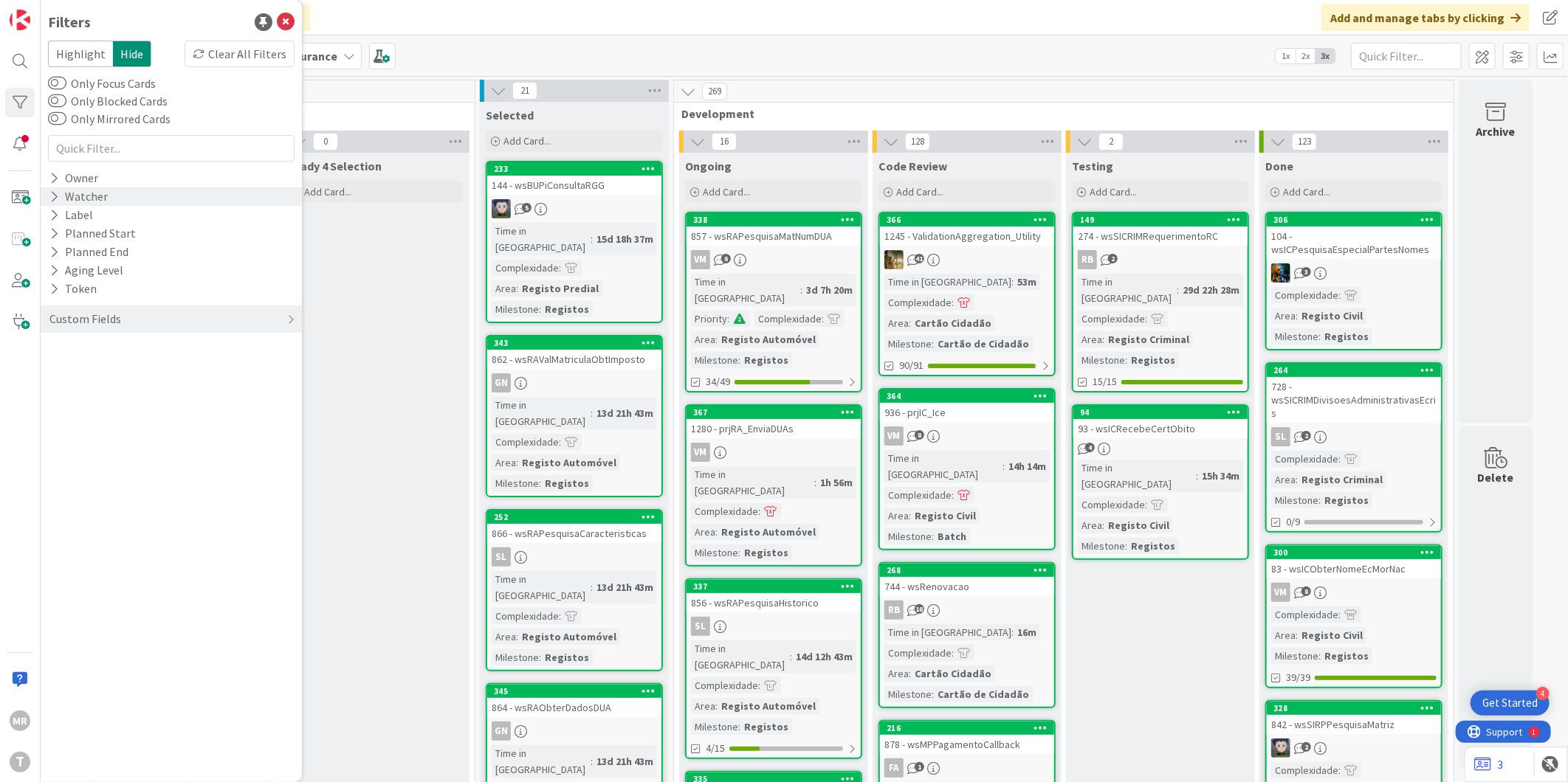
click at [54, 195] on icon at bounding box center [54, 196] width 10 height 13
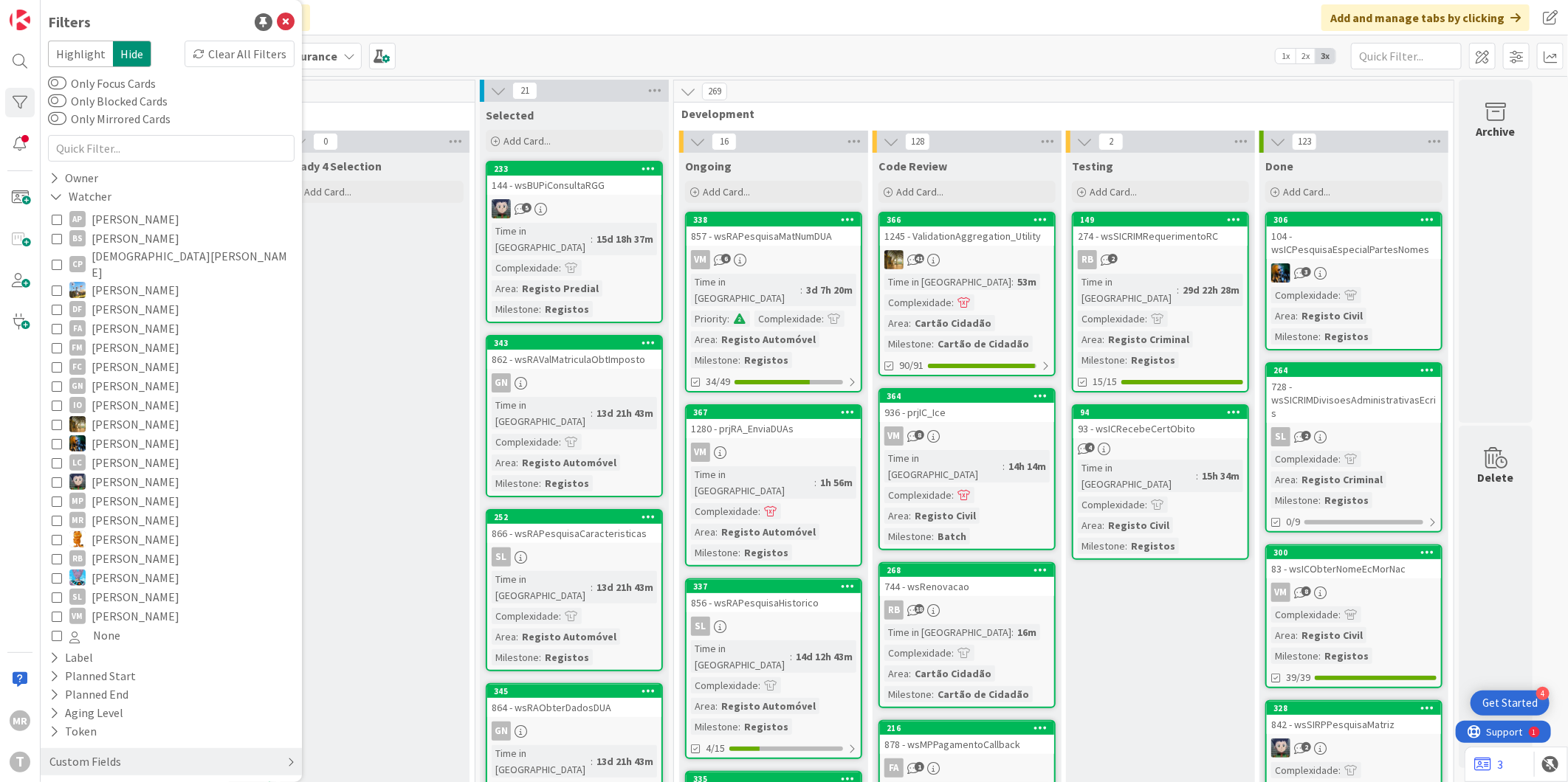
click at [107, 753] on div "Custom Fields" at bounding box center [85, 762] width 75 height 18
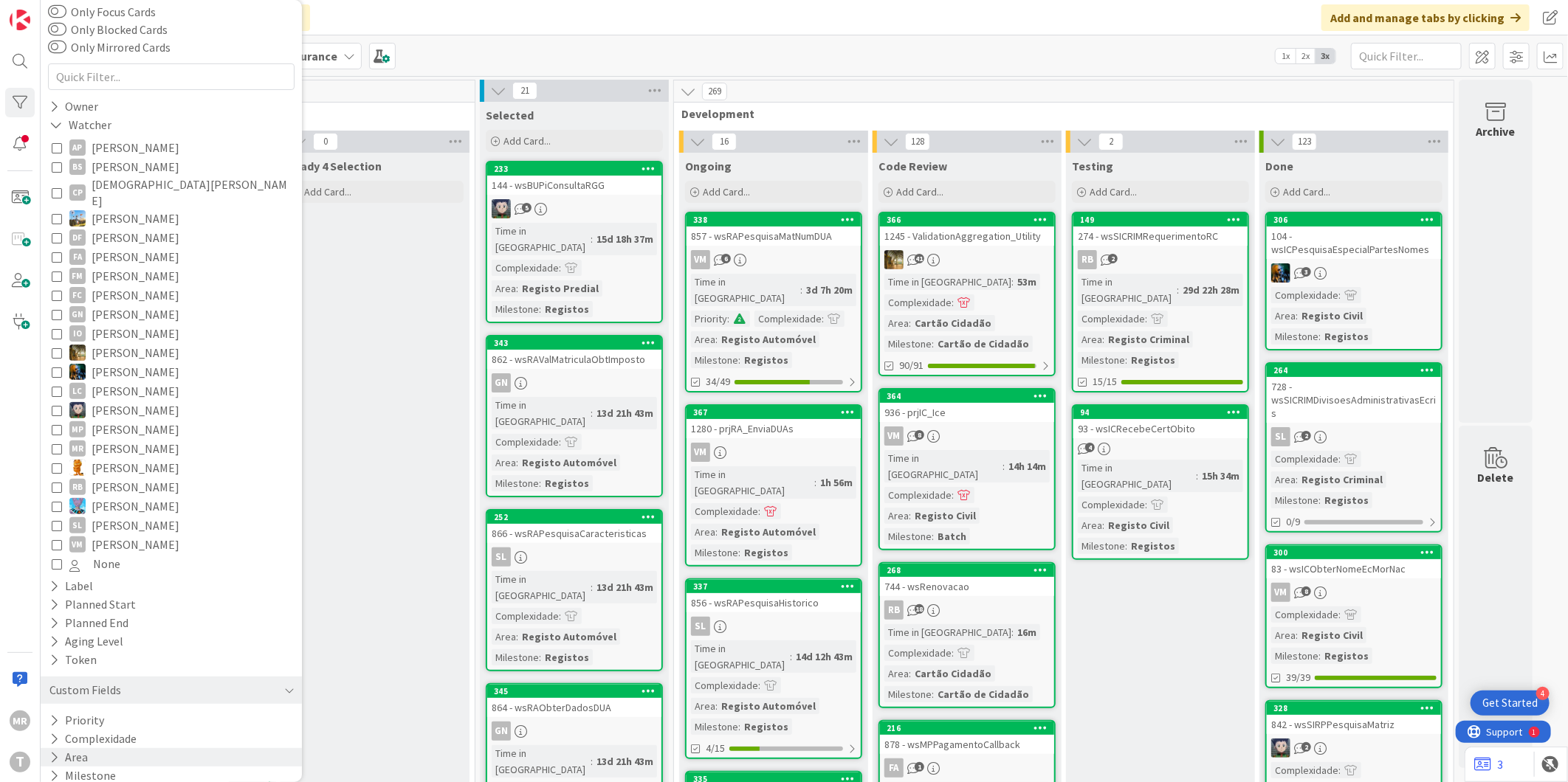
click at [79, 750] on button "Area" at bounding box center [68, 758] width 42 height 18
click at [79, 750] on button "Area" at bounding box center [70, 758] width 45 height 18
click at [81, 767] on button "Milestone" at bounding box center [82, 776] width 70 height 18
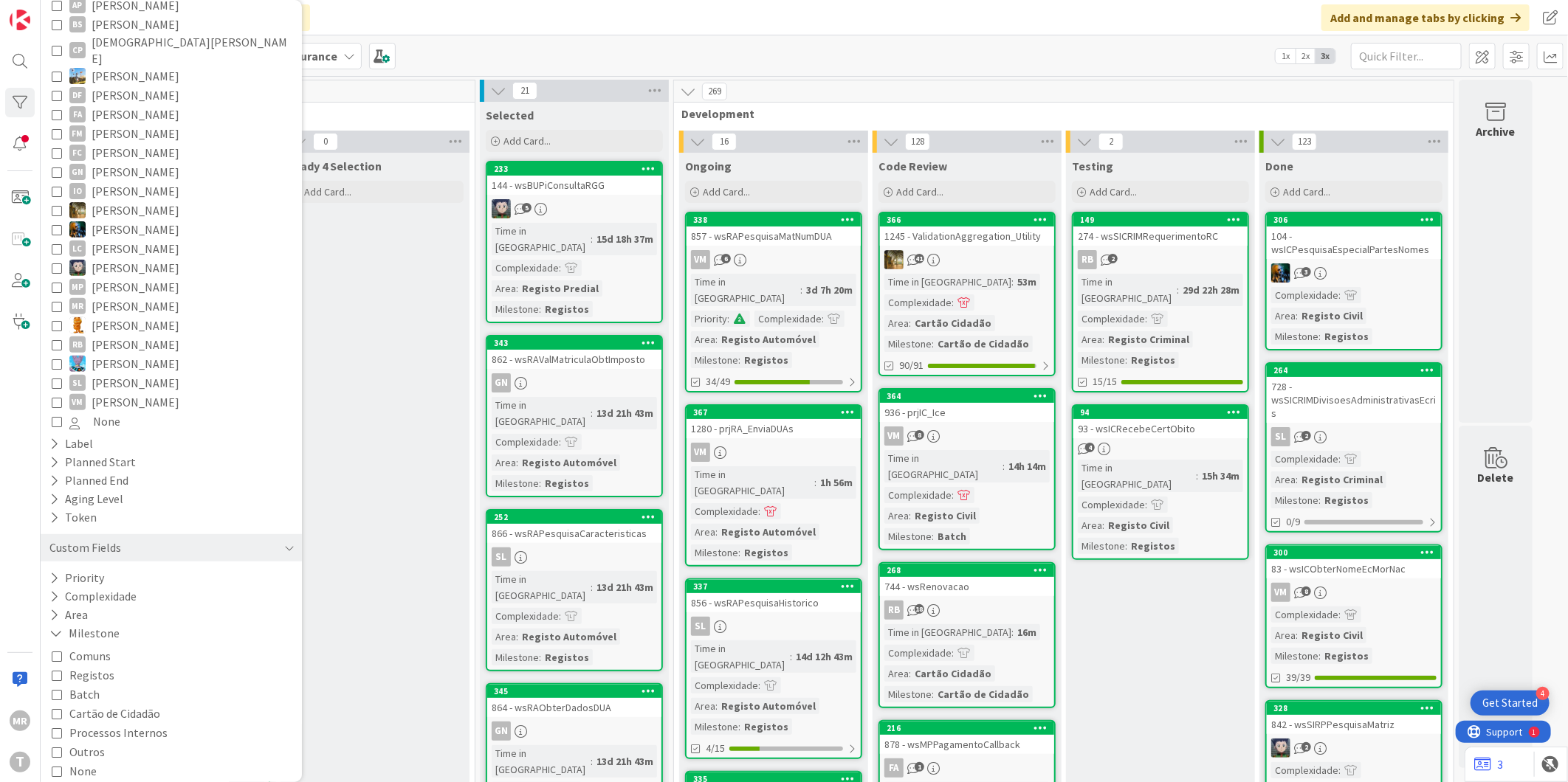
click at [82, 667] on span "Registos" at bounding box center [92, 675] width 45 height 19
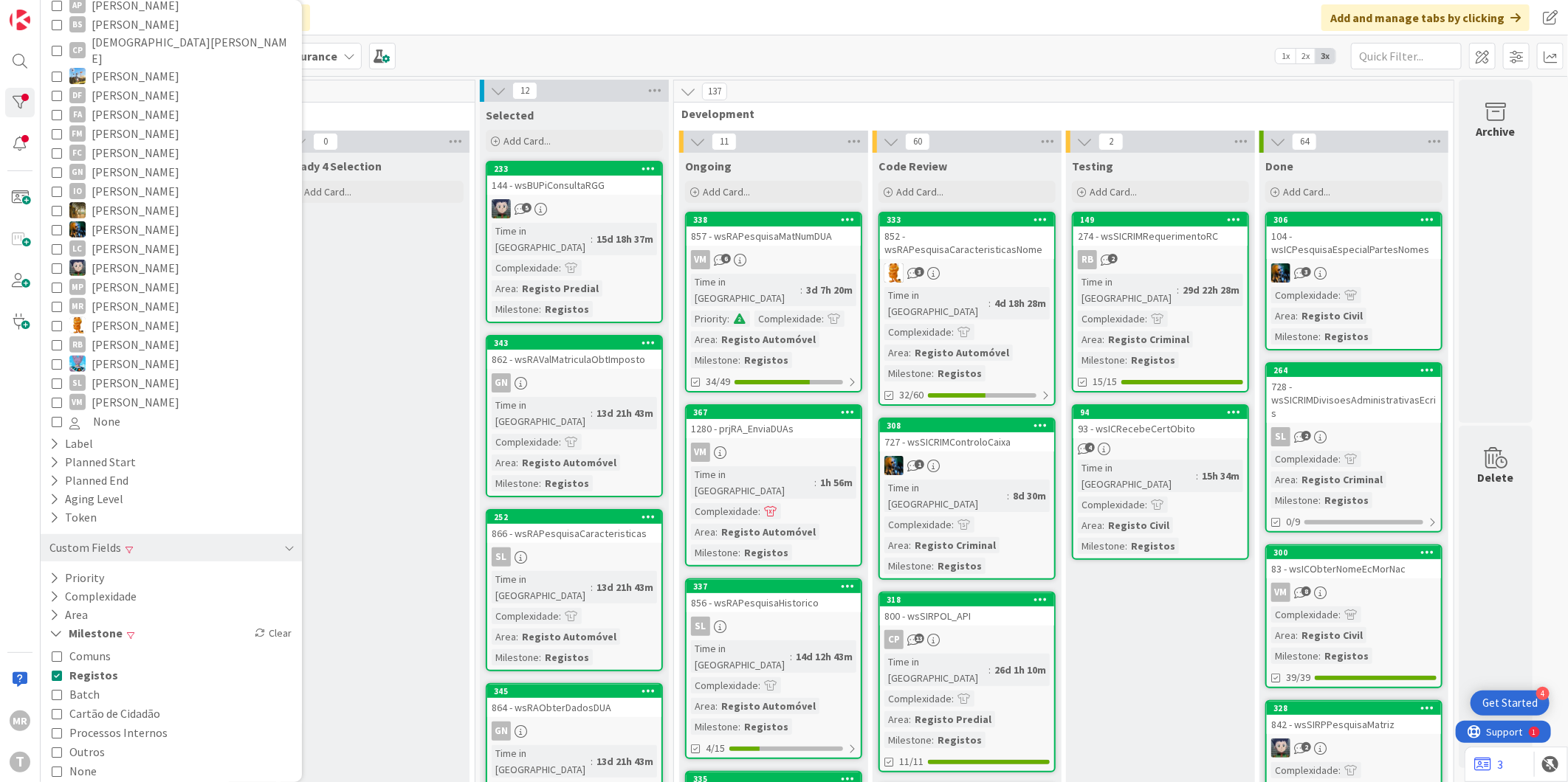
click at [82, 743] on span "Outros" at bounding box center [87, 752] width 36 height 19
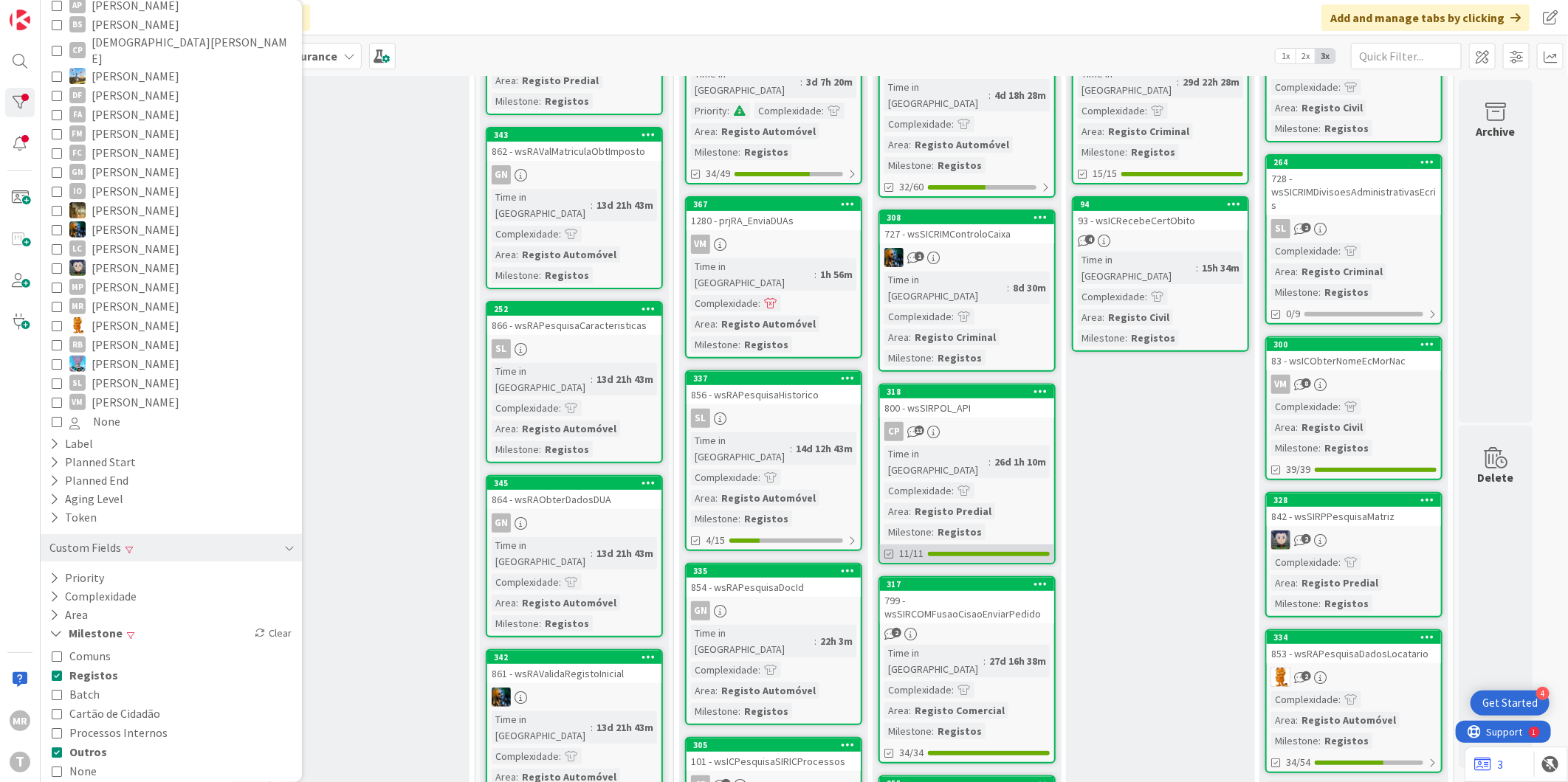
scroll to position [246, 0]
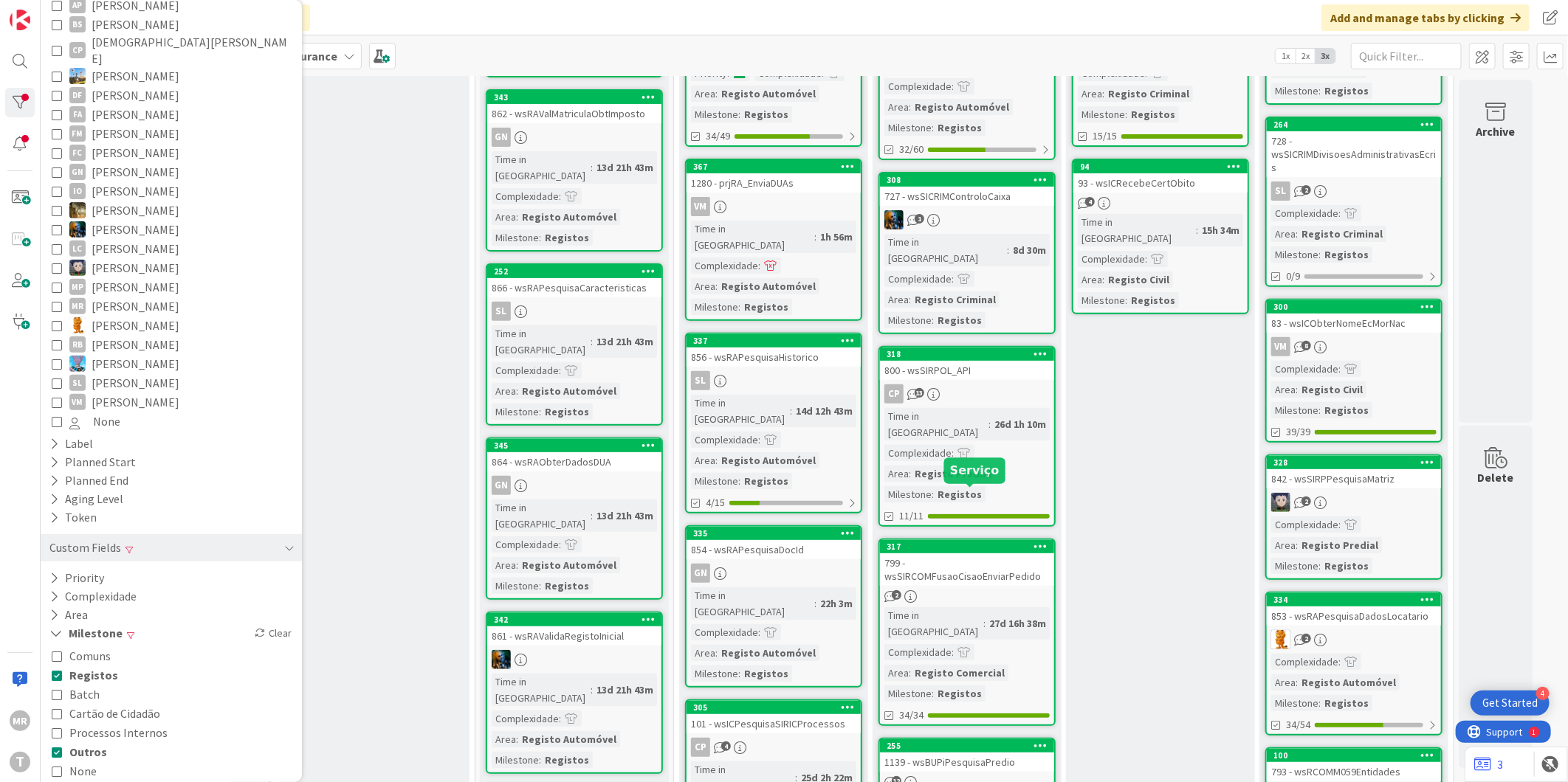
click at [952, 542] on div "317" at bounding box center [970, 547] width 168 height 11
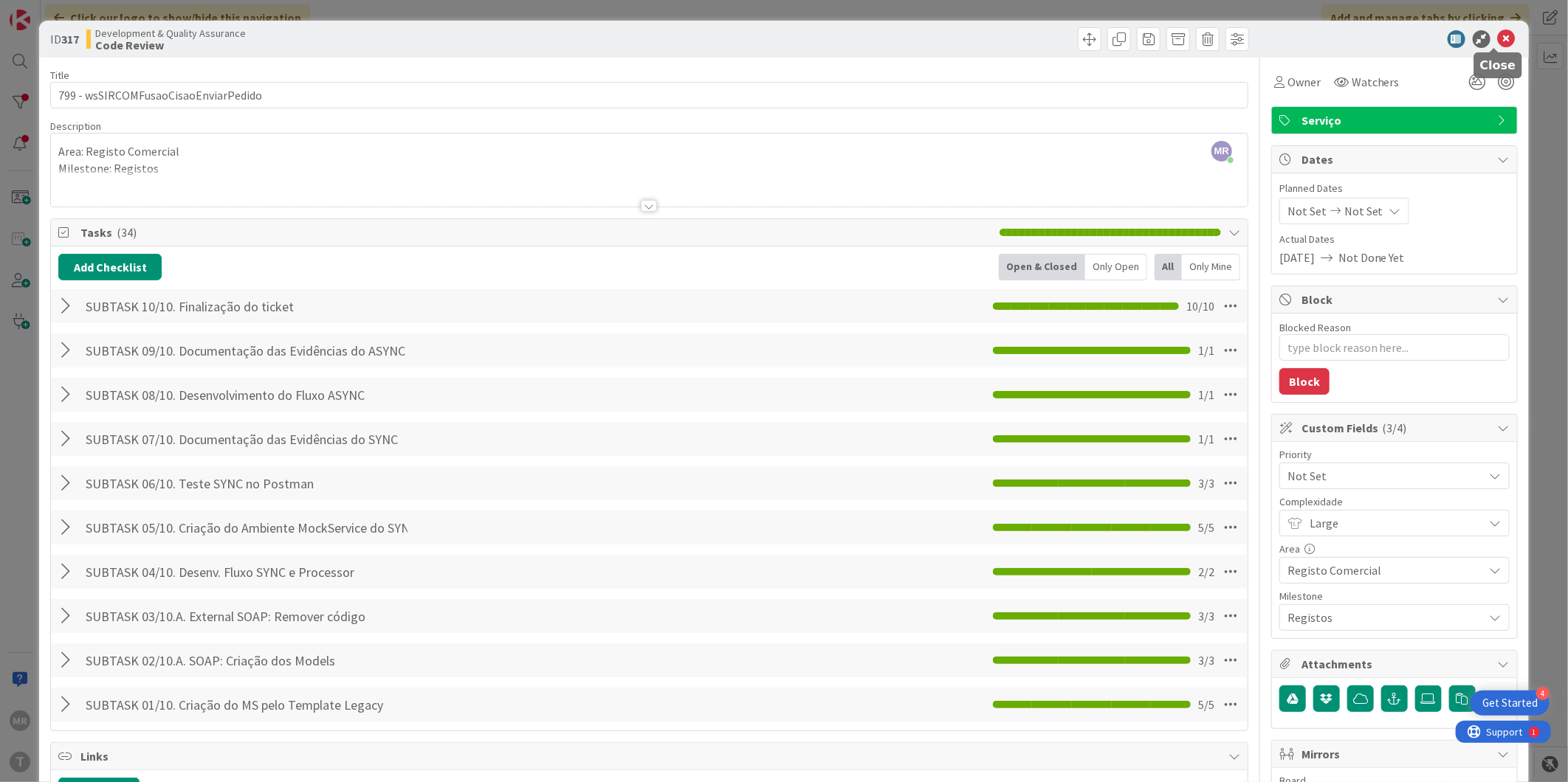
click at [1505, 42] on div at bounding box center [1387, 39] width 261 height 17
click at [1501, 40] on icon at bounding box center [1506, 39] width 17 height 17
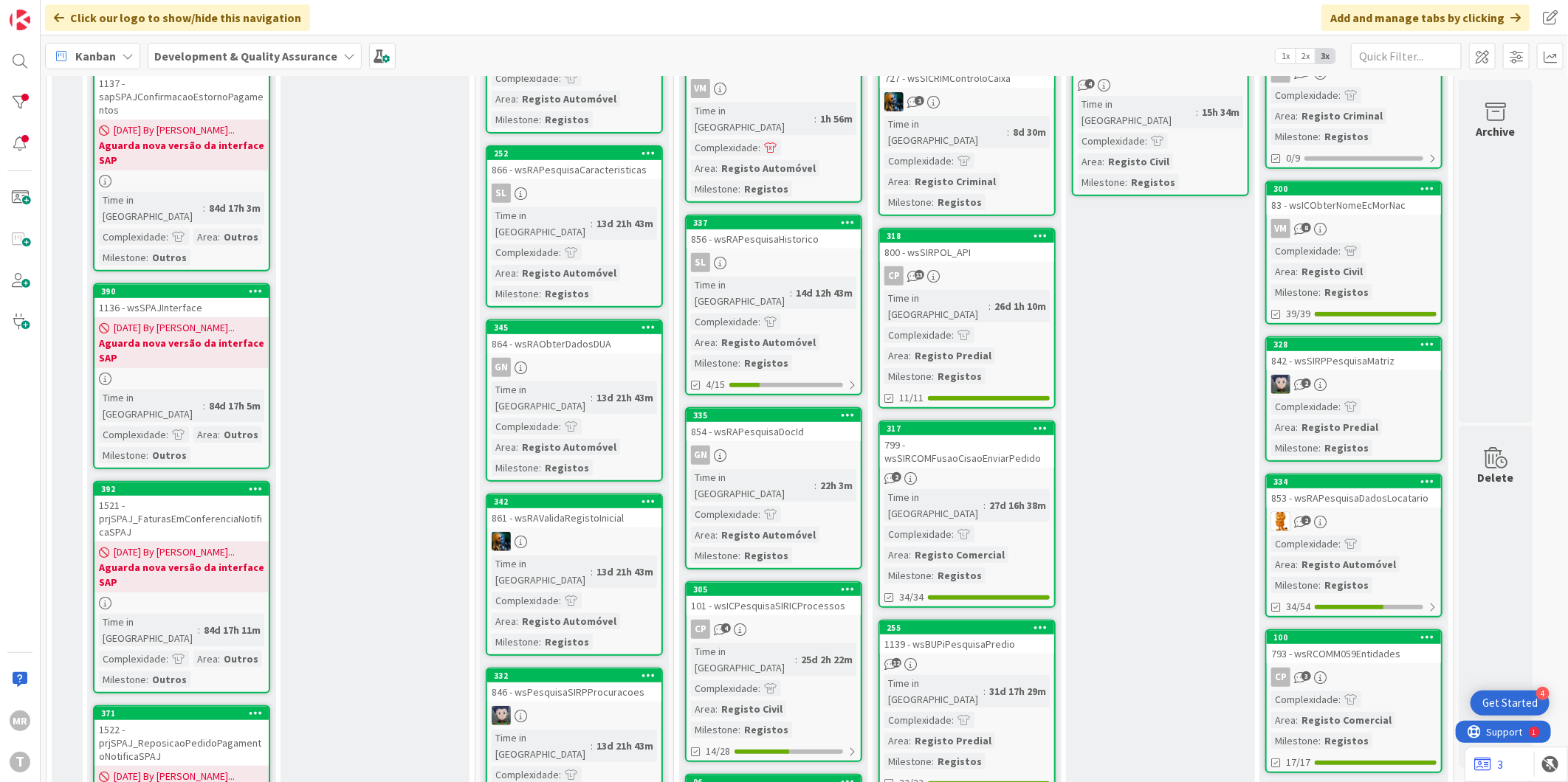
scroll to position [410, 0]
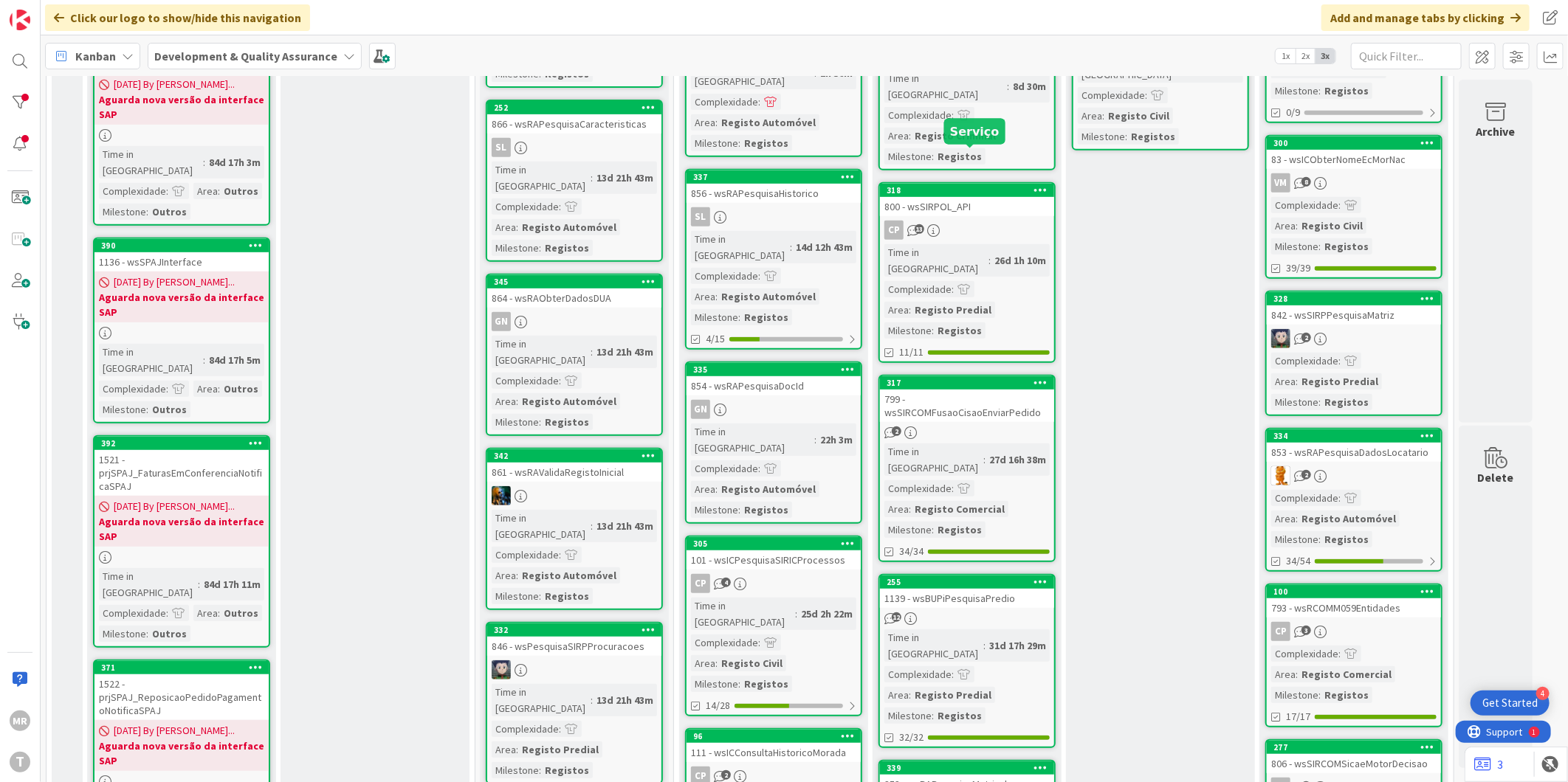
click at [993, 185] on div "318" at bounding box center [970, 190] width 168 height 11
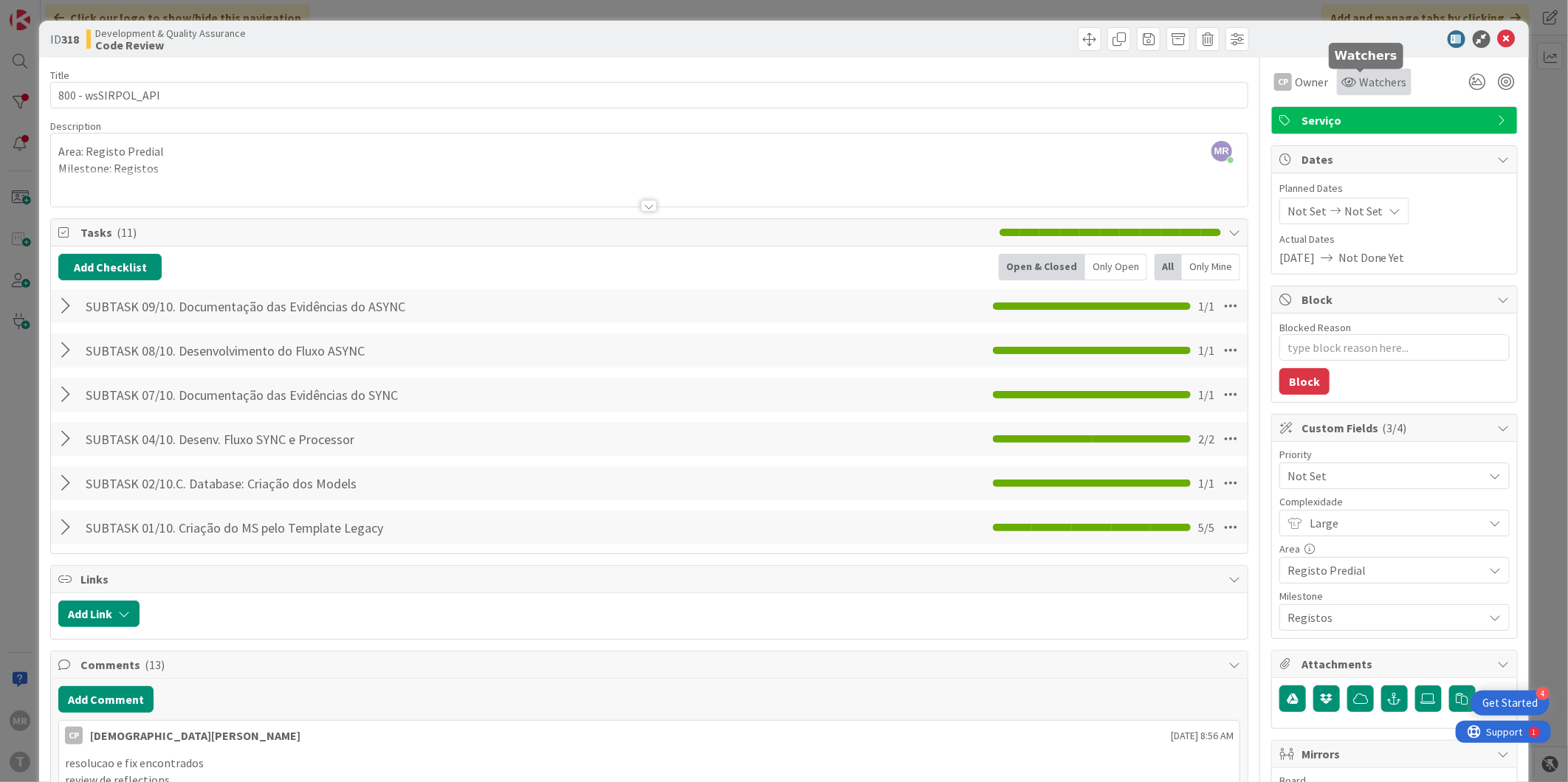
click at [1341, 80] on icon at bounding box center [1349, 82] width 15 height 12
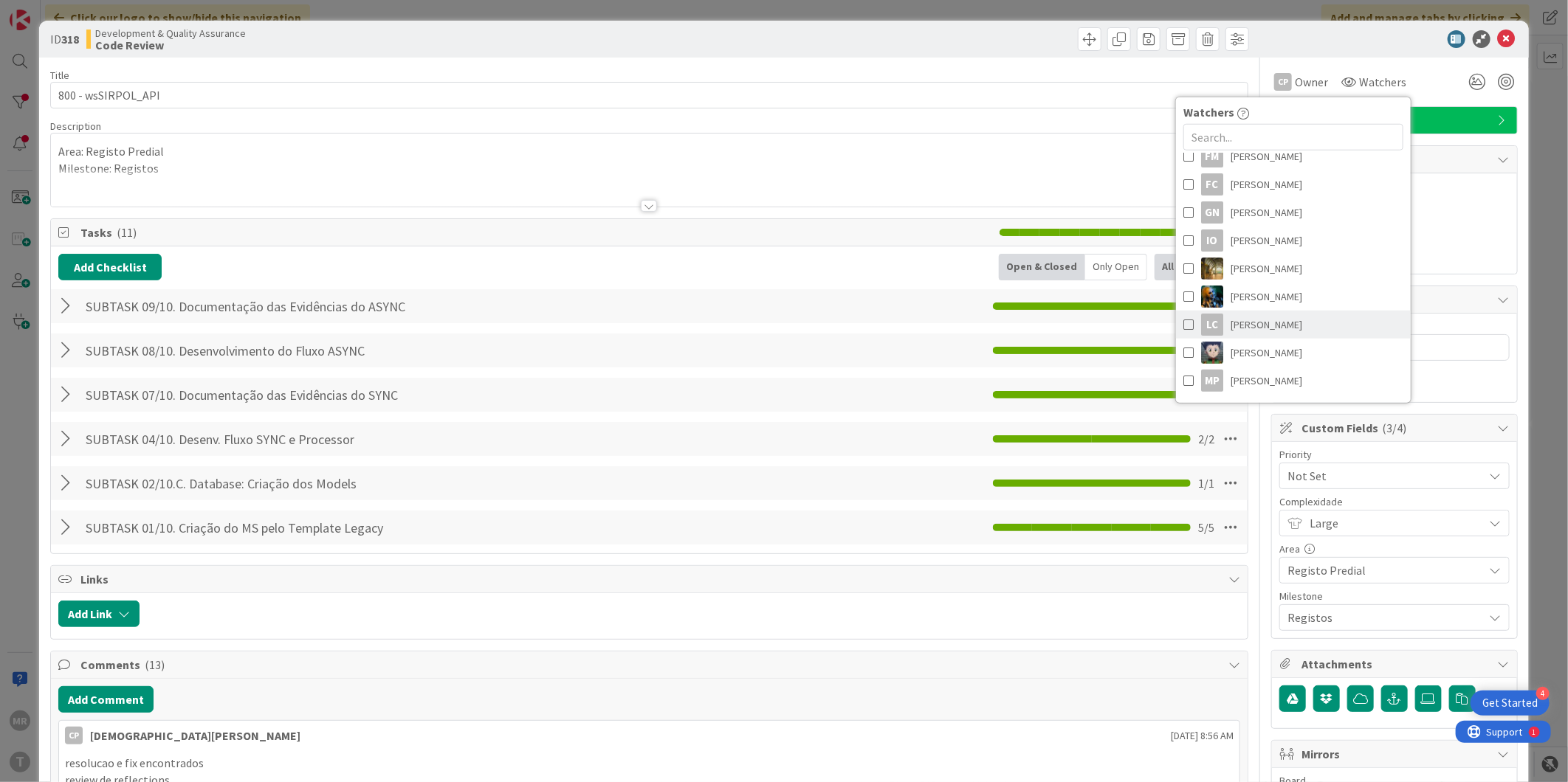
scroll to position [246, 0]
click at [1249, 379] on span "[PERSON_NAME]" at bounding box center [1266, 388] width 72 height 22
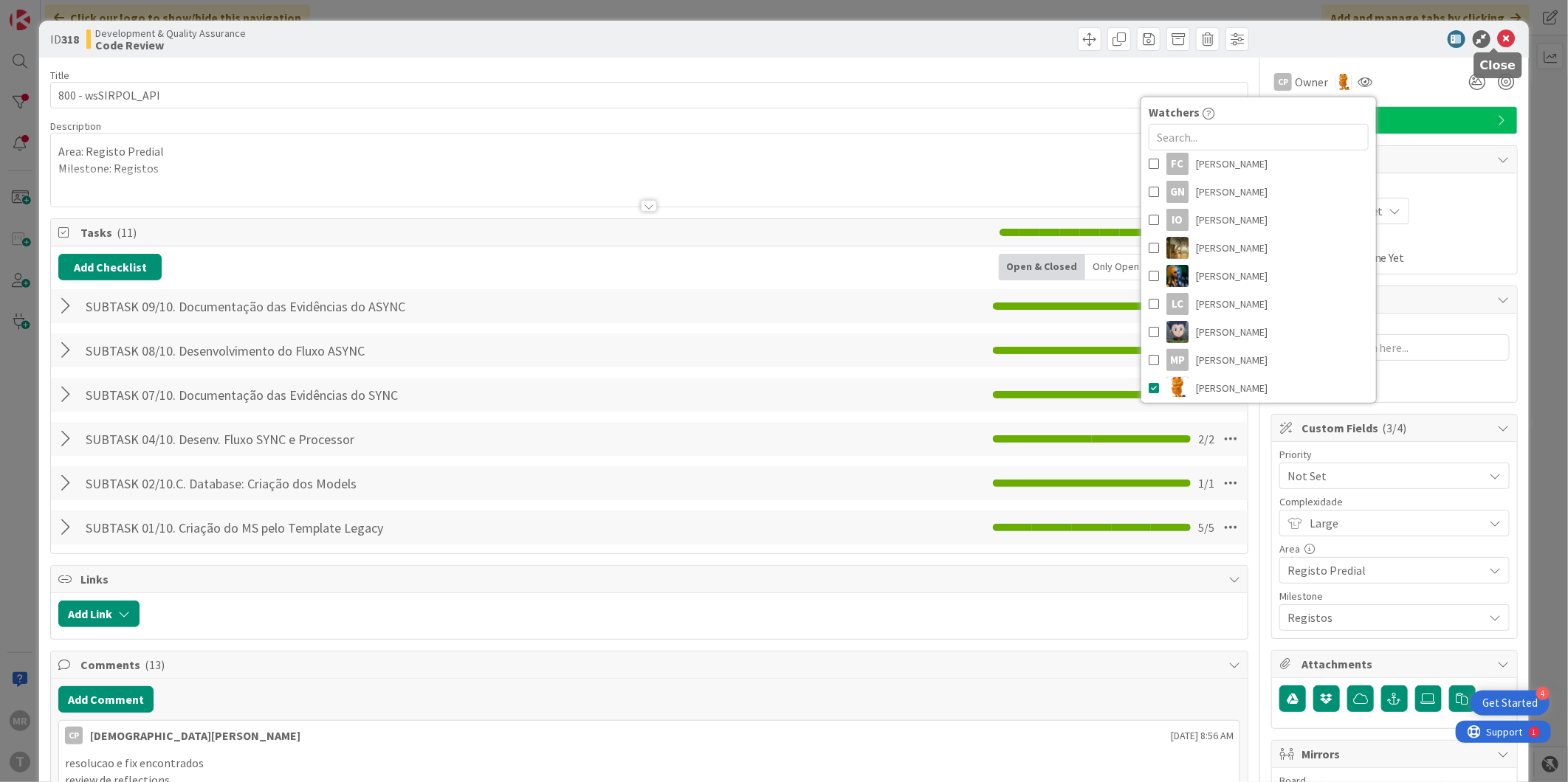
click at [1498, 41] on icon at bounding box center [1506, 39] width 17 height 17
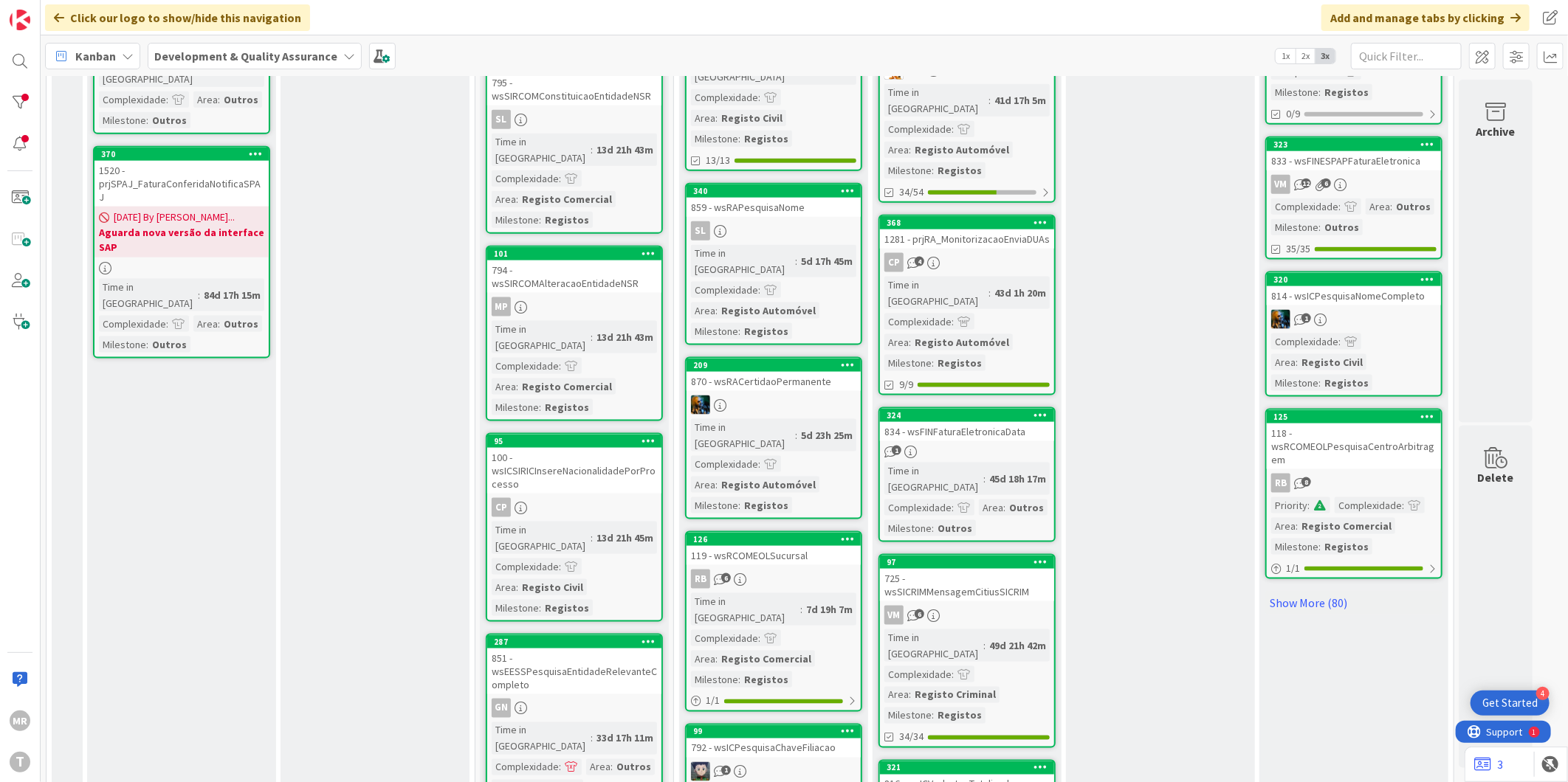
scroll to position [1154, 0]
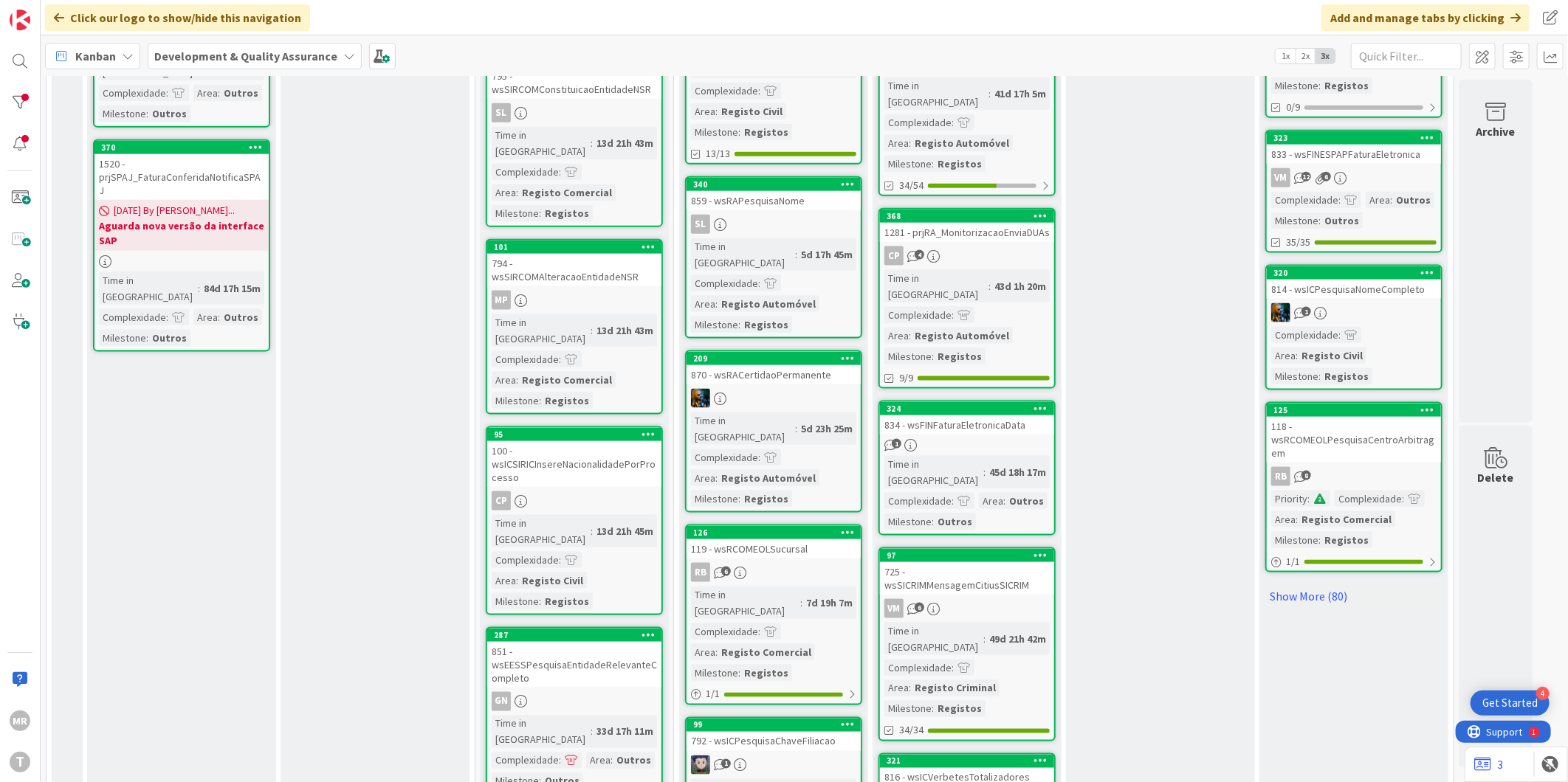
click at [975, 562] on div "725 - wsSICRIMMensagemCitiusSICRIM" at bounding box center [966, 578] width 175 height 32
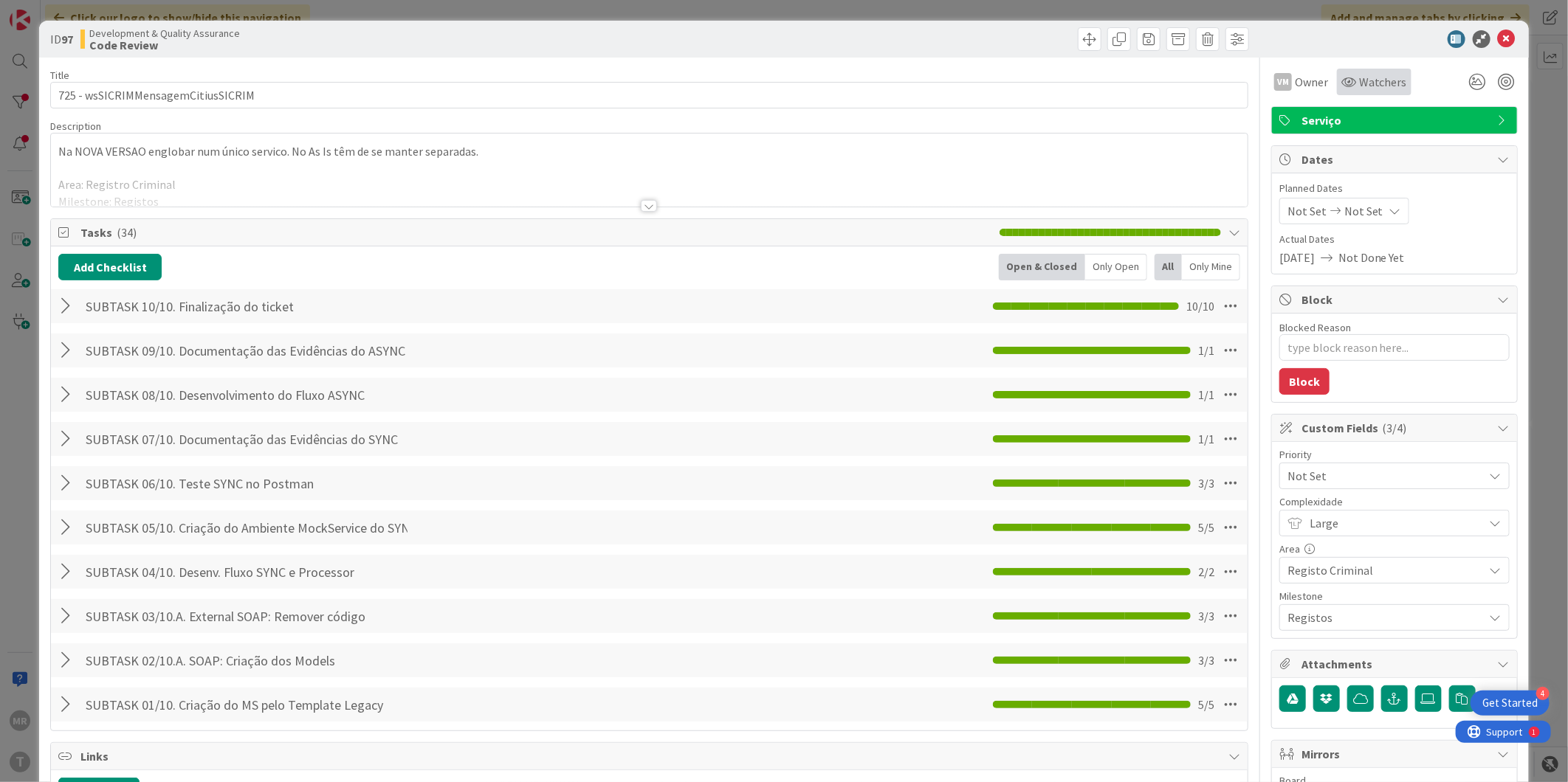
click at [1356, 91] on div "Watchers" at bounding box center [1374, 82] width 75 height 26
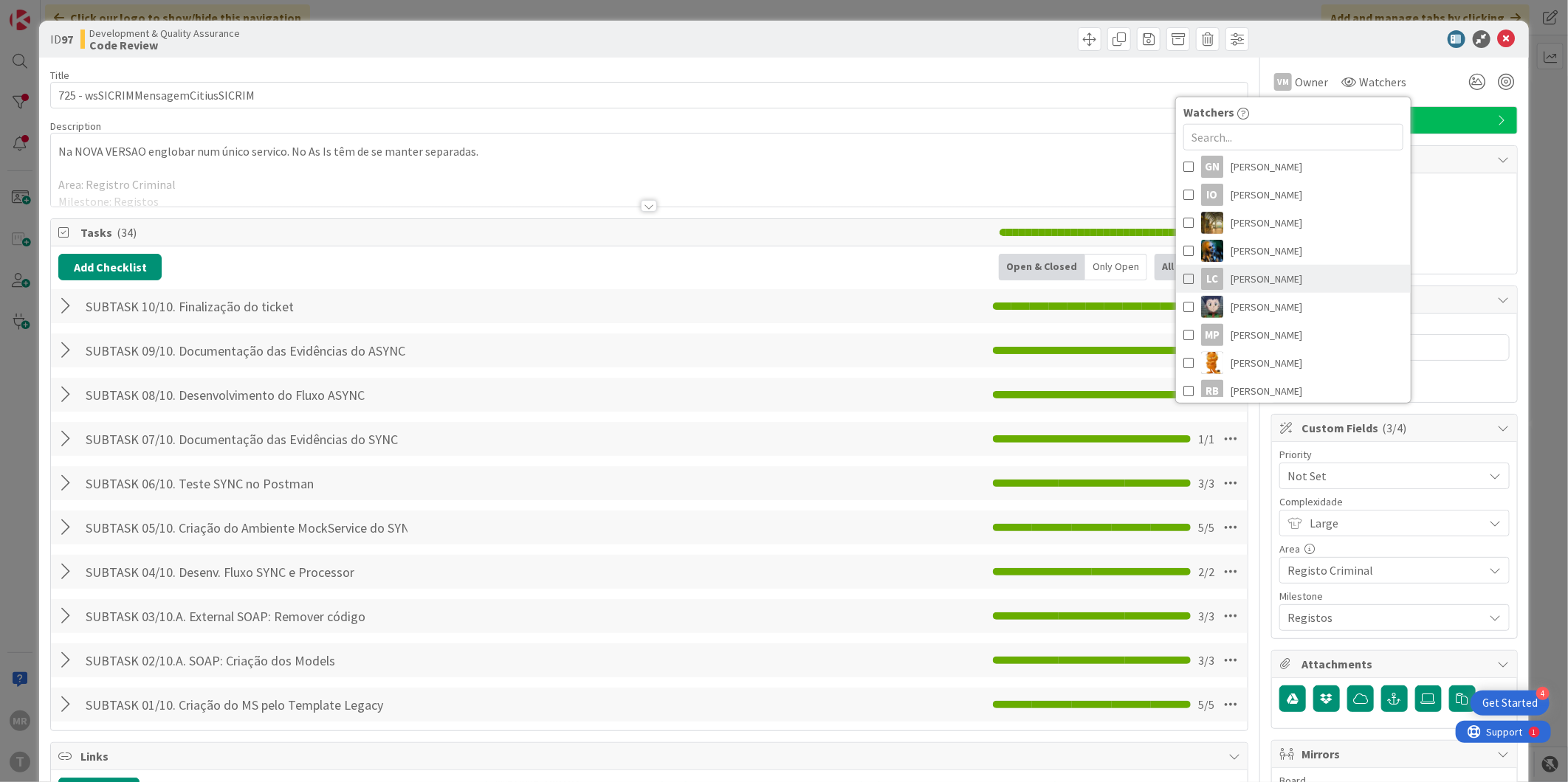
scroll to position [328, 0]
click at [1246, 331] on span "[PERSON_NAME]" at bounding box center [1266, 334] width 72 height 22
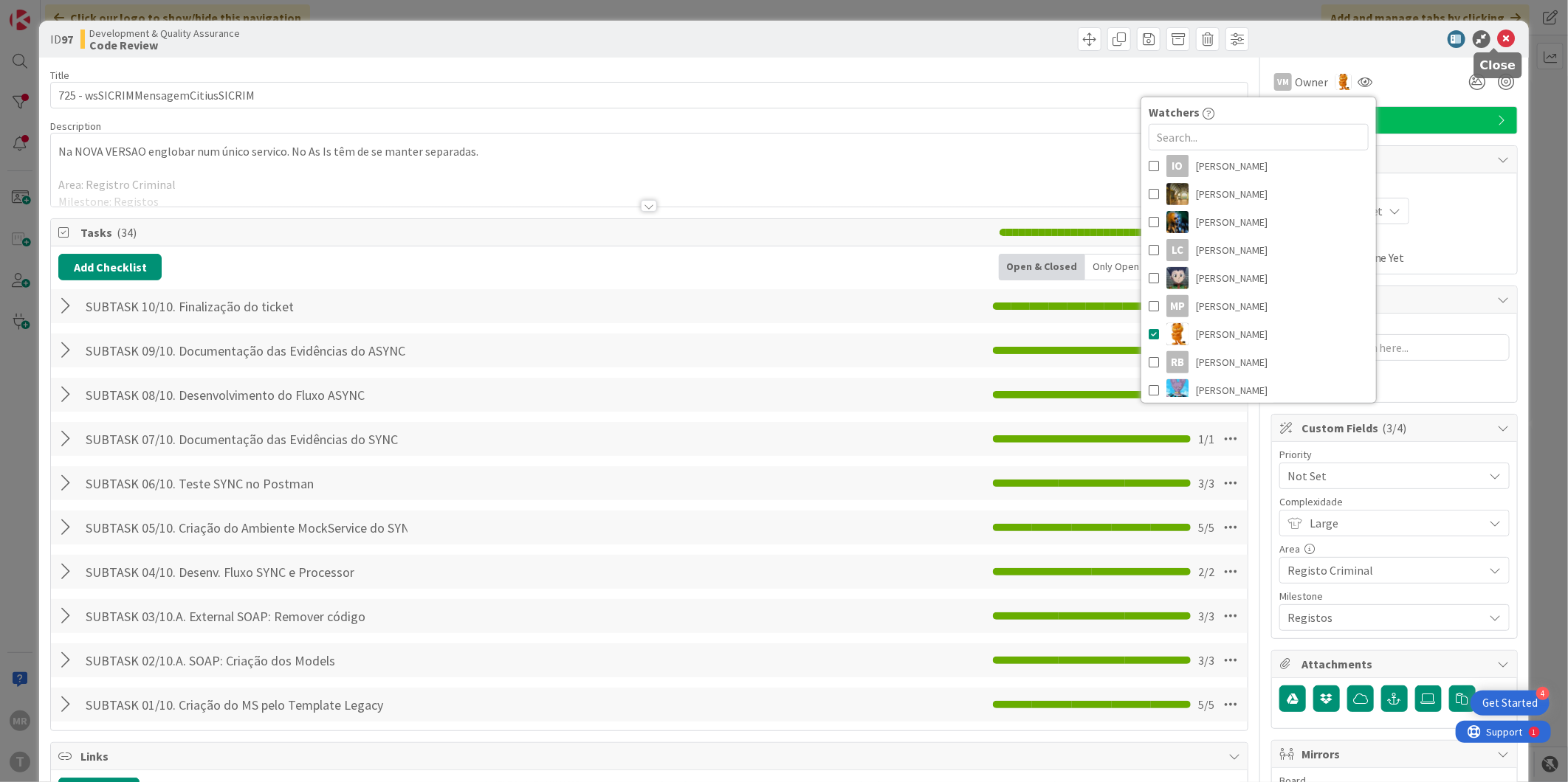
click at [1498, 45] on icon at bounding box center [1506, 39] width 17 height 17
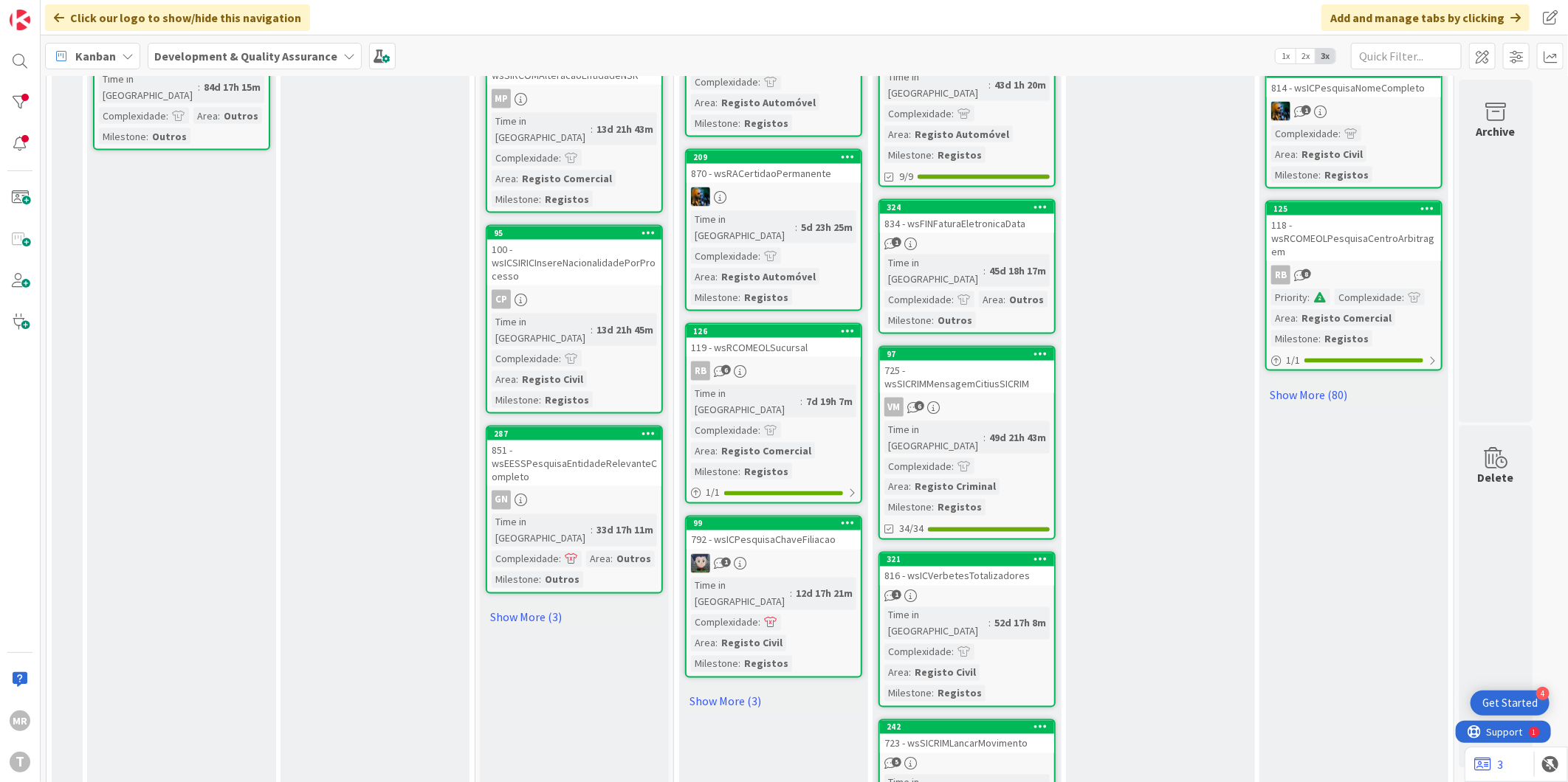
scroll to position [1400, 0]
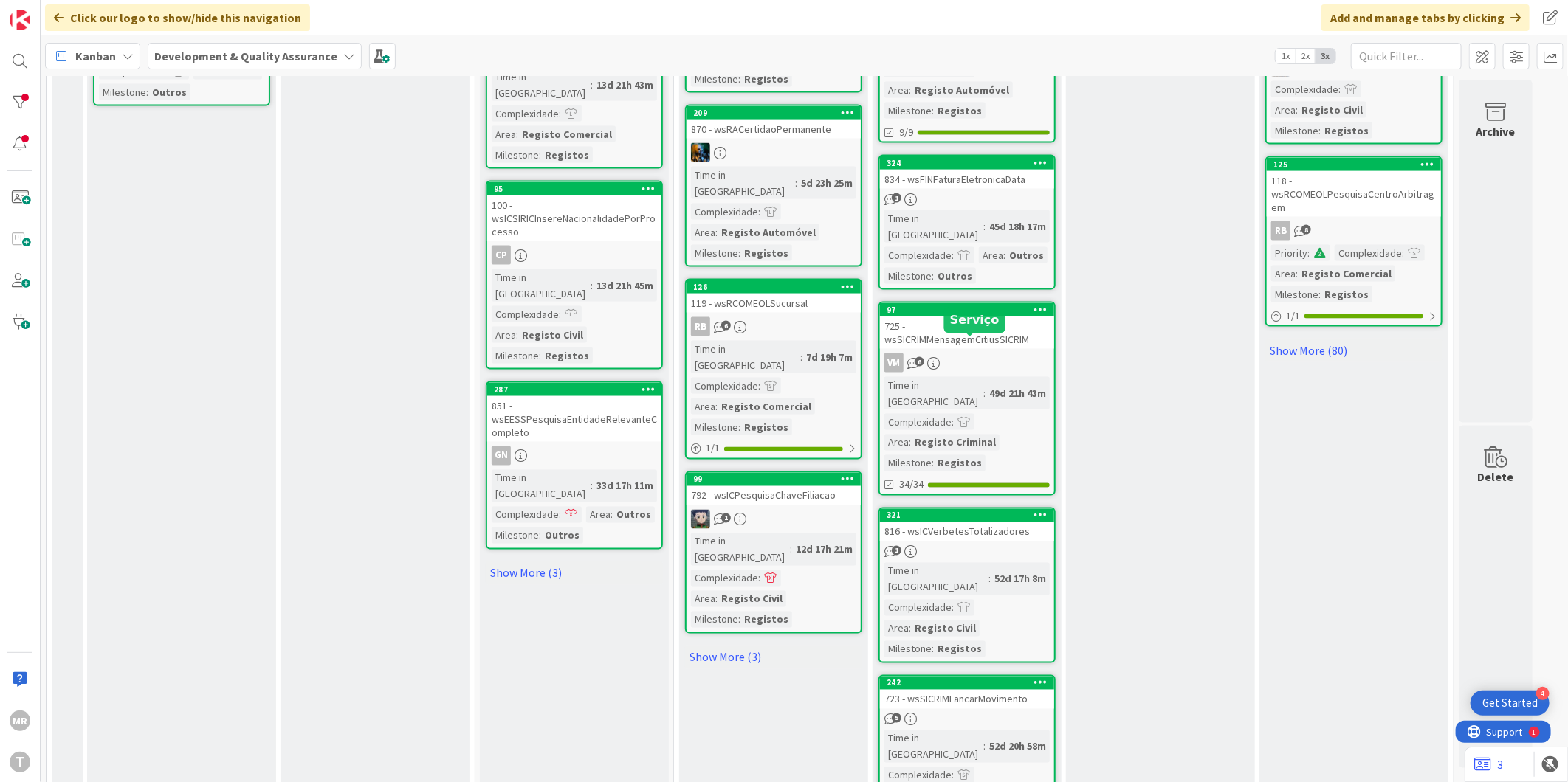
click at [967, 511] on div "321" at bounding box center [970, 516] width 168 height 11
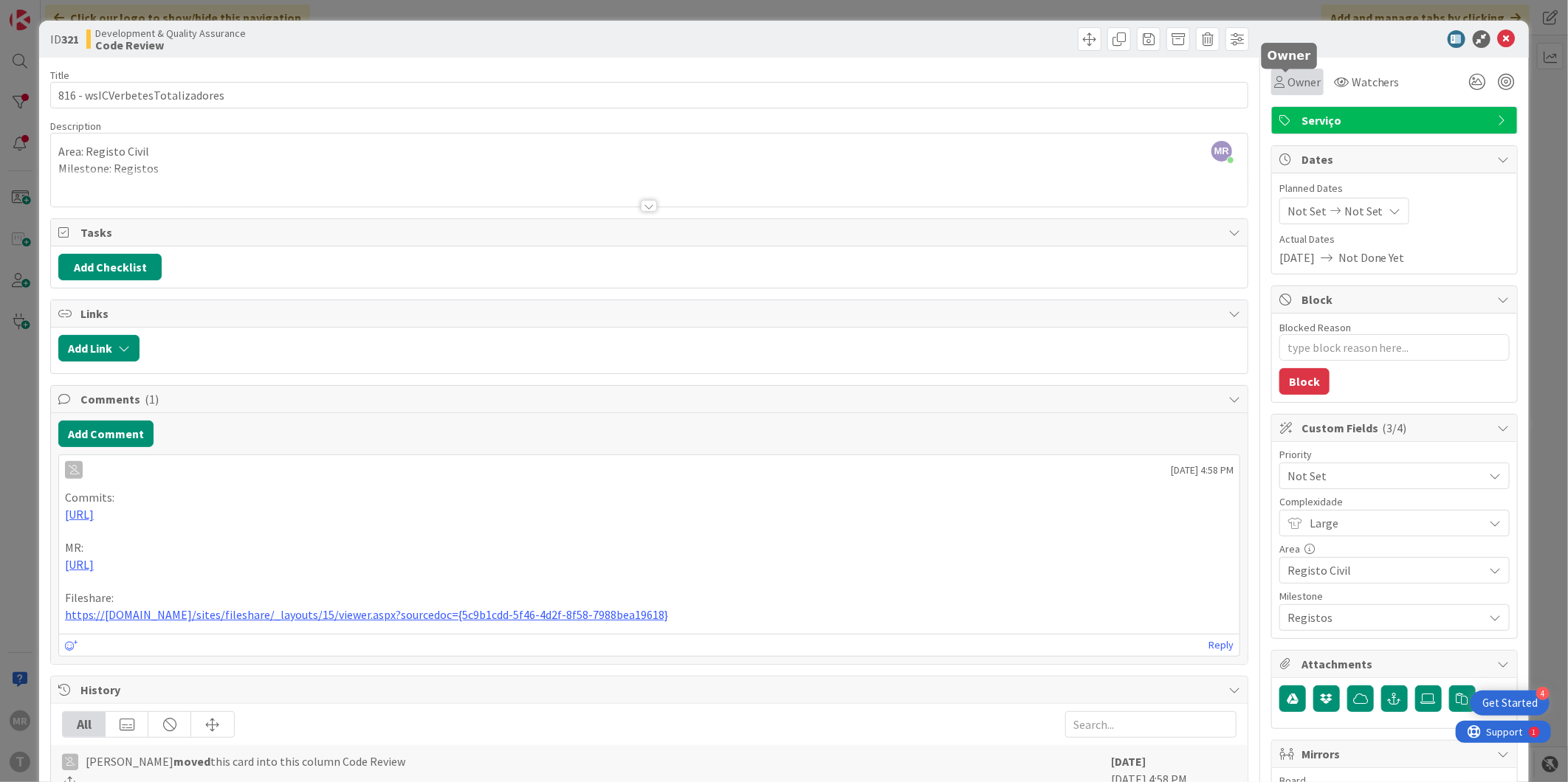
click at [1308, 89] on span "Owner" at bounding box center [1304, 82] width 33 height 17
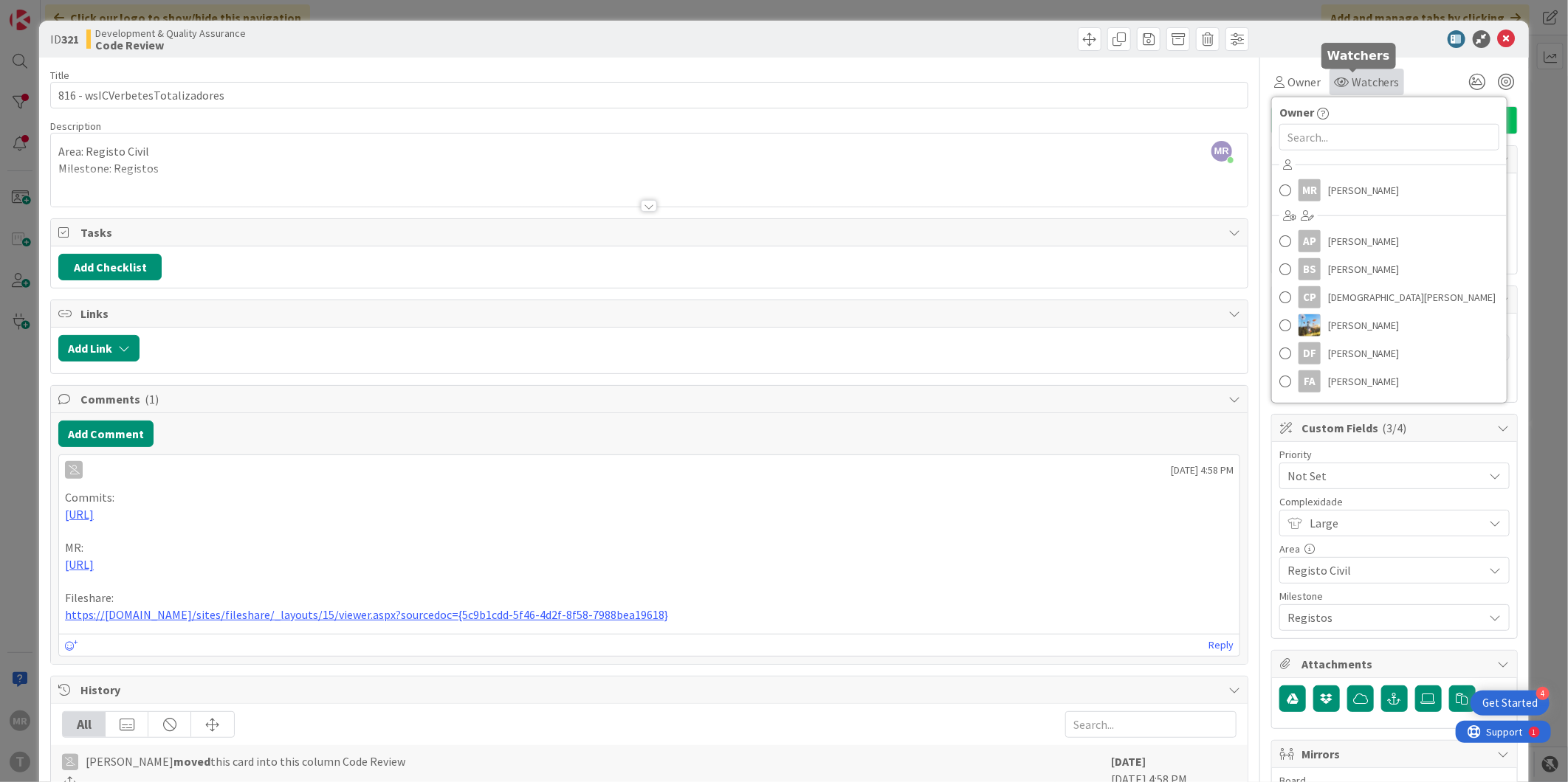
click at [1352, 77] on span "Watchers" at bounding box center [1375, 82] width 48 height 17
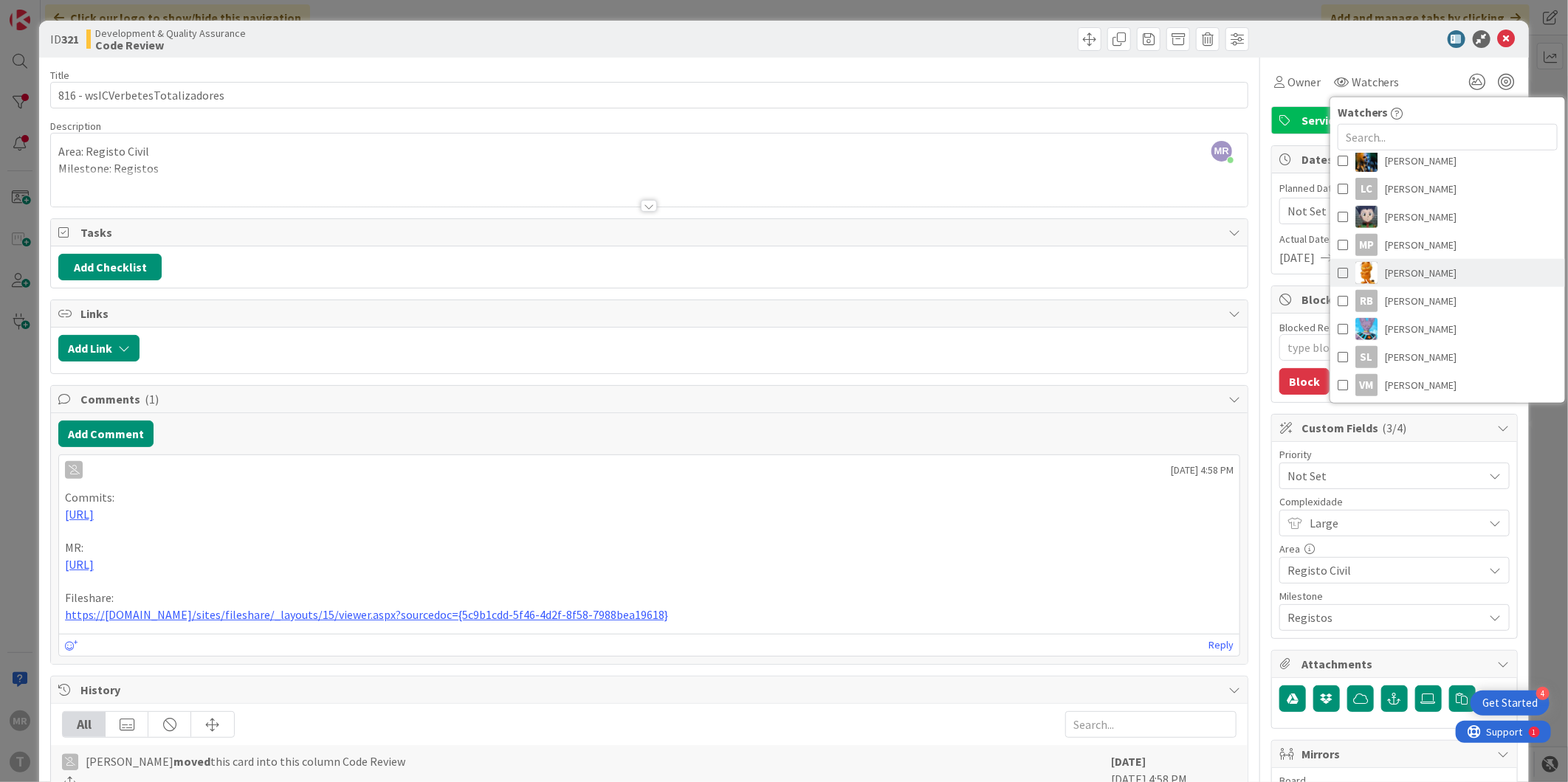
scroll to position [391, 0]
click at [1385, 271] on span "[PERSON_NAME]" at bounding box center [1421, 270] width 72 height 22
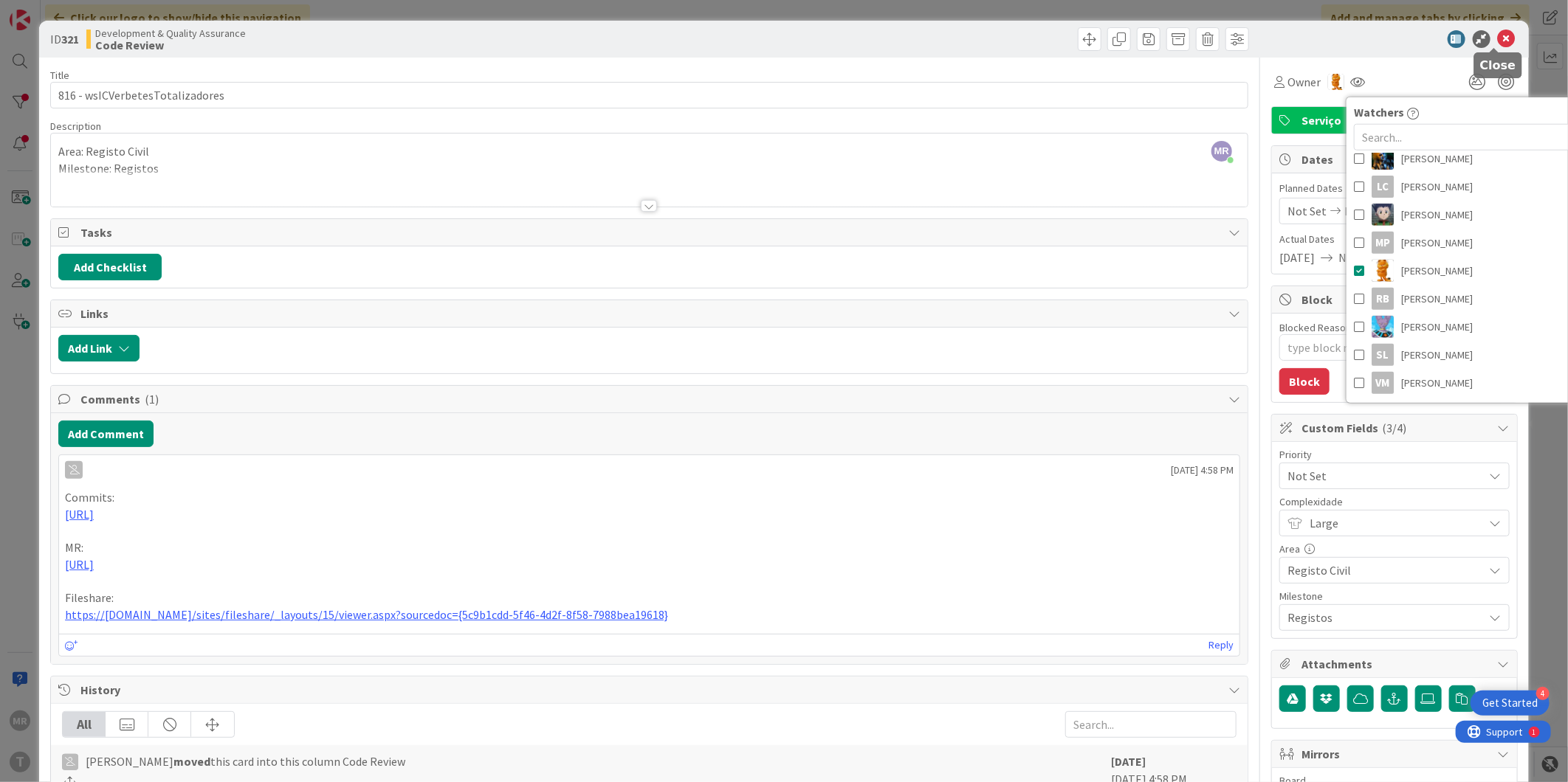
click at [1498, 37] on icon at bounding box center [1506, 39] width 17 height 17
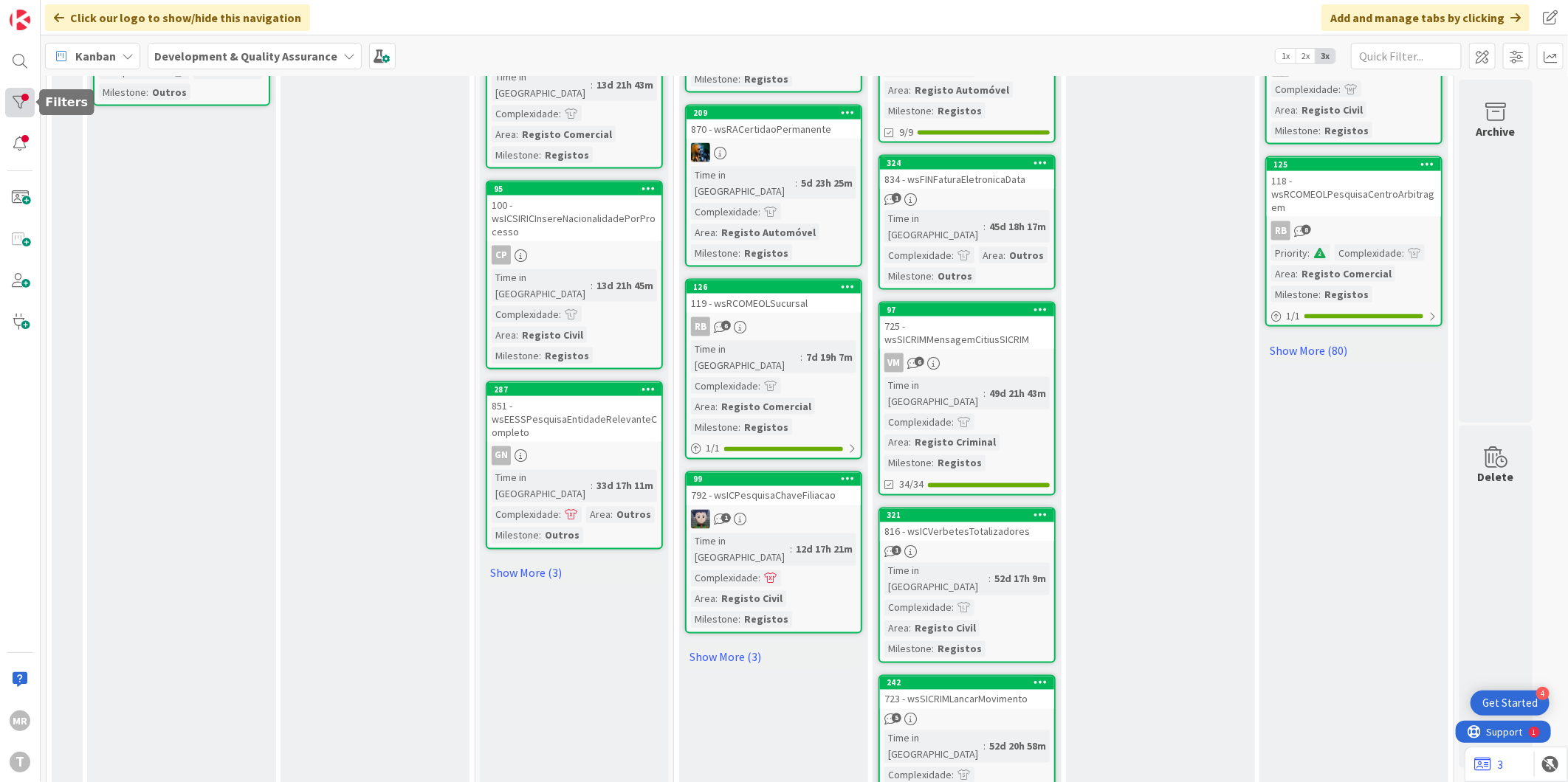
click at [18, 98] on div at bounding box center [20, 102] width 29 height 29
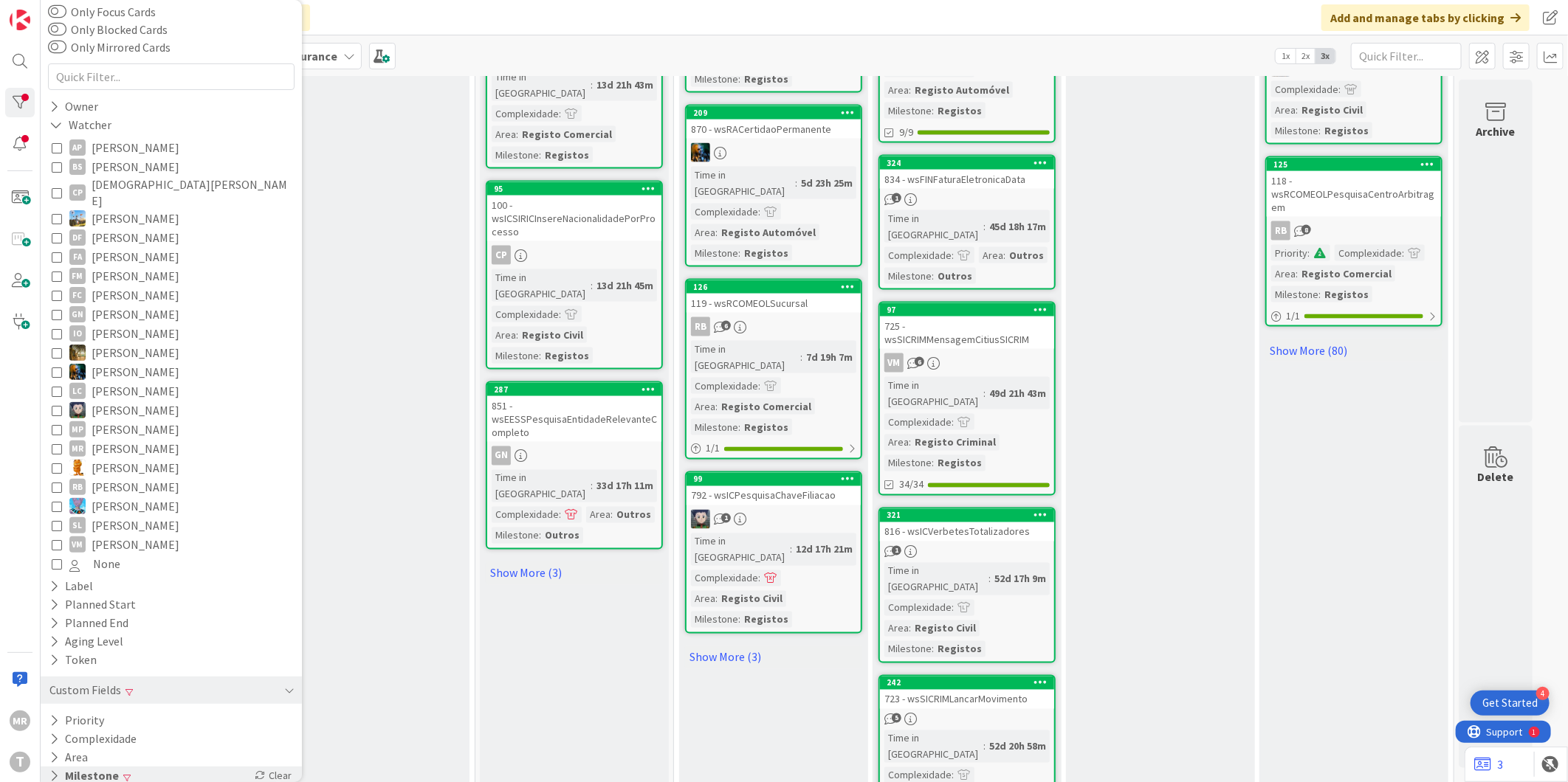
click at [118, 767] on div "Milestone Clear" at bounding box center [172, 776] width 261 height 18
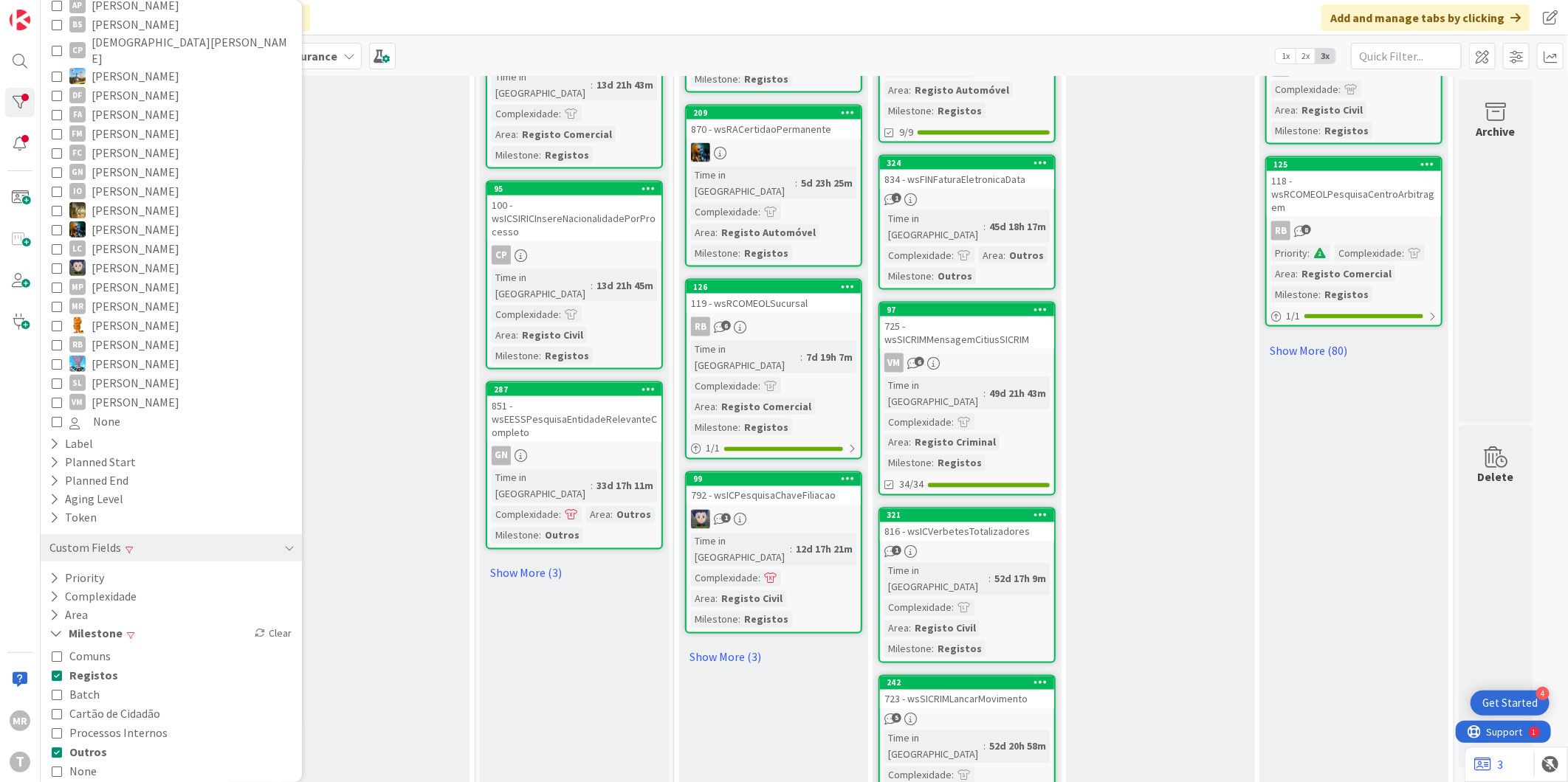
click at [104, 743] on span "Outros" at bounding box center [88, 752] width 38 height 19
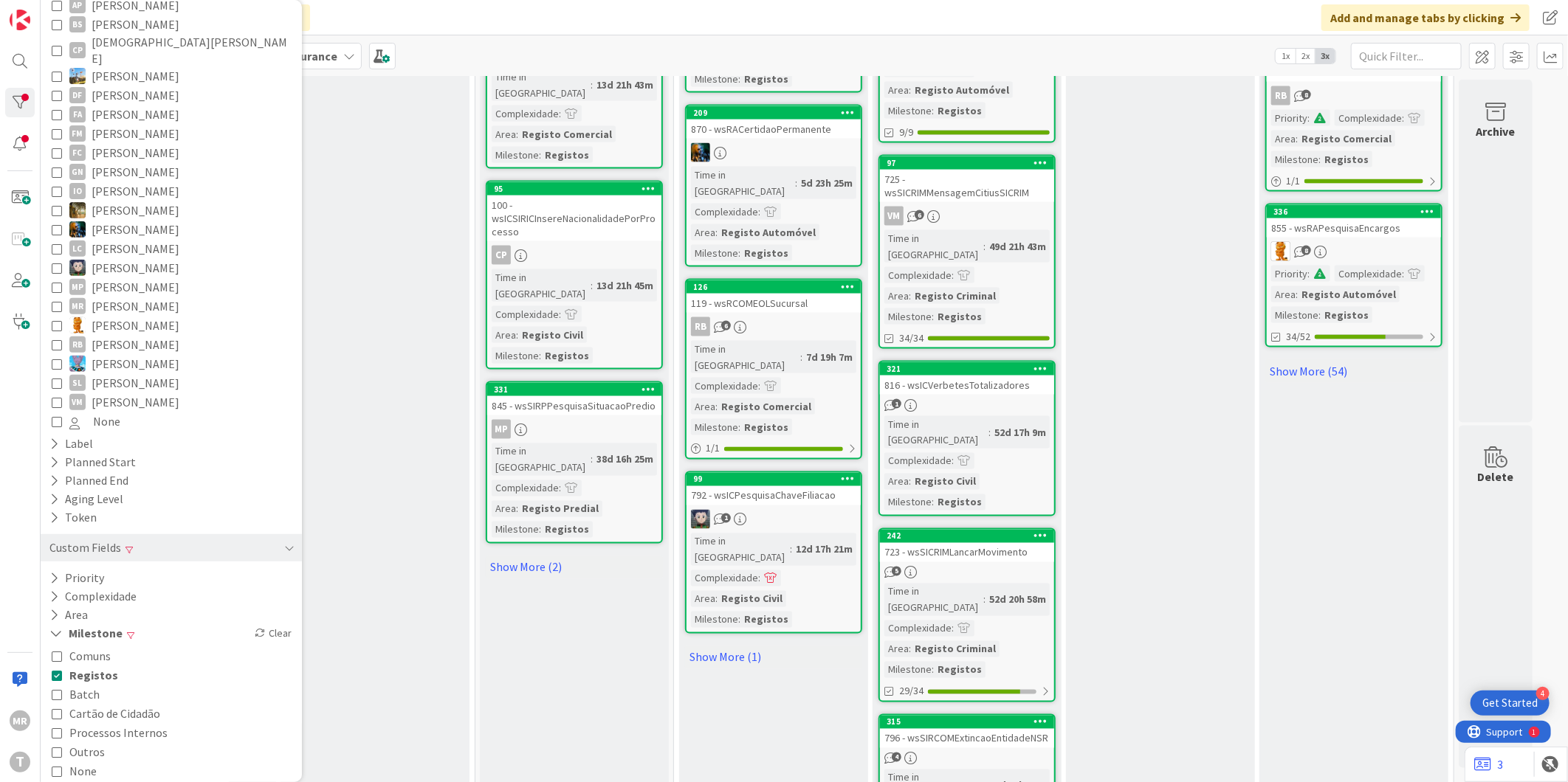
click at [102, 666] on span "Registos" at bounding box center [94, 675] width 48 height 19
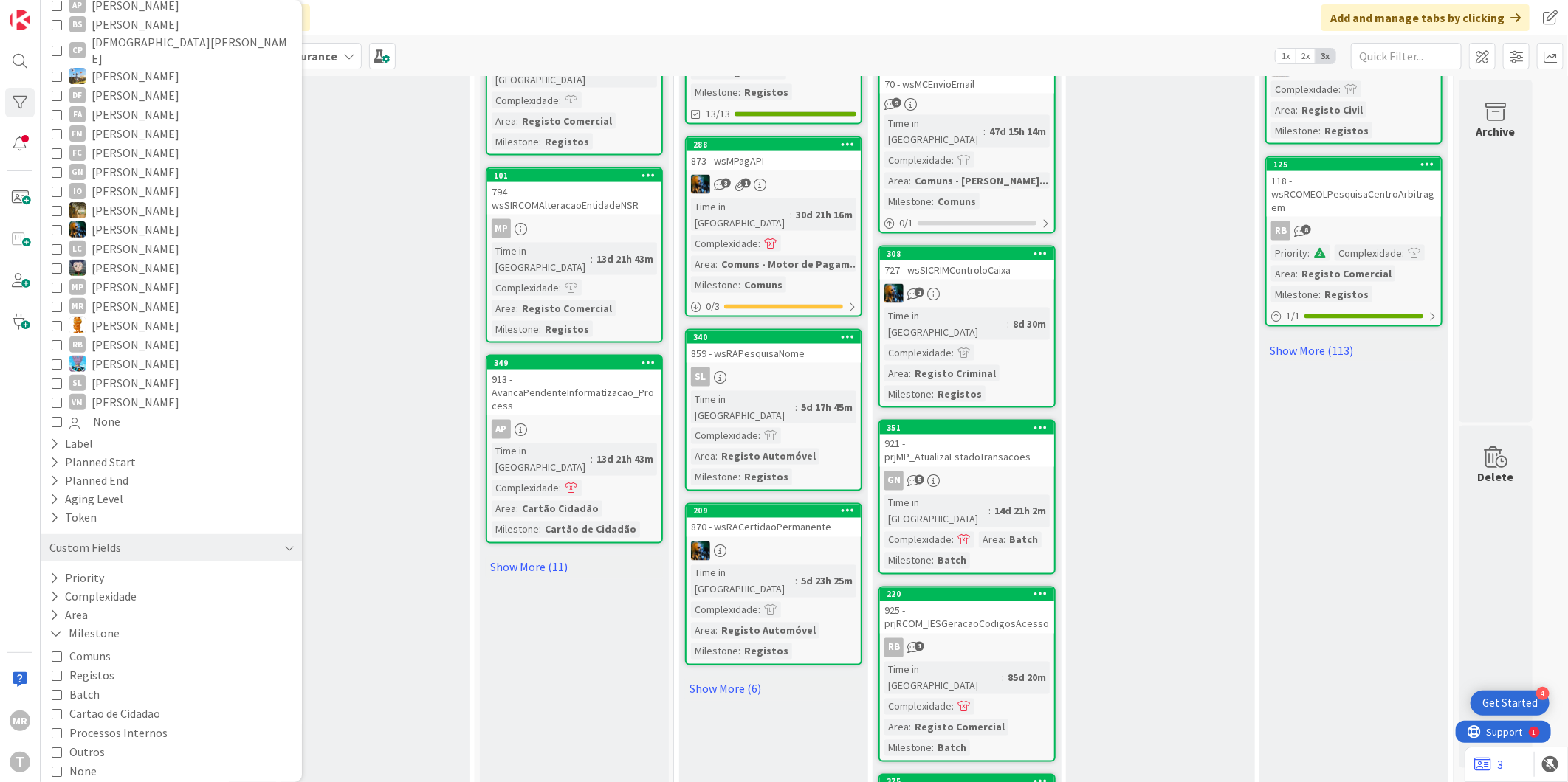
click at [122, 316] on span "[PERSON_NAME]" at bounding box center [135, 325] width 88 height 19
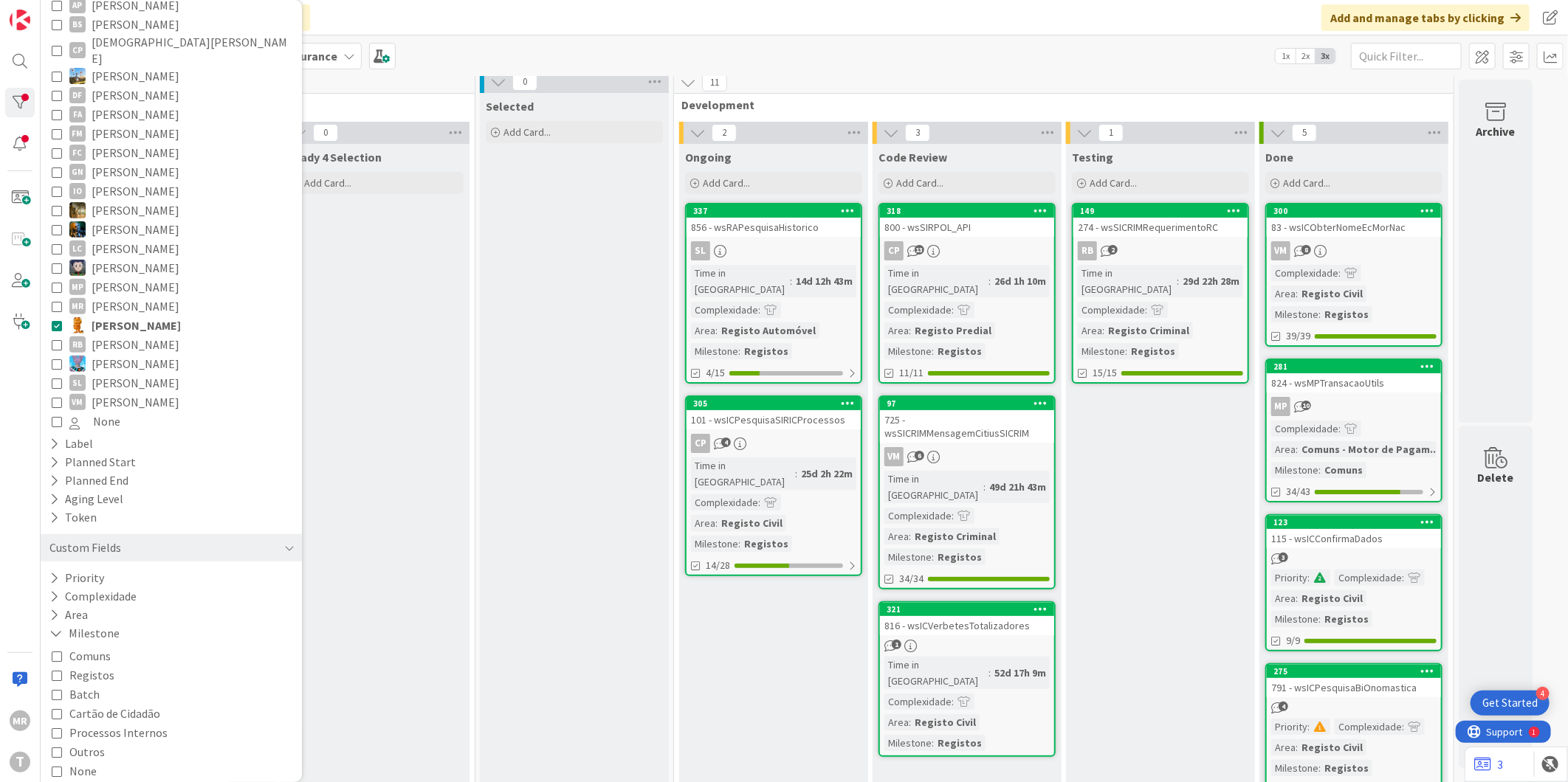
scroll to position [0, 0]
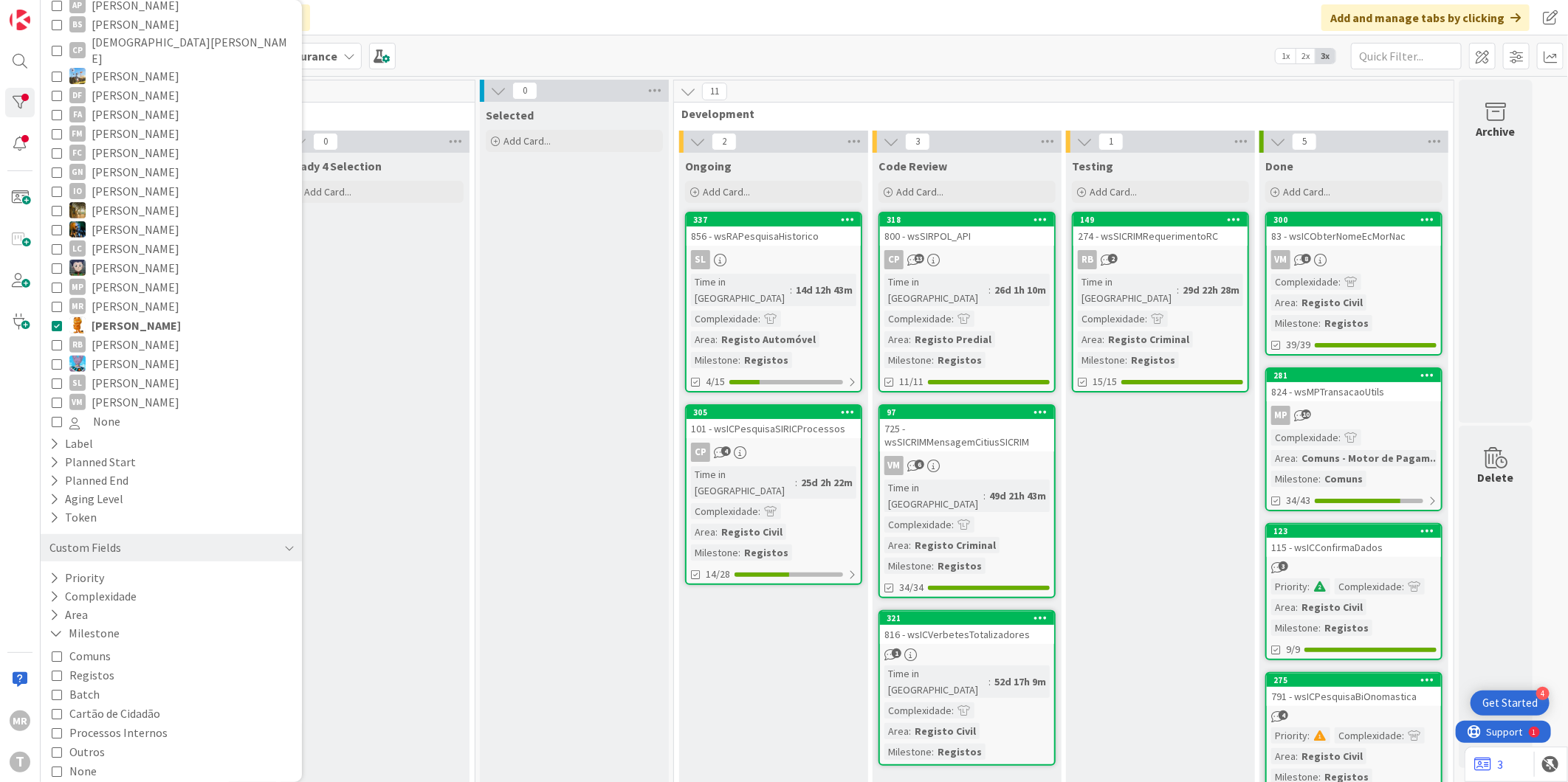
click at [124, 316] on span "[PERSON_NAME]" at bounding box center [136, 325] width 89 height 19
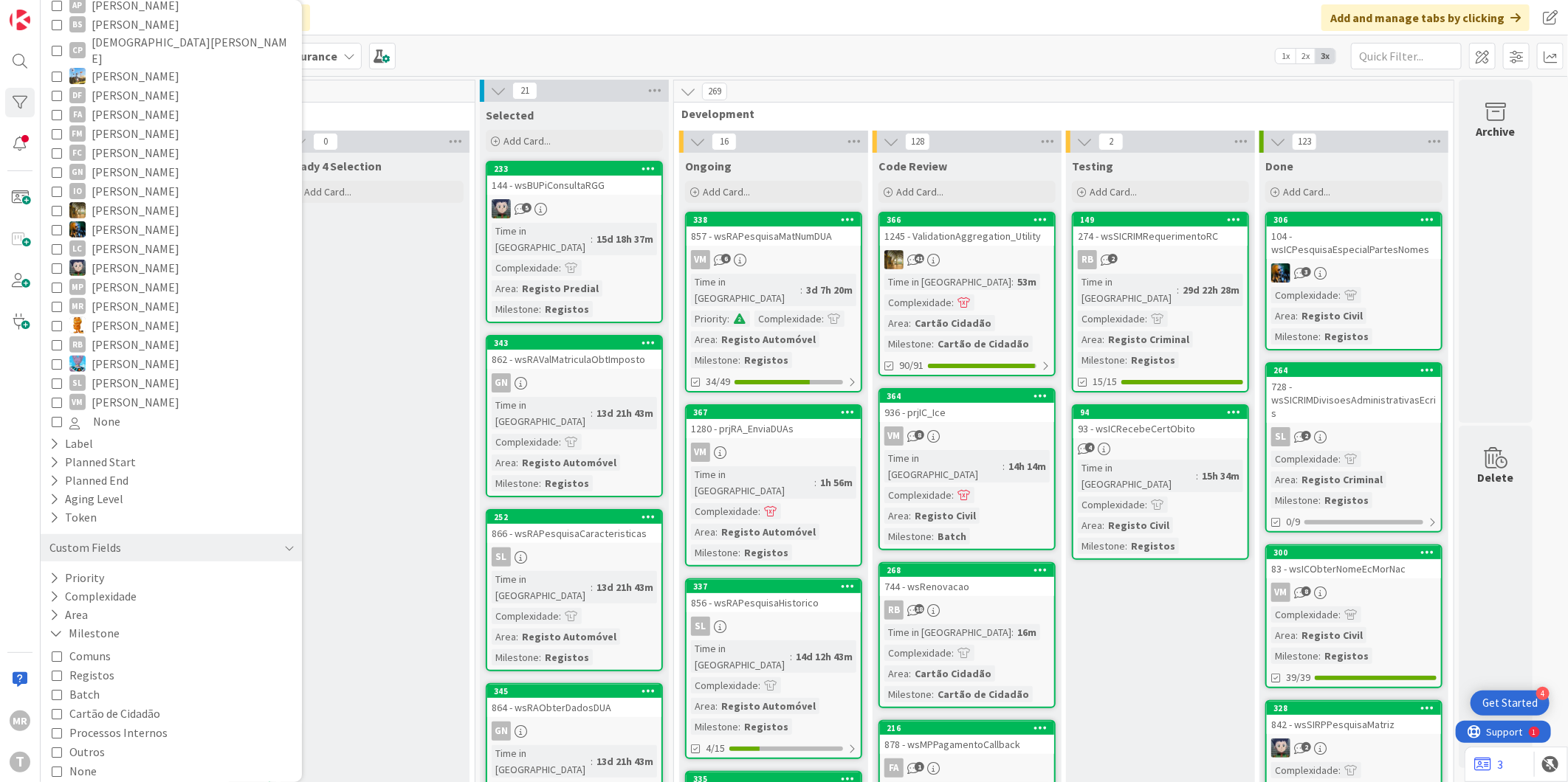
click at [134, 124] on span "[PERSON_NAME]" at bounding box center [135, 133] width 88 height 19
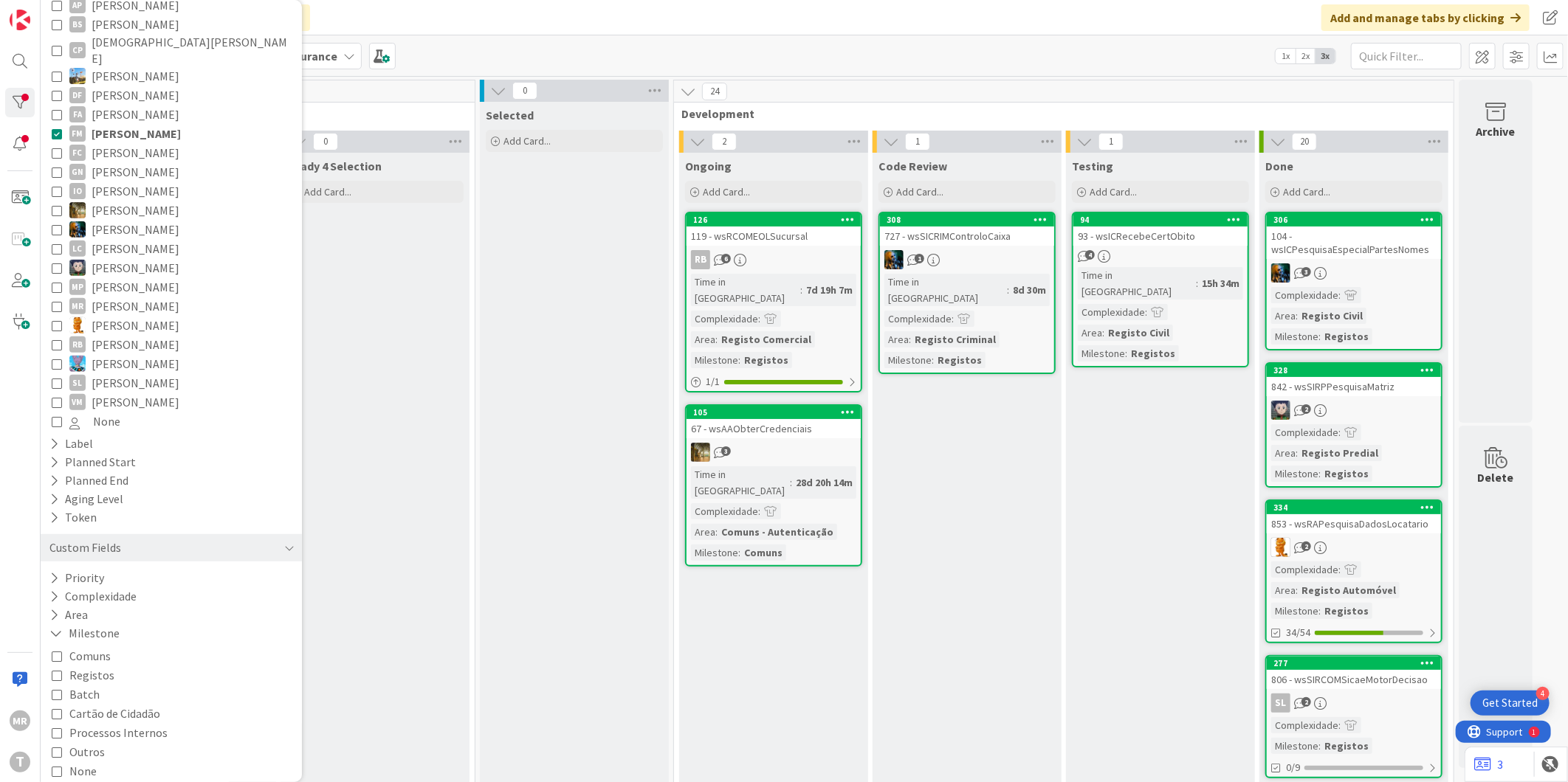
click at [134, 124] on span "[PERSON_NAME]" at bounding box center [136, 133] width 89 height 19
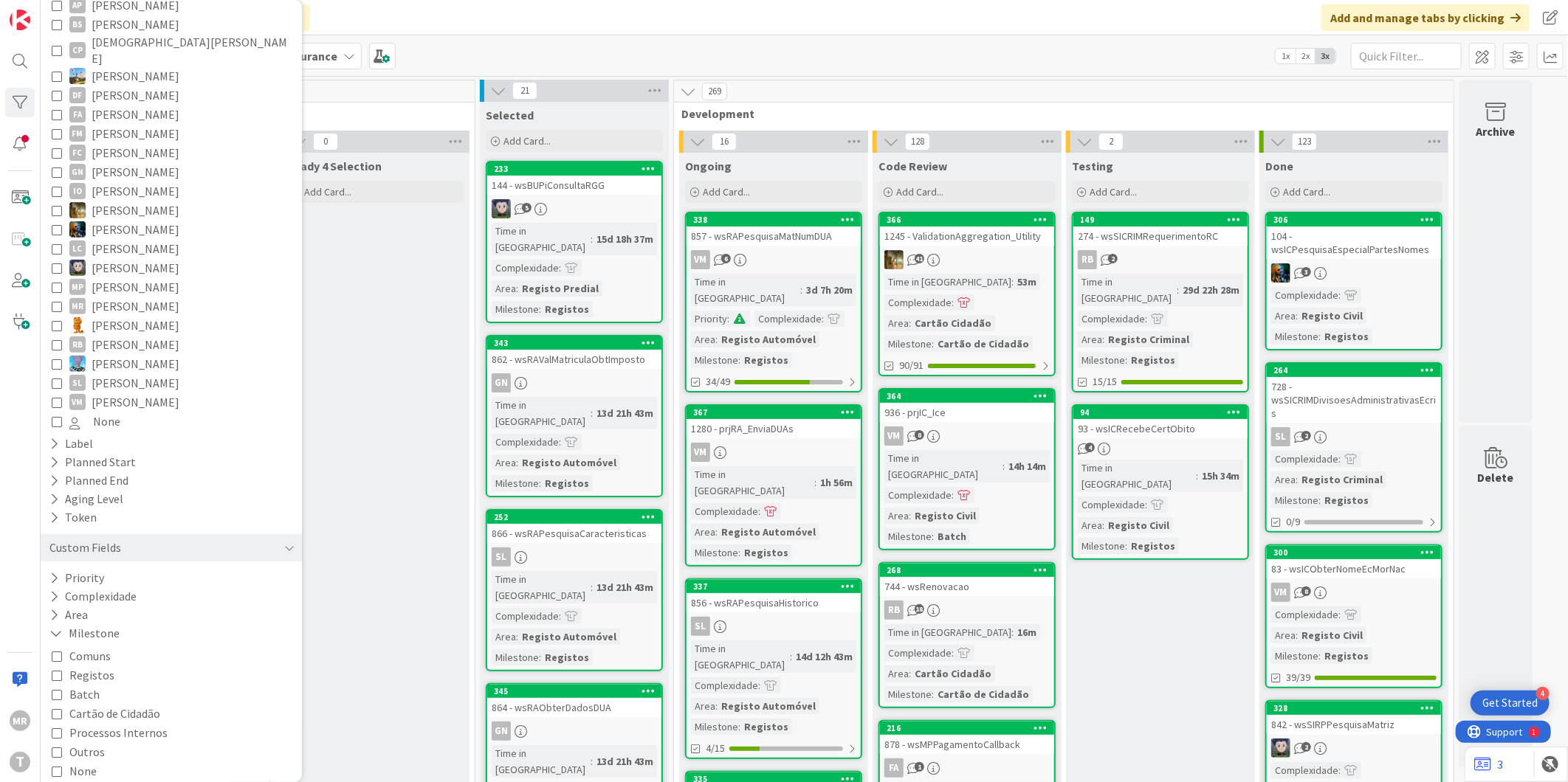
click at [74, 666] on span "Registos" at bounding box center [92, 675] width 45 height 19
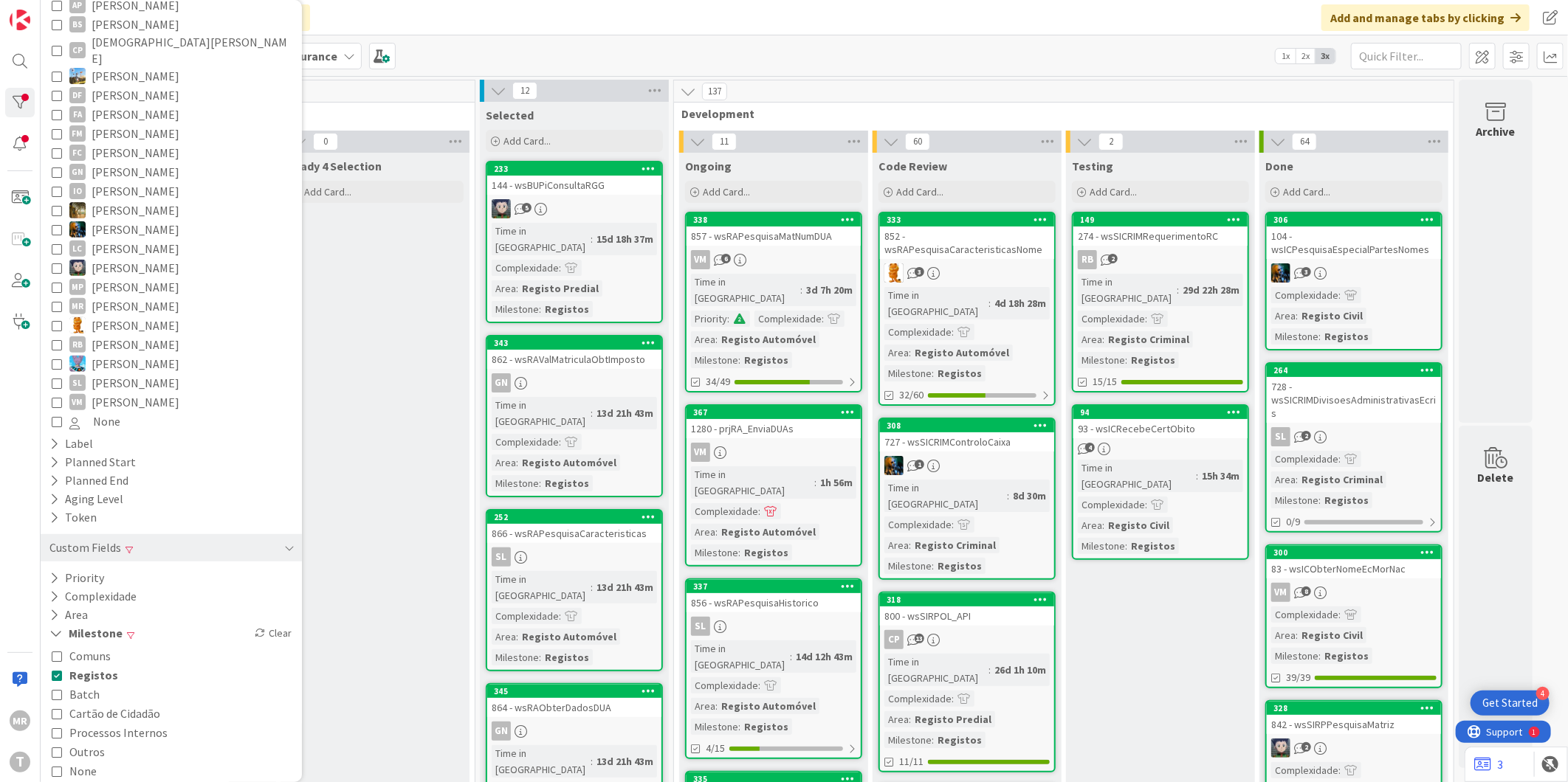
click at [76, 743] on span "Outros" at bounding box center [87, 752] width 36 height 19
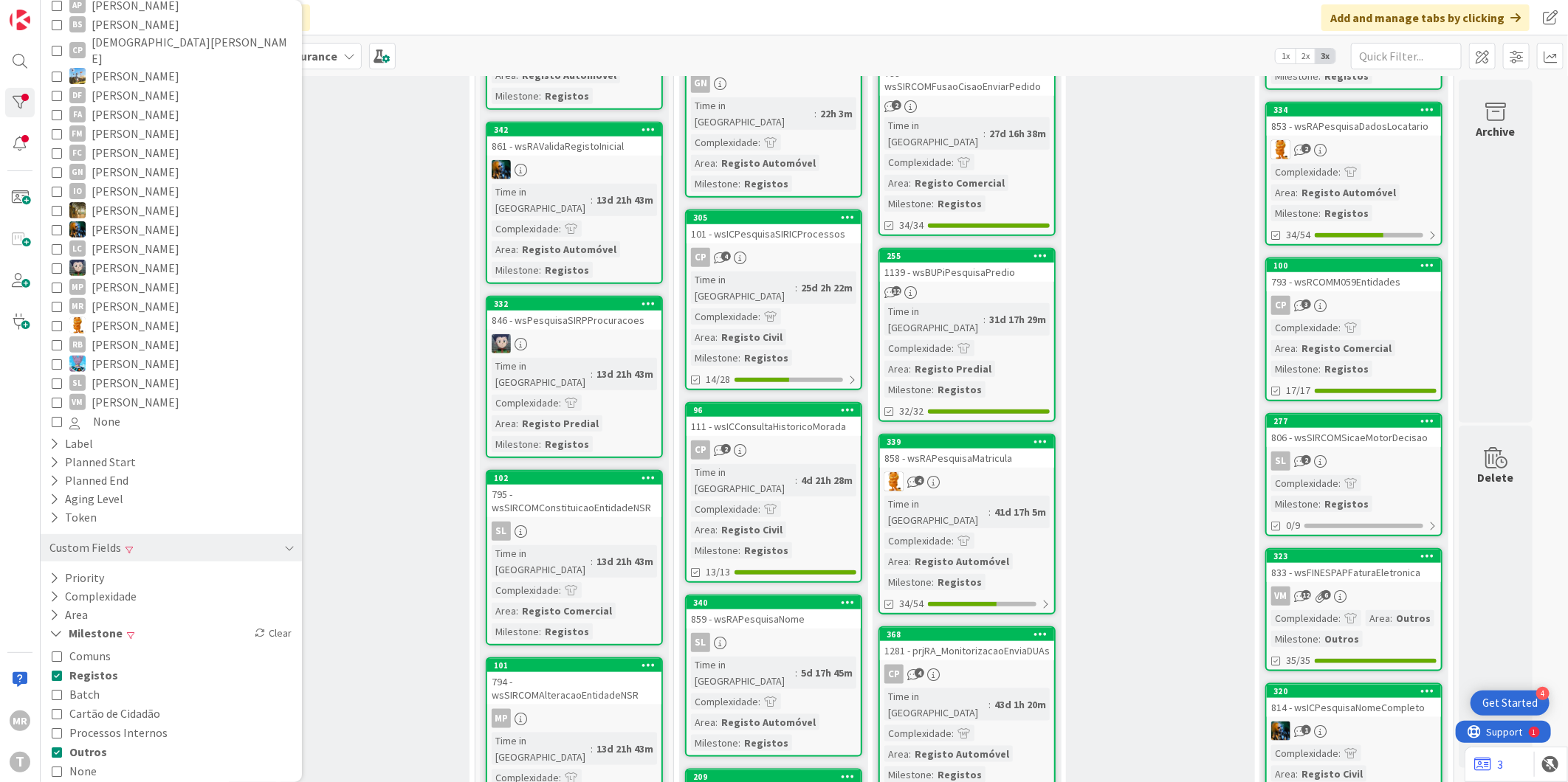
scroll to position [738, 0]
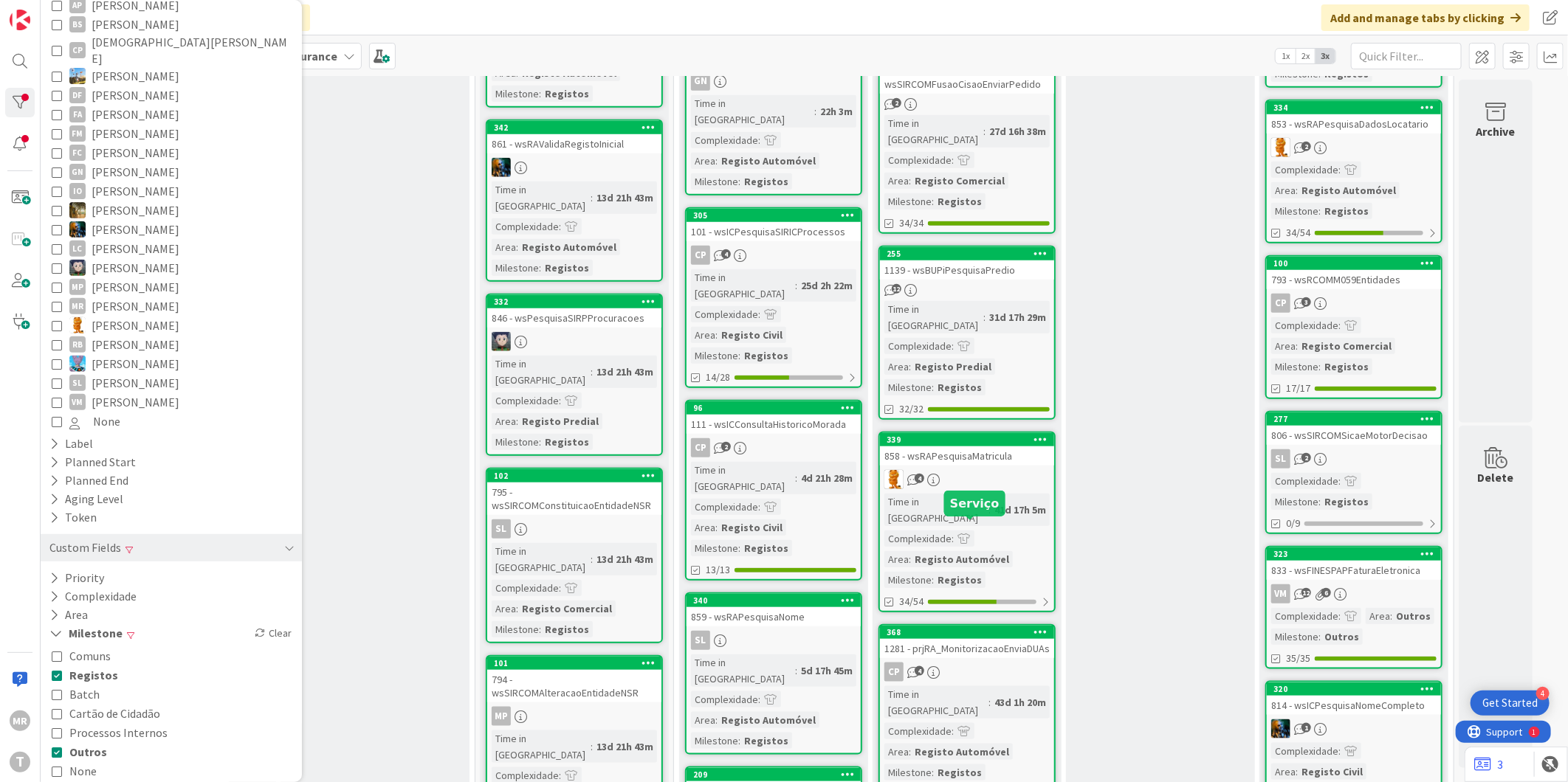
click at [955, 627] on div "368" at bounding box center [970, 632] width 168 height 11
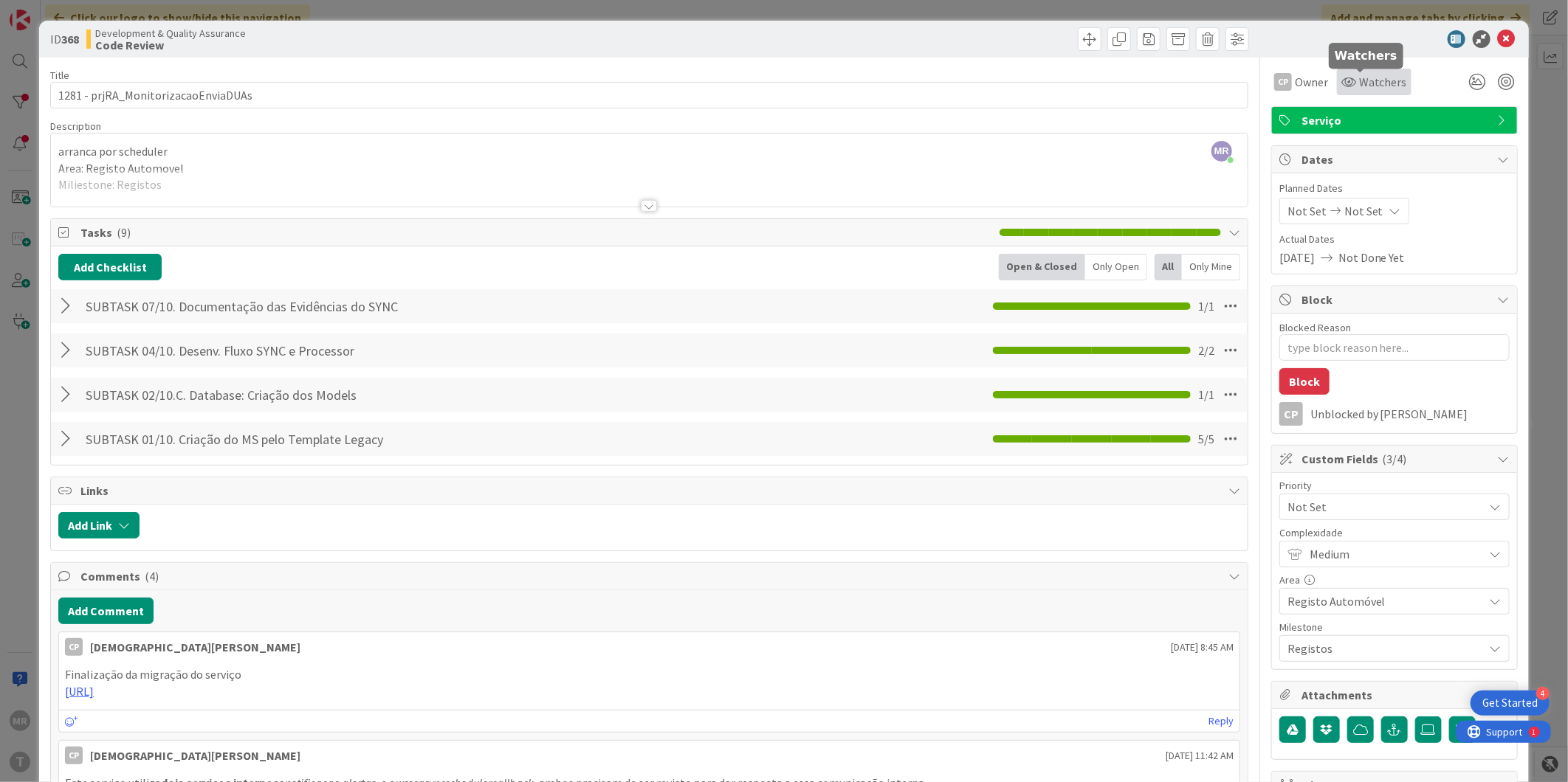
click at [1359, 82] on span "Watchers" at bounding box center [1382, 82] width 48 height 17
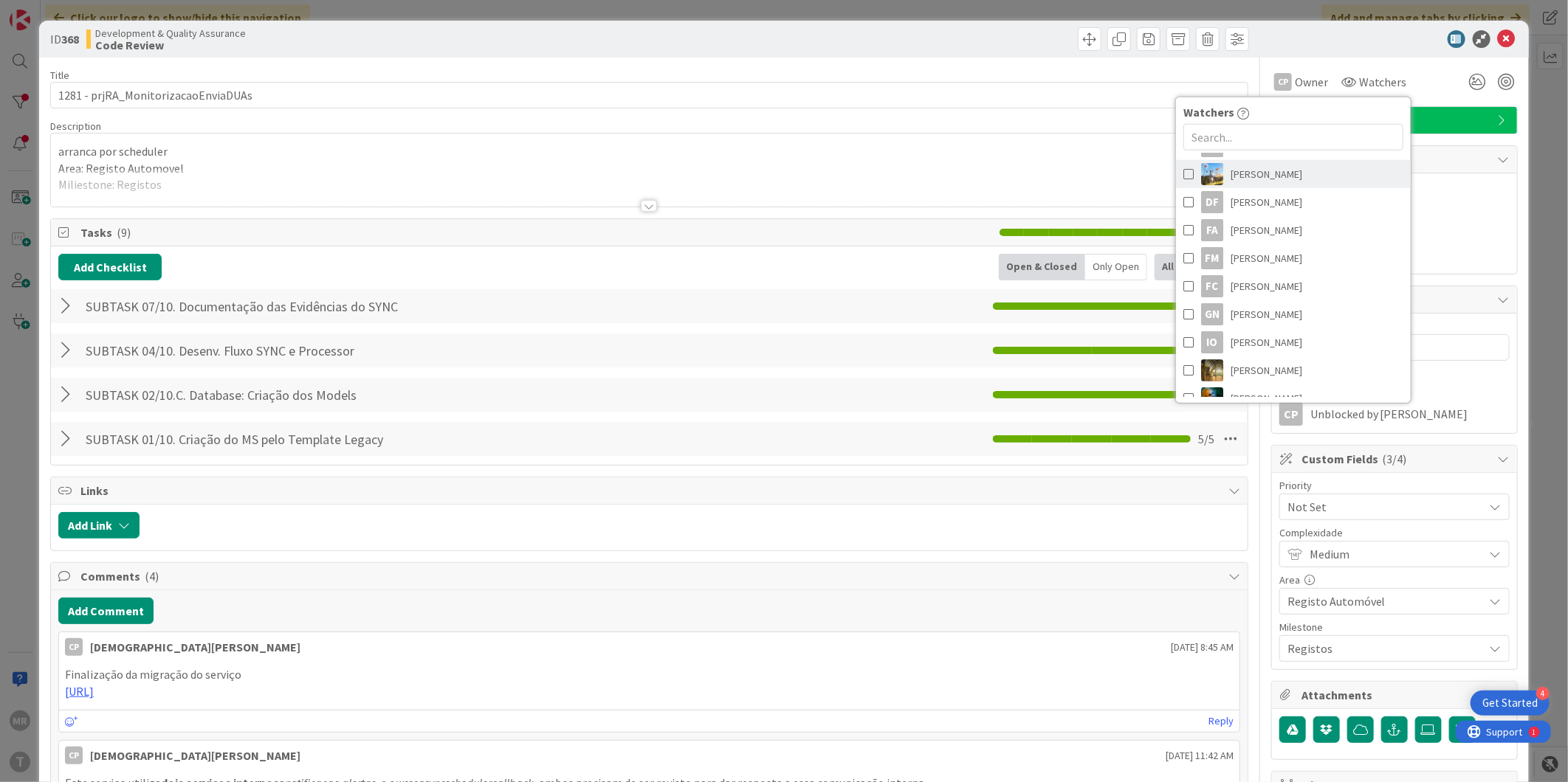
scroll to position [164, 0]
click at [1244, 223] on span "[PERSON_NAME]" at bounding box center [1266, 218] width 72 height 22
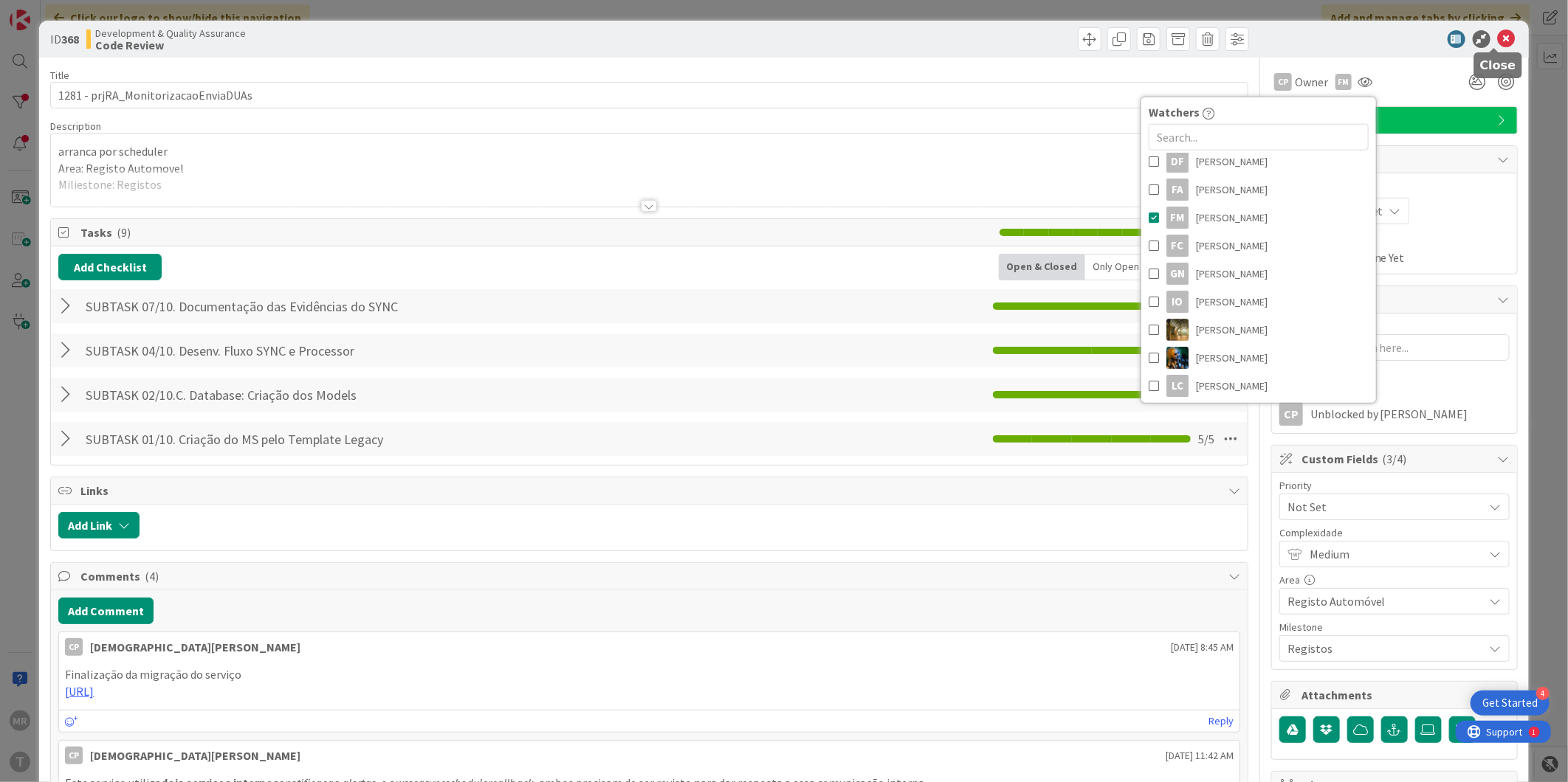
click at [1498, 41] on icon at bounding box center [1506, 39] width 17 height 17
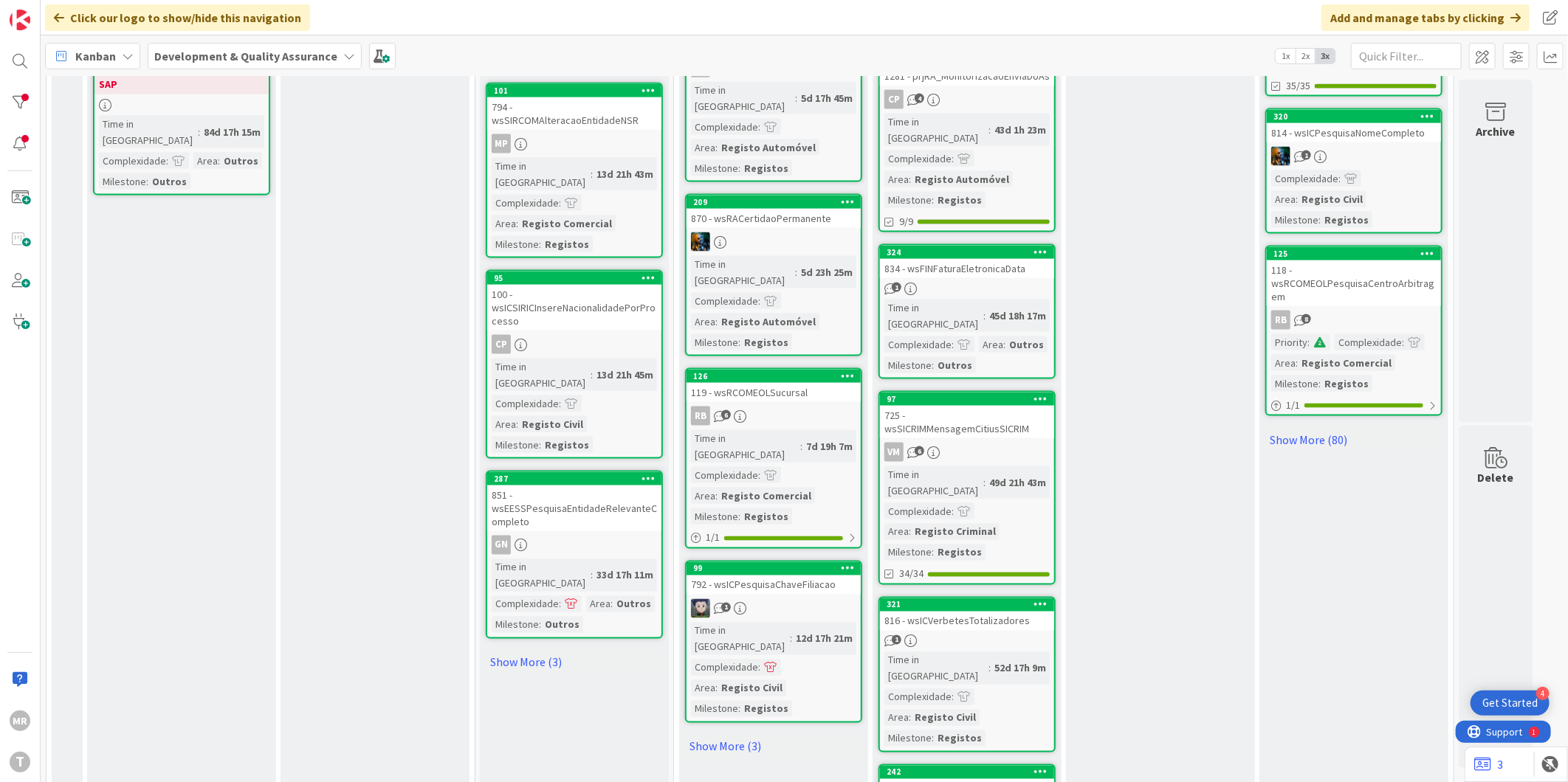
scroll to position [1312, 0]
click at [955, 599] on div "321" at bounding box center [970, 604] width 168 height 11
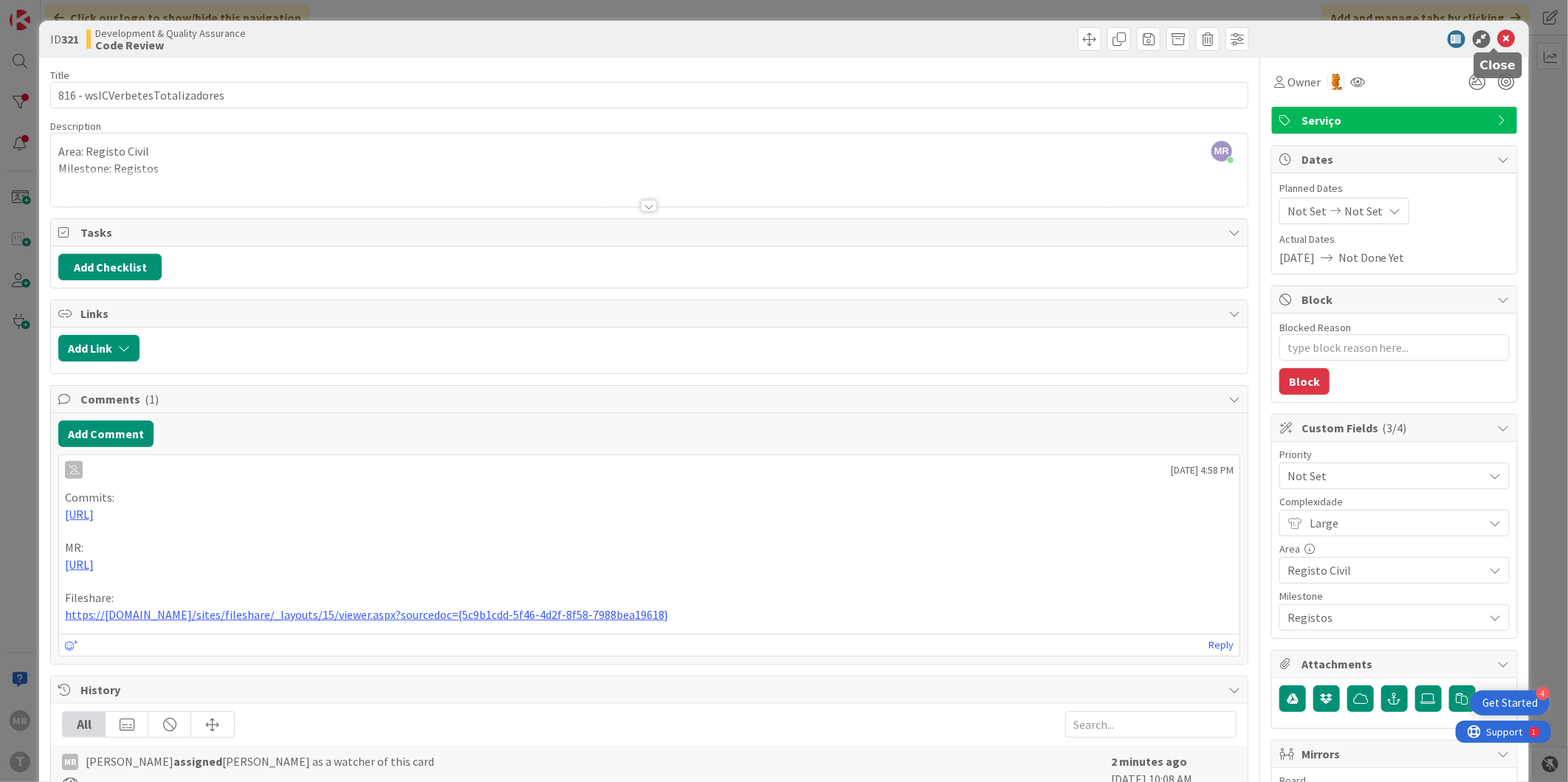
click at [1498, 42] on icon at bounding box center [1506, 39] width 17 height 17
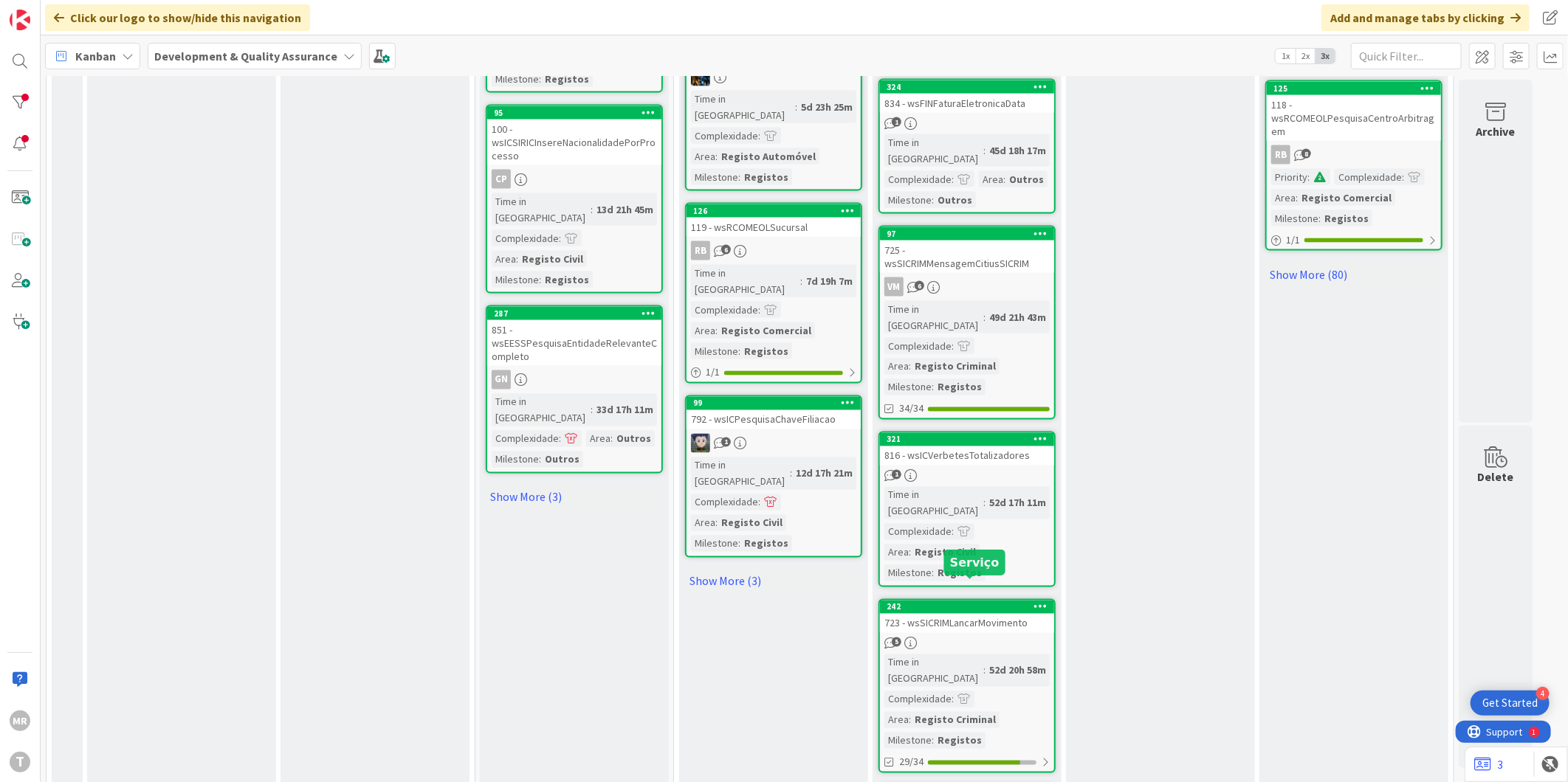
click at [973, 782] on div "315" at bounding box center [970, 793] width 168 height 11
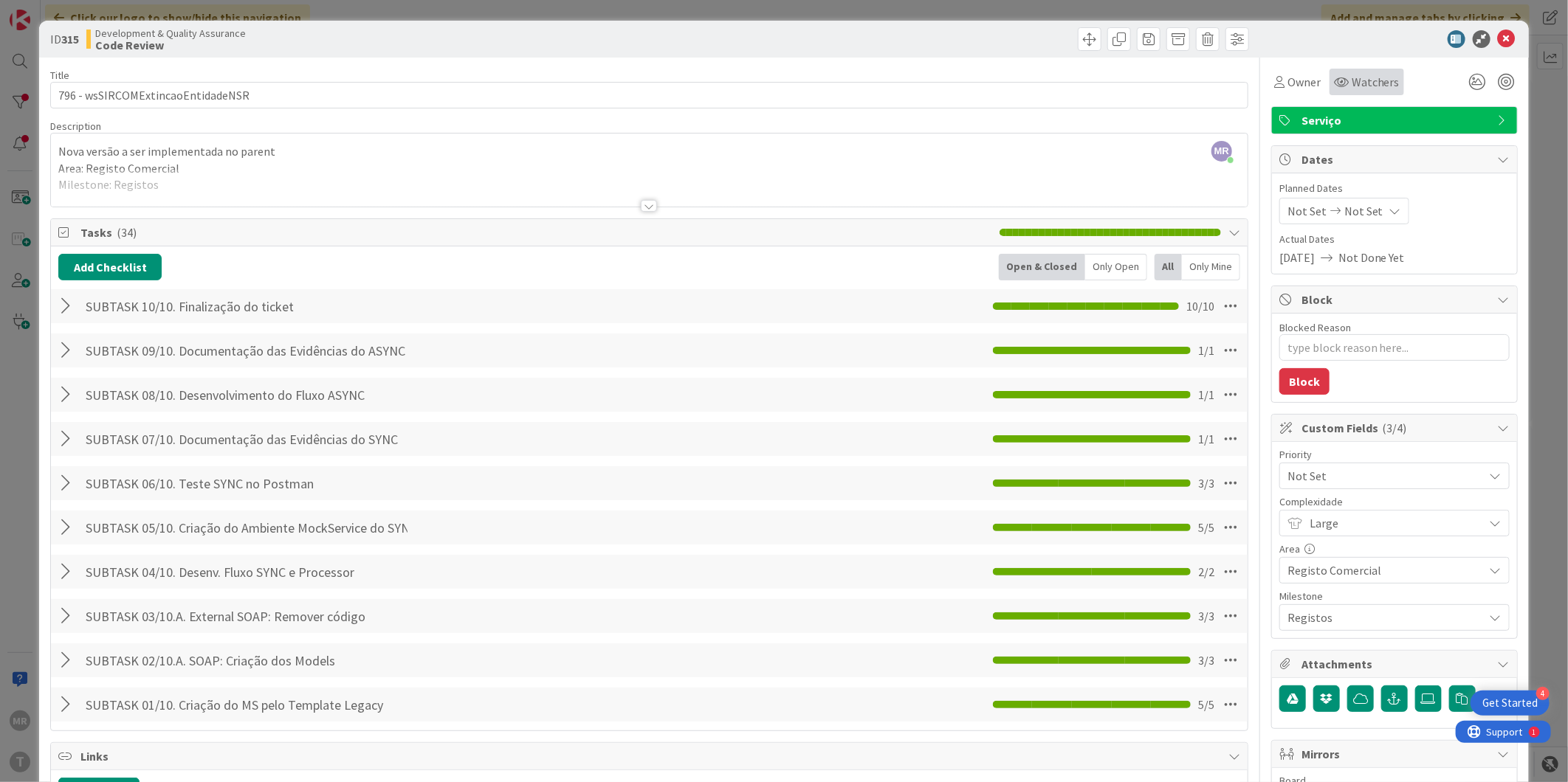
click at [1372, 91] on div "Watchers" at bounding box center [1366, 82] width 75 height 26
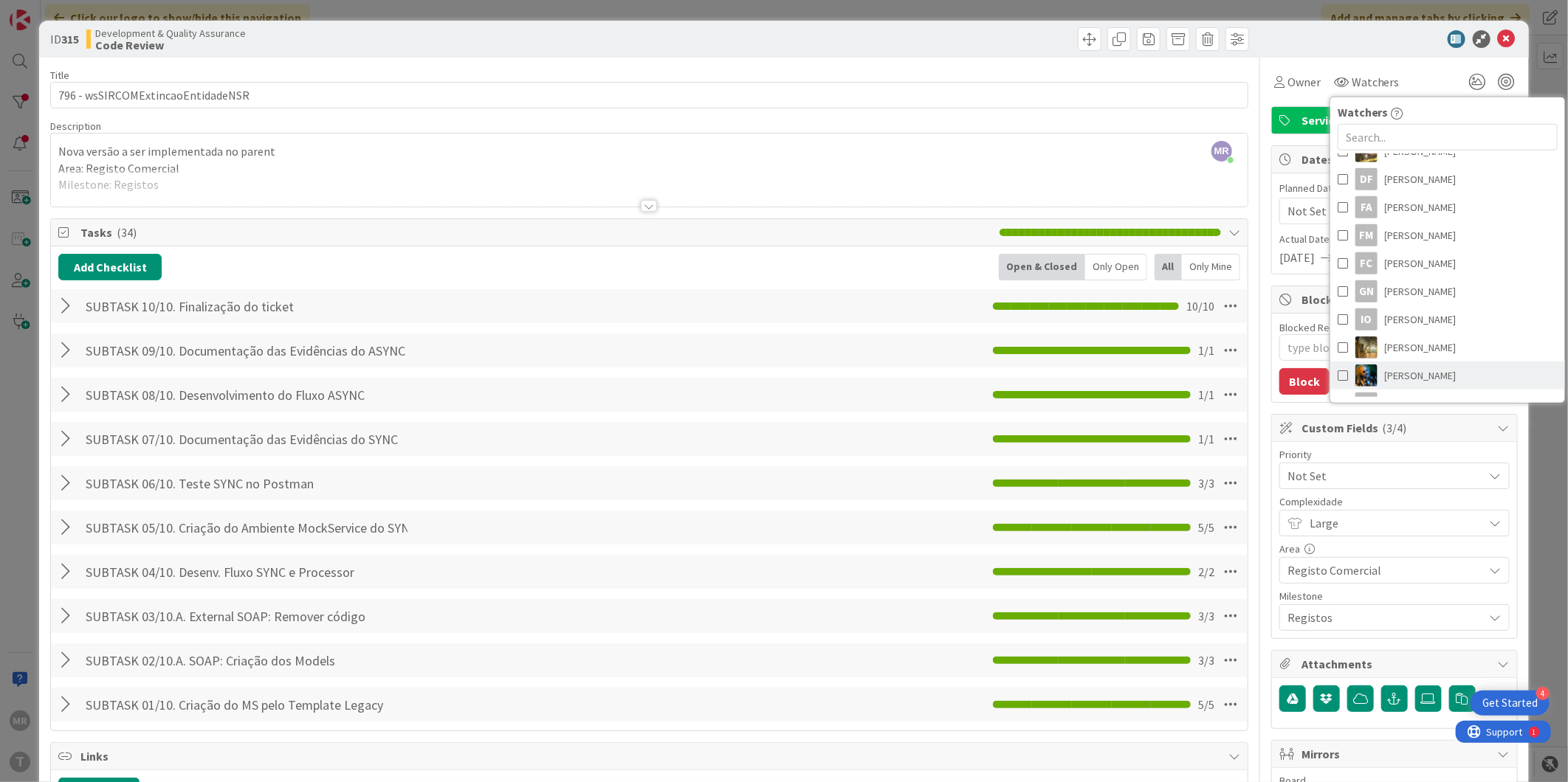
scroll to position [144, 0]
click at [1408, 257] on span "[PERSON_NAME]" at bounding box center [1421, 264] width 72 height 22
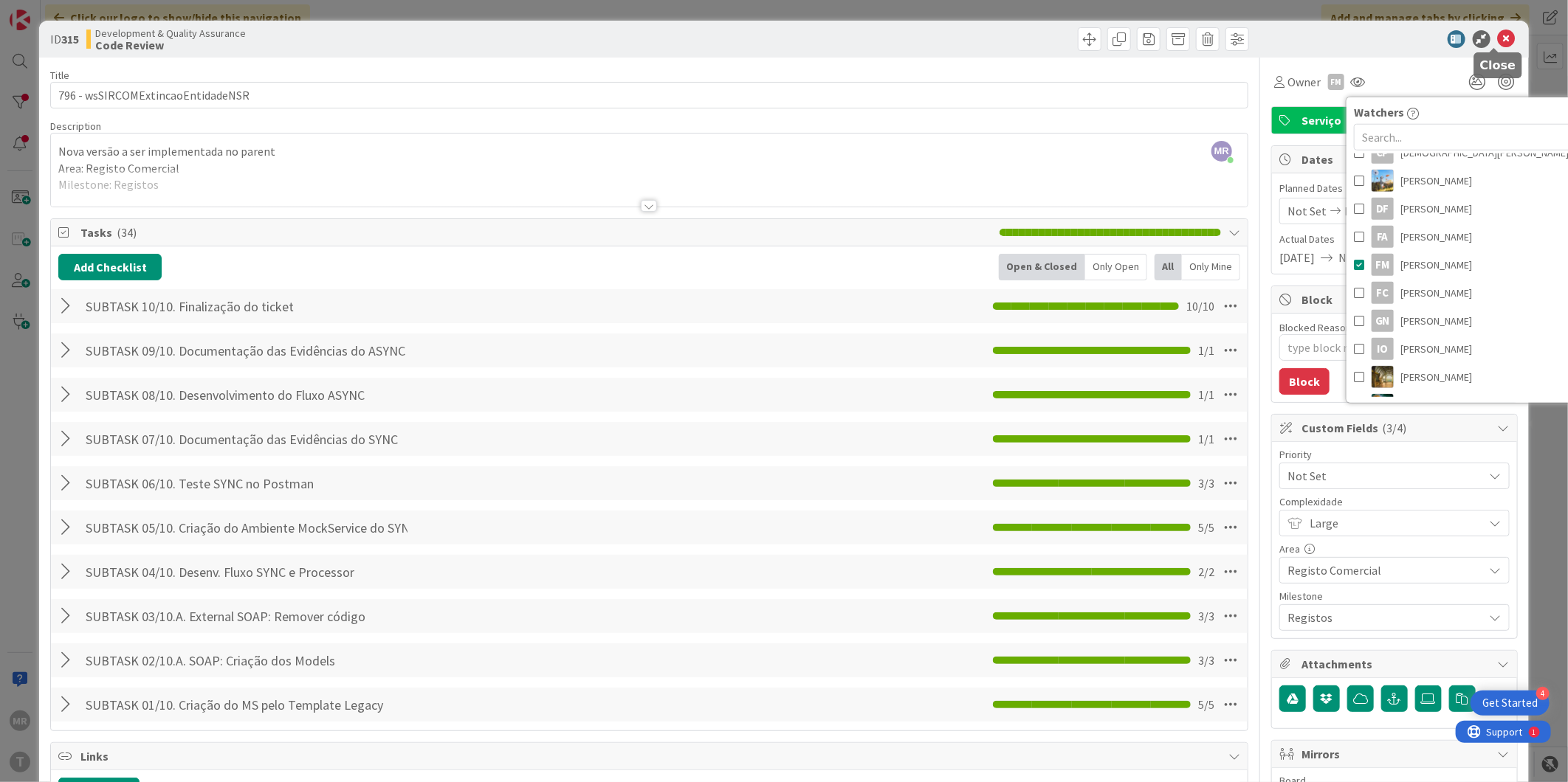
click at [1498, 33] on icon at bounding box center [1506, 39] width 17 height 17
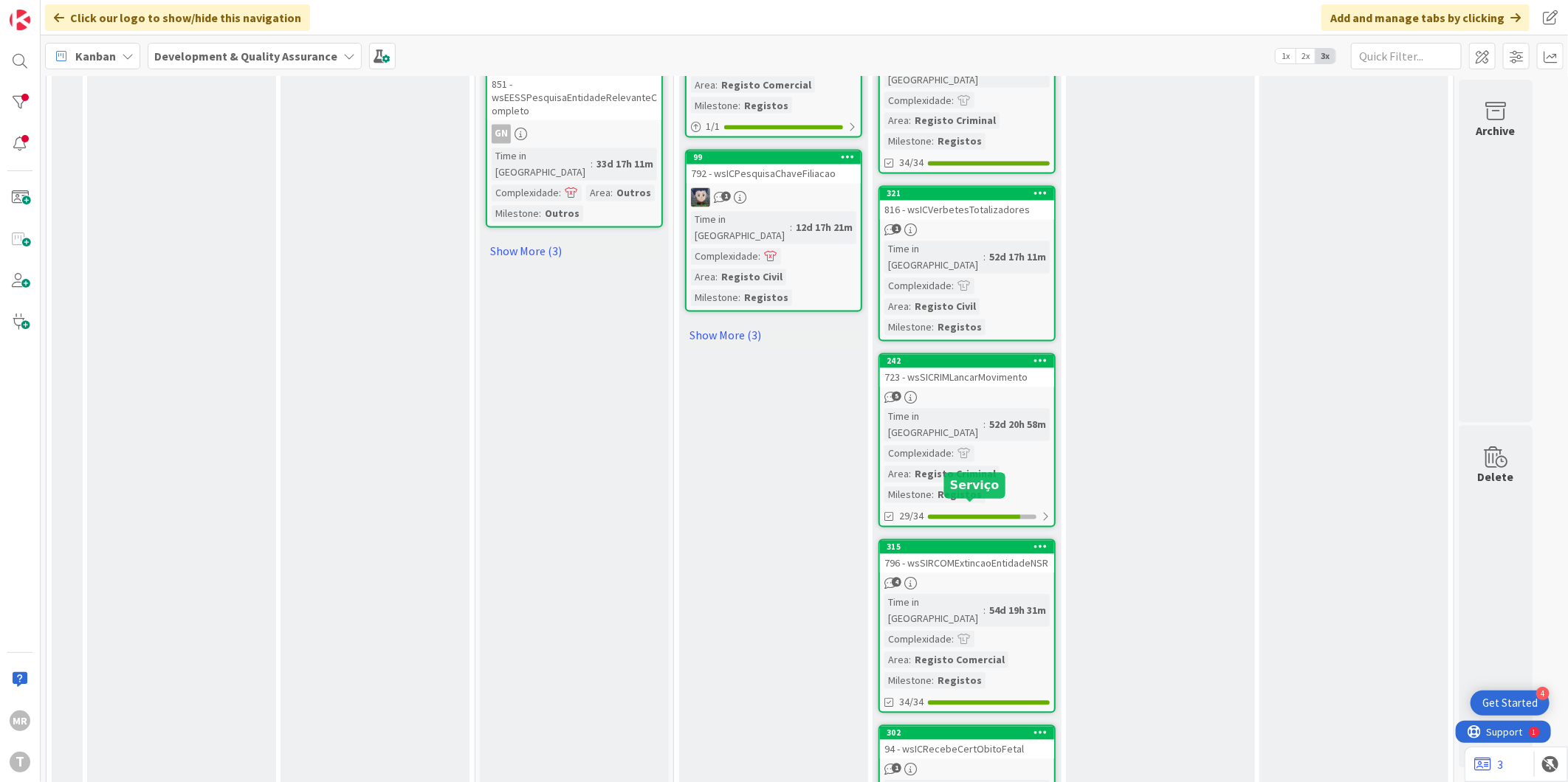
click at [989, 728] on div "302" at bounding box center [970, 734] width 168 height 11
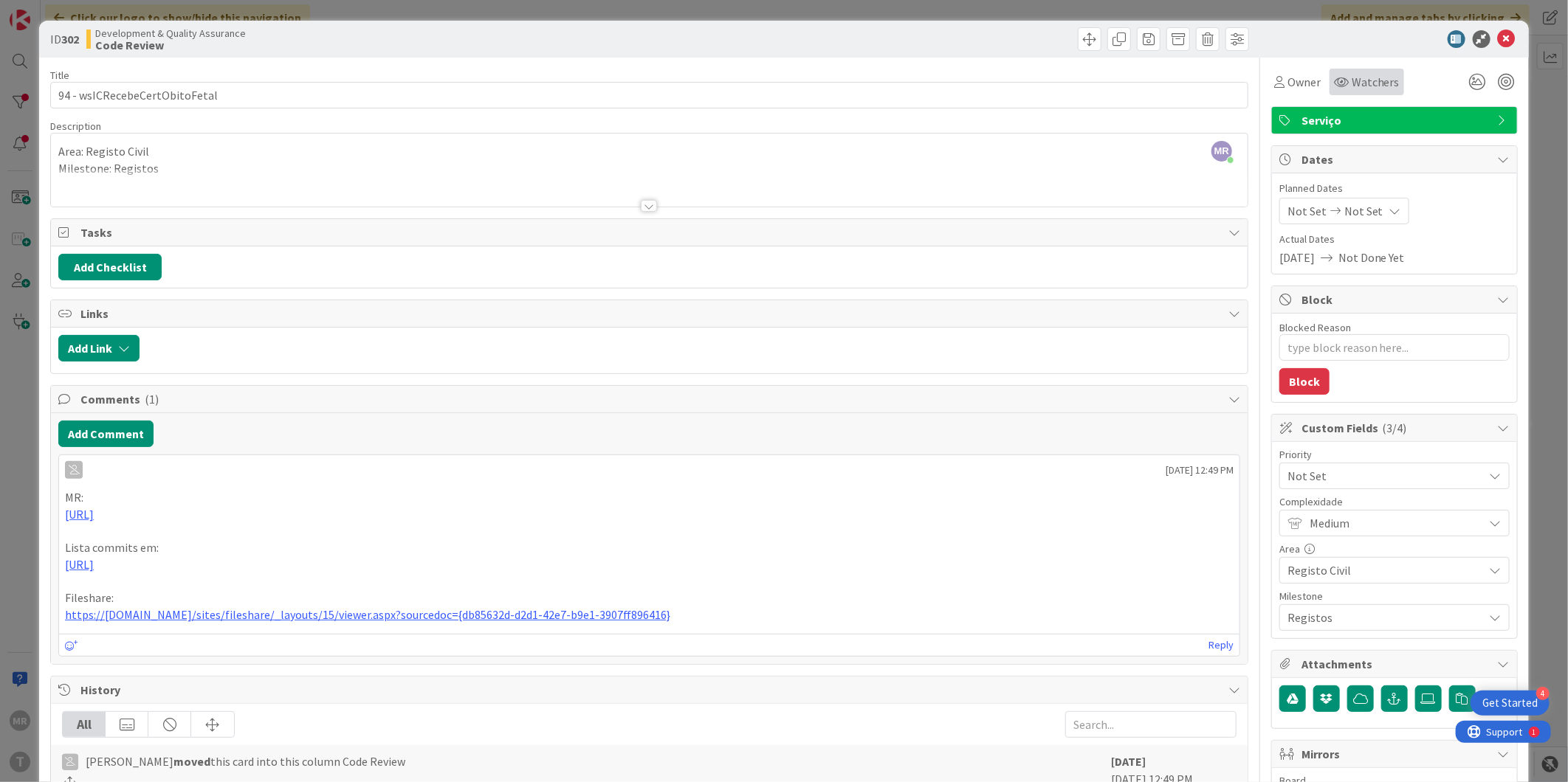
click at [1365, 91] on div "Watchers" at bounding box center [1366, 82] width 75 height 26
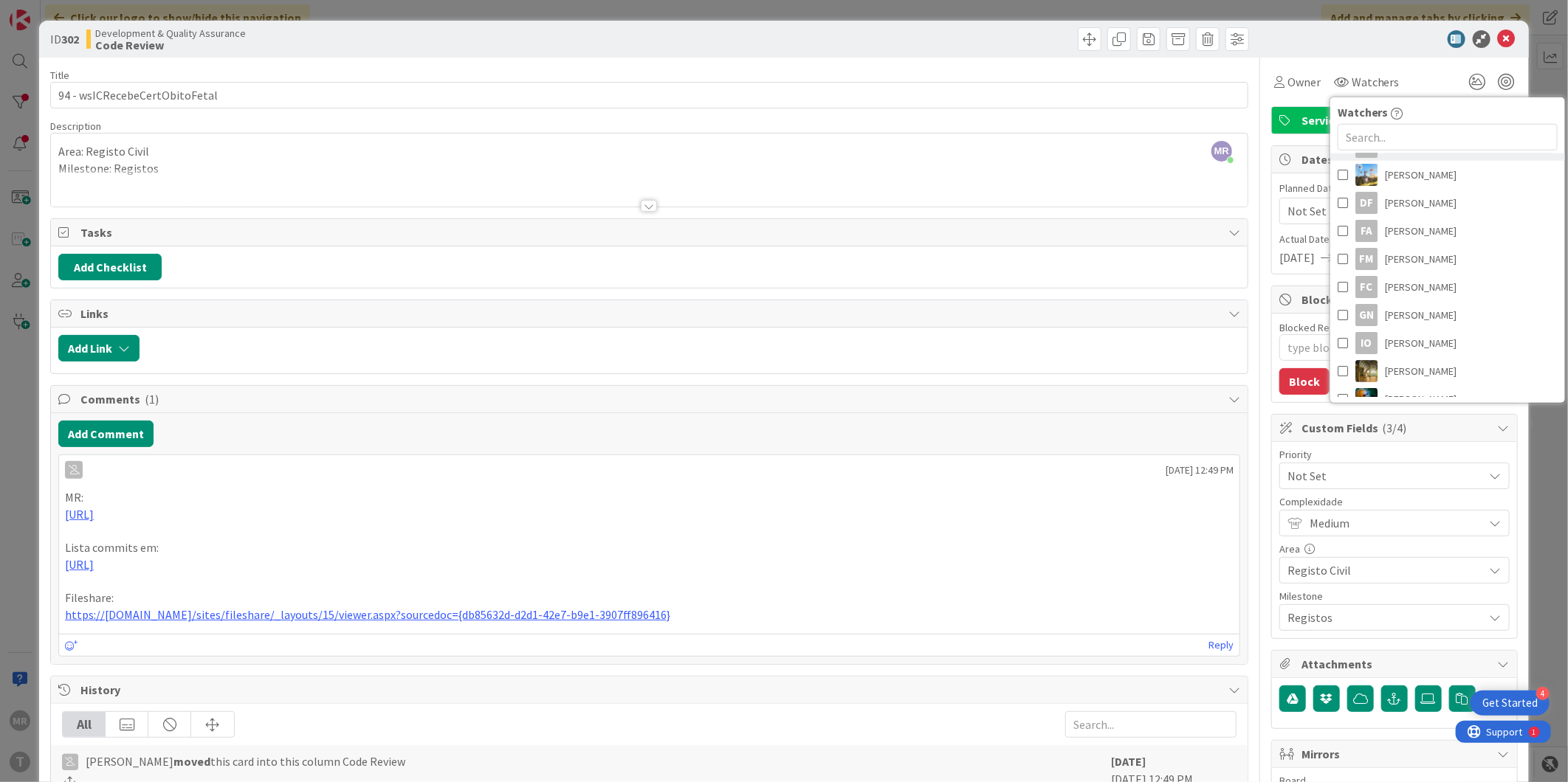
scroll to position [164, 0]
click at [1396, 255] on span "[PERSON_NAME]" at bounding box center [1421, 246] width 72 height 22
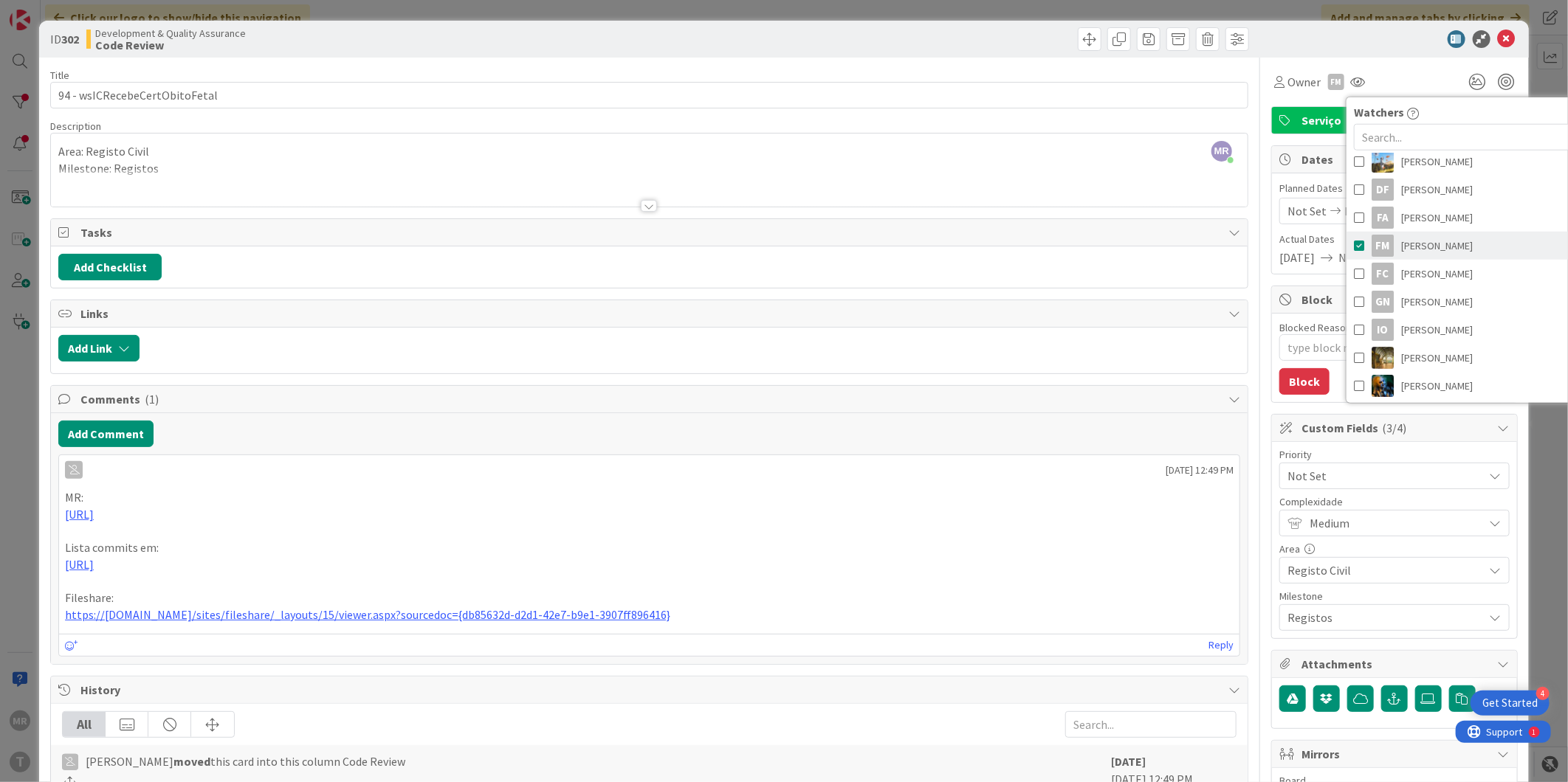
type textarea "x"
click at [1498, 34] on icon at bounding box center [1506, 39] width 17 height 17
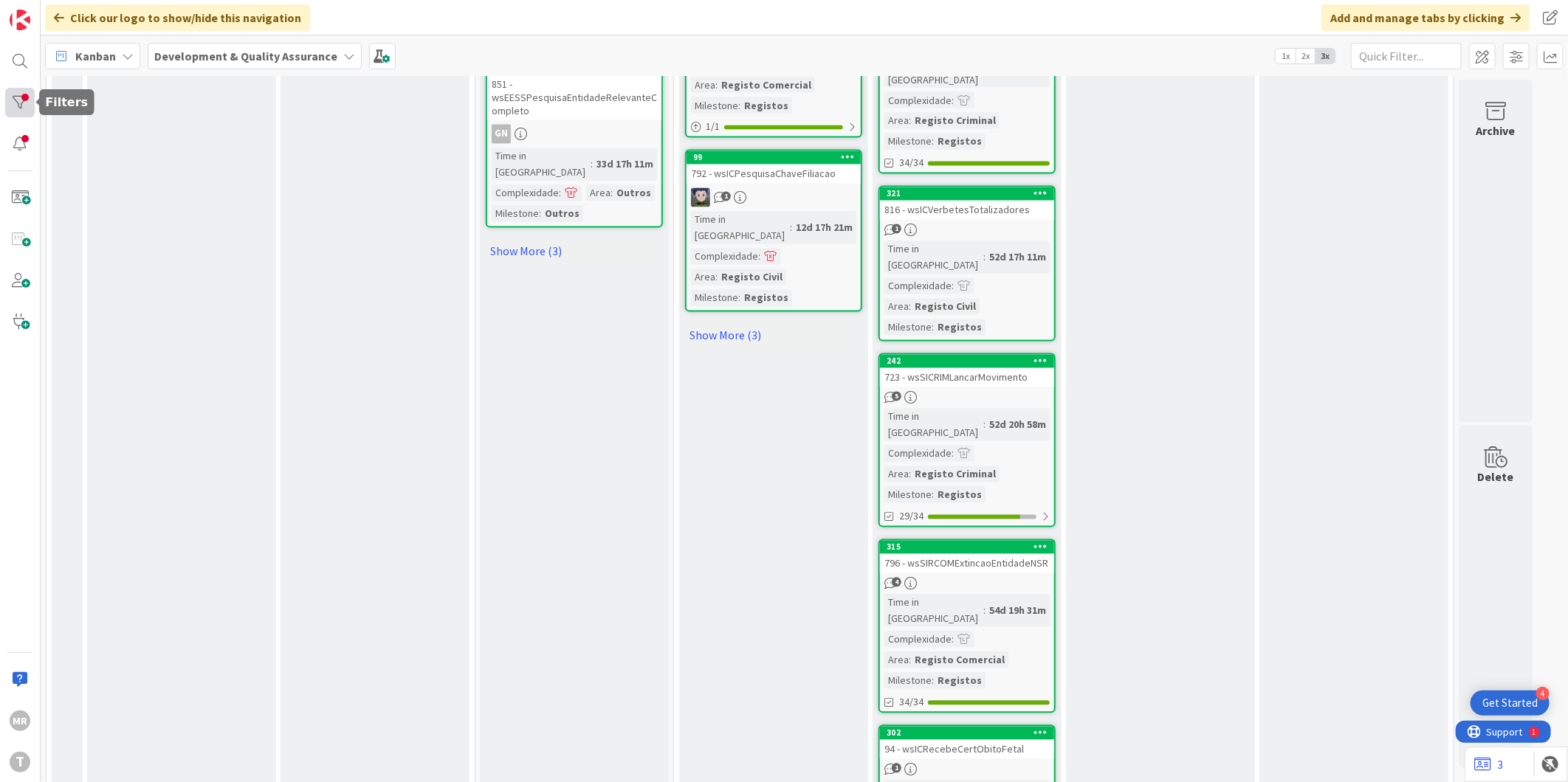
click at [31, 107] on div at bounding box center [20, 102] width 29 height 29
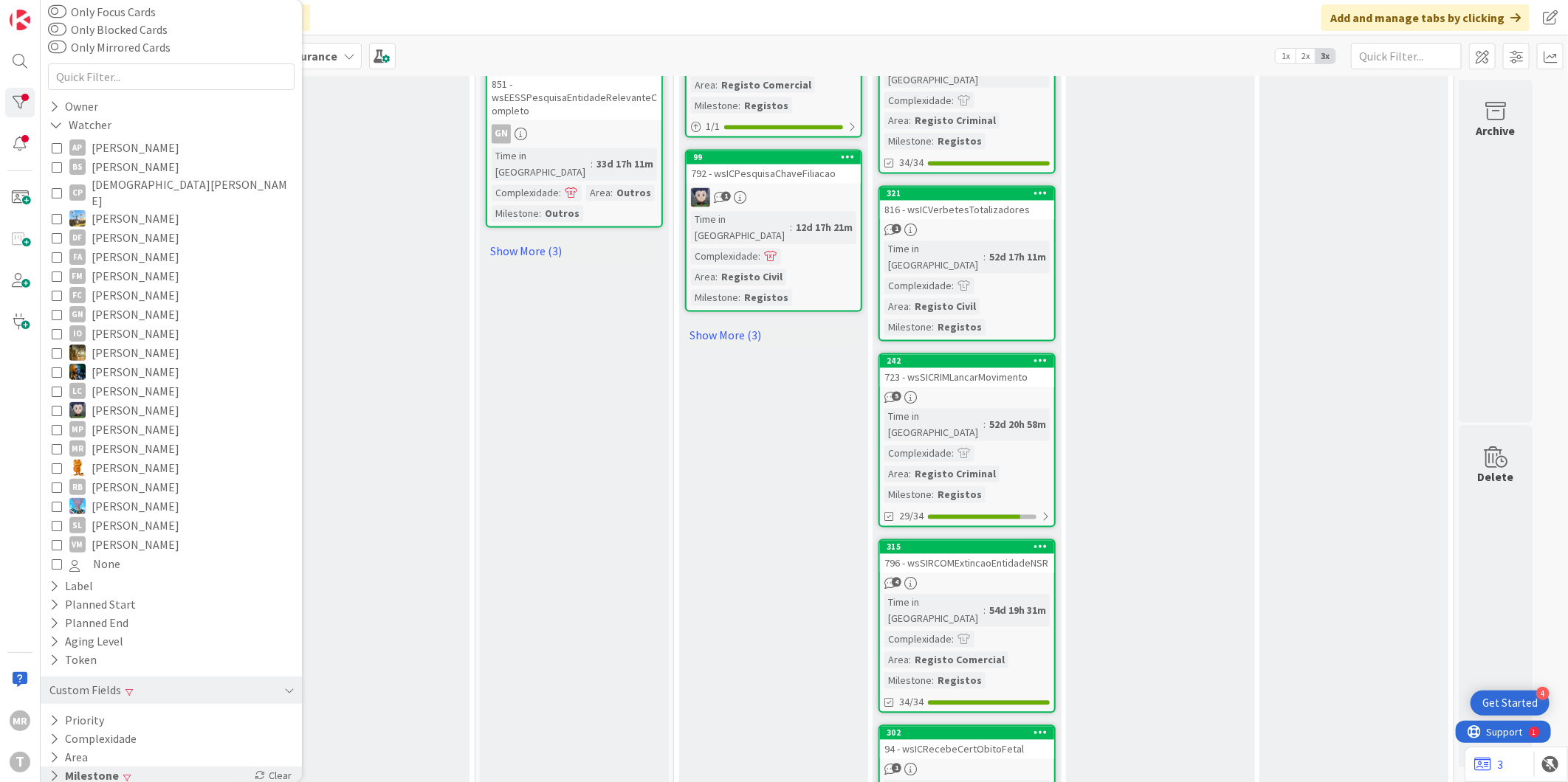
click at [98, 767] on button "Milestone" at bounding box center [84, 776] width 73 height 18
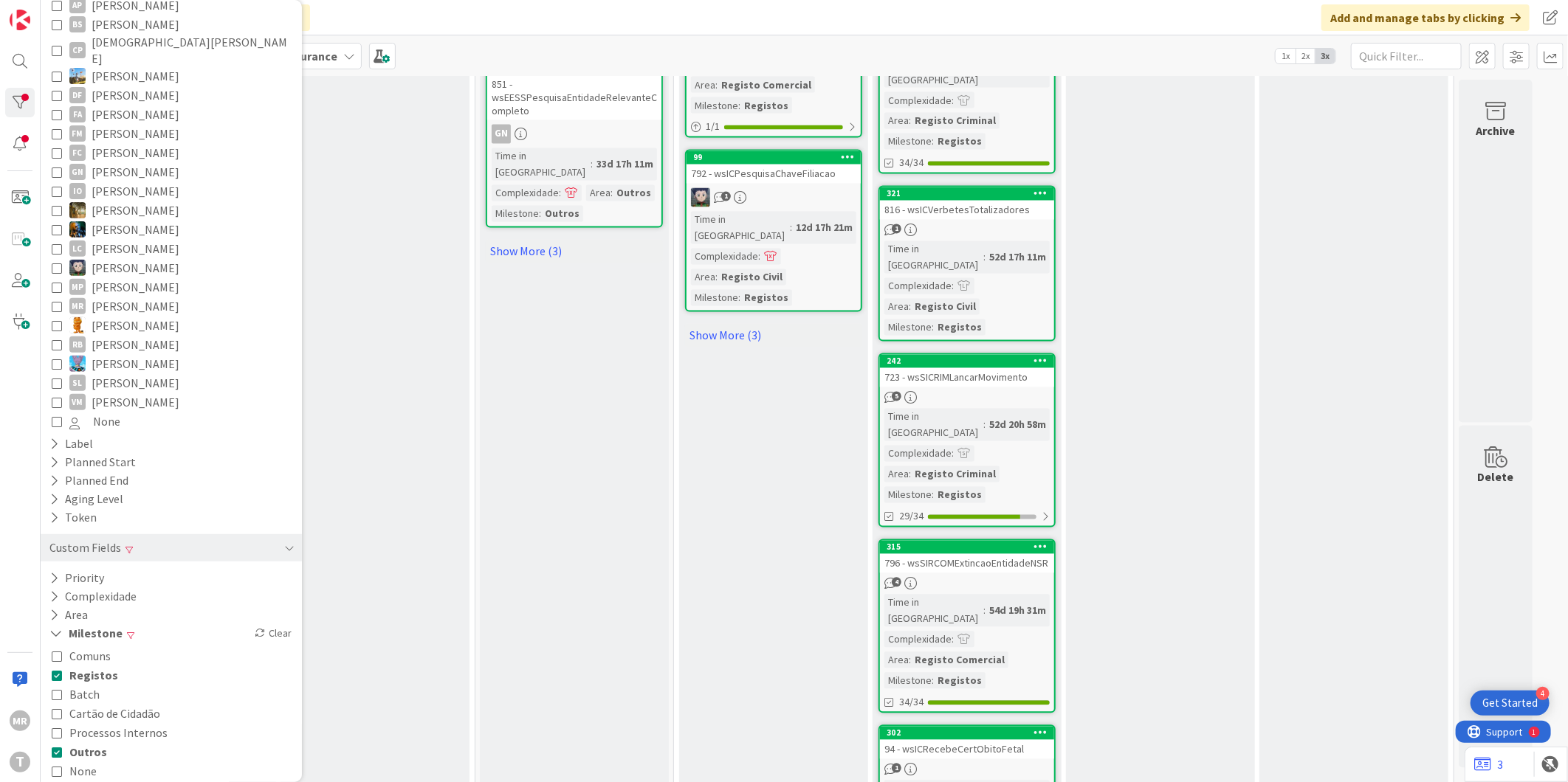
click at [97, 666] on span "Registos" at bounding box center [94, 675] width 48 height 19
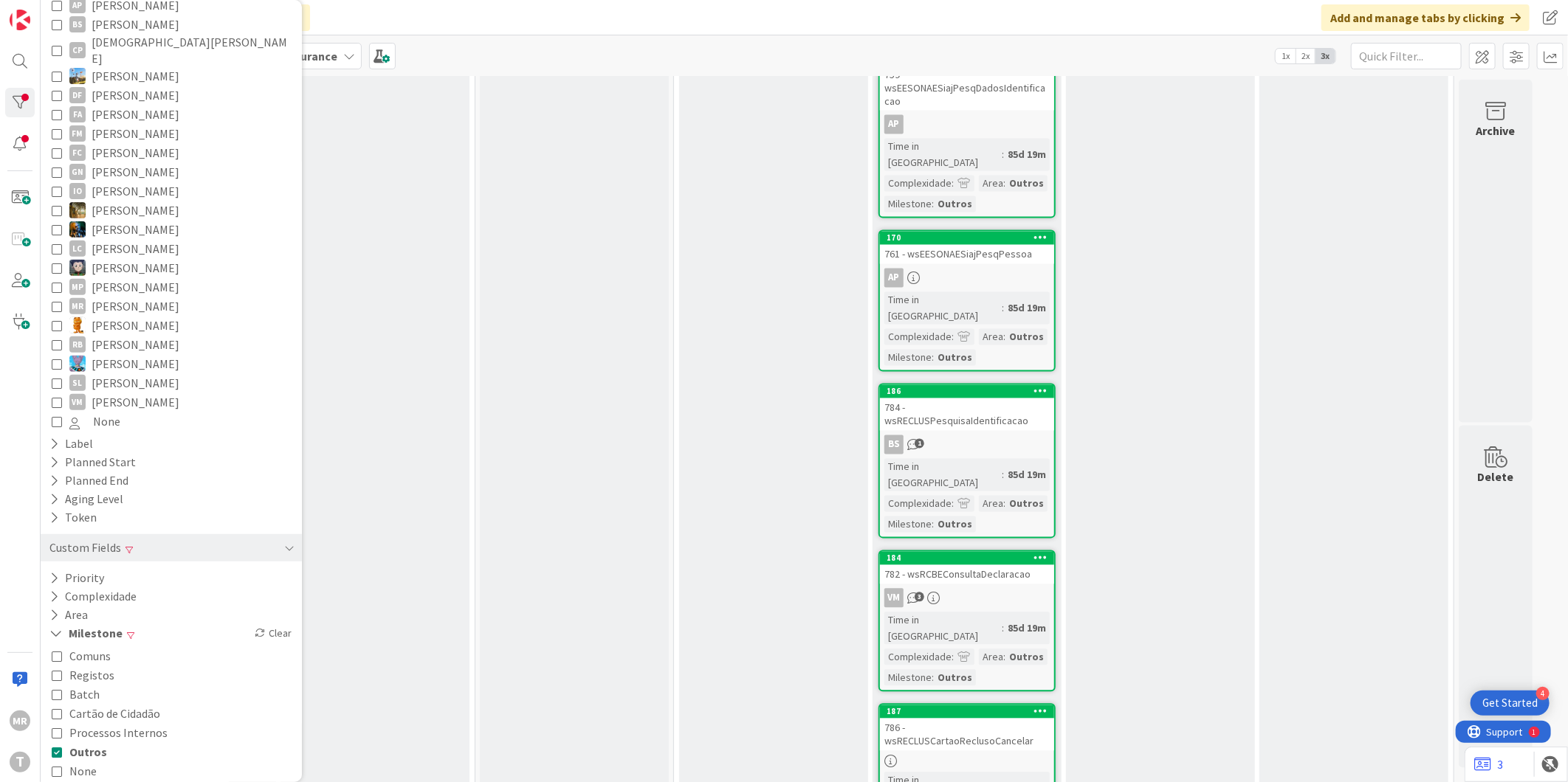
click at [102, 743] on span "Outros" at bounding box center [88, 752] width 38 height 19
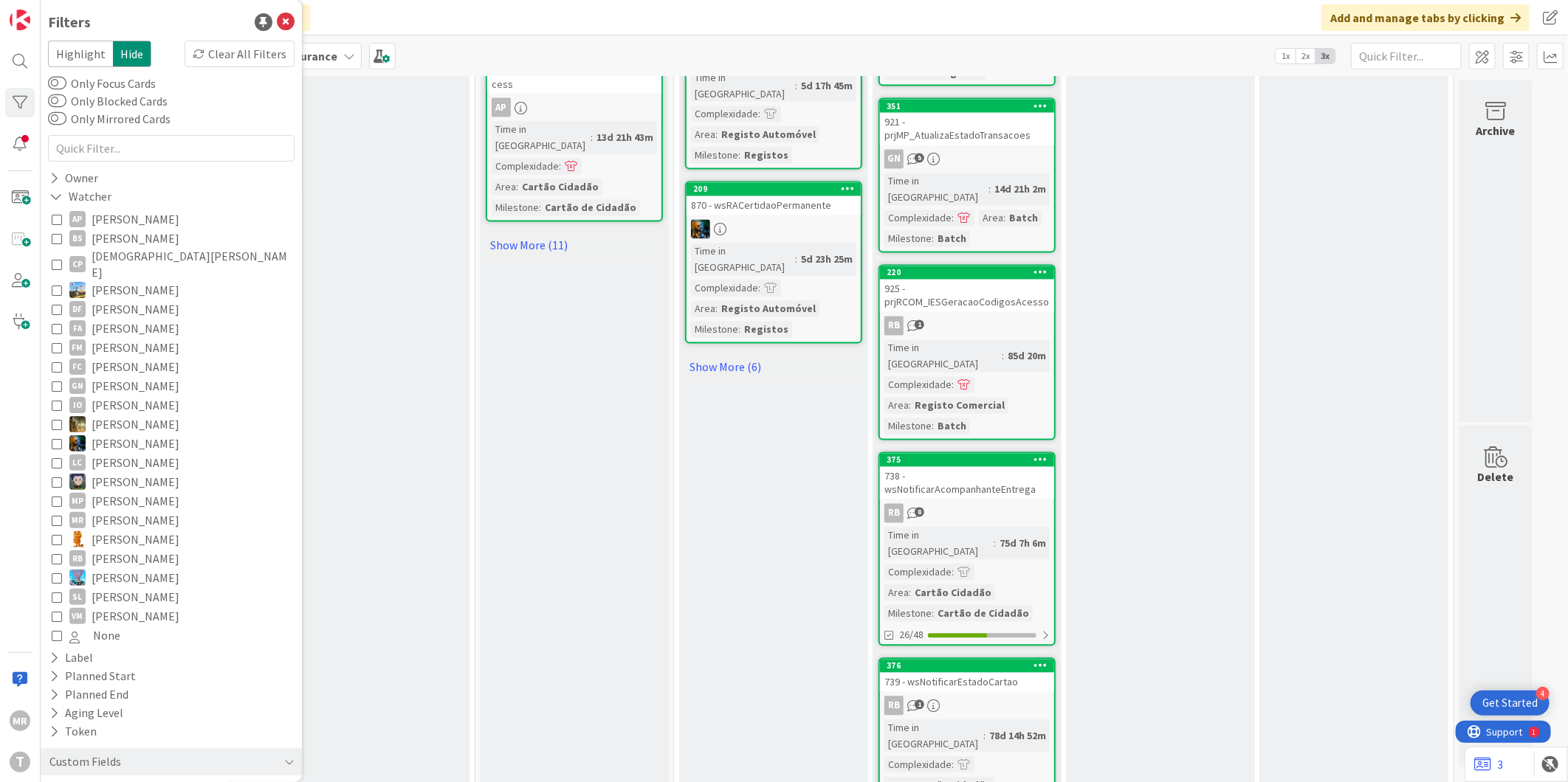
click at [130, 338] on span "[PERSON_NAME]" at bounding box center [135, 347] width 88 height 19
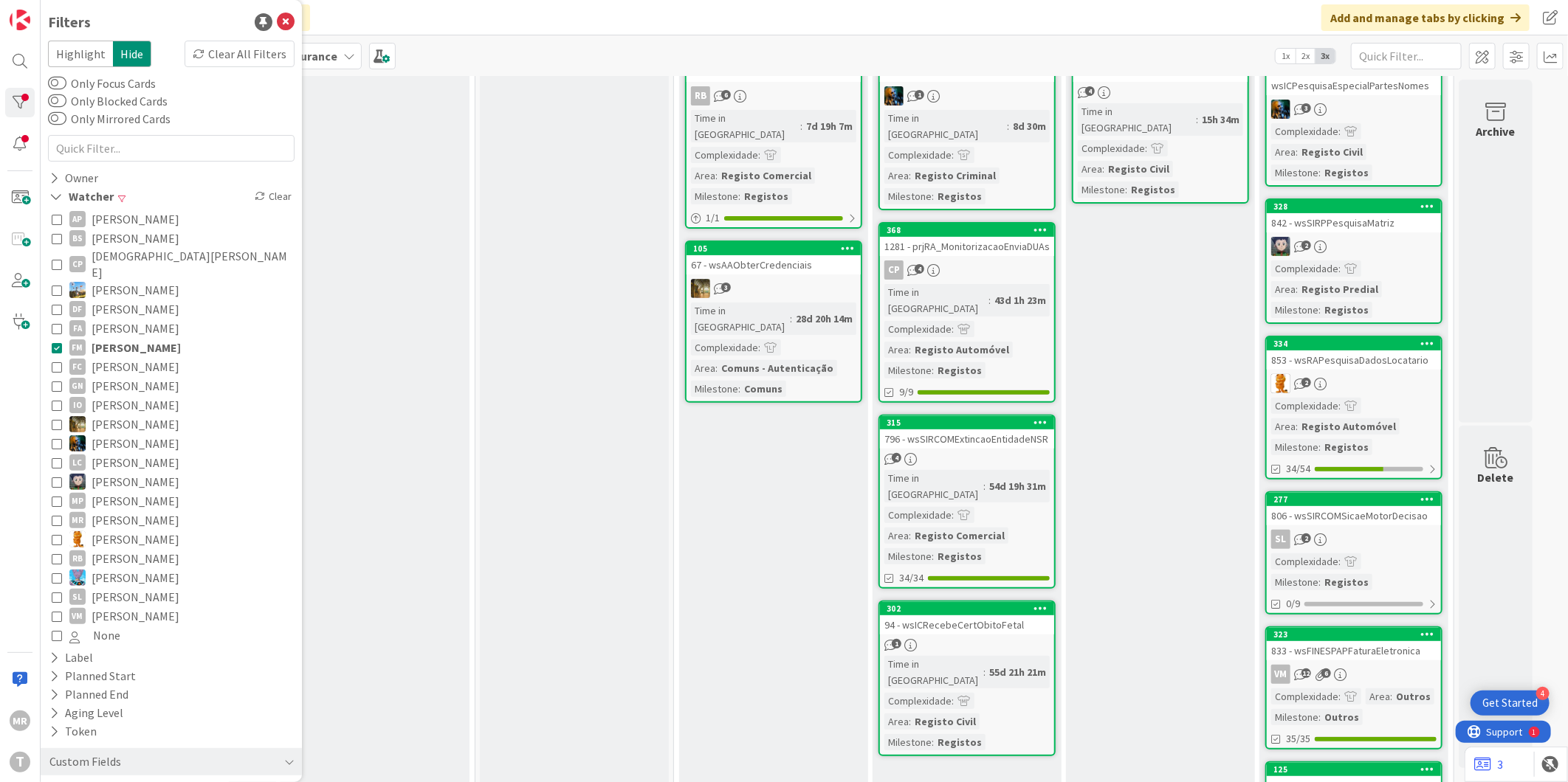
click at [130, 338] on span "[PERSON_NAME]" at bounding box center [136, 347] width 89 height 19
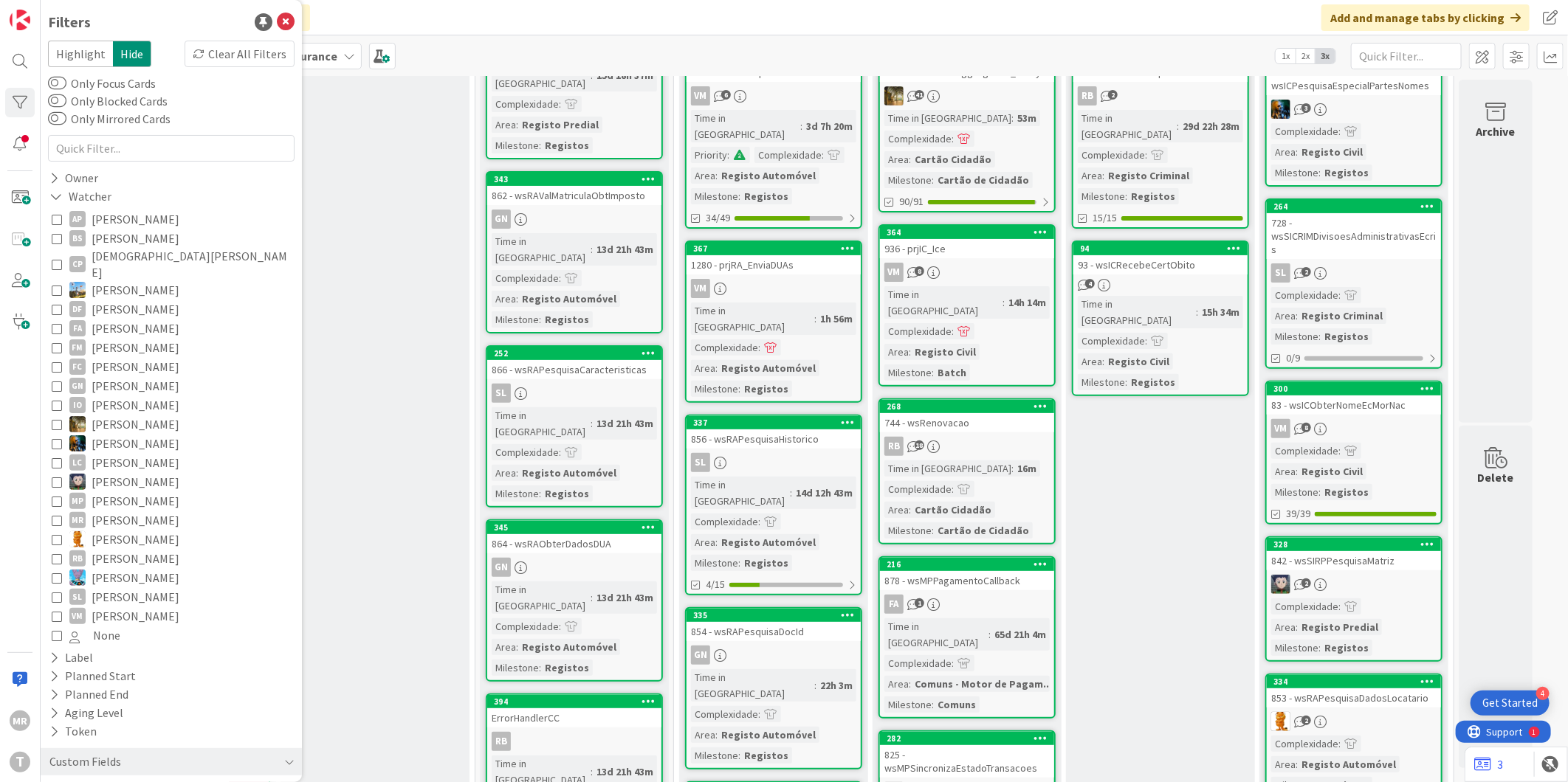
click at [152, 338] on span "[PERSON_NAME]" at bounding box center [135, 347] width 88 height 19
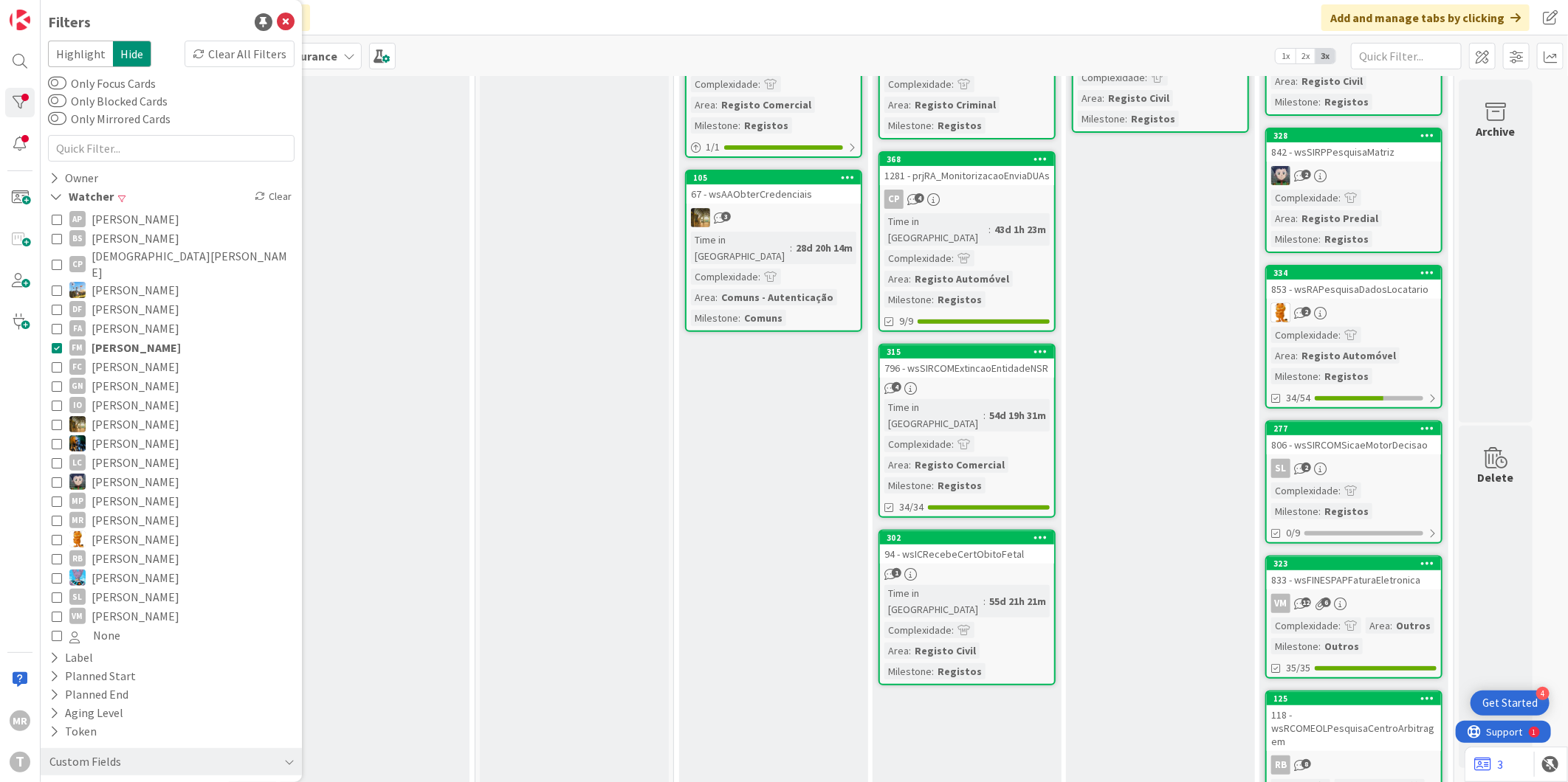
scroll to position [246, 0]
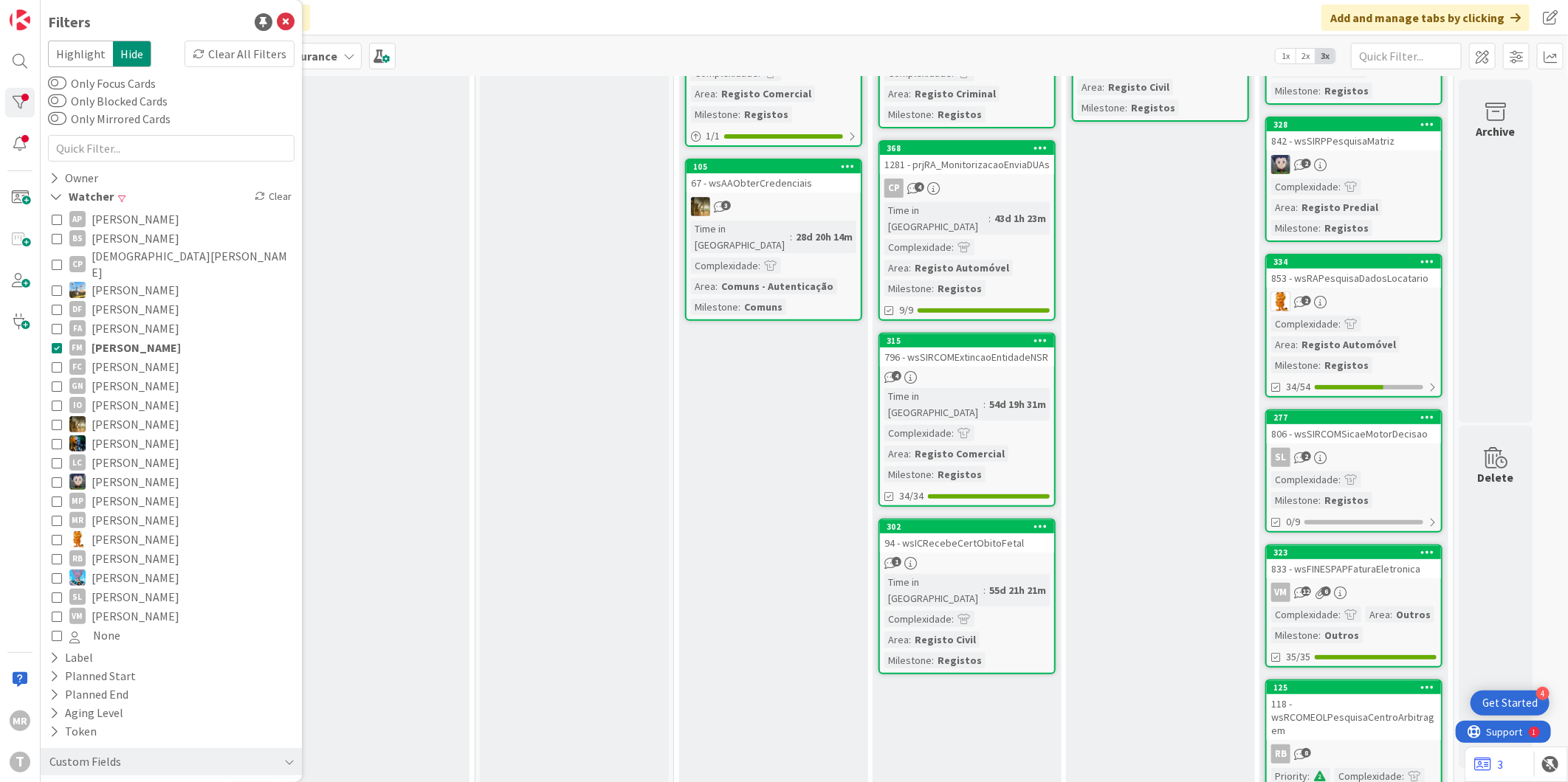
click at [113, 338] on span "[PERSON_NAME]" at bounding box center [136, 347] width 89 height 19
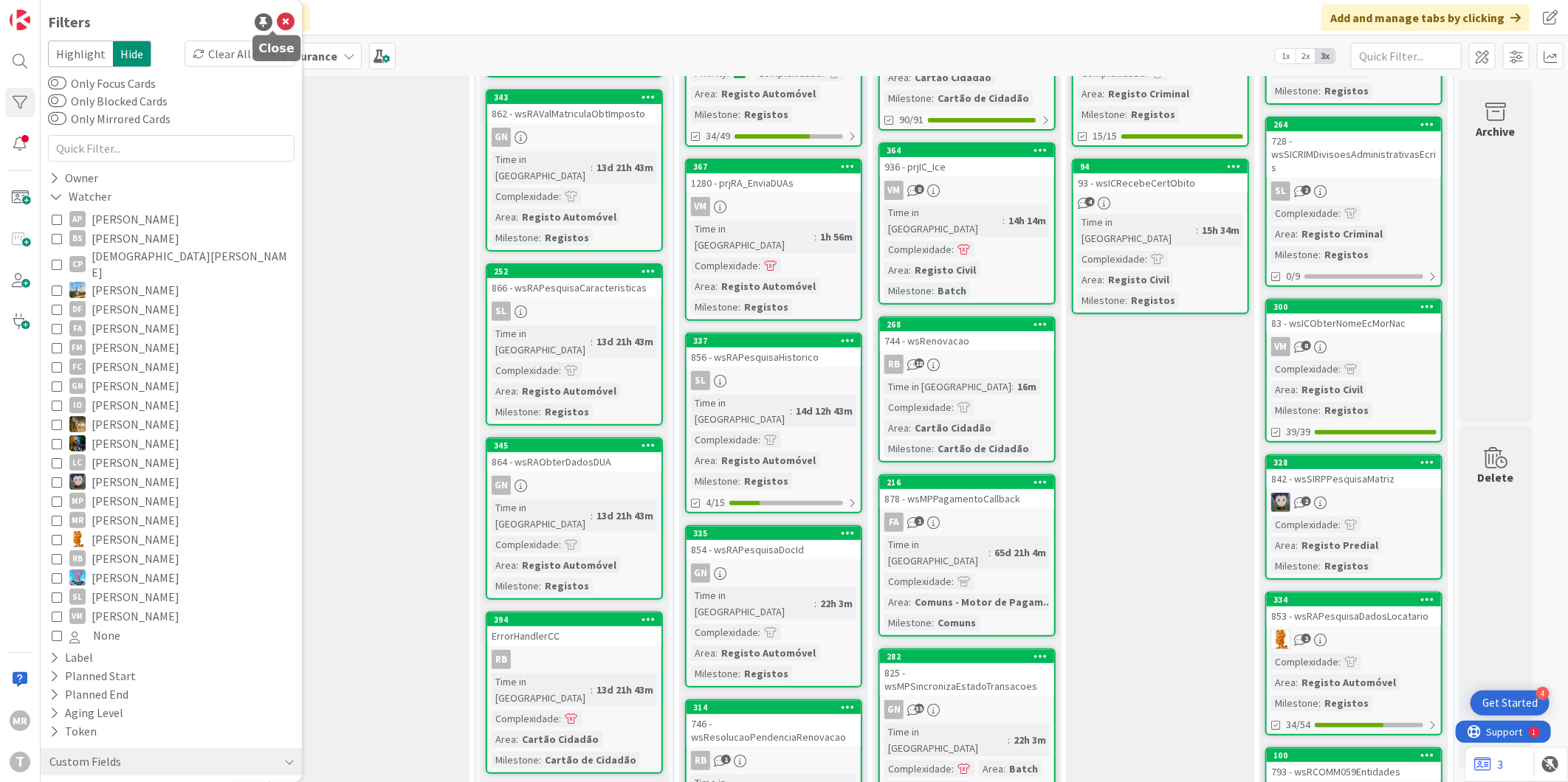
click at [277, 27] on icon at bounding box center [285, 22] width 17 height 17
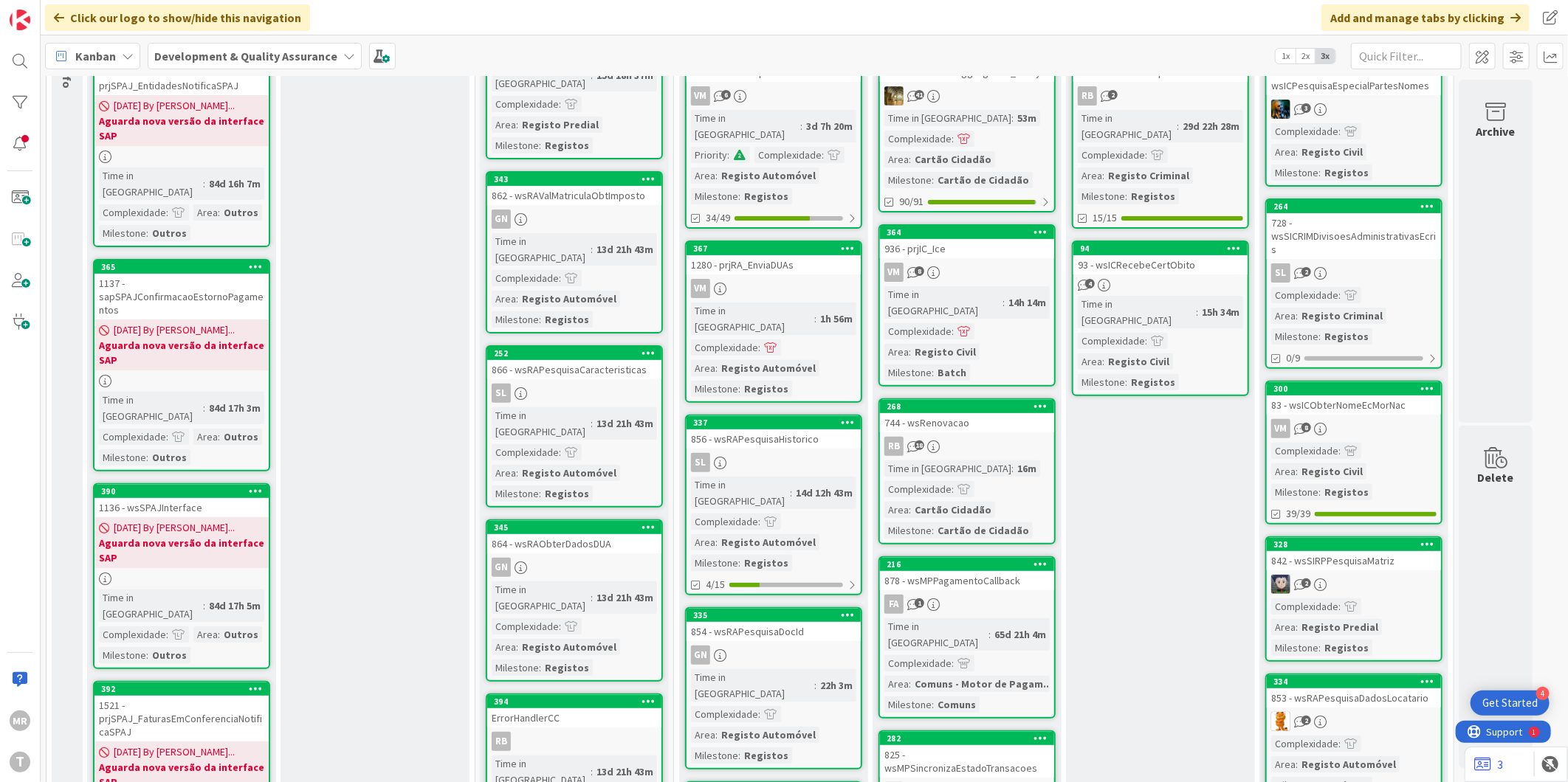
scroll to position [0, 0]
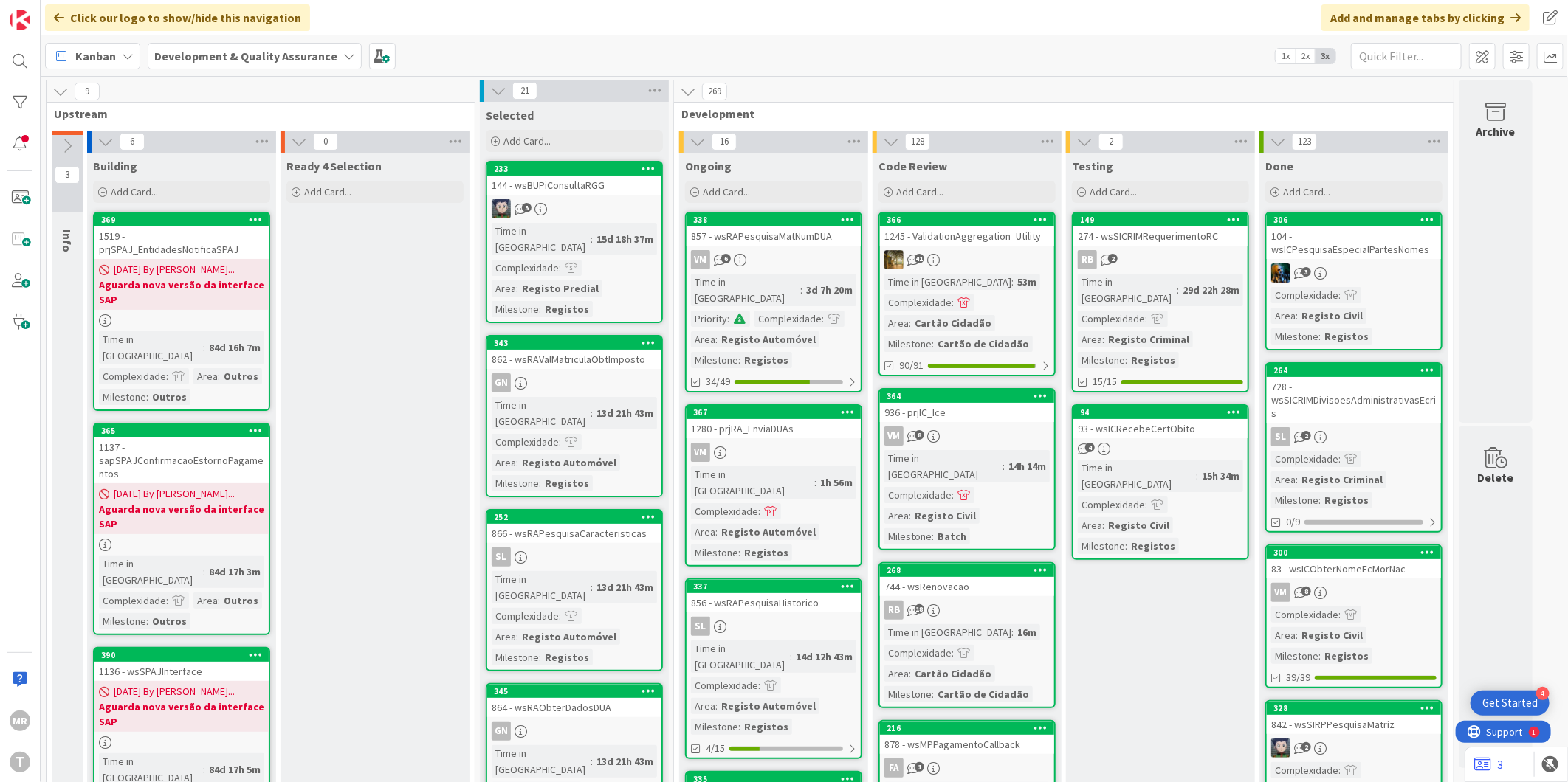
click at [16, 97] on div at bounding box center [20, 102] width 29 height 29
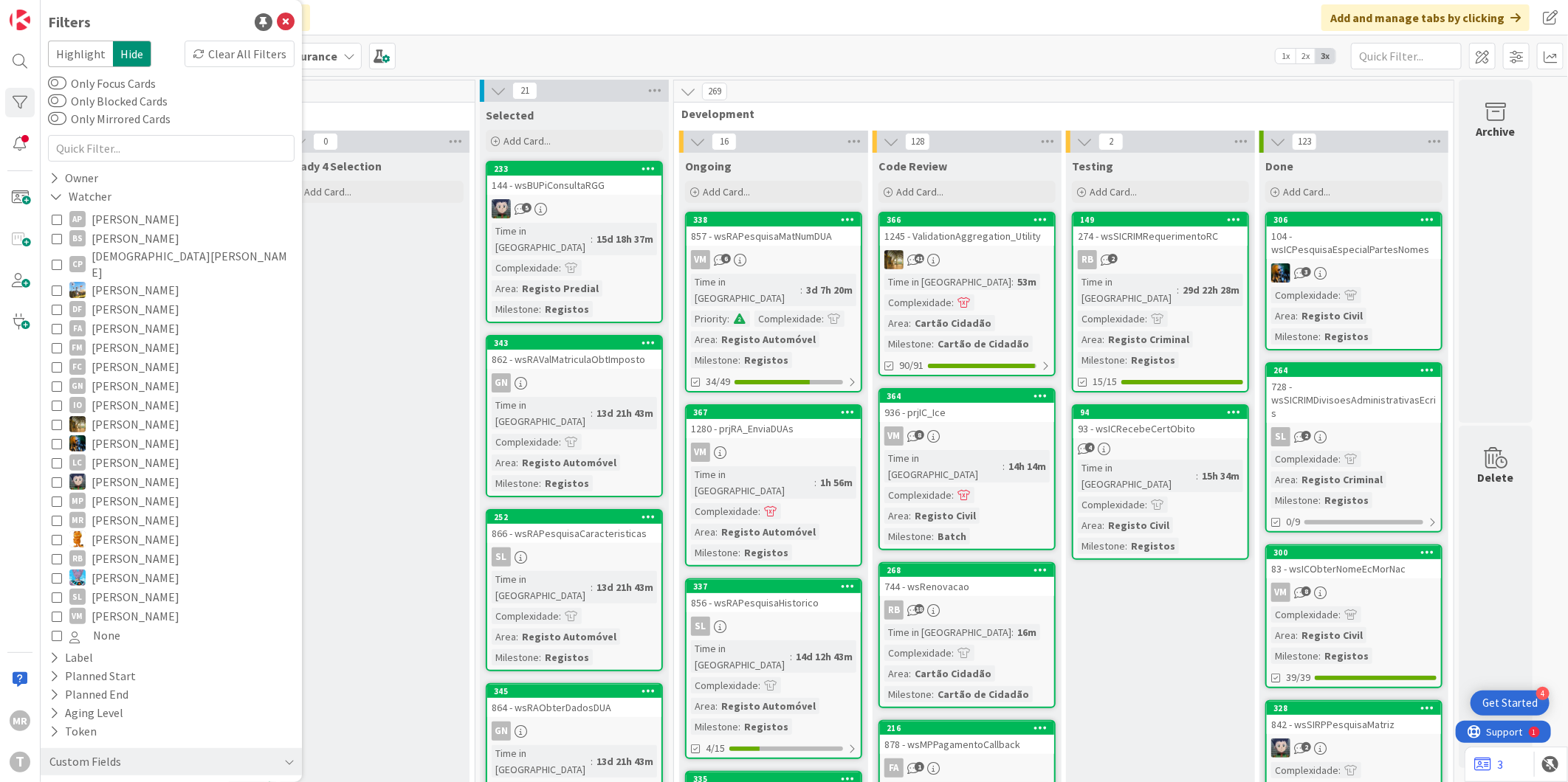
click at [122, 215] on span "[PERSON_NAME]" at bounding box center [135, 218] width 88 height 19
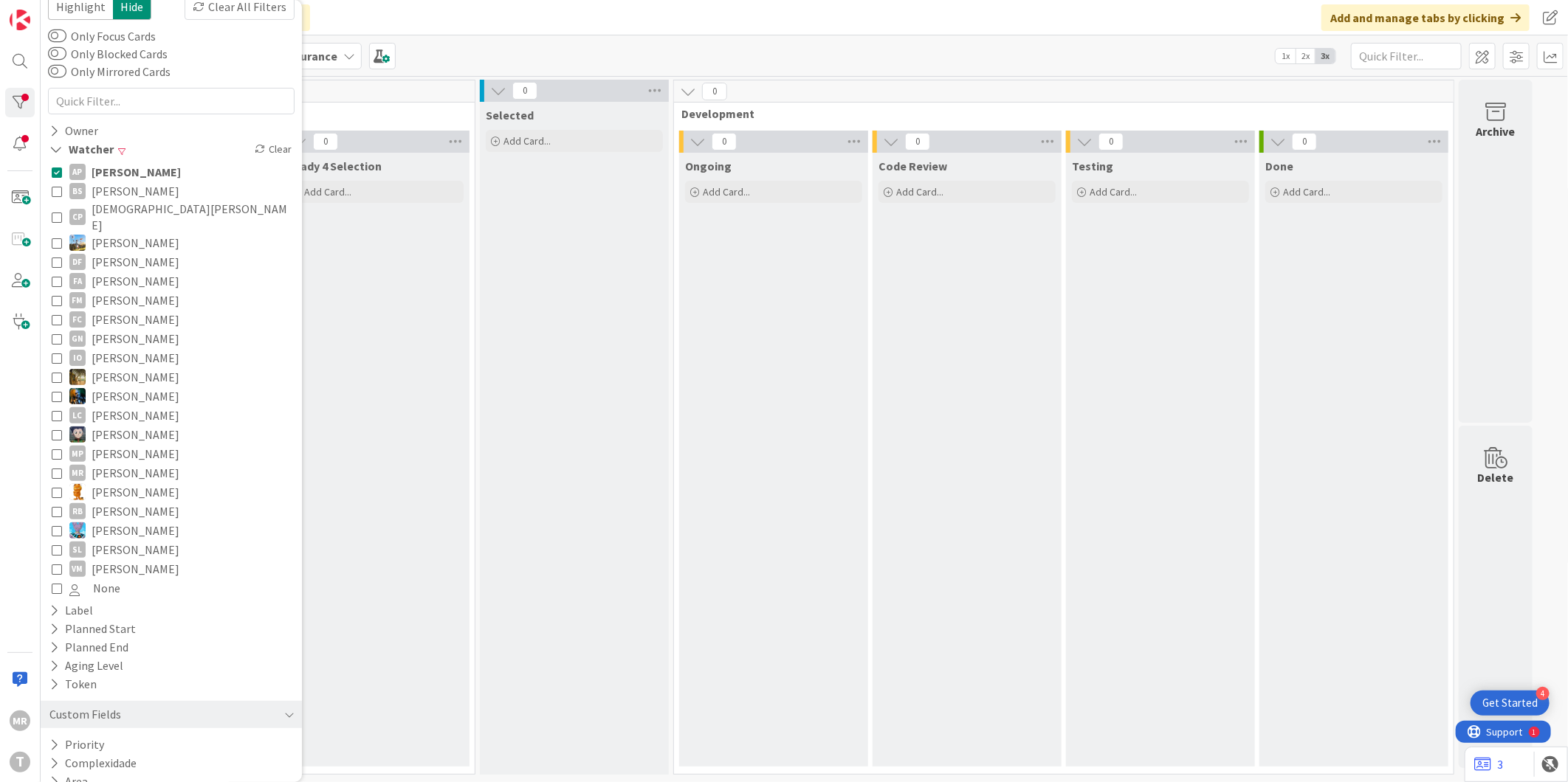
scroll to position [72, 0]
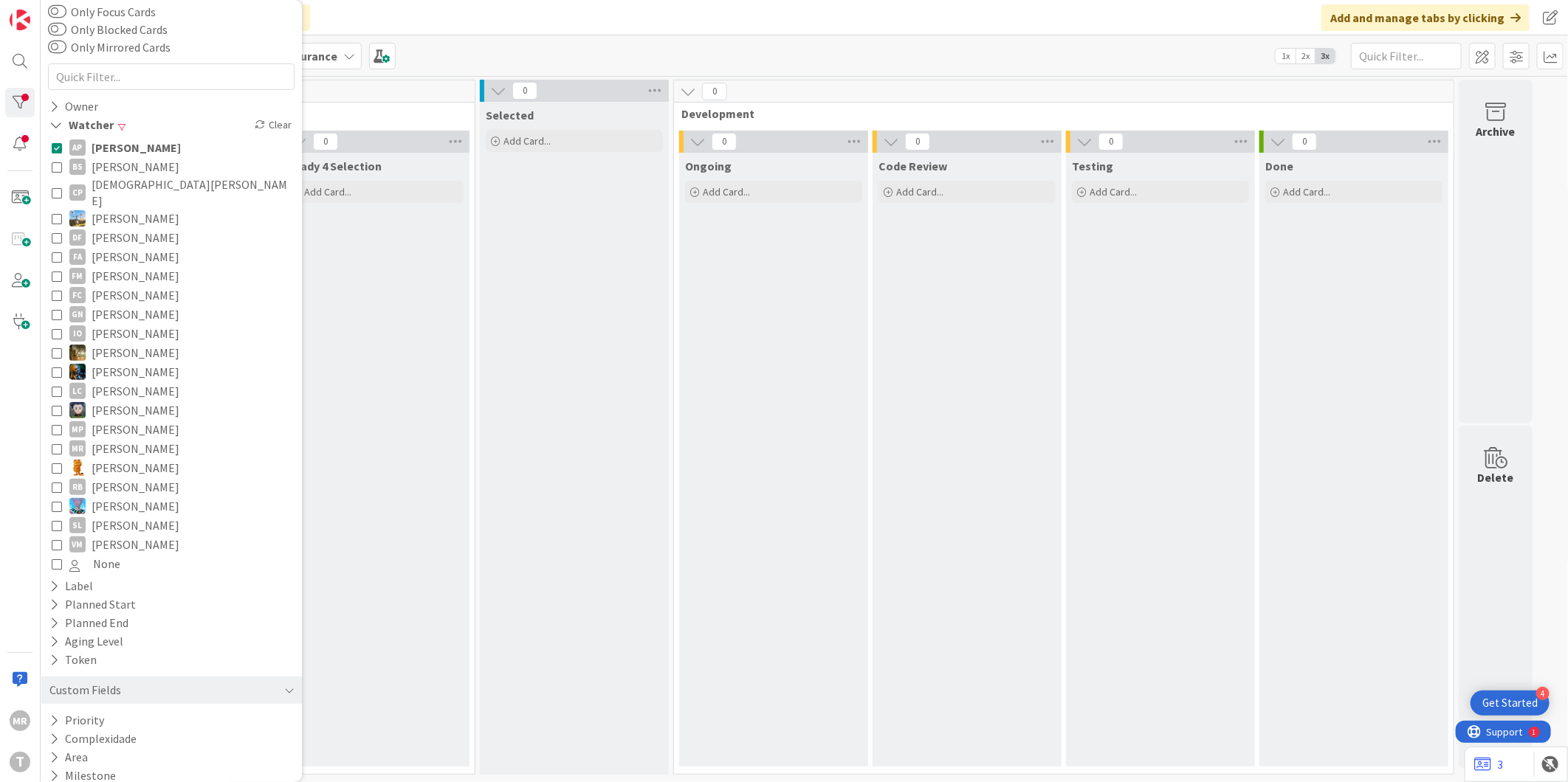
click at [62, 149] on button "AP [PERSON_NAME]" at bounding box center [171, 147] width 240 height 19
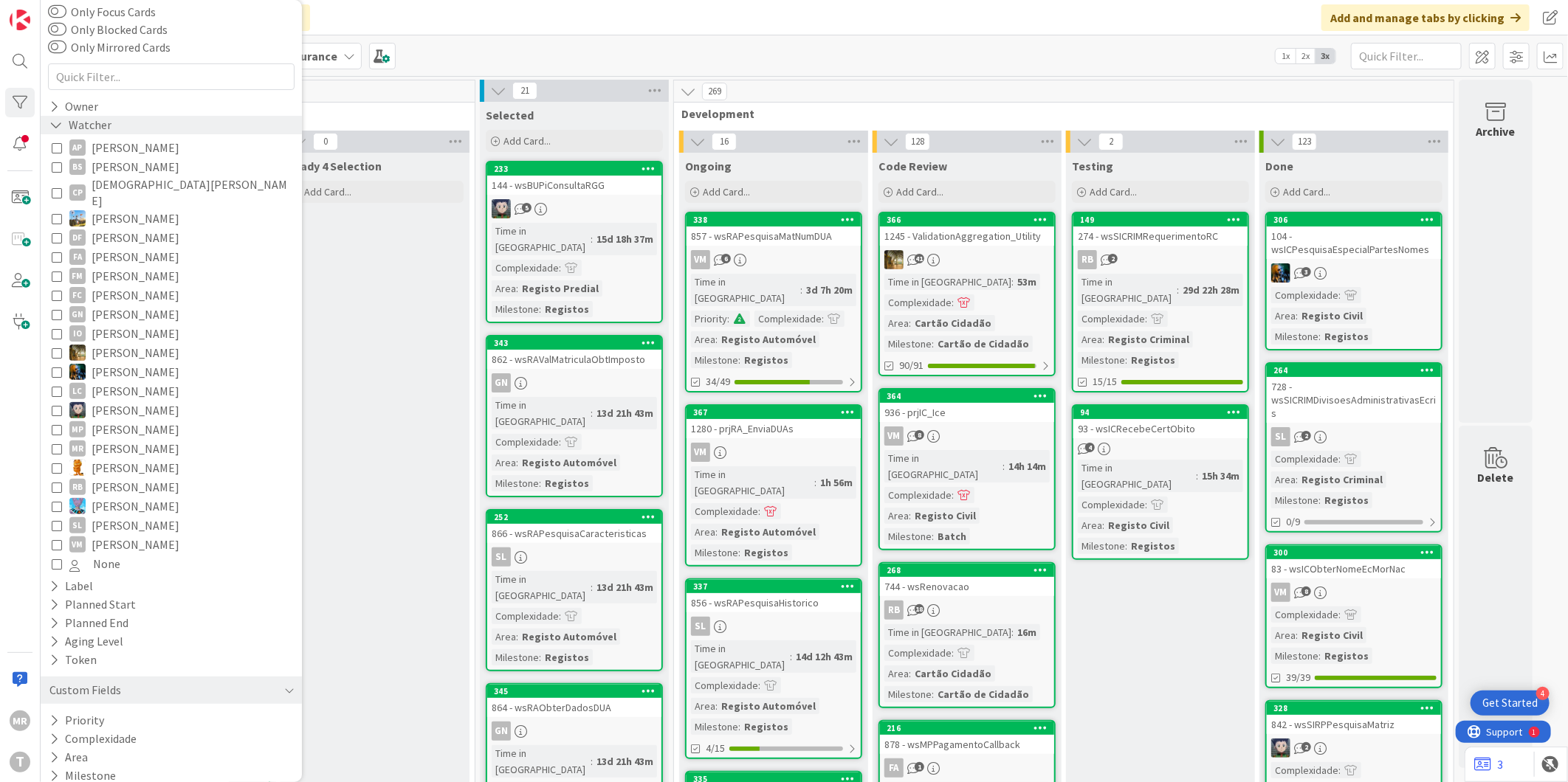
click at [59, 127] on icon at bounding box center [56, 125] width 14 height 13
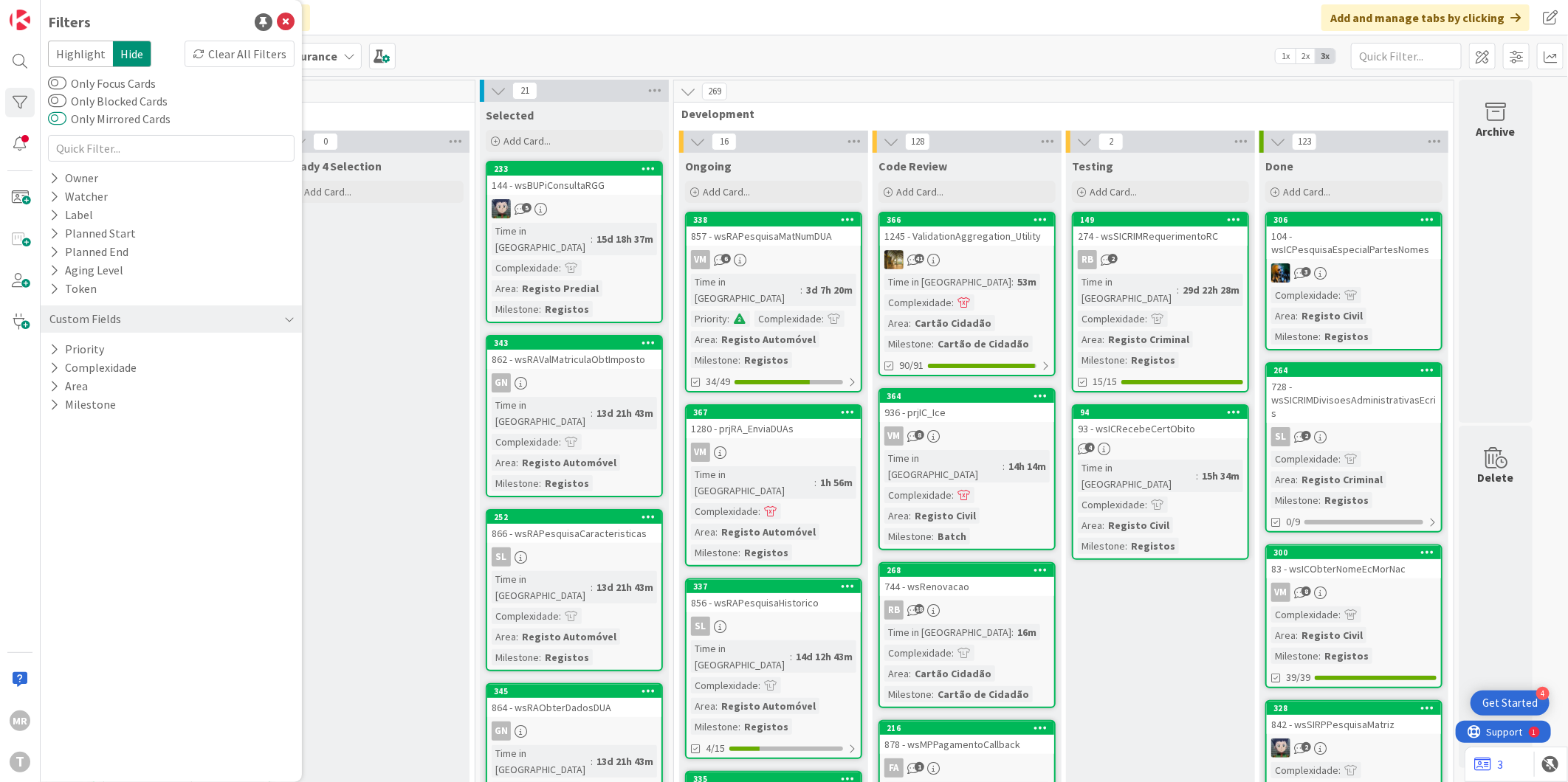
scroll to position [0, 0]
click at [48, 163] on div "Highlight Hide Clear All Filters Only Focus Cards Only Blocked Cards Only Mirro…" at bounding box center [171, 227] width 246 height 373
click at [48, 175] on div "Owner" at bounding box center [73, 178] width 51 height 18
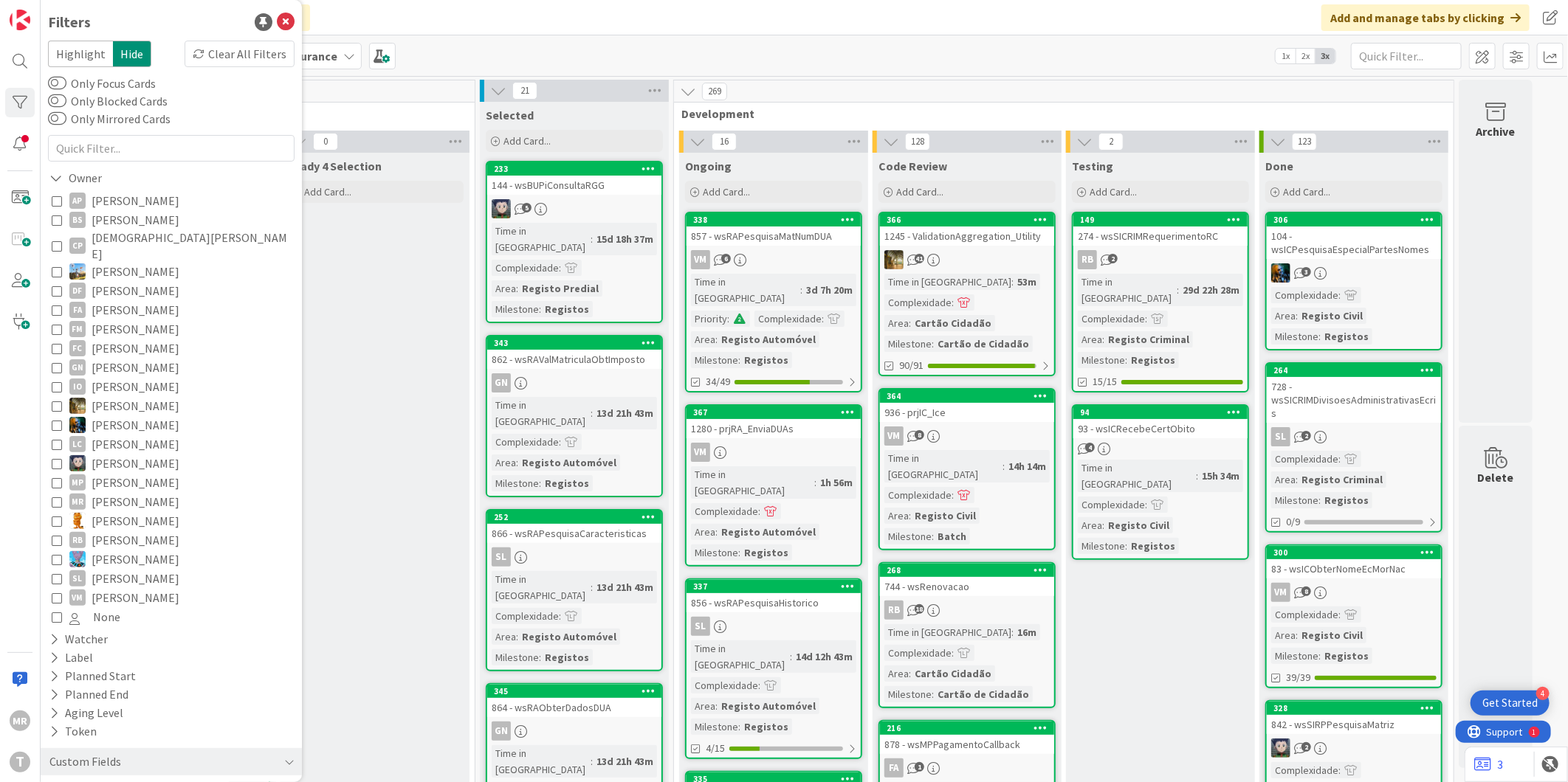
click at [99, 200] on span "[PERSON_NAME]" at bounding box center [135, 200] width 88 height 19
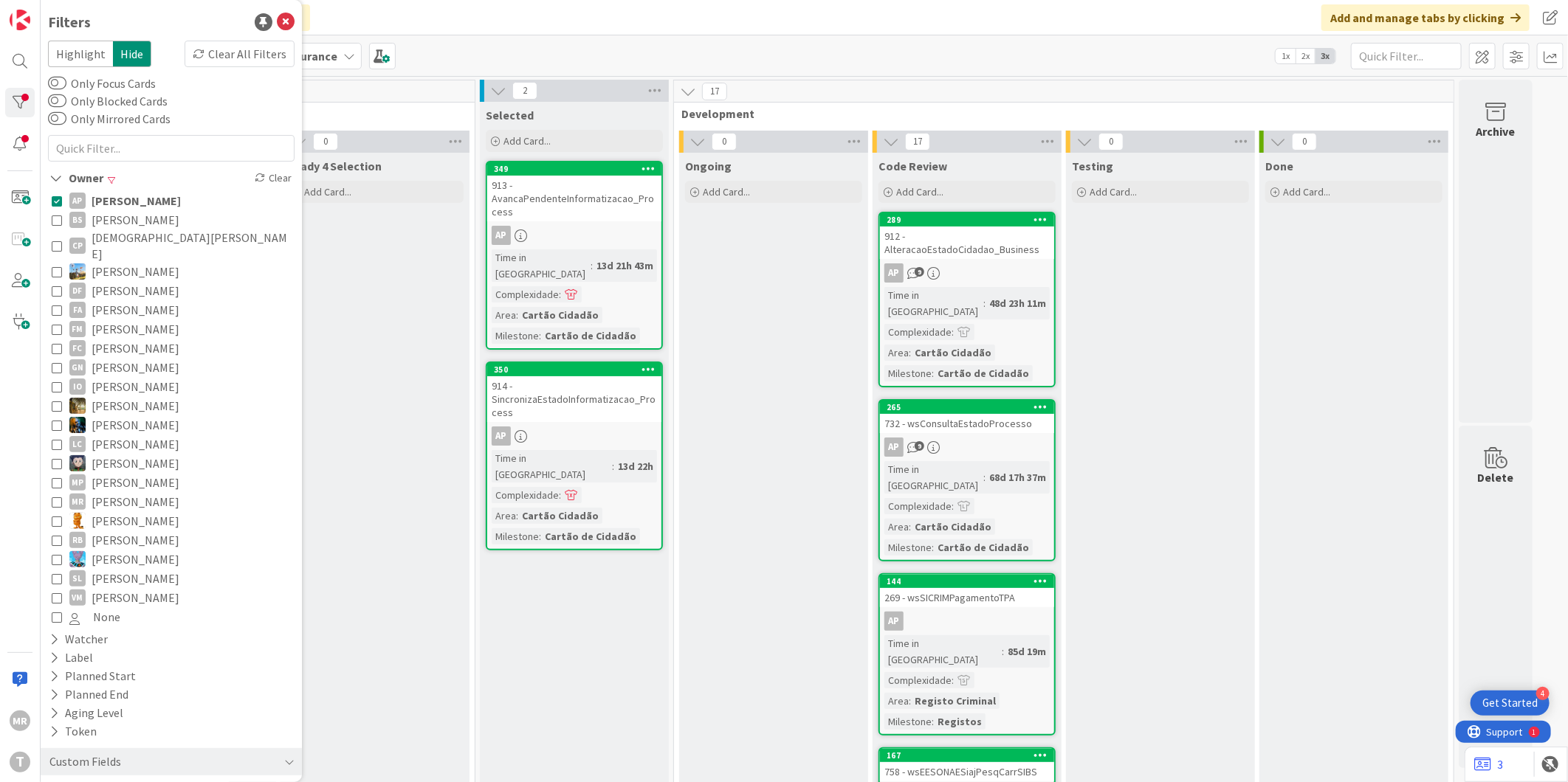
click at [99, 200] on span "[PERSON_NAME]" at bounding box center [136, 200] width 89 height 19
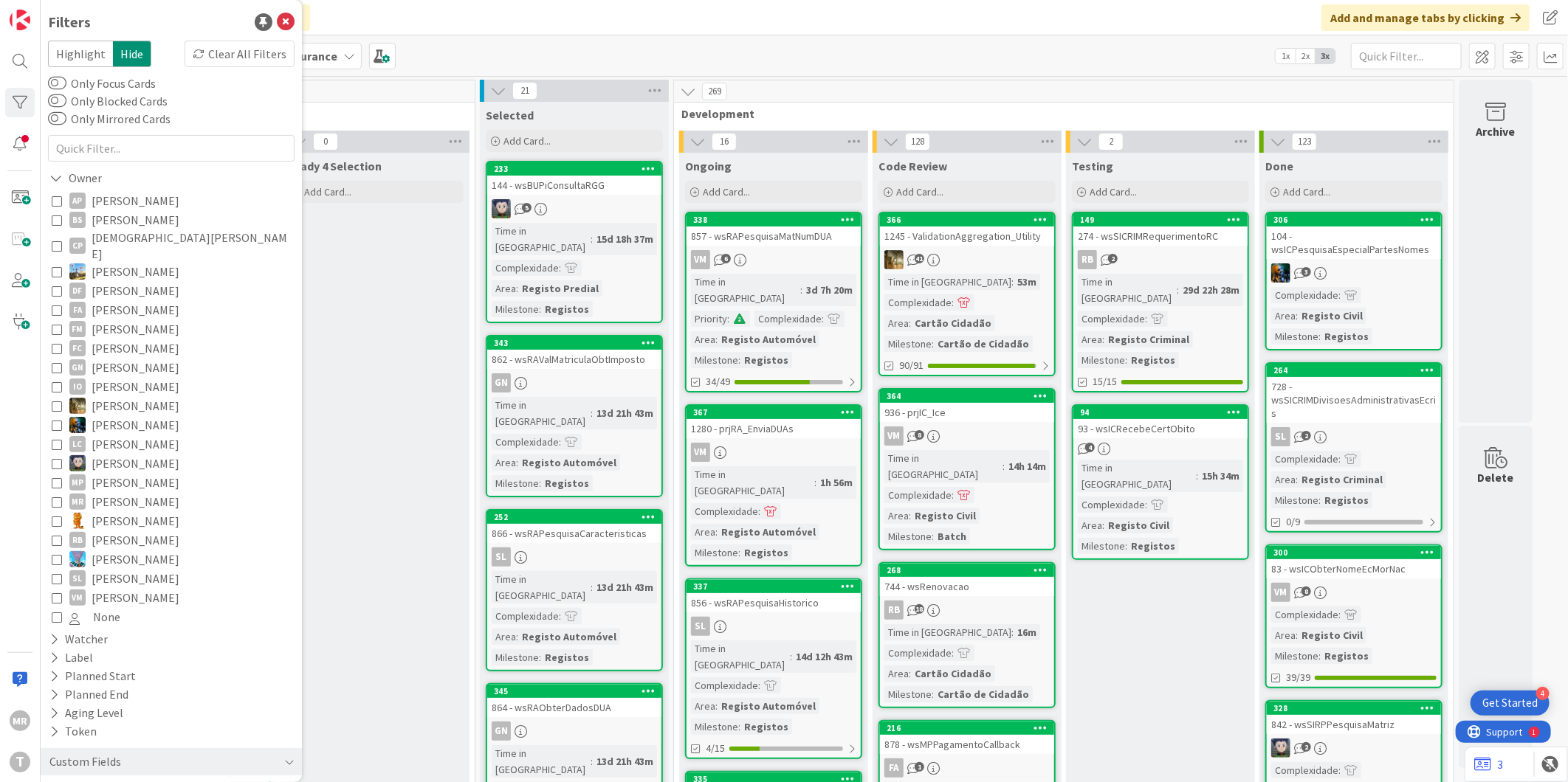
click at [100, 216] on span "[PERSON_NAME]" at bounding box center [135, 219] width 88 height 19
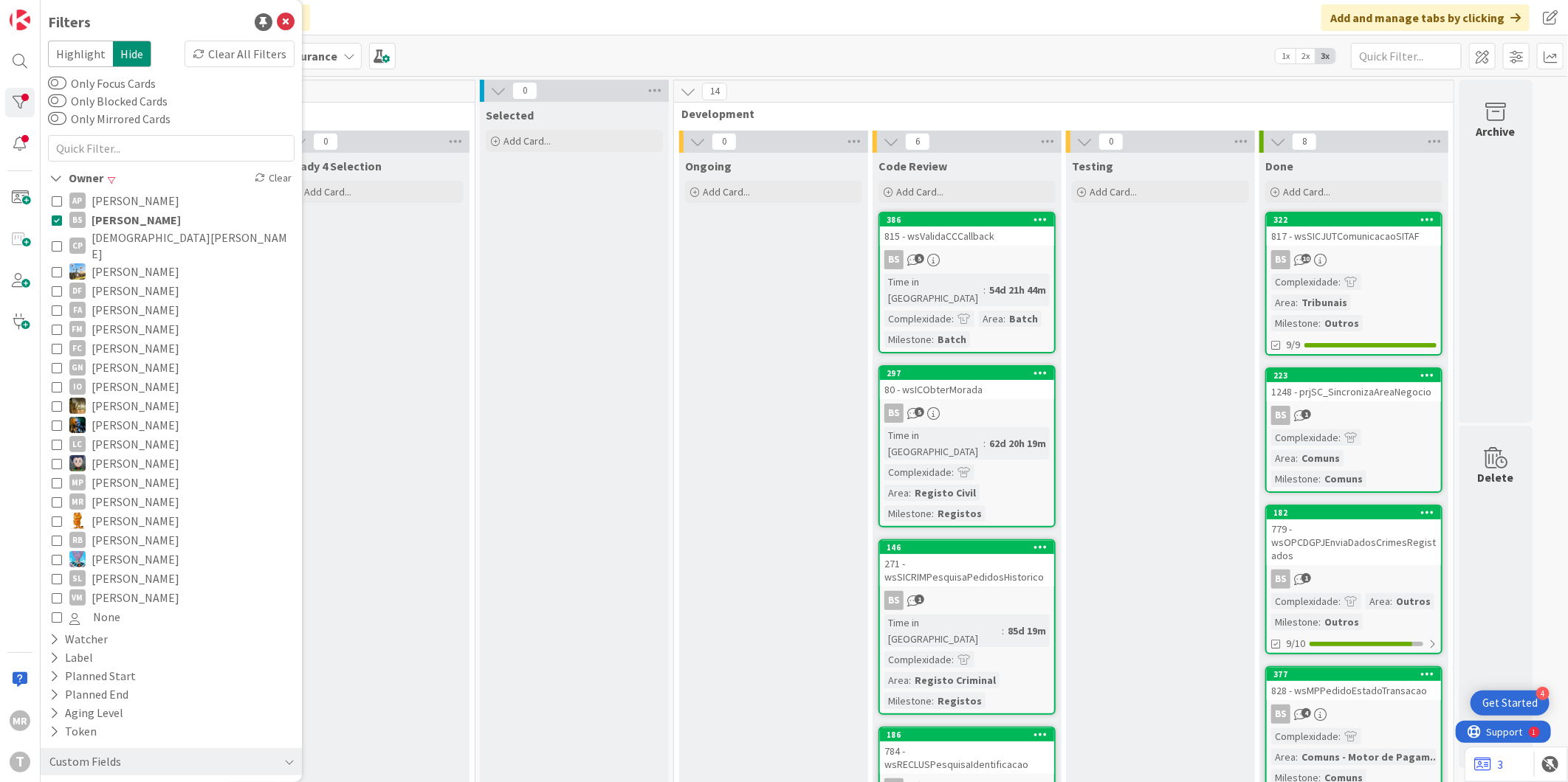
click at [100, 216] on span "[PERSON_NAME]" at bounding box center [136, 219] width 89 height 19
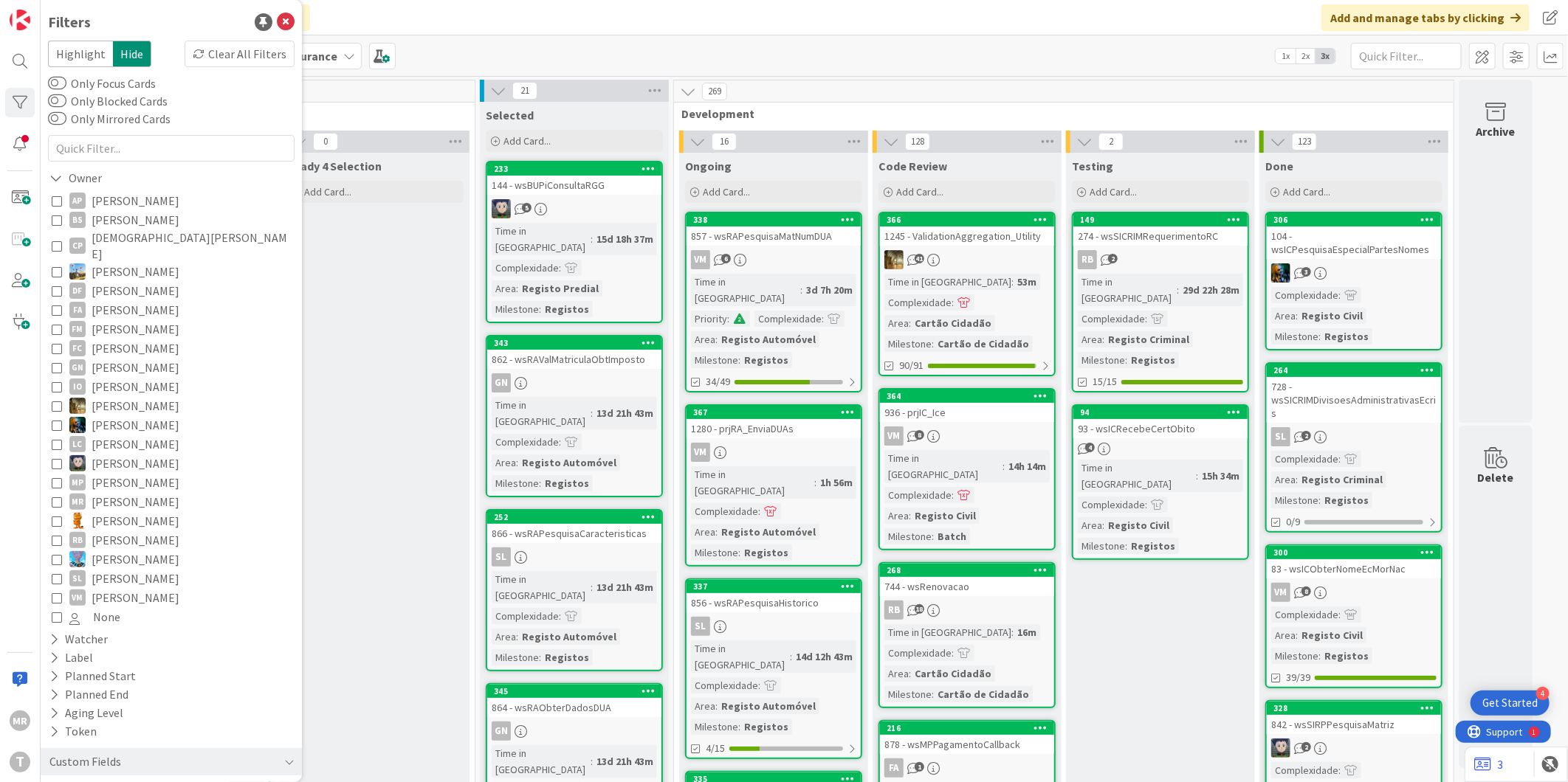
scroll to position [72, 0]
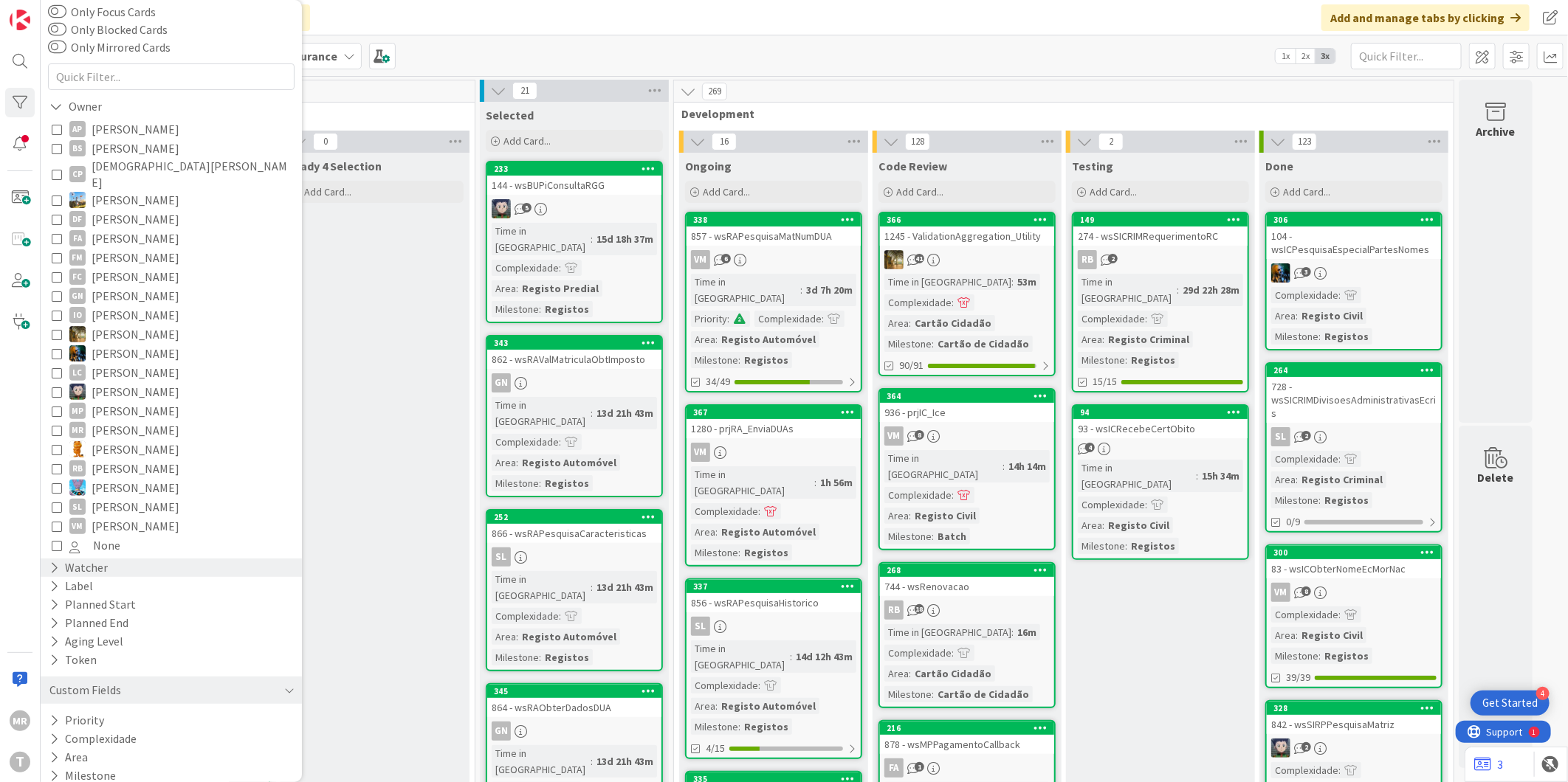
click at [61, 558] on div "Watcher" at bounding box center [78, 567] width 61 height 18
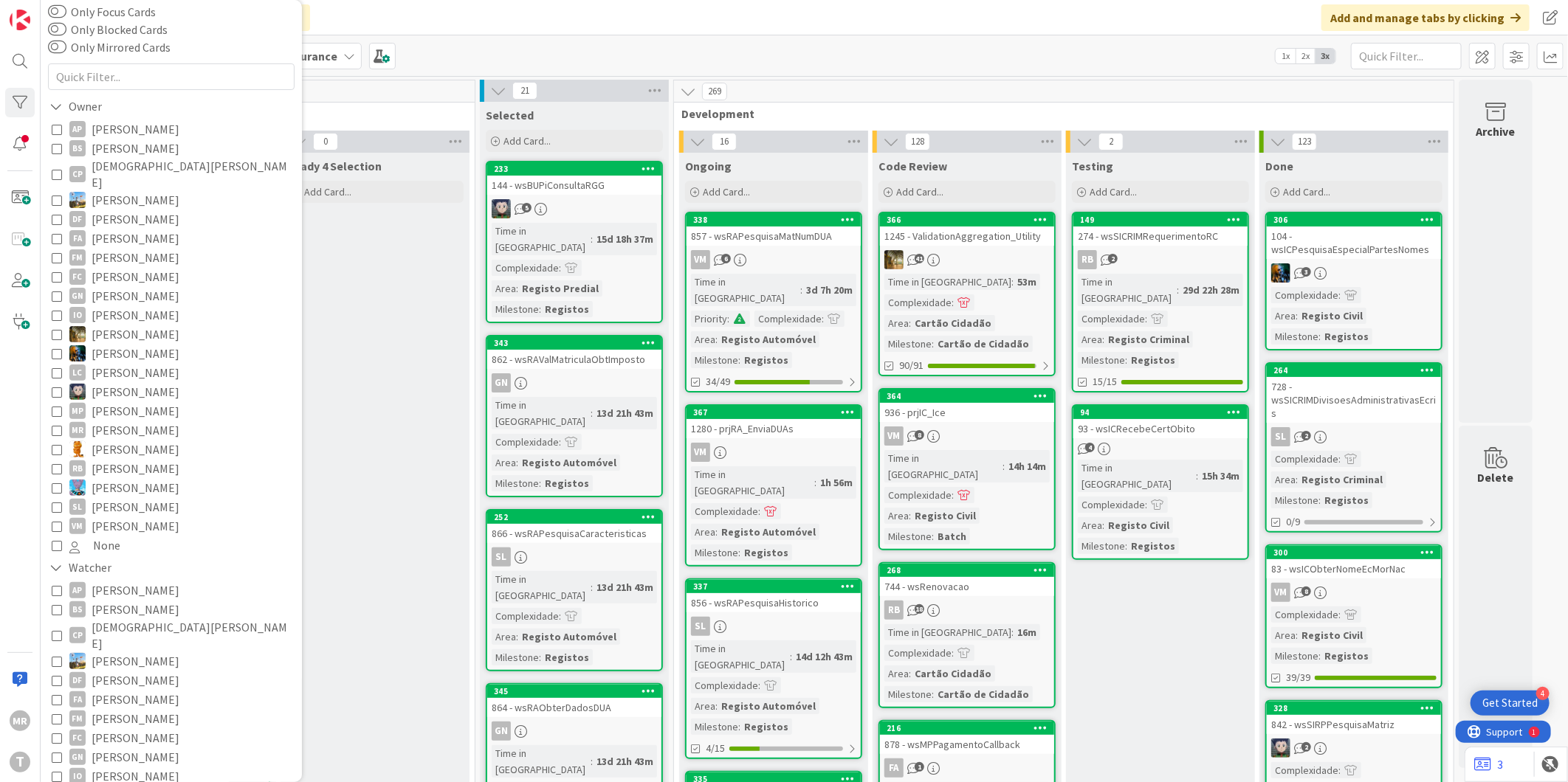
click at [104, 600] on span "[PERSON_NAME]" at bounding box center [135, 609] width 88 height 19
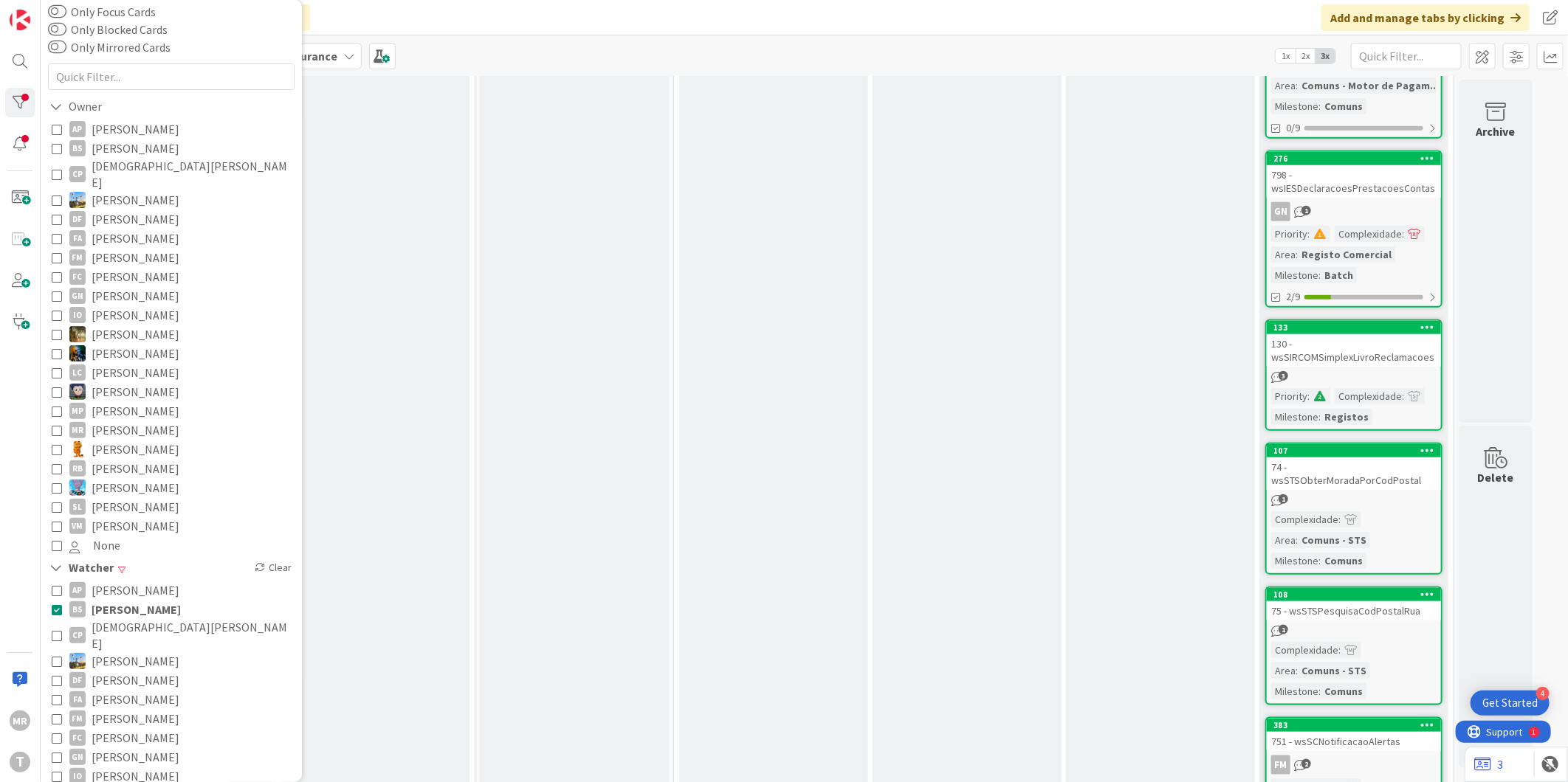
scroll to position [821, 0]
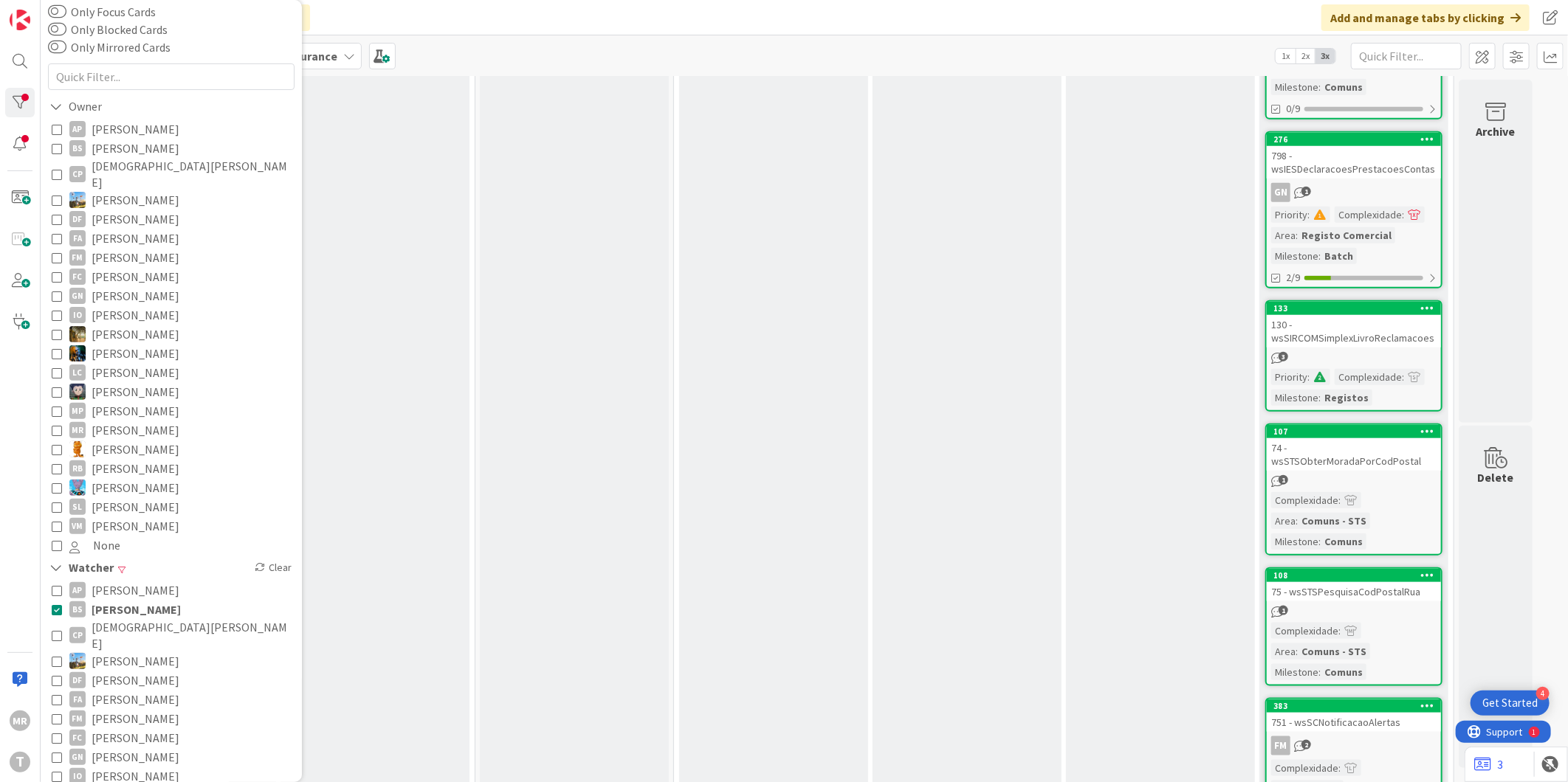
click at [141, 600] on span "[PERSON_NAME]" at bounding box center [136, 609] width 89 height 19
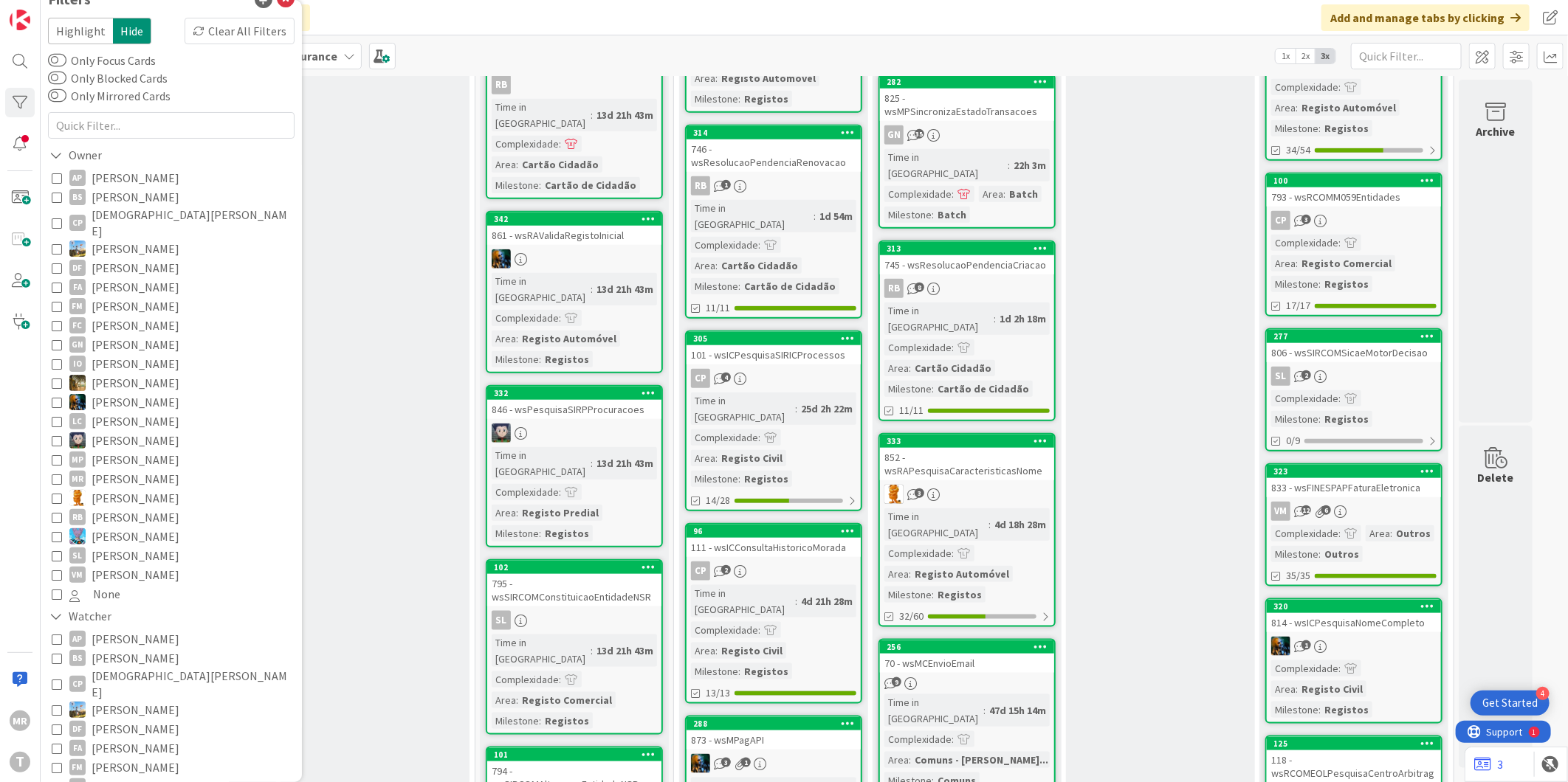
scroll to position [0, 0]
